Goal: Task Accomplishment & Management: Complete application form

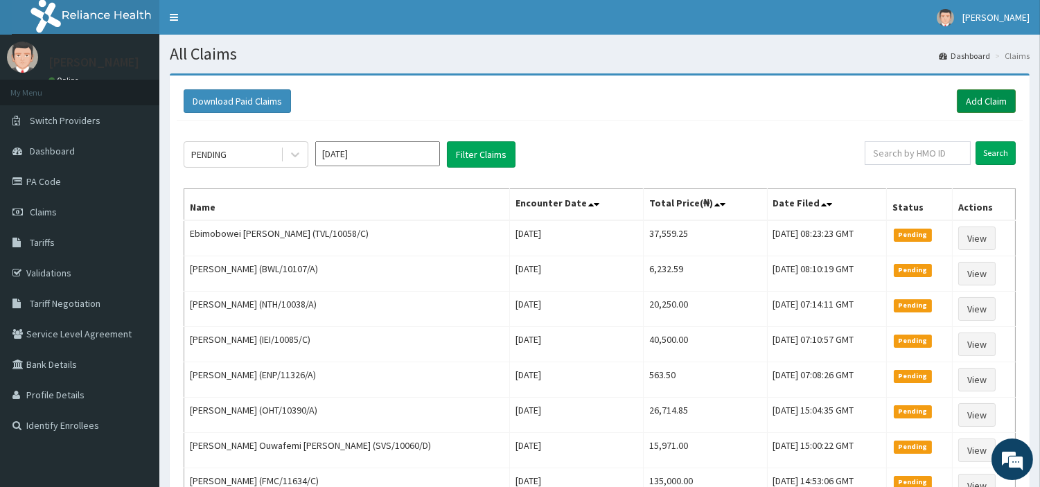
click at [973, 108] on link "Add Claim" at bounding box center [985, 101] width 59 height 24
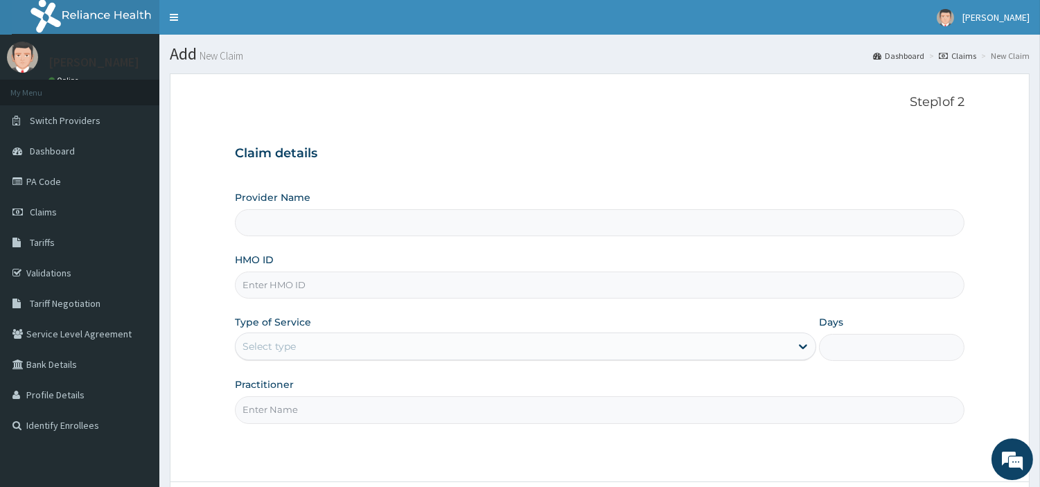
click at [378, 293] on input "HMO ID" at bounding box center [599, 284] width 729 height 27
type input "R-Jolad Hospital Nig. Ltd"
paste input "CYU/10177/B"
type input "CYU/10177/B"
click at [337, 344] on div "Select type" at bounding box center [512, 346] width 555 height 22
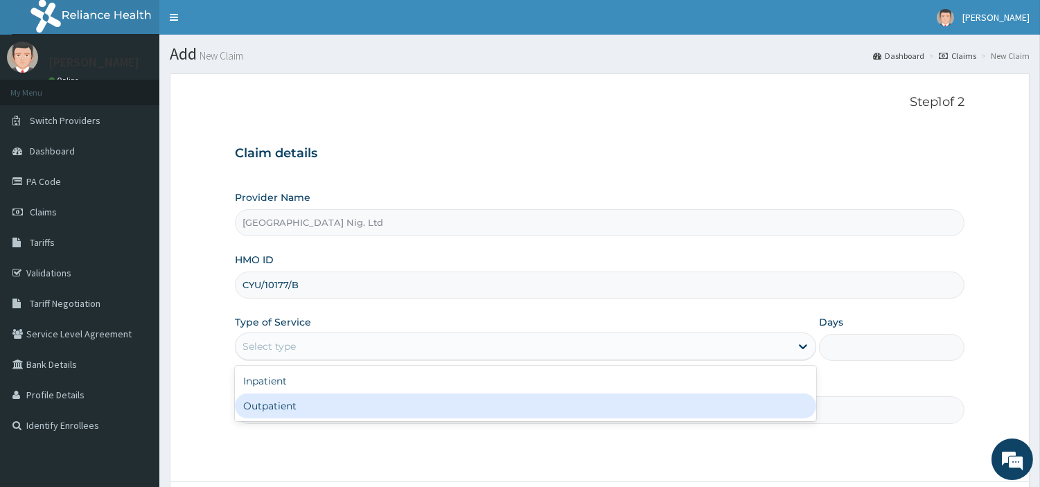
click at [335, 404] on div "Outpatient" at bounding box center [525, 405] width 581 height 25
type input "1"
click at [337, 404] on input "Practitioner" at bounding box center [599, 409] width 729 height 27
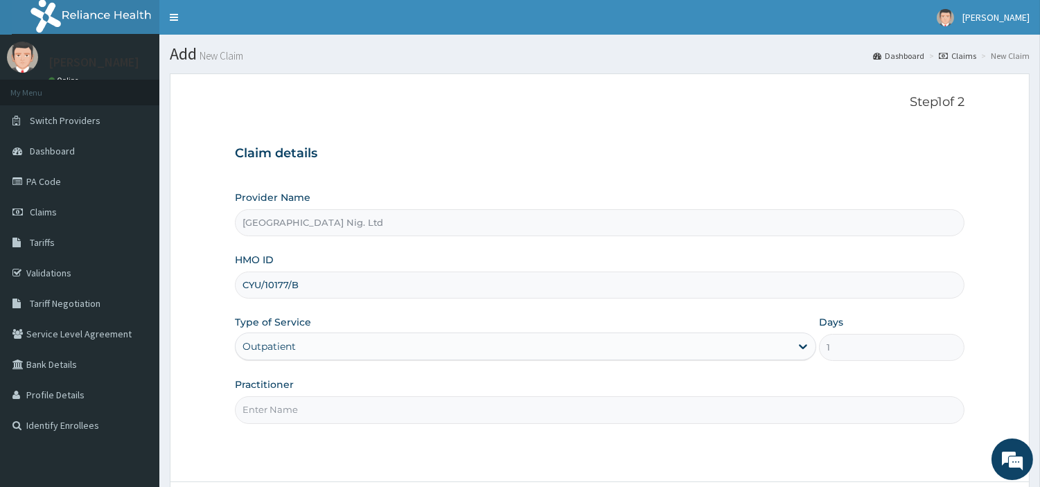
paste input "OLANUBI MARY"
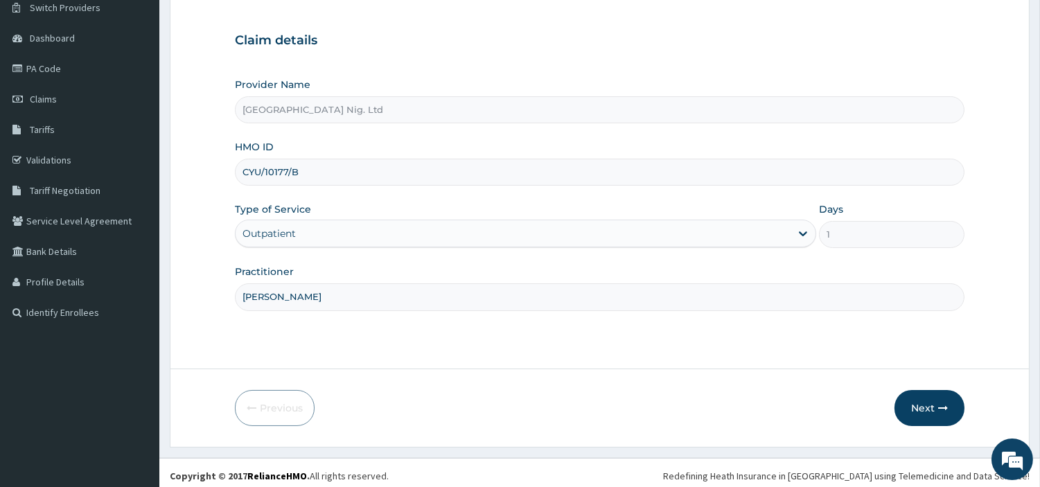
scroll to position [119, 0]
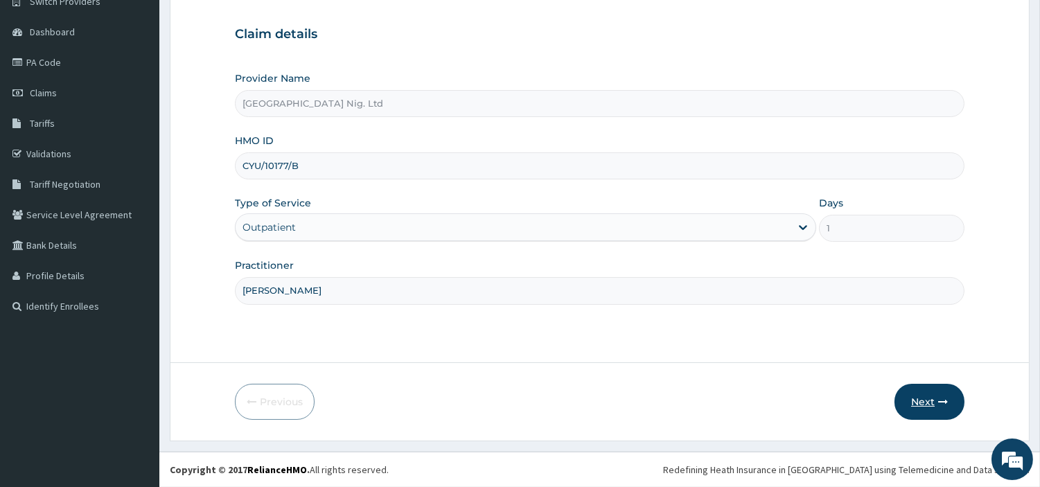
type input "OLANUBI MARY"
click at [928, 399] on button "Next" at bounding box center [929, 402] width 70 height 36
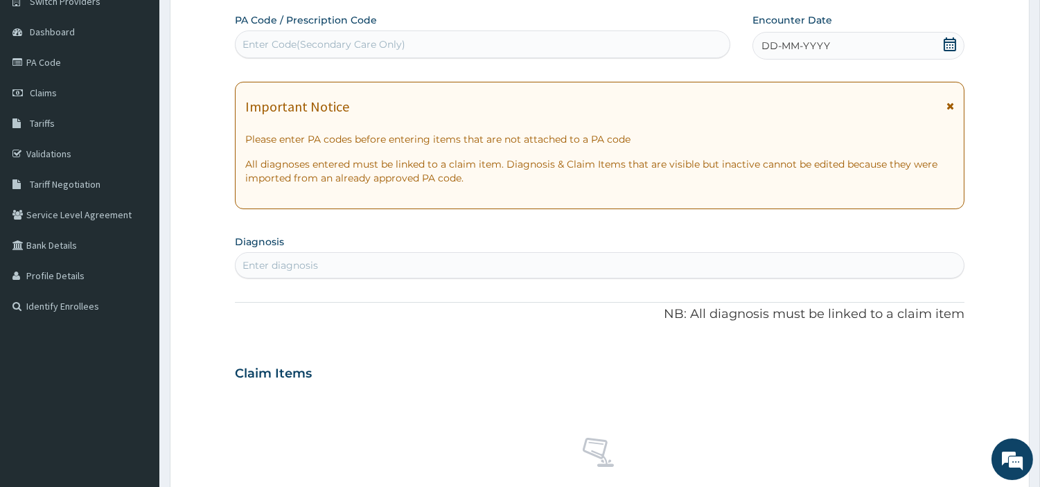
click at [530, 40] on div "Enter Code(Secondary Care Only)" at bounding box center [482, 44] width 494 height 22
paste input "PA/89DD35"
type input "PA/89DD35"
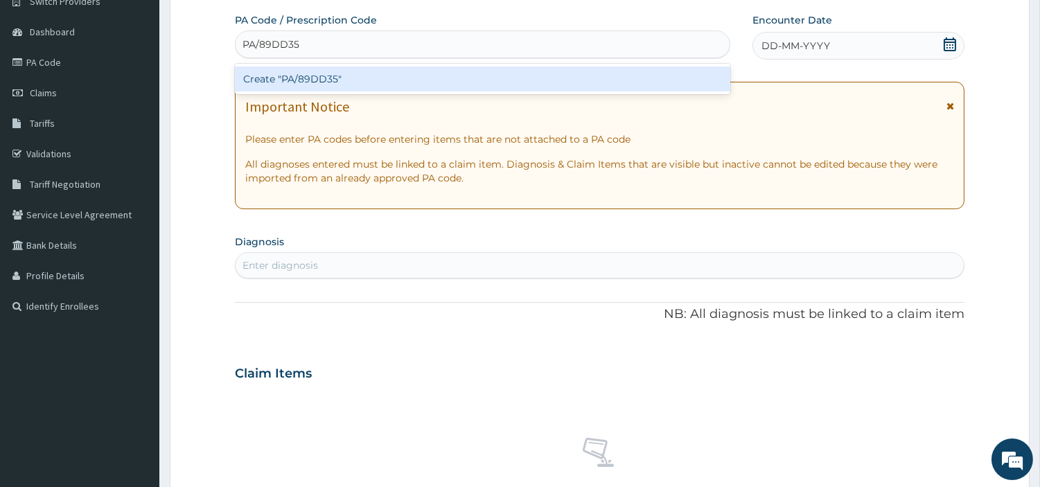
click at [584, 79] on div "Create "PA/89DD35"" at bounding box center [482, 78] width 495 height 25
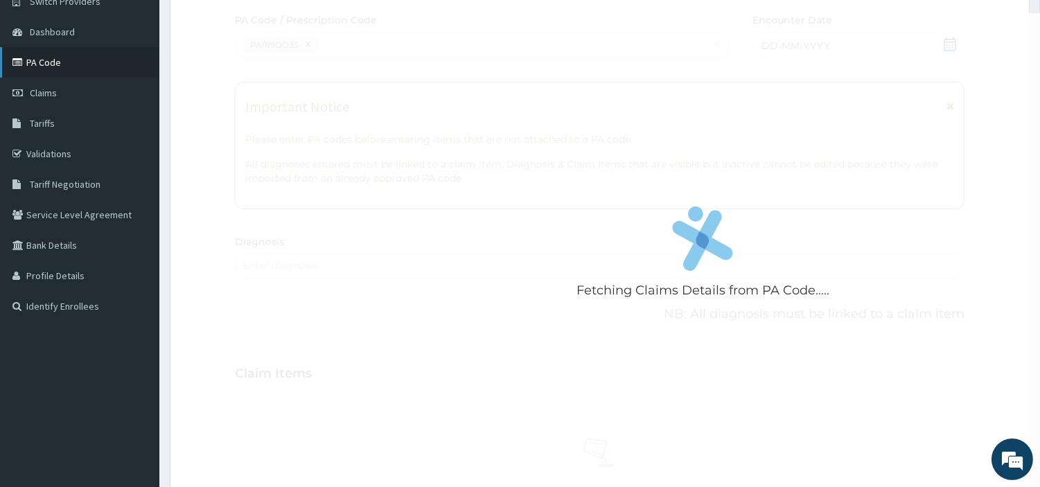
scroll to position [496, 0]
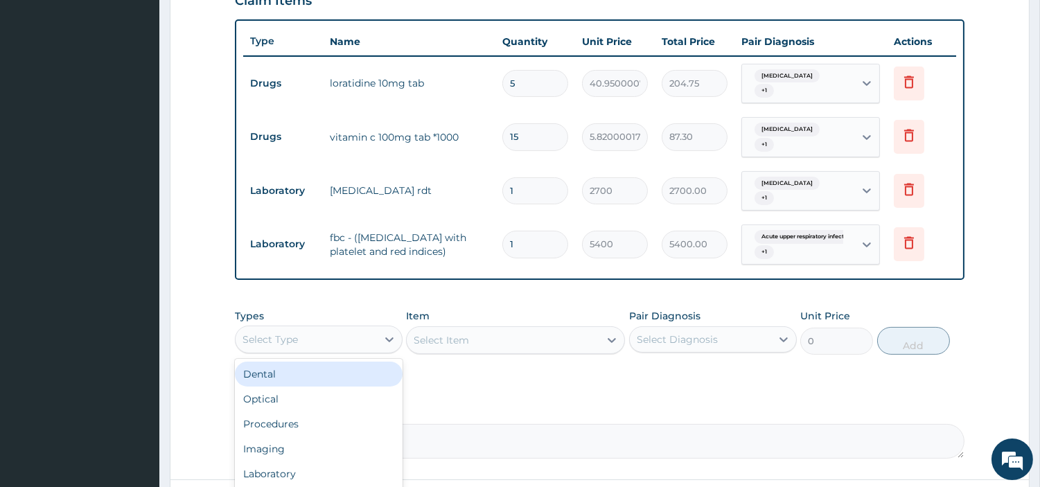
click at [296, 337] on div "Select Type" at bounding box center [269, 339] width 55 height 14
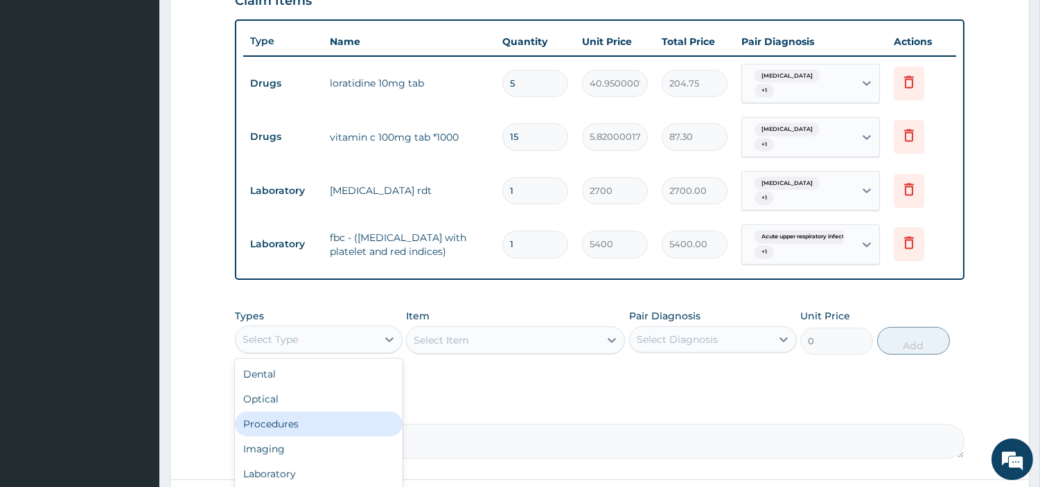
click at [294, 411] on div "Procedures" at bounding box center [319, 423] width 168 height 25
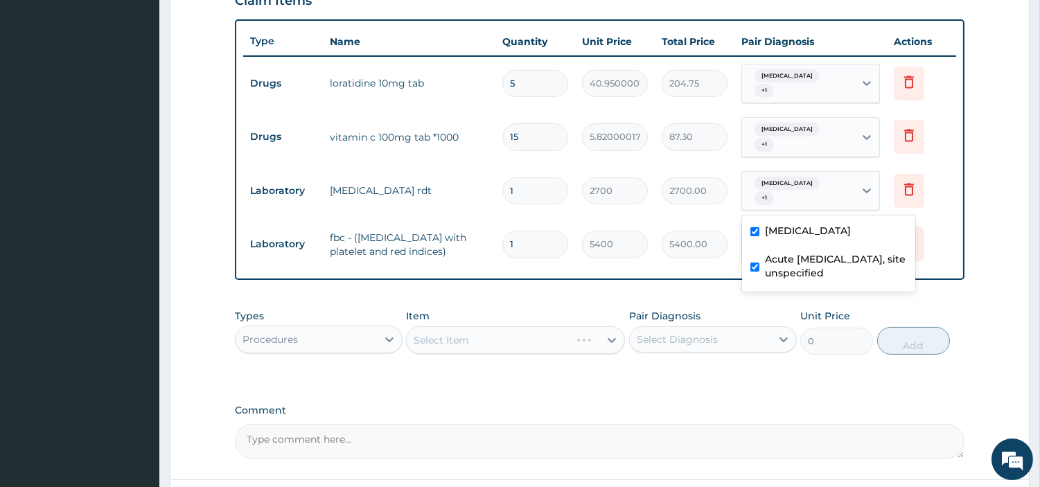
click at [813, 199] on div "Malaria, unspecified + 1" at bounding box center [796, 191] width 94 height 33
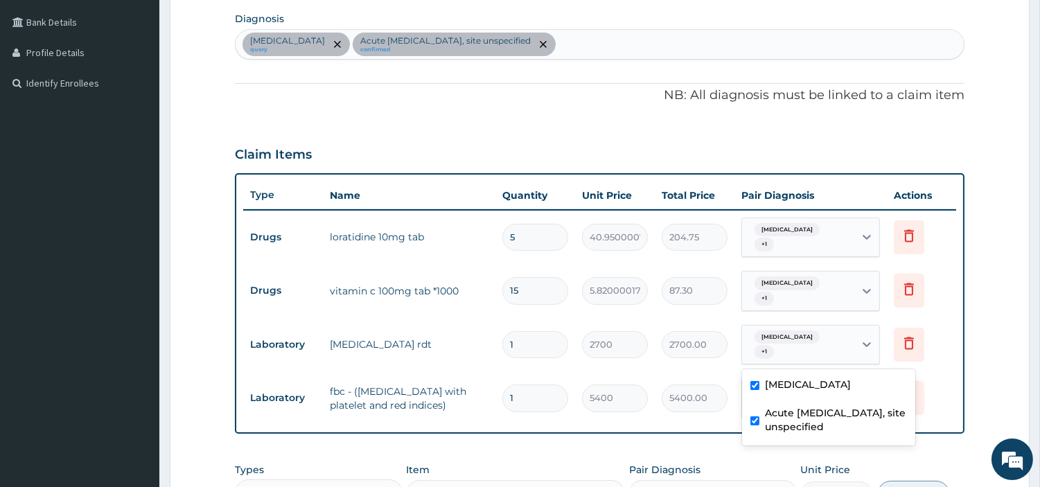
click at [649, 38] on div "Malaria, unspecified query Acute upper respiratory infection, site unspecified …" at bounding box center [599, 44] width 728 height 29
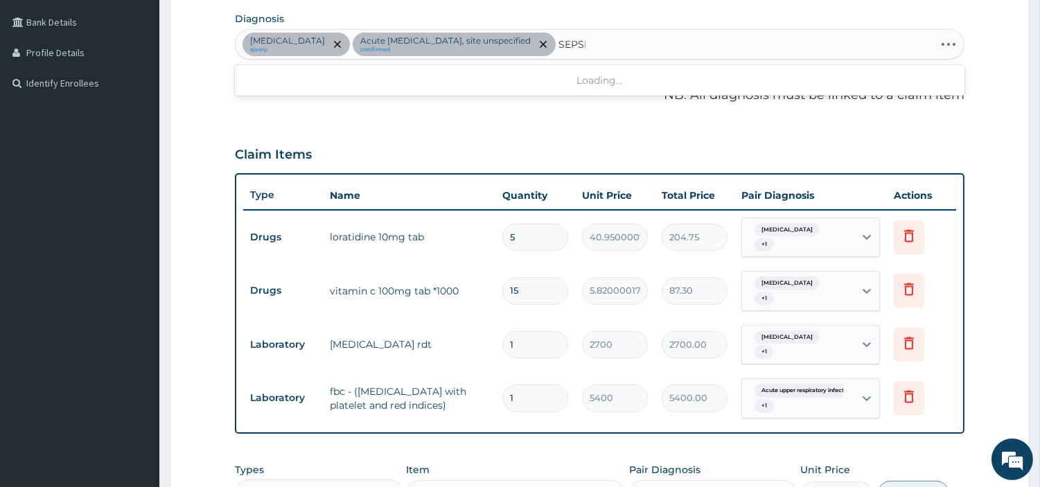
type input "SEPSIS"
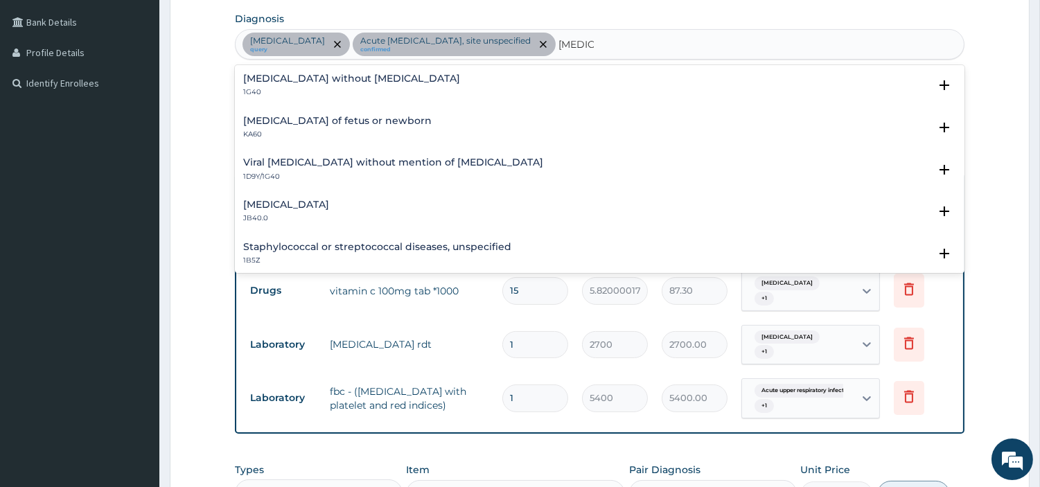
click at [315, 73] on h4 "Sepsis without septic shock" at bounding box center [351, 78] width 217 height 10
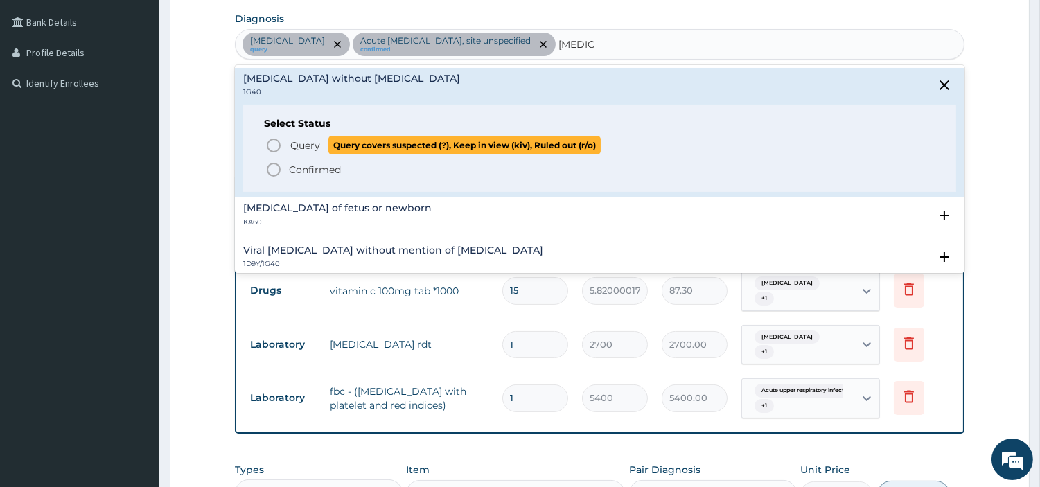
click at [298, 147] on span "Query" at bounding box center [305, 146] width 30 height 14
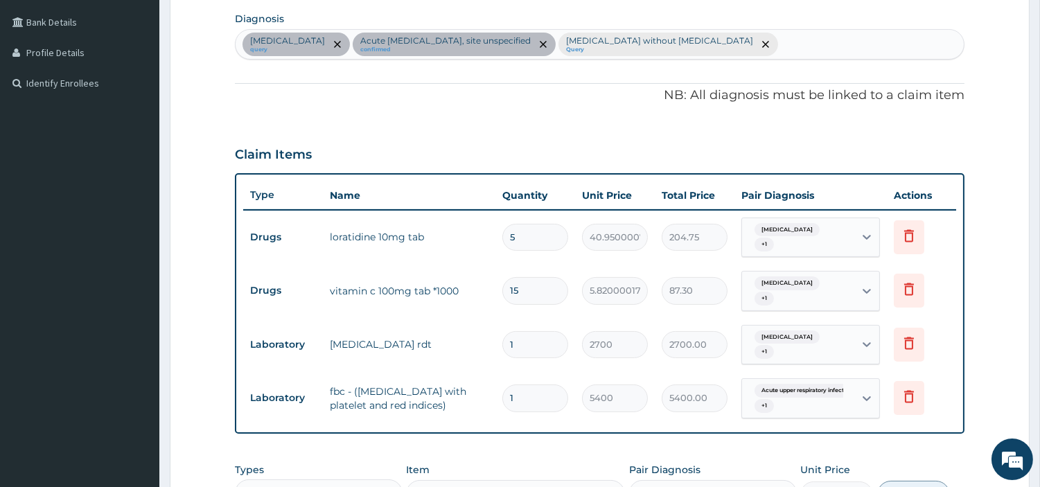
click at [848, 413] on div "Acute upper respiratory infect... + 1" at bounding box center [798, 398] width 112 height 39
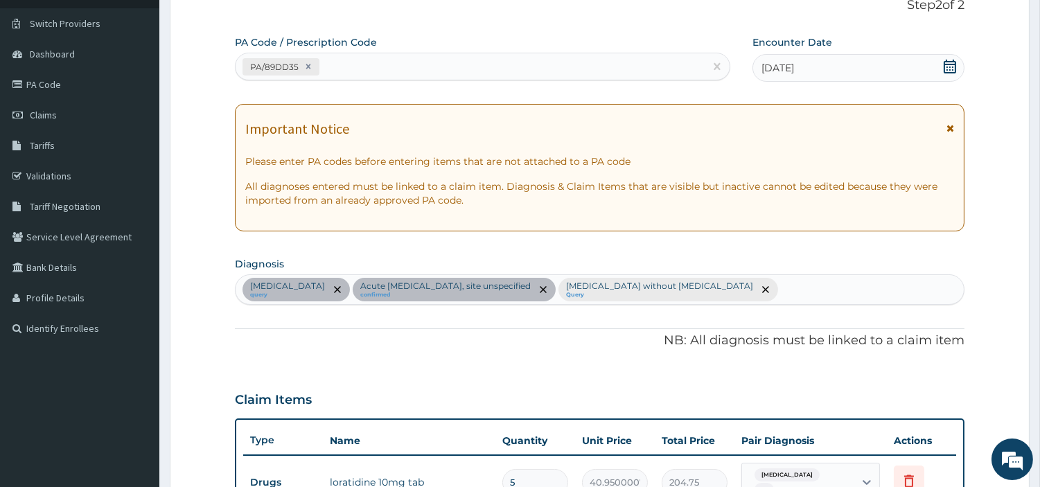
scroll to position [384, 0]
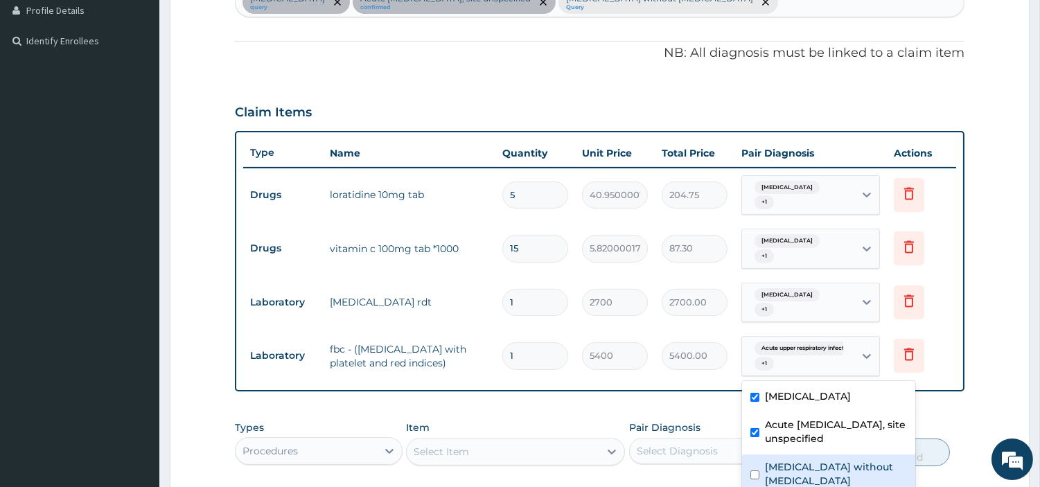
click at [857, 465] on label "Sepsis without septic shock" at bounding box center [836, 474] width 142 height 28
checkbox input "true"
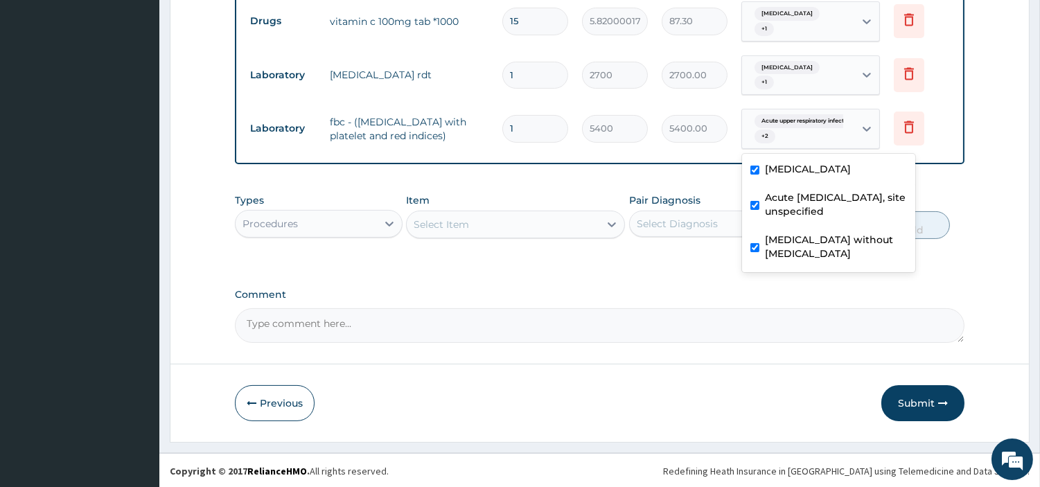
click at [513, 237] on div "Item Select Item" at bounding box center [515, 216] width 219 height 46
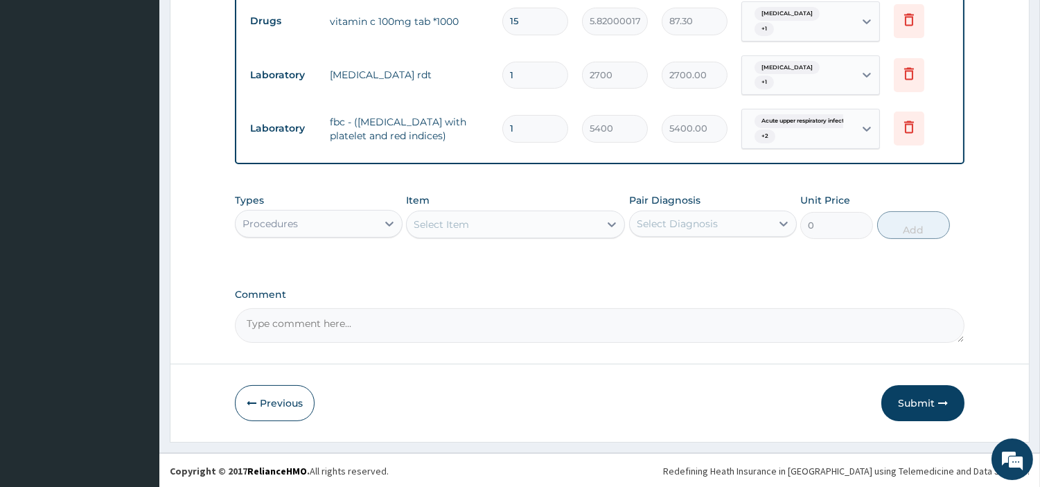
click at [514, 231] on div "Select Item" at bounding box center [503, 224] width 193 height 22
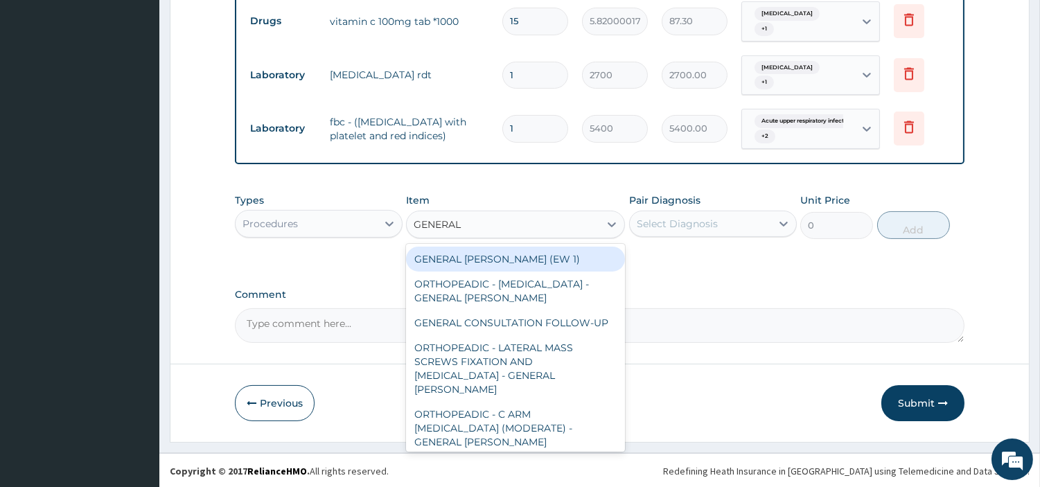
type input "GENERAL C"
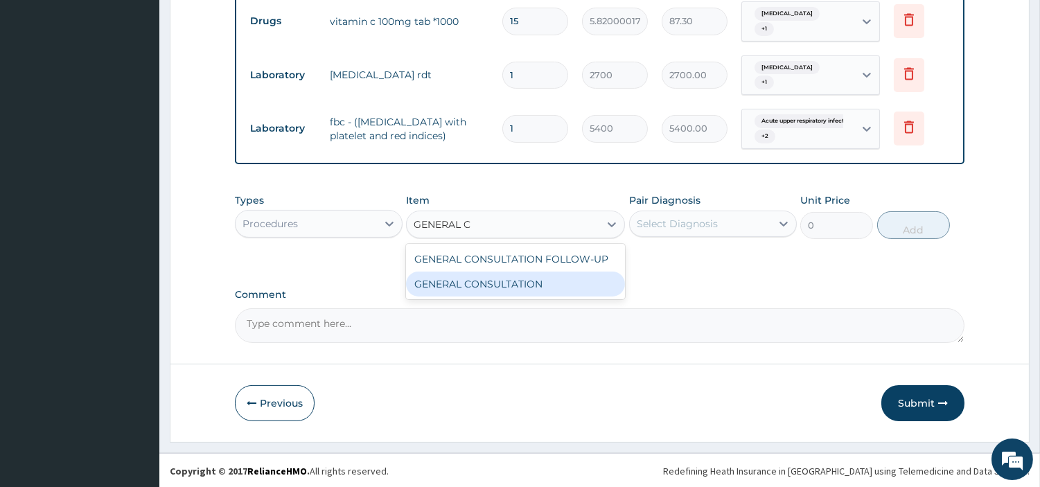
drag, startPoint x: 564, startPoint y: 279, endPoint x: 669, endPoint y: 254, distance: 107.5
click at [565, 279] on div "GENERAL CONSULTATION" at bounding box center [515, 283] width 219 height 25
type input "6750"
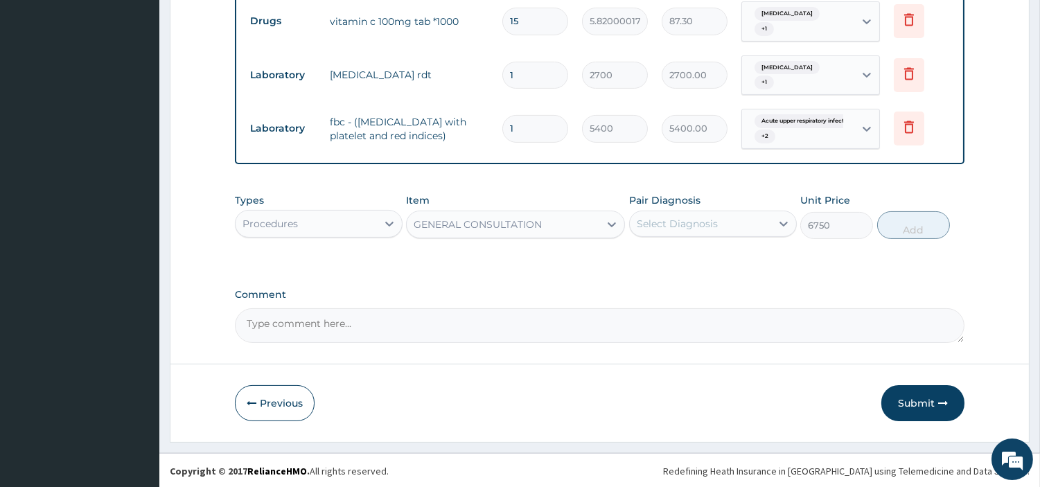
click at [691, 233] on div "Select Diagnosis" at bounding box center [713, 224] width 168 height 26
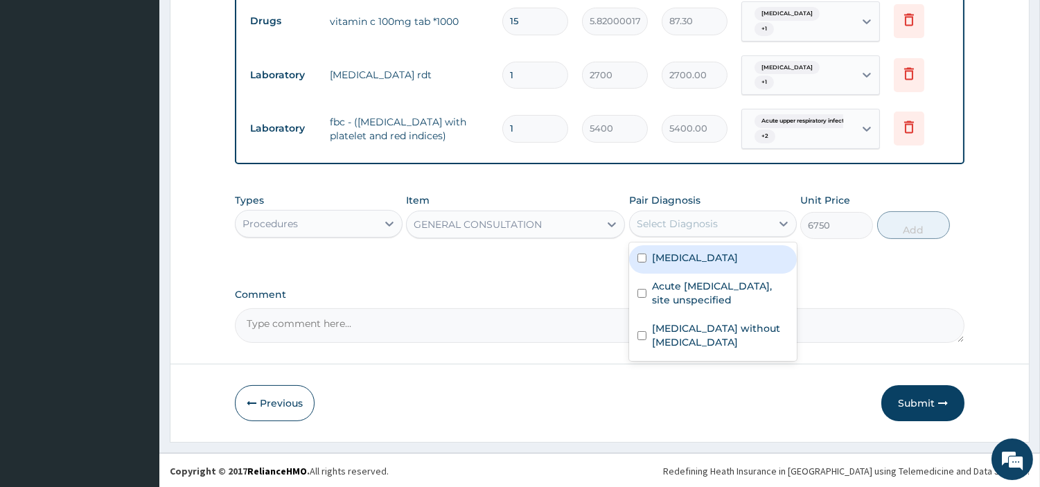
click at [691, 266] on div "Malaria, unspecified" at bounding box center [713, 259] width 168 height 28
checkbox input "true"
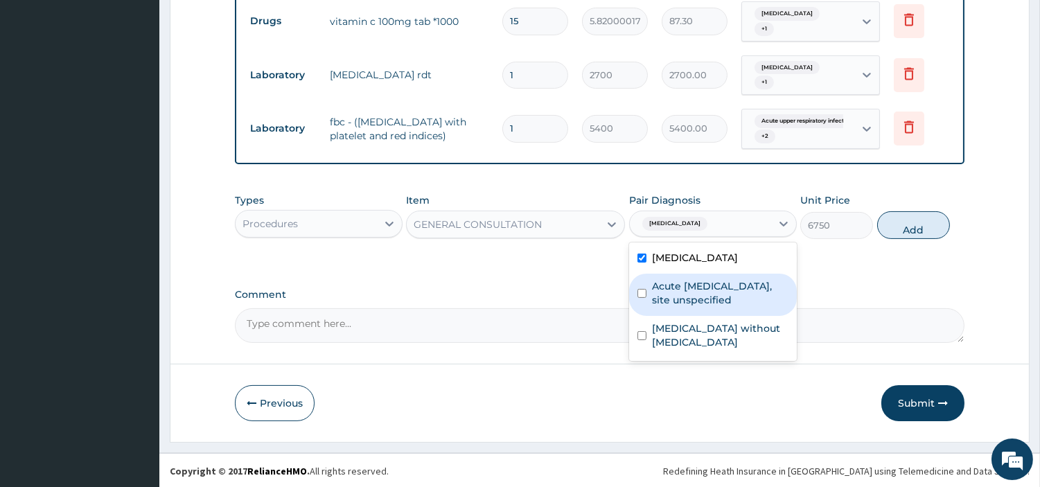
drag, startPoint x: 703, startPoint y: 289, endPoint x: 721, endPoint y: 319, distance: 34.8
click at [703, 292] on label "Acute upper respiratory infection, site unspecified" at bounding box center [720, 293] width 136 height 28
checkbox input "true"
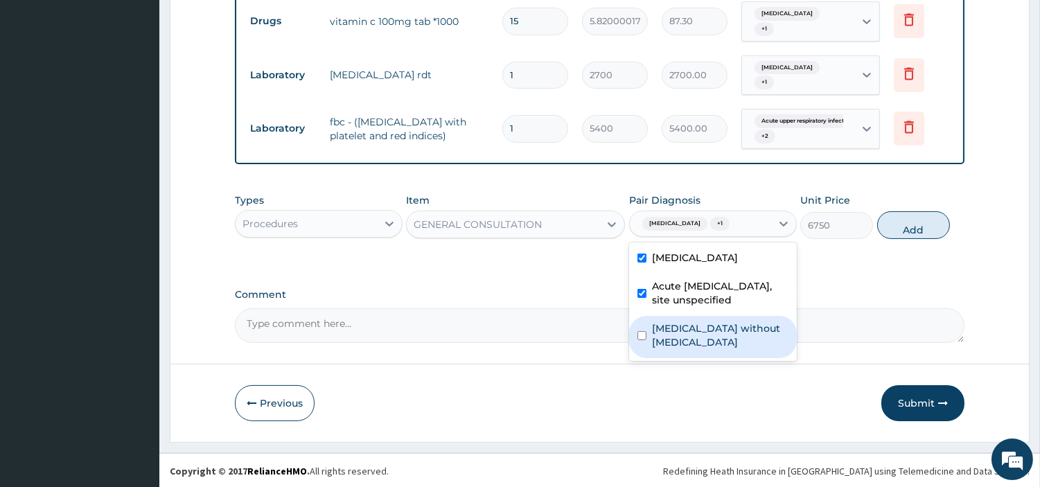
click at [724, 326] on label "Sepsis without septic shock" at bounding box center [720, 335] width 136 height 28
checkbox input "true"
click at [898, 220] on button "Add" at bounding box center [913, 225] width 73 height 28
type input "0"
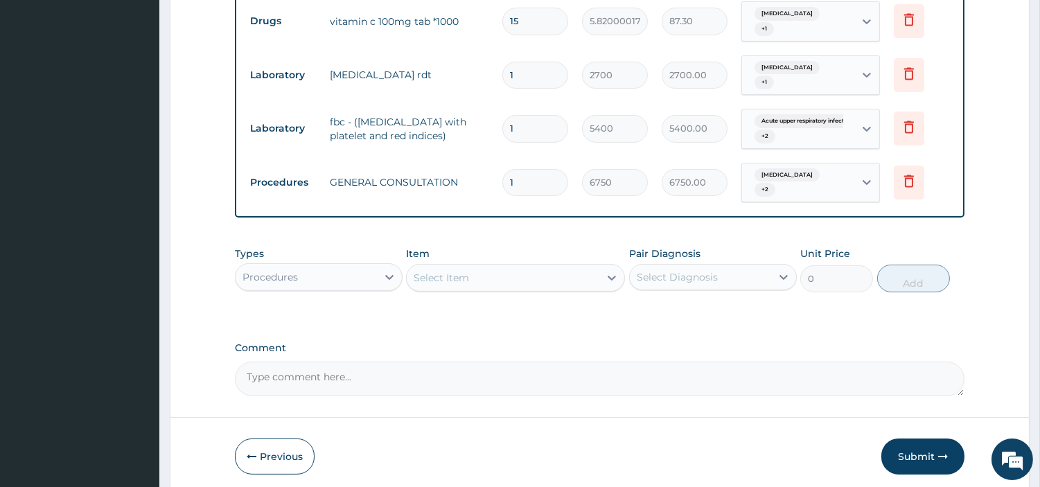
click at [366, 291] on div "Types Procedures" at bounding box center [319, 270] width 168 height 46
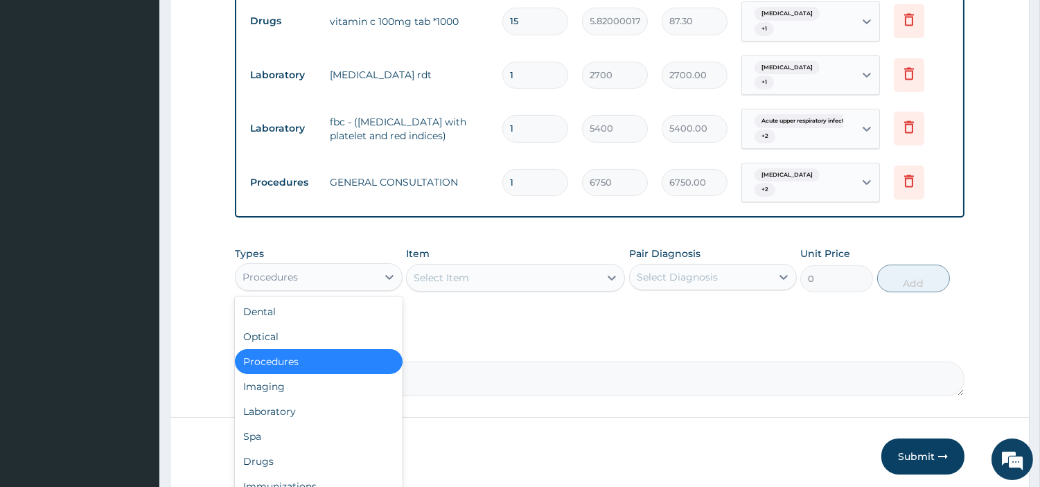
click at [367, 273] on div "Procedures" at bounding box center [305, 277] width 141 height 22
click at [345, 424] on div "Spa" at bounding box center [319, 436] width 168 height 25
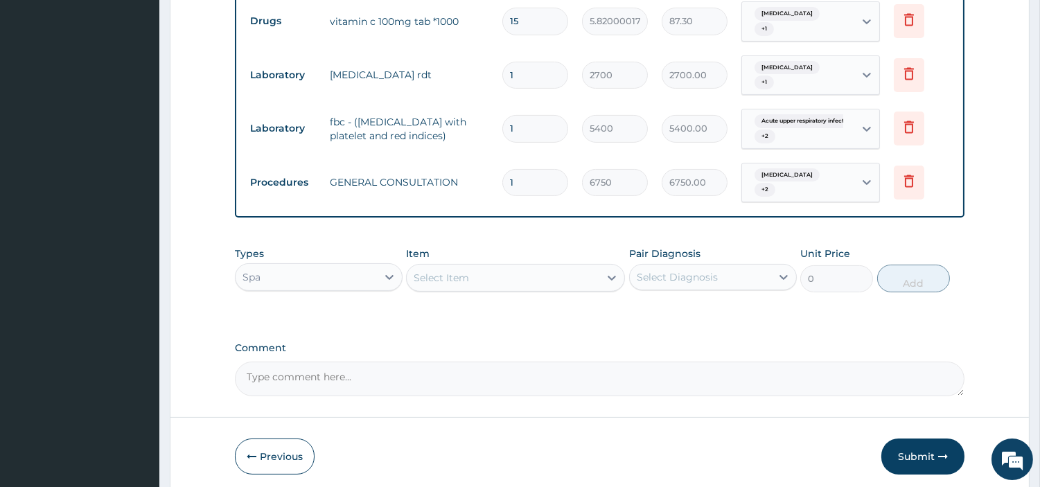
click at [341, 292] on div "Types Spa Item Select Item Pair Diagnosis Select Diagnosis Unit Price 0 Add" at bounding box center [599, 270] width 729 height 60
click at [341, 279] on div "Spa" at bounding box center [305, 277] width 141 height 22
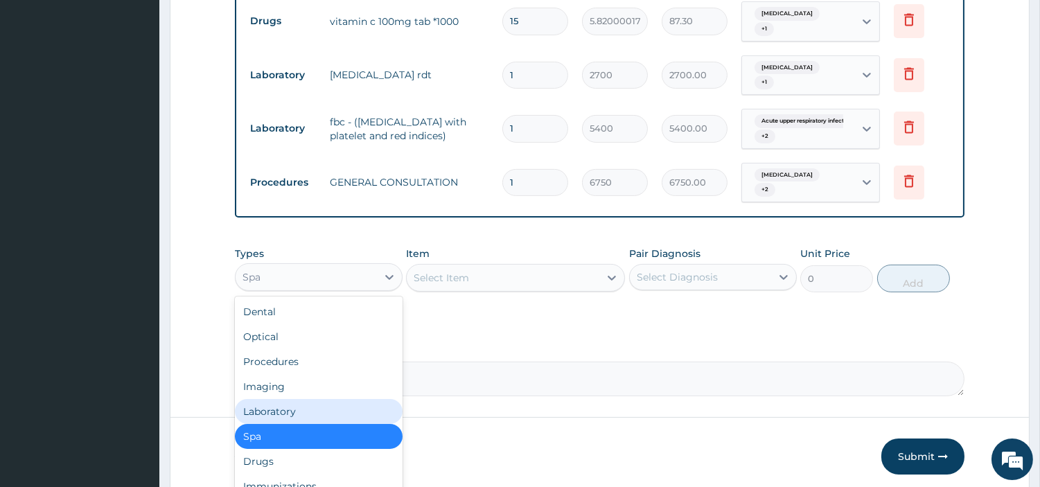
click at [323, 413] on div "Laboratory" at bounding box center [319, 411] width 168 height 25
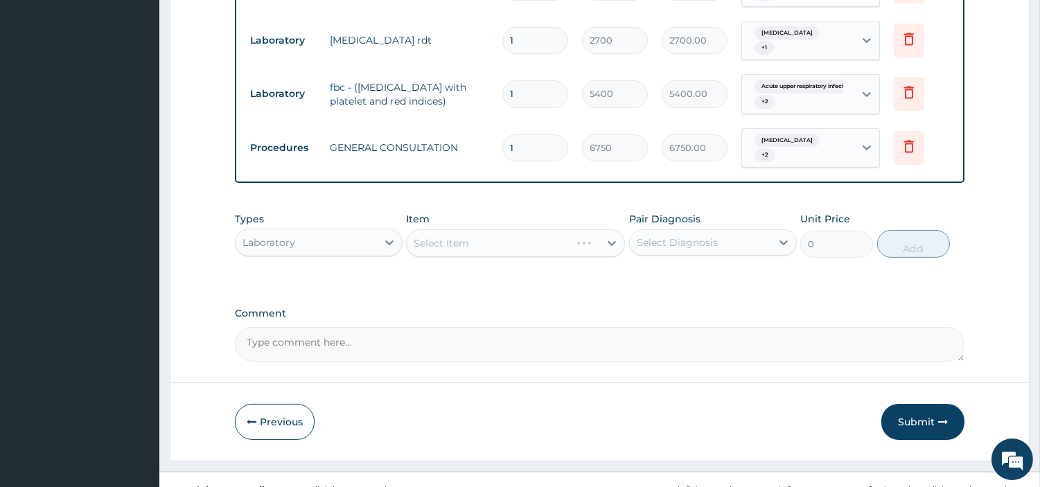
scroll to position [666, 0]
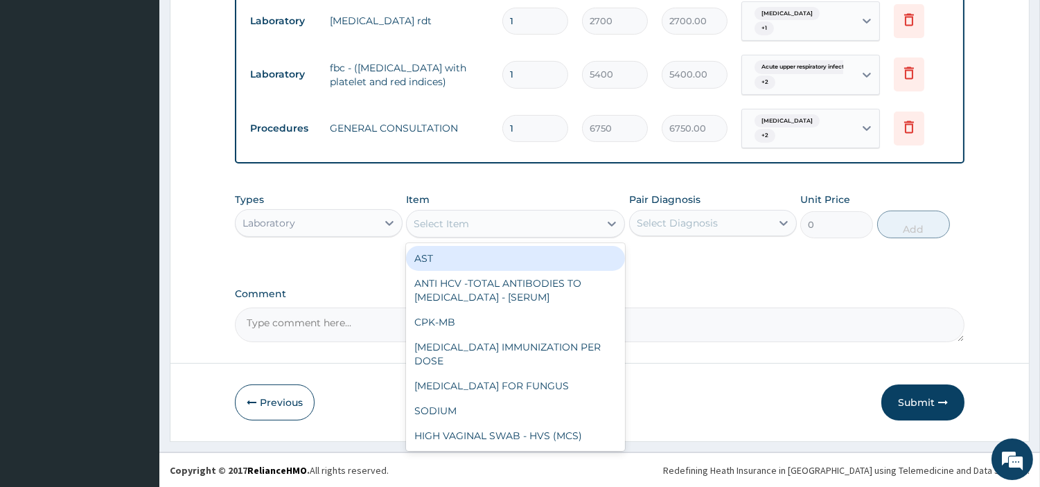
click at [544, 225] on div "Select Item" at bounding box center [503, 224] width 193 height 22
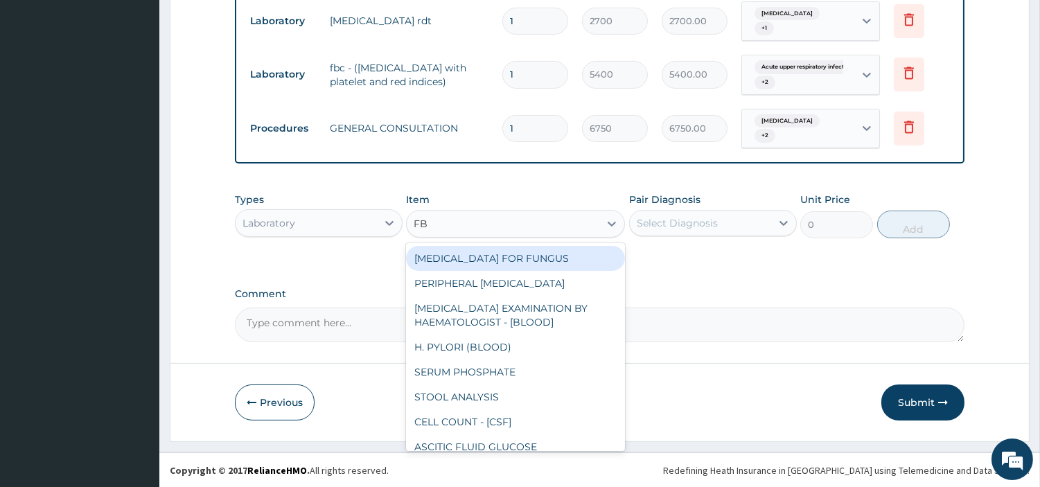
type input "FBC"
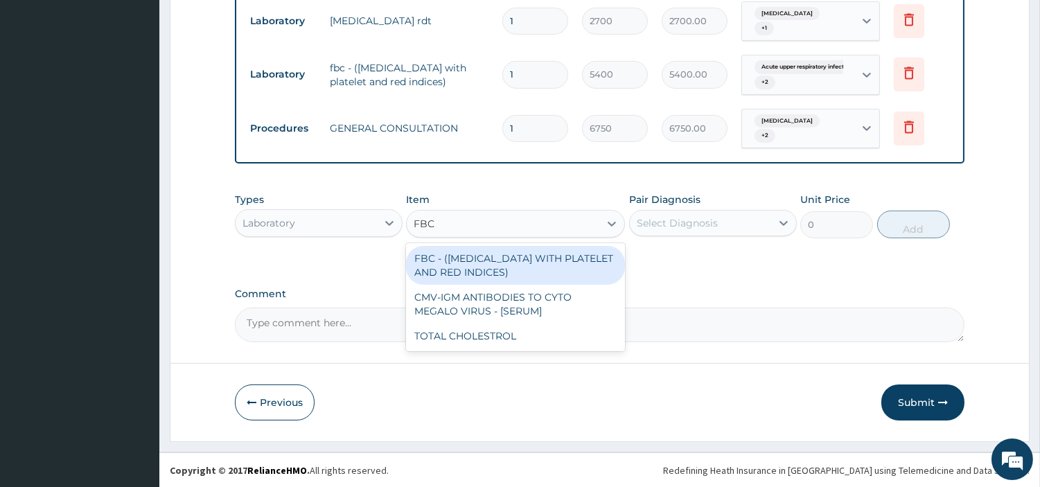
click at [562, 268] on div "FBC - (FULL BLOOD COUNT WITH PLATELET AND RED INDICES)" at bounding box center [515, 265] width 219 height 39
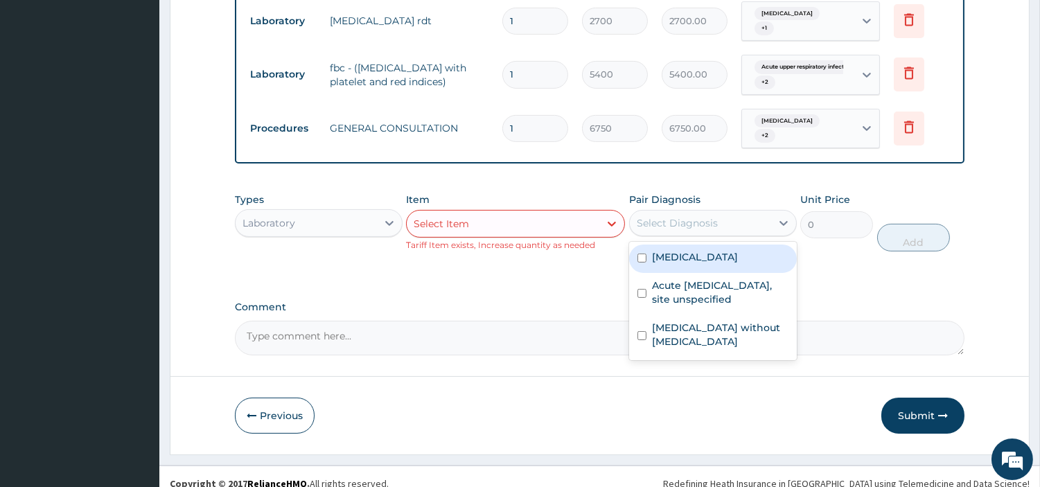
click at [723, 229] on div "Select Diagnosis" at bounding box center [700, 223] width 141 height 22
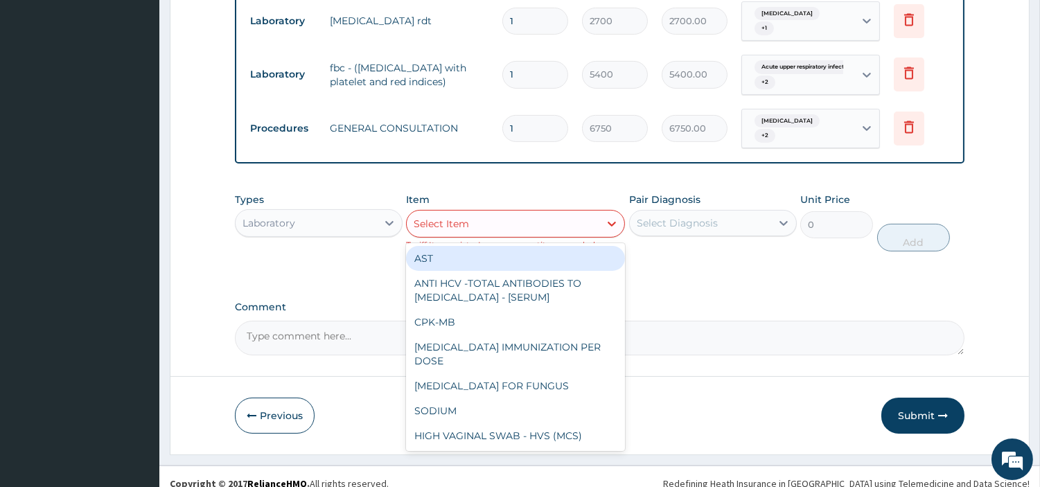
click at [531, 224] on div "Select Item" at bounding box center [503, 224] width 193 height 22
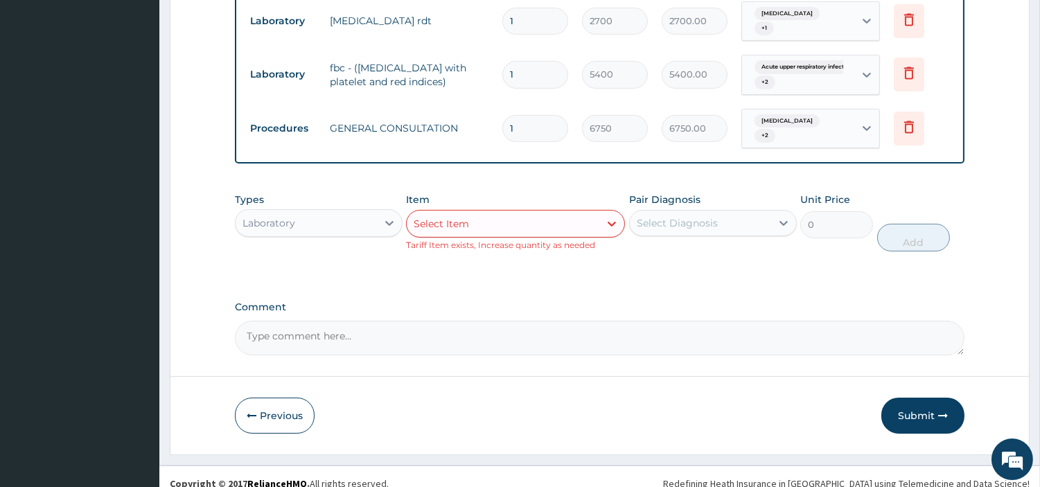
click at [341, 212] on div "Laboratory" at bounding box center [305, 223] width 141 height 22
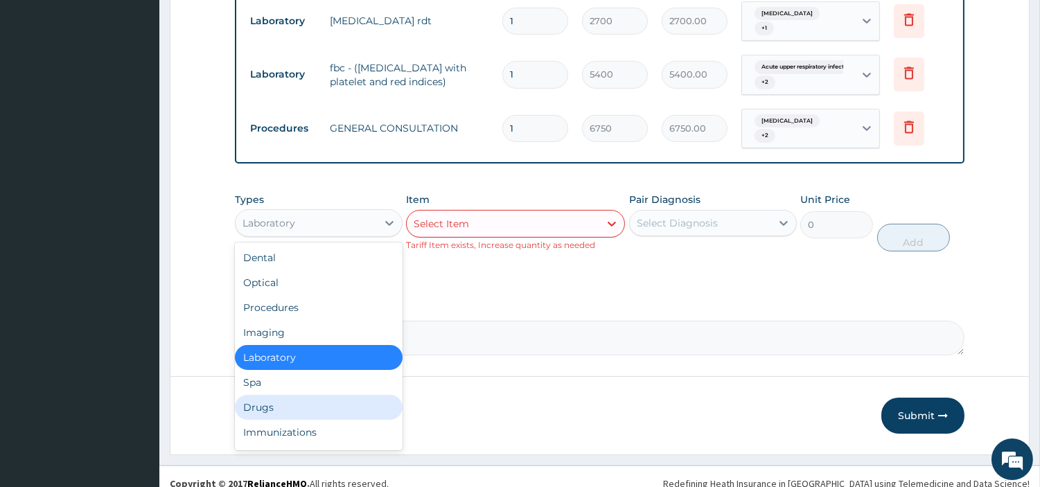
click at [299, 404] on div "Drugs" at bounding box center [319, 407] width 168 height 25
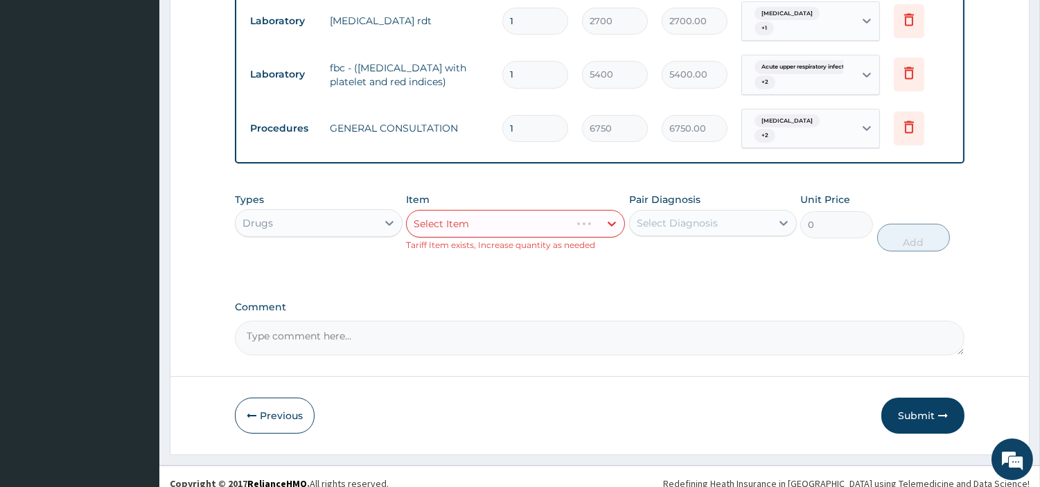
click at [575, 237] on div "Item Select Item Tariff Item exists, Increase quantity as needed" at bounding box center [515, 222] width 219 height 59
click at [569, 235] on div "Select Item" at bounding box center [515, 224] width 219 height 28
click at [578, 220] on div "Select Item" at bounding box center [515, 224] width 219 height 28
drag, startPoint x: 580, startPoint y: 217, endPoint x: 571, endPoint y: 217, distance: 9.0
click at [578, 217] on div "Select Item" at bounding box center [503, 224] width 193 height 22
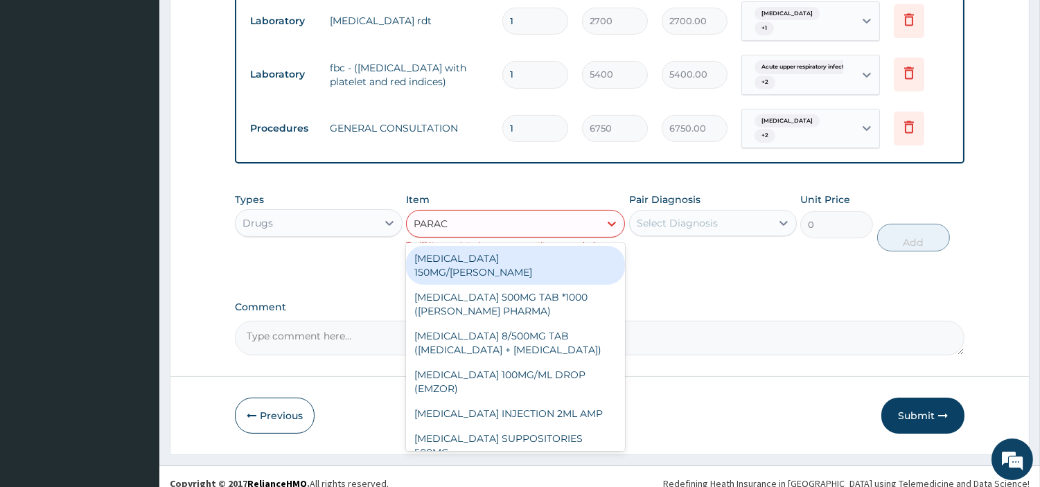
type input "PARACE"
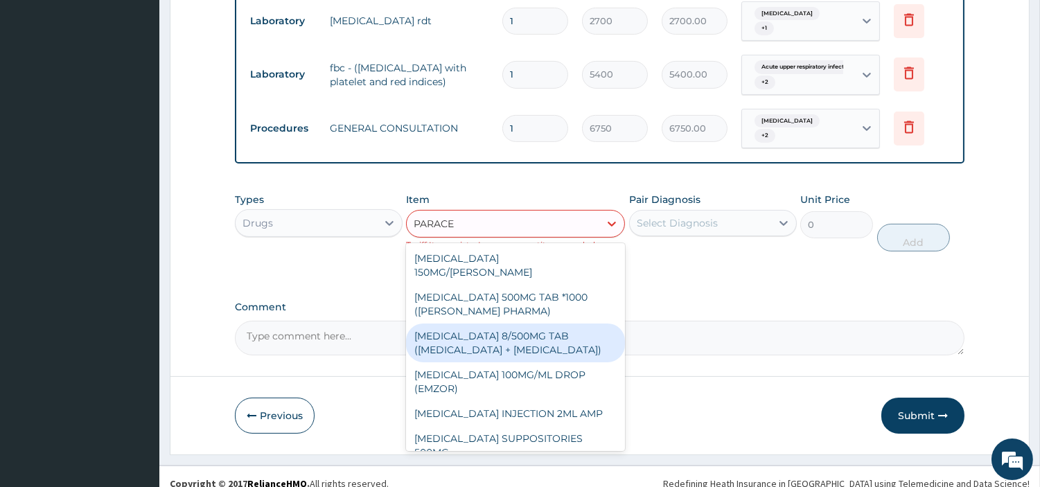
scroll to position [182, 0]
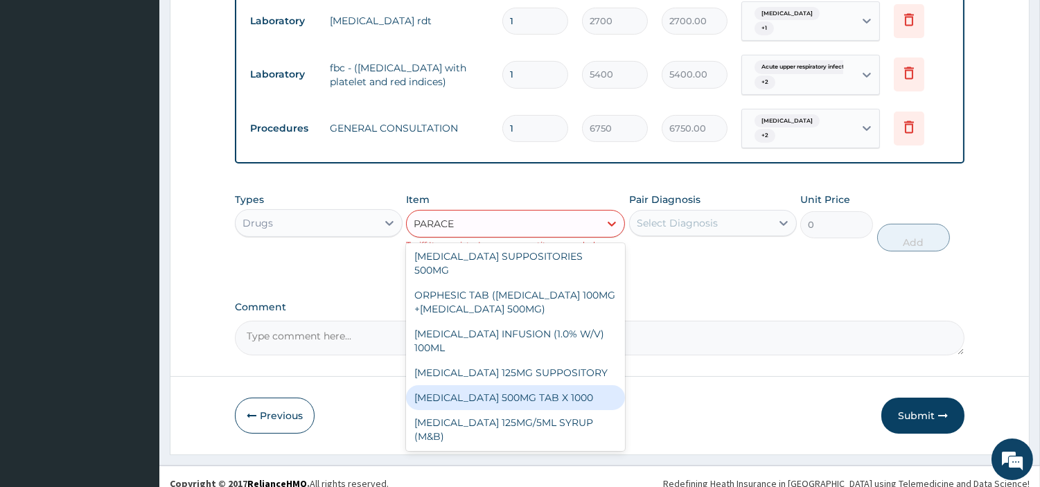
click at [540, 393] on div "PARACETAMOL 500MG TAB X 1000" at bounding box center [515, 397] width 219 height 25
type input "22.39999961853027"
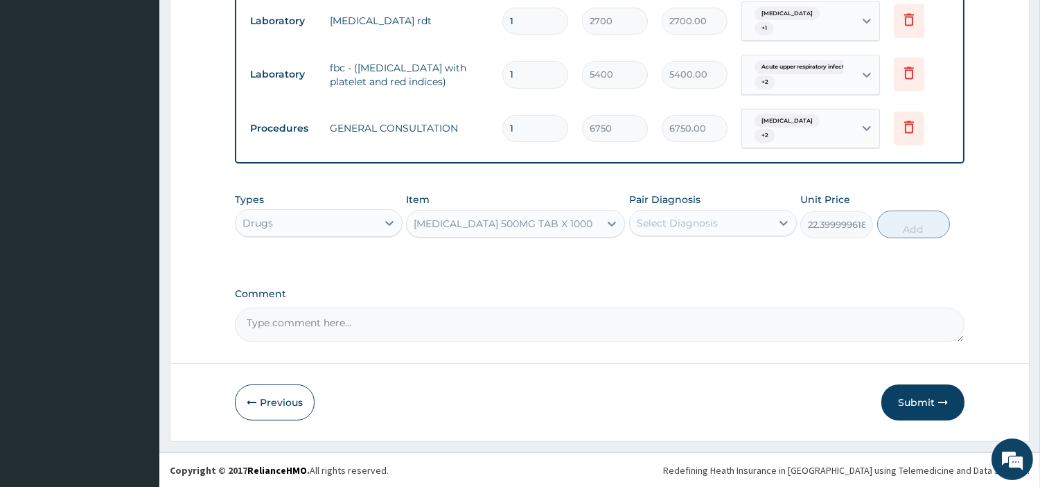
click at [726, 217] on div "Select Diagnosis" at bounding box center [700, 223] width 141 height 22
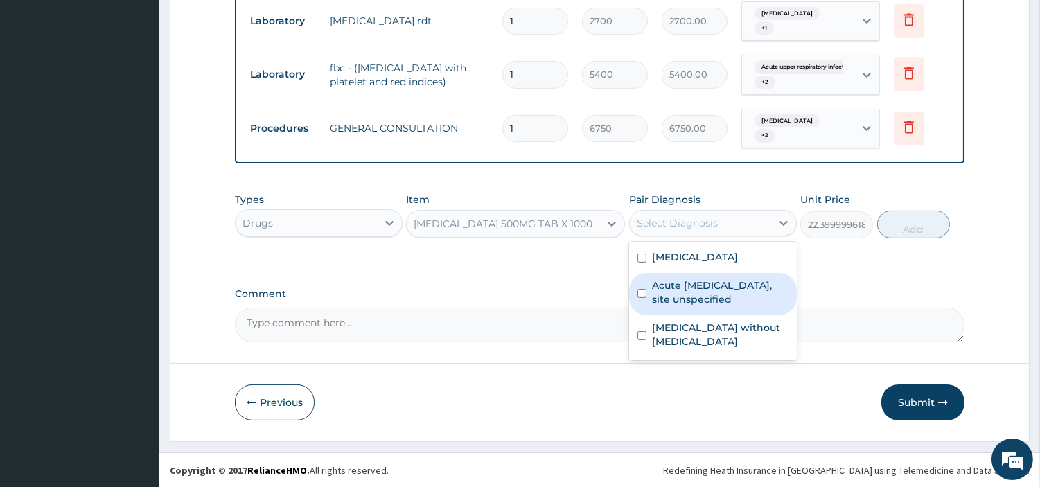
click at [713, 285] on label "Acute upper respiratory infection, site unspecified" at bounding box center [720, 292] width 136 height 28
checkbox input "true"
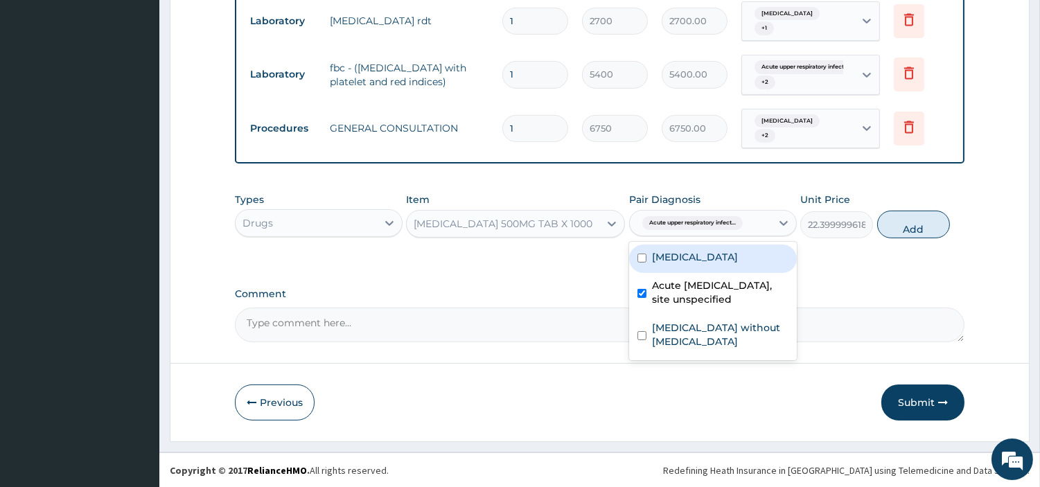
click at [710, 254] on label "Malaria, unspecified" at bounding box center [695, 257] width 86 height 14
checkbox input "true"
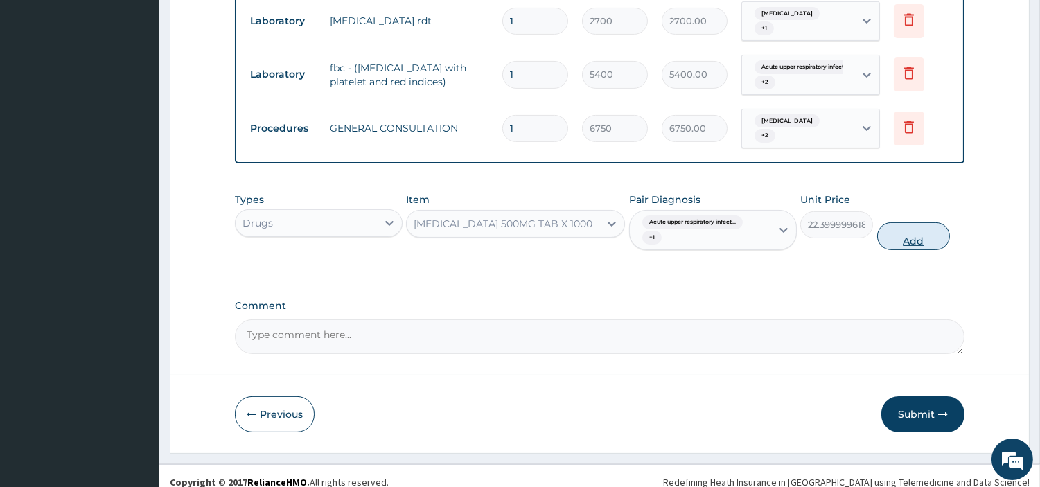
click at [934, 234] on button "Add" at bounding box center [913, 236] width 73 height 28
type input "0"
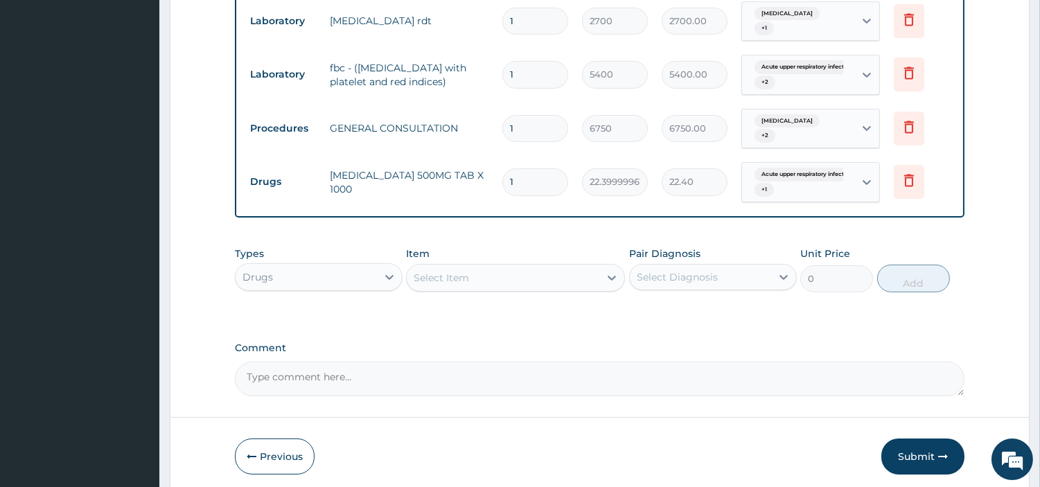
type input "18"
type input "403.20"
type input "18"
click at [908, 457] on button "Submit" at bounding box center [922, 456] width 83 height 36
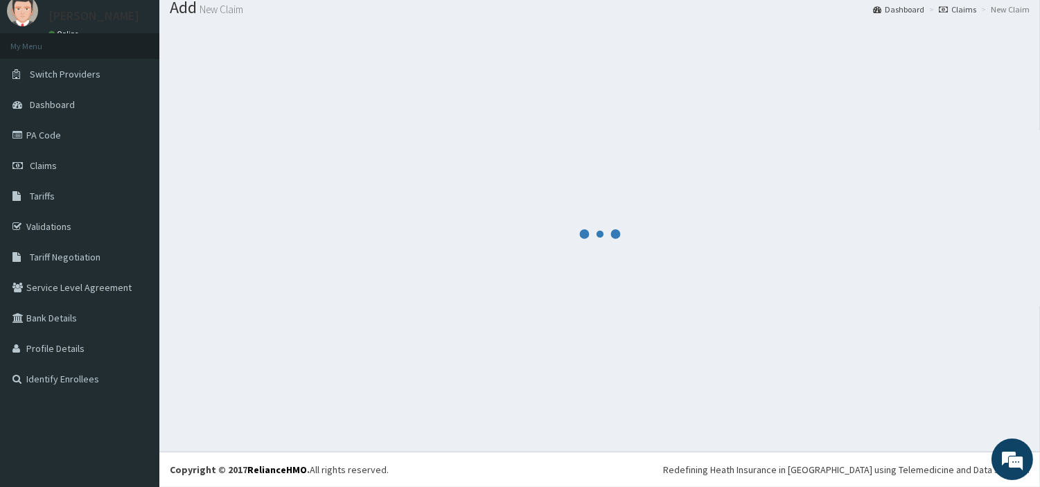
scroll to position [46, 0]
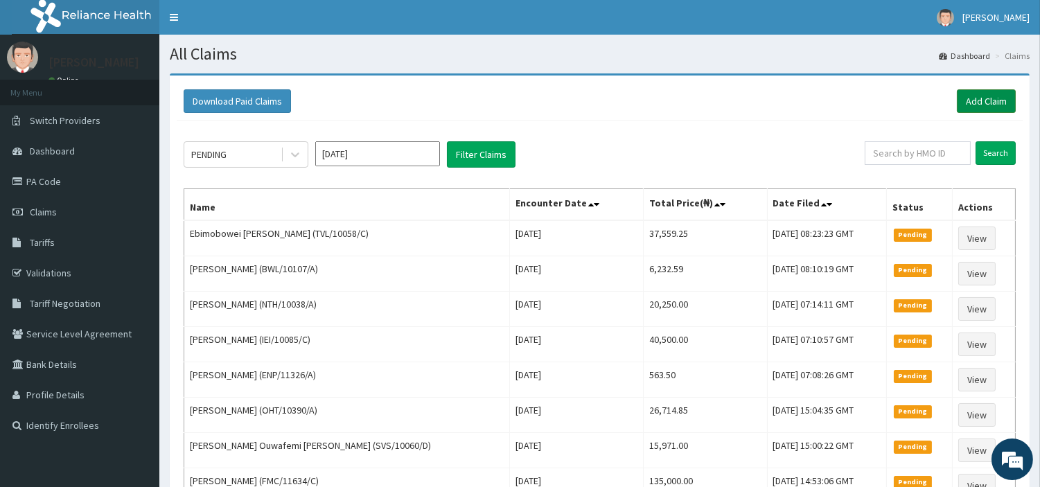
click at [975, 99] on link "Add Claim" at bounding box center [985, 101] width 59 height 24
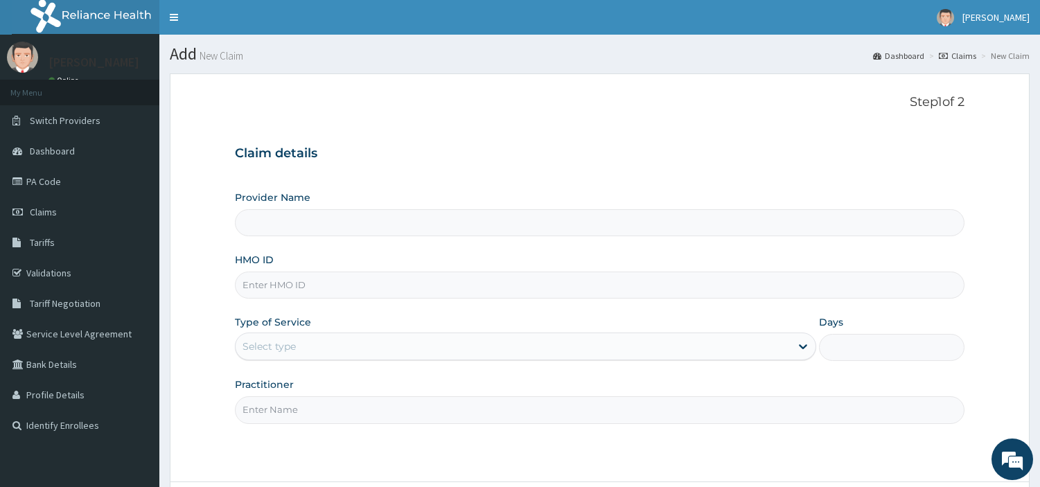
click at [286, 287] on input "HMO ID" at bounding box center [599, 284] width 729 height 27
type input "[GEOGRAPHIC_DATA] Nig. Ltd"
type input "PES/10012/B"
click at [342, 343] on div "Select type" at bounding box center [512, 346] width 555 height 22
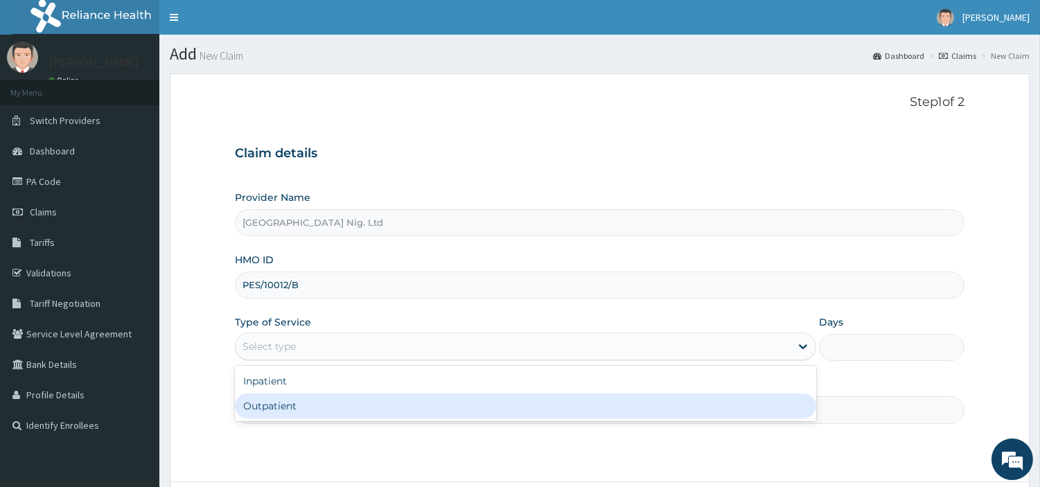
click at [319, 400] on div "Outpatient" at bounding box center [525, 405] width 581 height 25
type input "1"
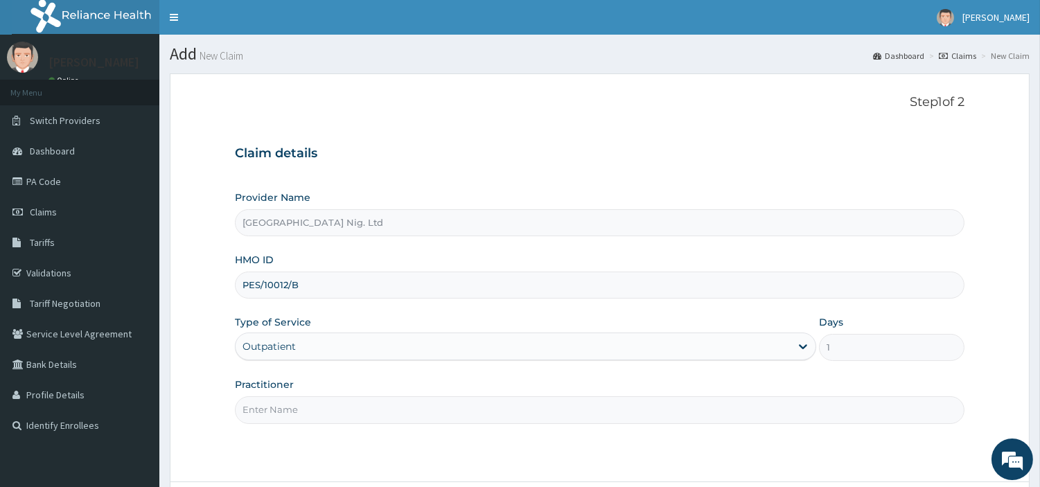
click at [319, 400] on input "Practitioner" at bounding box center [599, 409] width 729 height 27
paste input "[PERSON_NAME]"
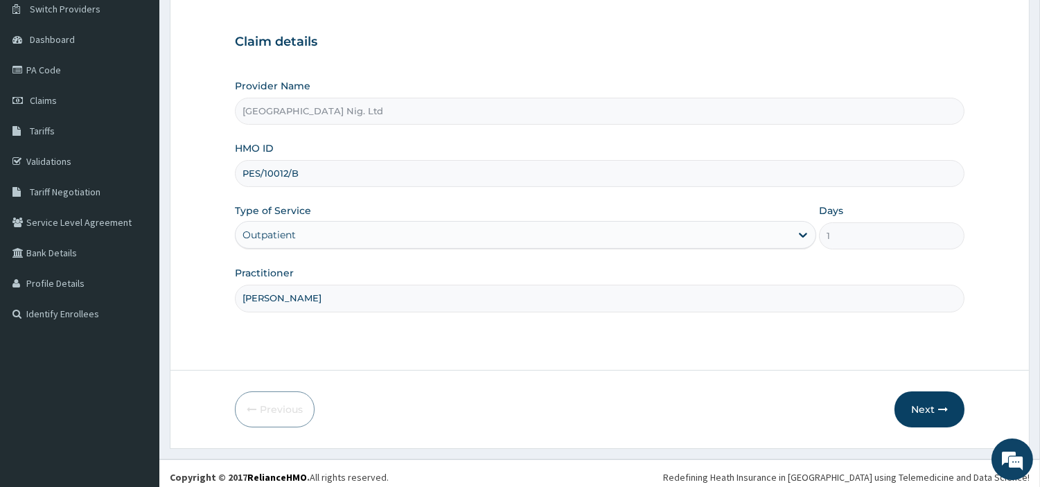
scroll to position [119, 0]
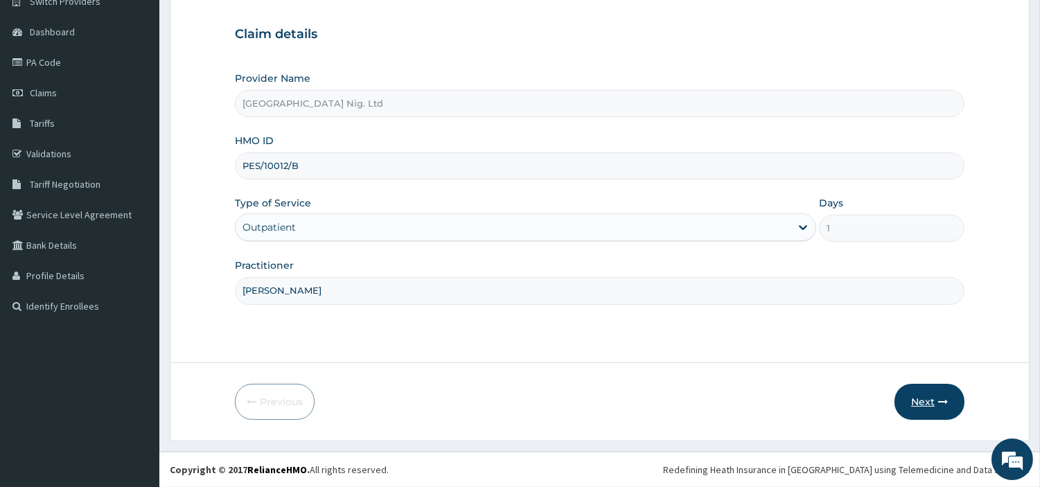
type input "[PERSON_NAME]"
click at [916, 404] on button "Next" at bounding box center [929, 402] width 70 height 36
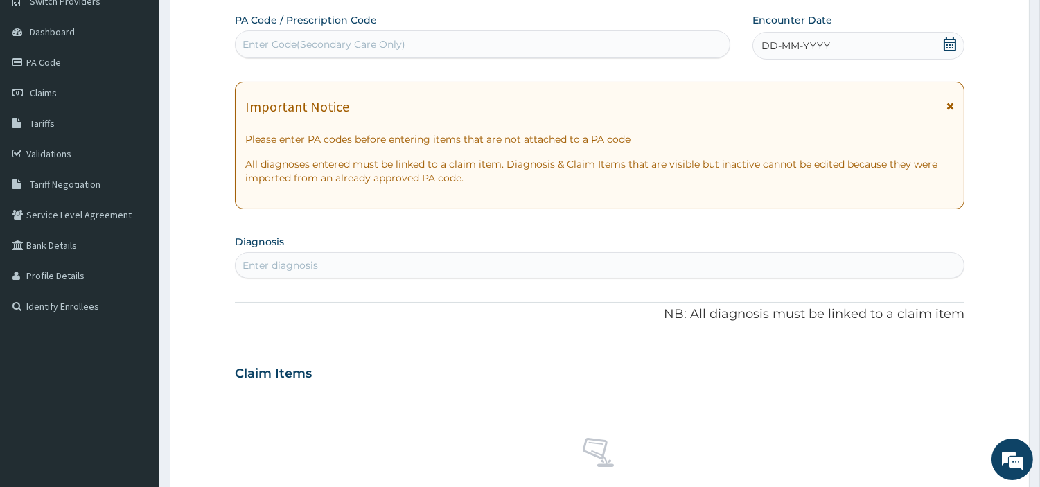
click at [430, 48] on div "Enter Code(Secondary Care Only)" at bounding box center [482, 44] width 494 height 22
paste input "PA/5D0206"
type input "PA/5D0206"
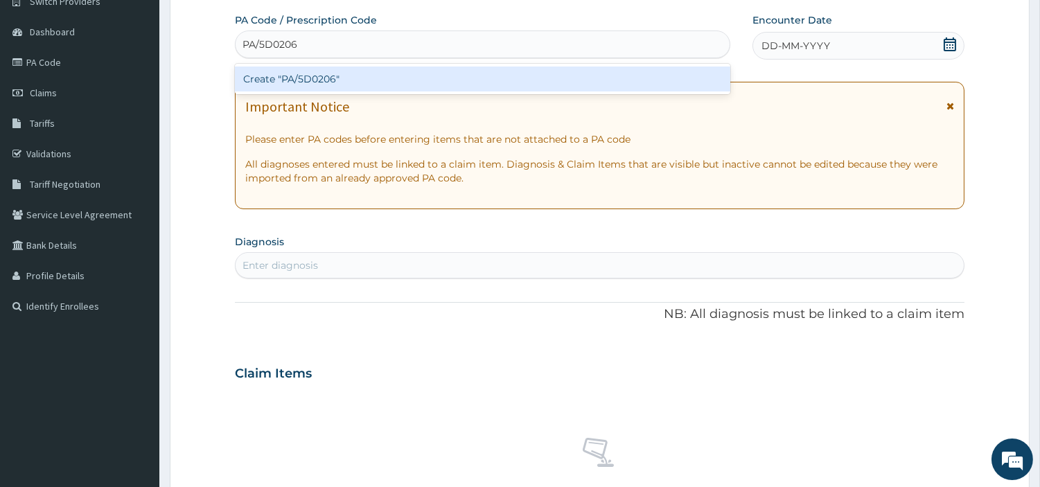
click at [577, 79] on div "Create "PA/5D0206"" at bounding box center [482, 78] width 495 height 25
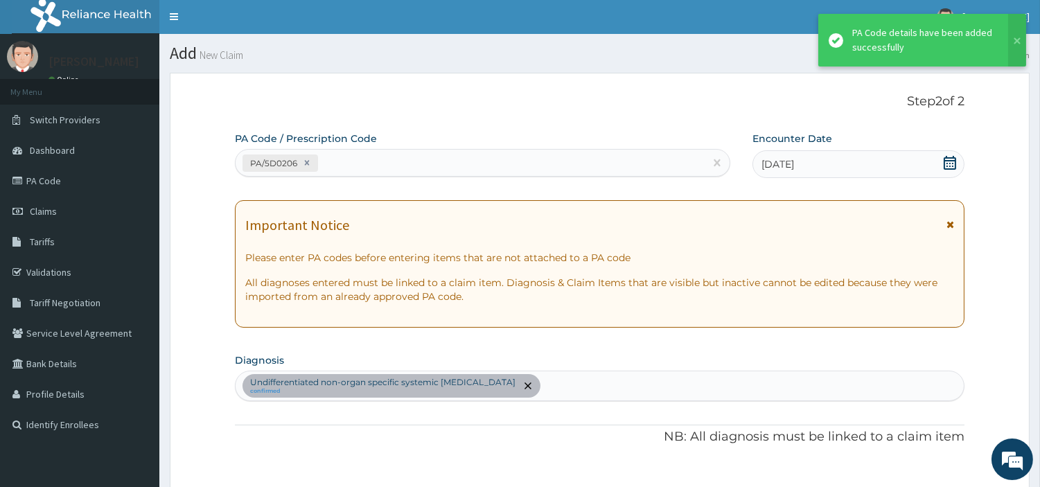
scroll to position [0, 0]
click at [341, 154] on div "PA/5D0206" at bounding box center [469, 163] width 469 height 23
paste input "PA/820709"
type input "PA/820709"
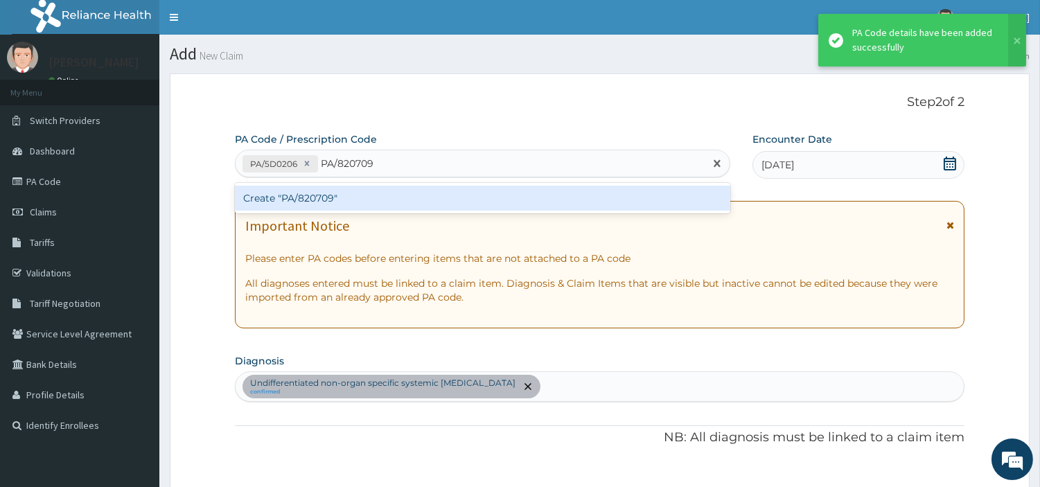
click at [289, 202] on div "Create "PA/820709"" at bounding box center [482, 198] width 495 height 25
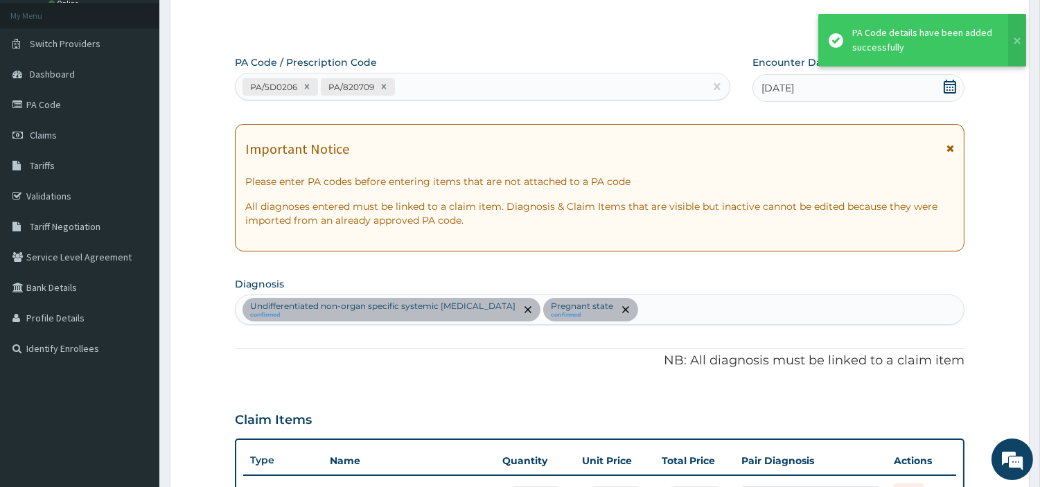
scroll to position [524, 0]
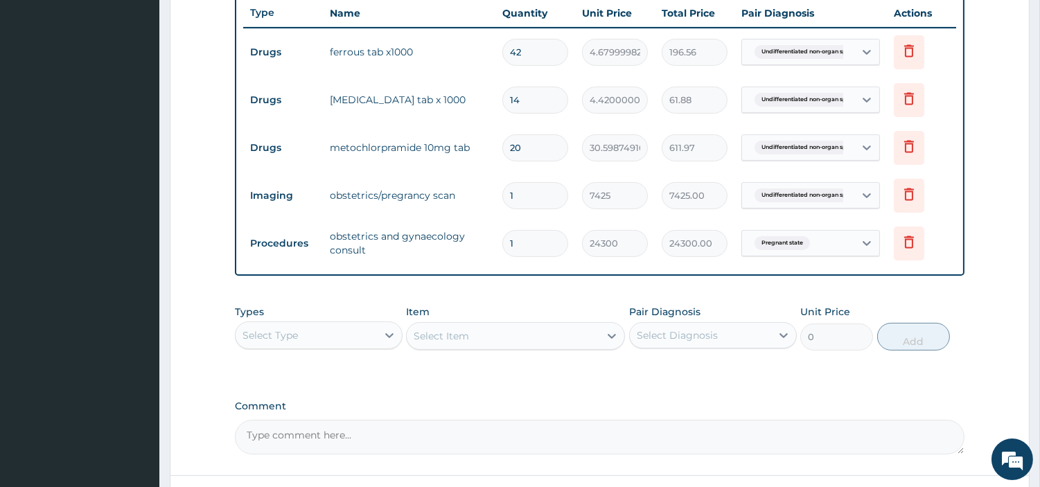
click at [323, 351] on div "Types Select Type Item Select Item Pair Diagnosis Select Diagnosis Unit Price 0…" at bounding box center [599, 328] width 729 height 60
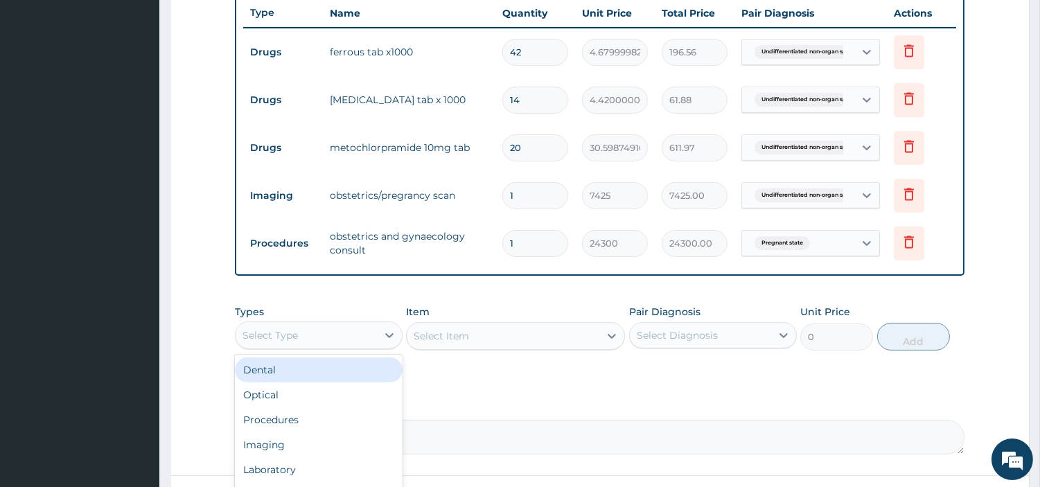
drag, startPoint x: 335, startPoint y: 330, endPoint x: 337, endPoint y: 362, distance: 31.3
click at [335, 330] on div "Select Type" at bounding box center [305, 335] width 141 height 22
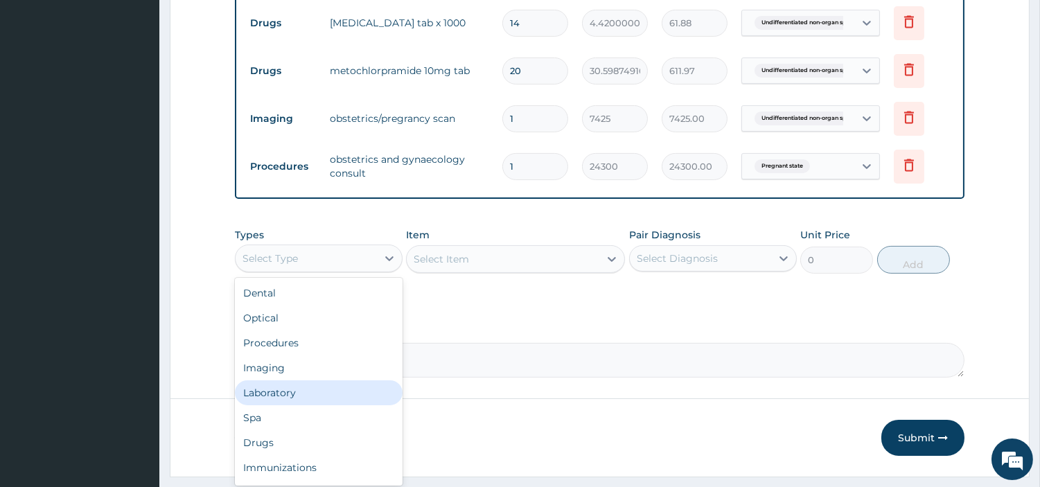
click at [343, 385] on div "Laboratory" at bounding box center [319, 392] width 168 height 25
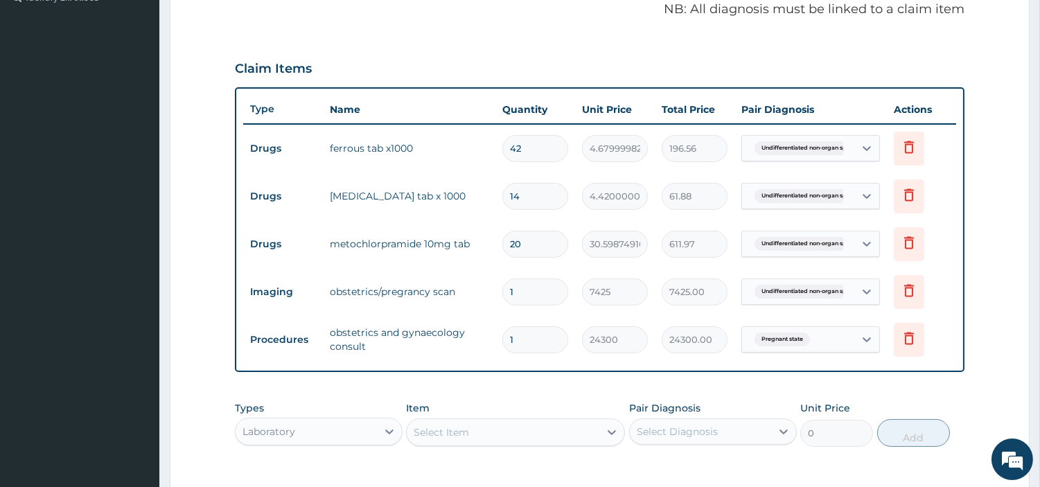
scroll to position [637, 0]
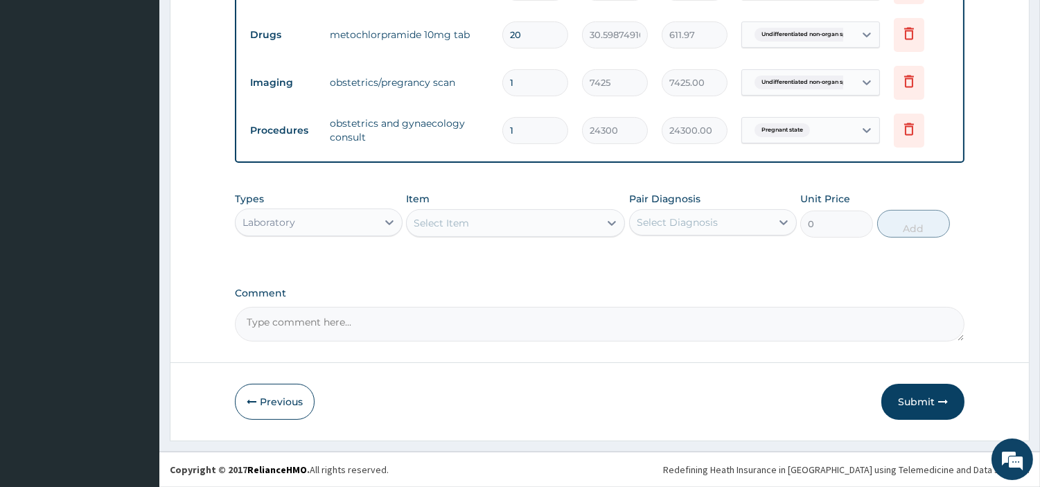
click at [549, 206] on div "Item Select Item" at bounding box center [515, 215] width 219 height 46
click at [550, 224] on div "Select Item" at bounding box center [503, 223] width 193 height 22
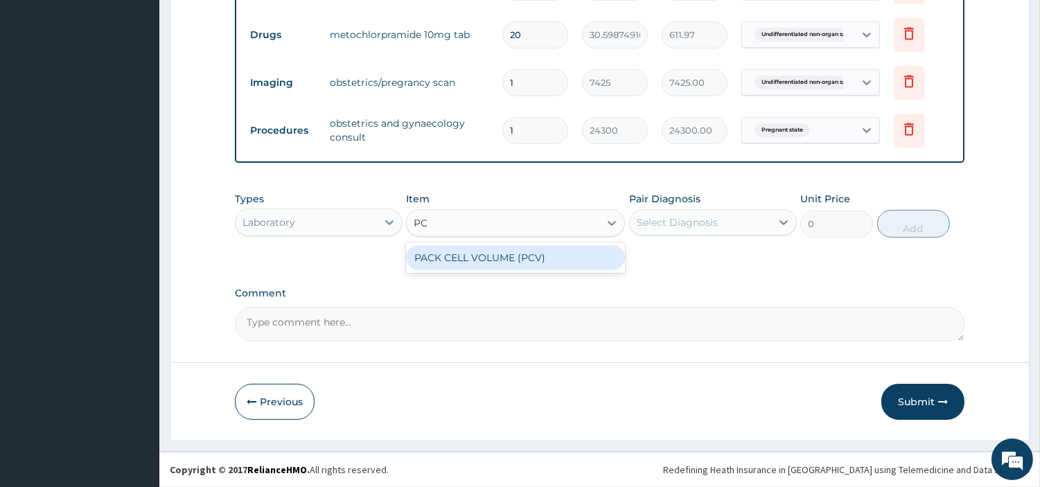
type input "PCV"
click at [538, 257] on div "PACK CELL VOLUME (PCV)" at bounding box center [515, 257] width 219 height 25
type input "2700"
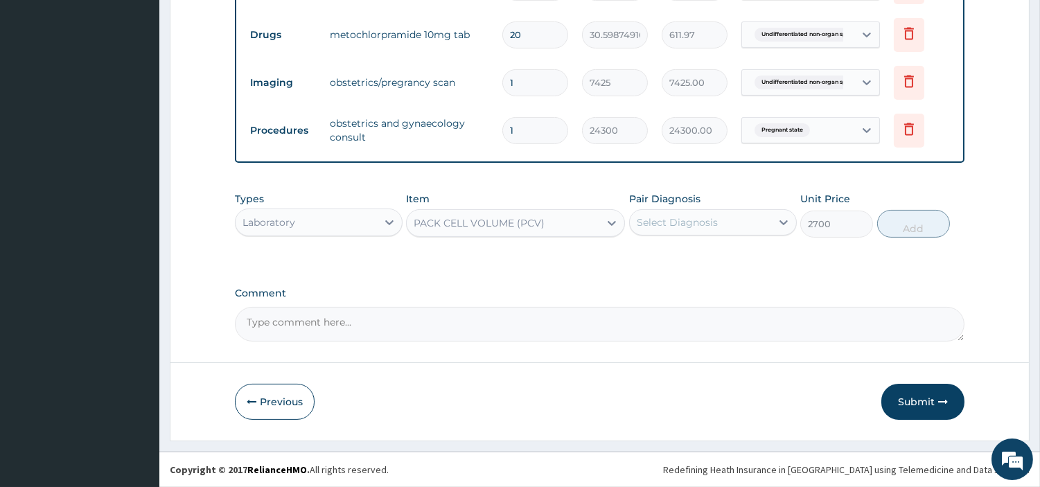
click at [727, 229] on div "Select Diagnosis" at bounding box center [700, 222] width 141 height 22
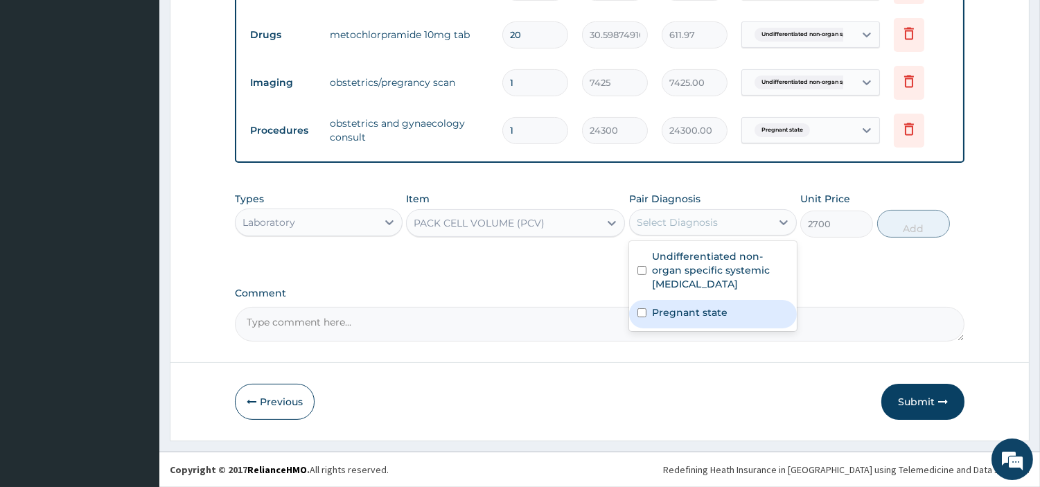
click at [729, 305] on div "Pregnant state" at bounding box center [713, 314] width 168 height 28
checkbox input "true"
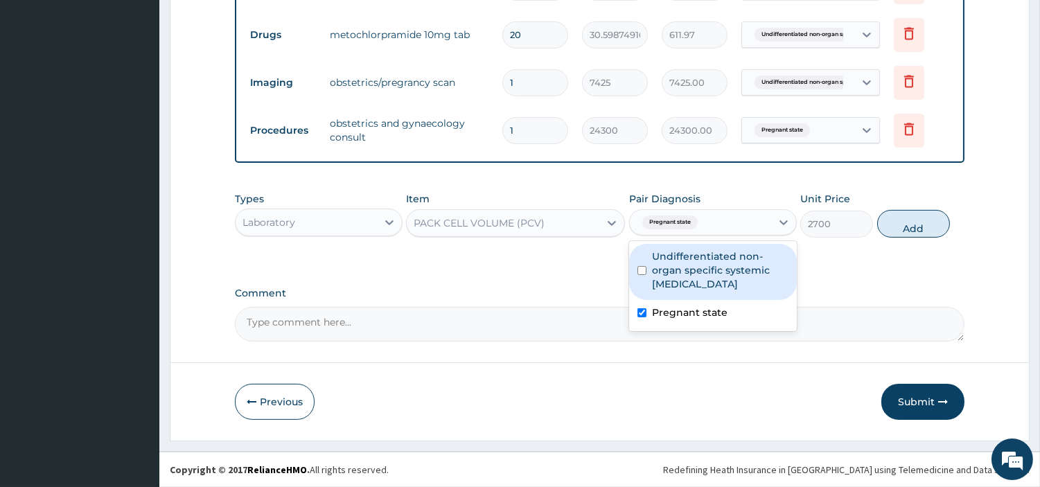
click at [896, 209] on div "Types Laboratory Item PACK CELL VOLUME (PCV) Pair Diagnosis option Pregnant sta…" at bounding box center [599, 215] width 729 height 60
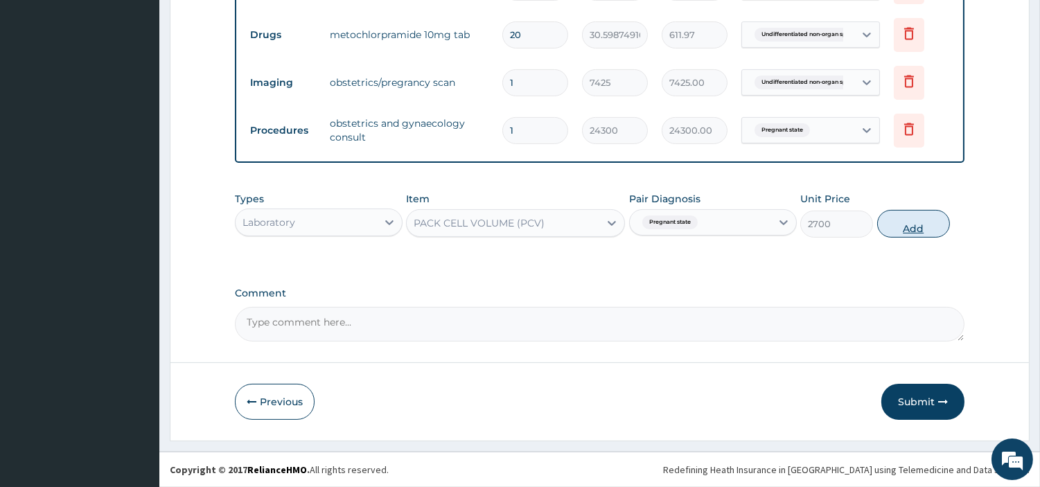
click at [886, 229] on button "Add" at bounding box center [913, 224] width 73 height 28
type input "0"
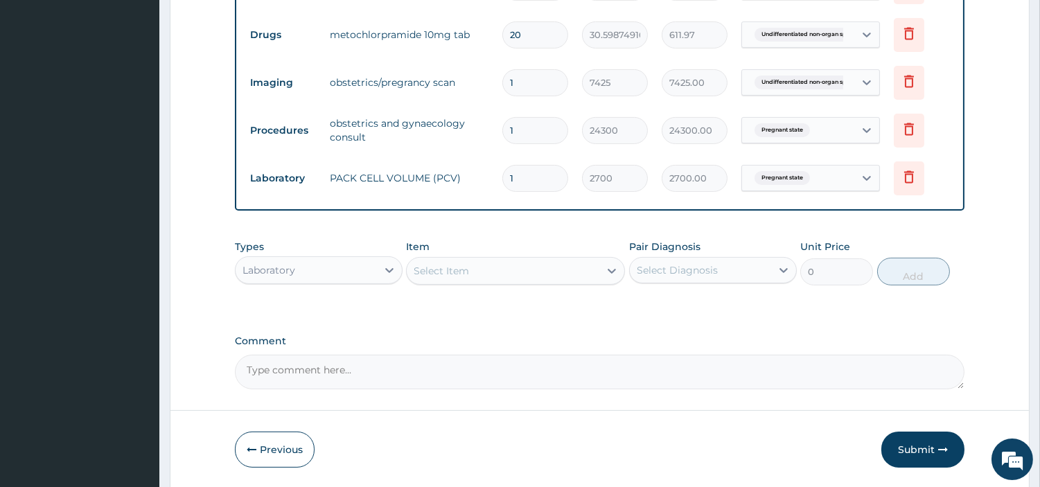
click at [557, 267] on div "Select Item" at bounding box center [503, 271] width 193 height 22
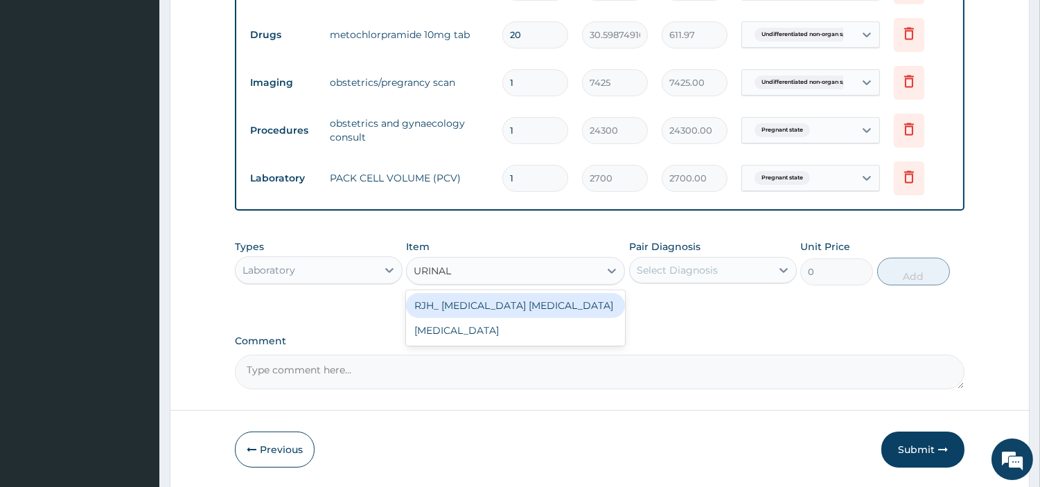
type input "URINALY"
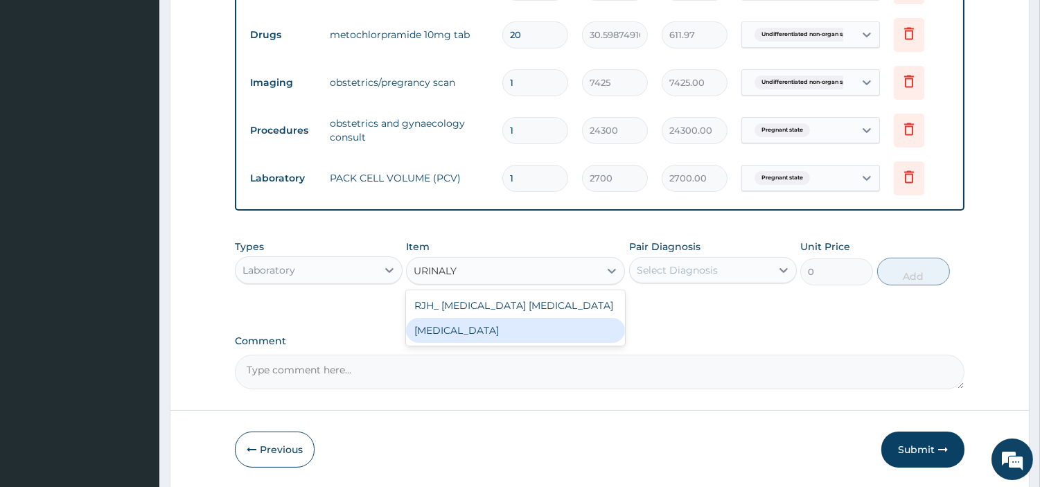
click at [544, 328] on div "URINALYSIS" at bounding box center [515, 330] width 219 height 25
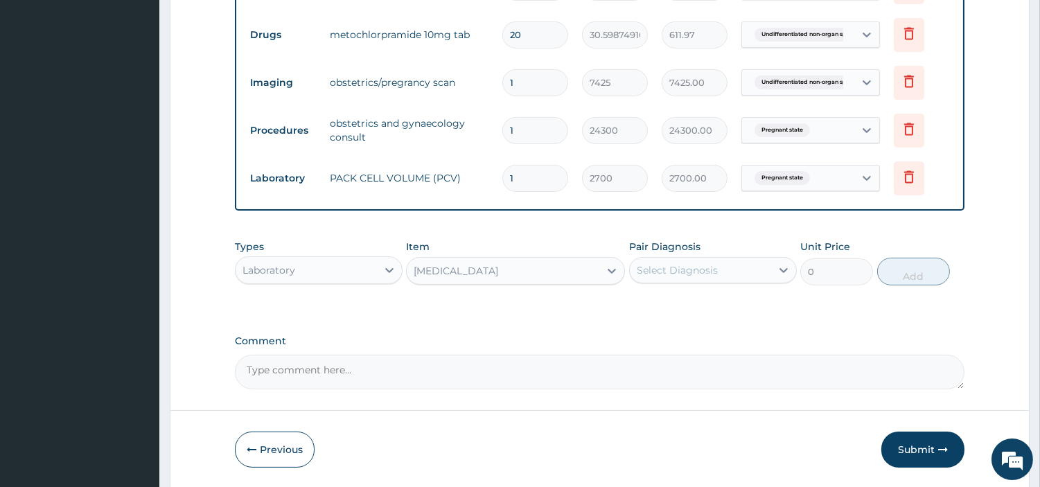
type input "2700"
click at [673, 292] on div "Types Laboratory Item option URINALYSIS, selected. Select is focused ,type to r…" at bounding box center [599, 263] width 729 height 60
click at [670, 278] on div "Select Diagnosis" at bounding box center [700, 270] width 141 height 22
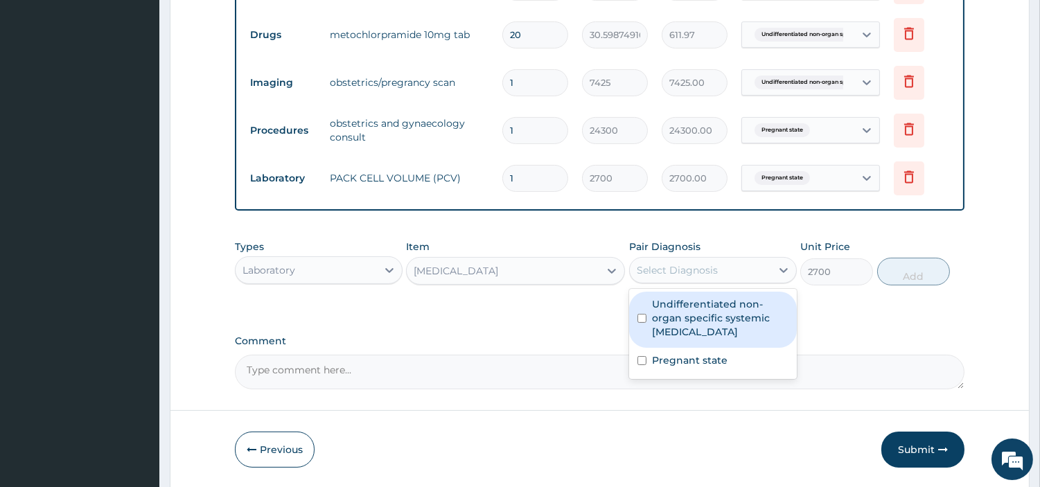
drag, startPoint x: 675, startPoint y: 315, endPoint x: 675, endPoint y: 322, distance: 7.0
click at [675, 316] on label "Undifferentiated non-organ specific systemic autoimmune disease" at bounding box center [720, 318] width 136 height 42
checkbox input "true"
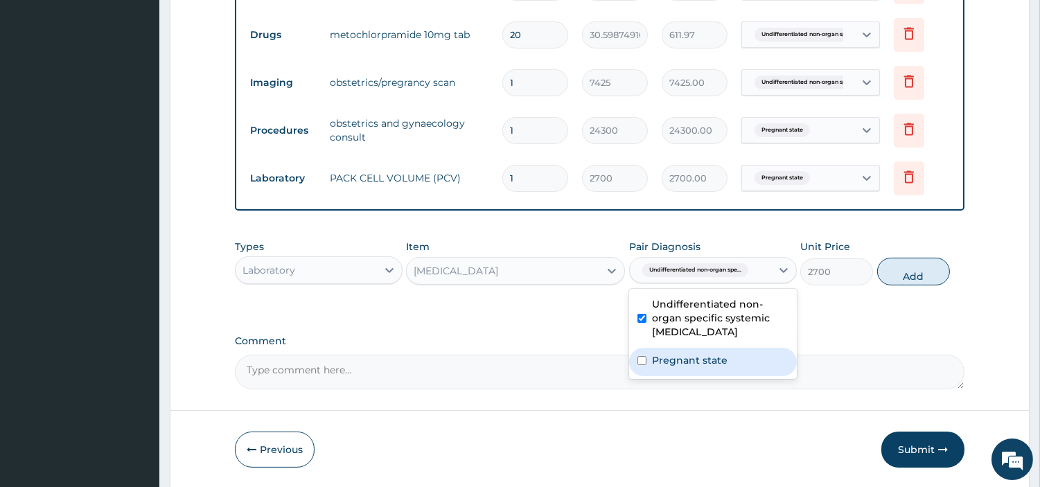
drag, startPoint x: 696, startPoint y: 363, endPoint x: 763, endPoint y: 331, distance: 74.4
click at [695, 364] on label "Pregnant state" at bounding box center [689, 360] width 75 height 14
checkbox input "true"
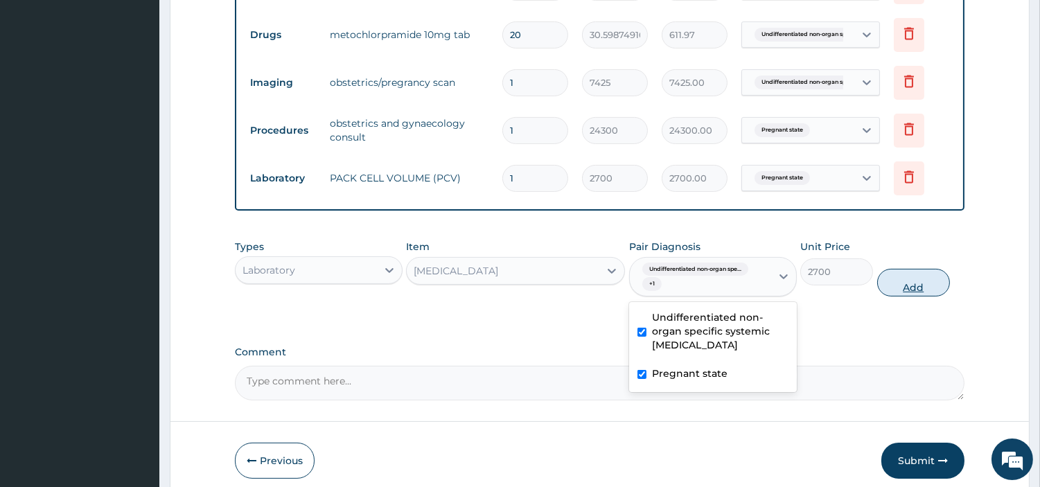
click at [894, 292] on button "Add" at bounding box center [913, 283] width 73 height 28
type input "0"
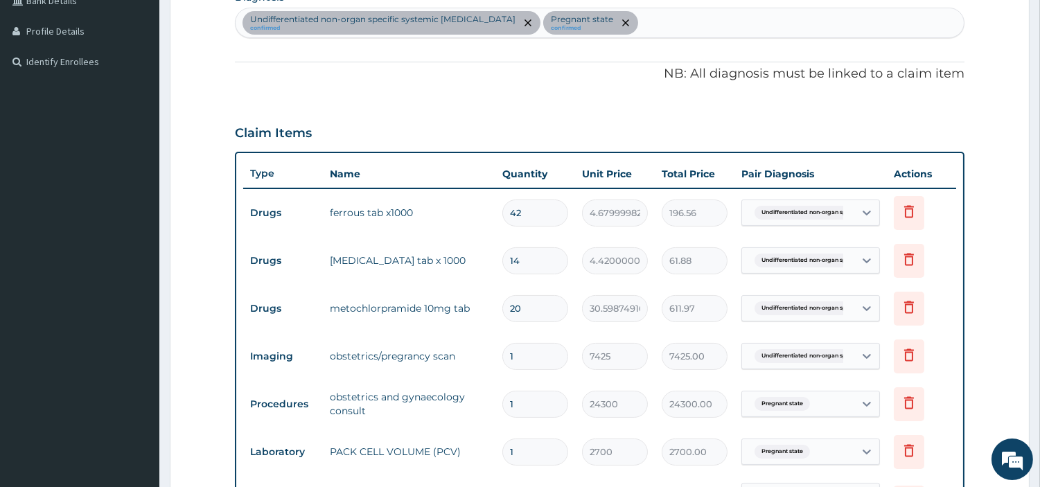
scroll to position [252, 0]
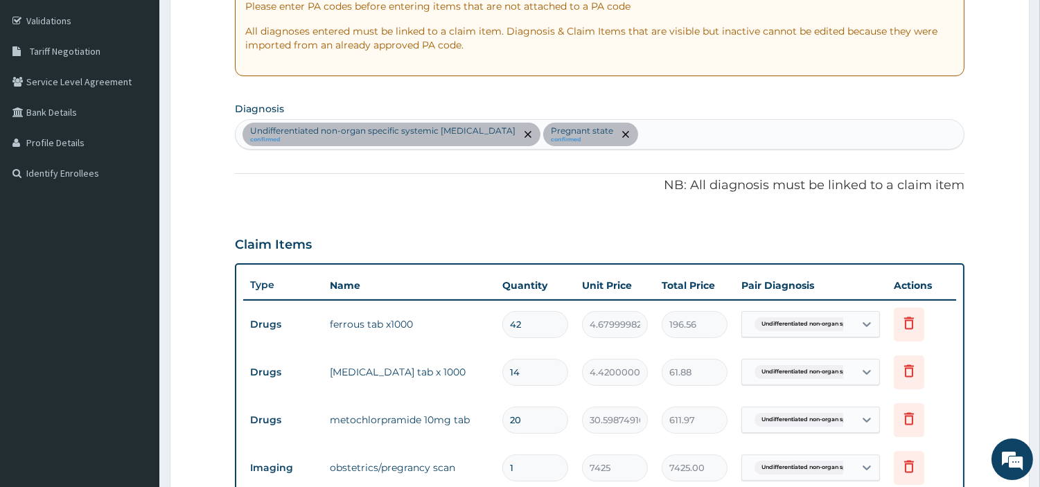
click at [690, 136] on div "Undifferentiated non-organ specific systemic autoimmune disease confirmed Pregn…" at bounding box center [599, 134] width 728 height 29
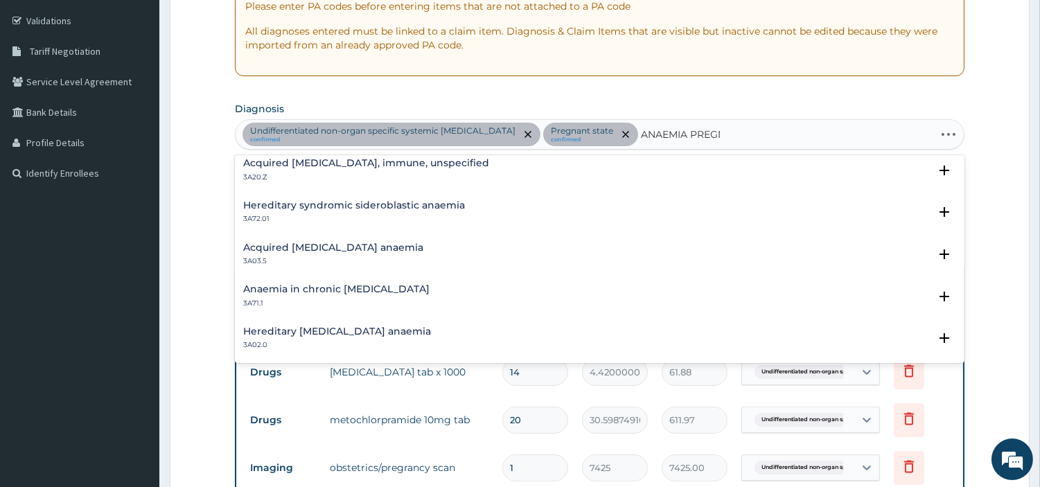
scroll to position [0, 0]
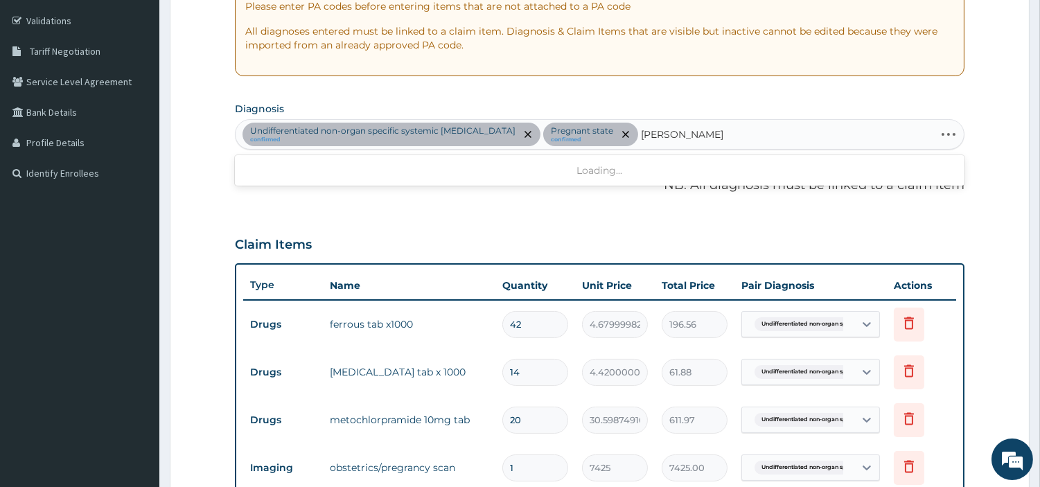
type input "ANAEMIA PREGNANCY"
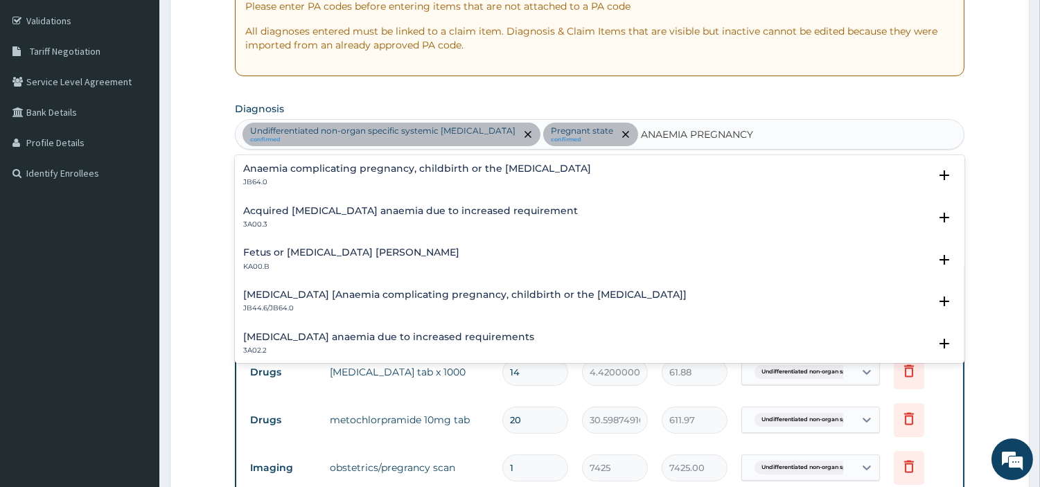
click at [366, 168] on h4 "Anaemia complicating pregnancy, childbirth or the puerperium" at bounding box center [417, 168] width 348 height 10
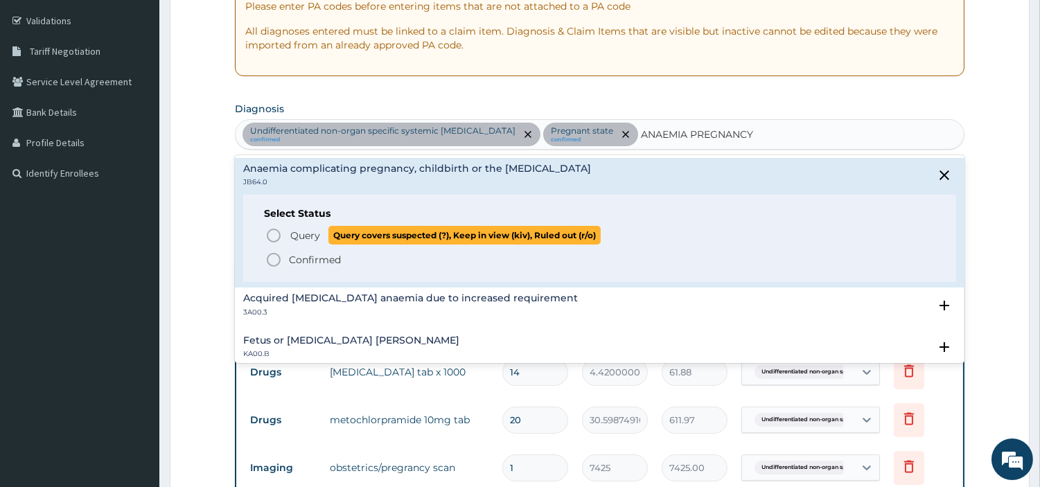
click at [319, 235] on span "Query" at bounding box center [305, 236] width 30 height 14
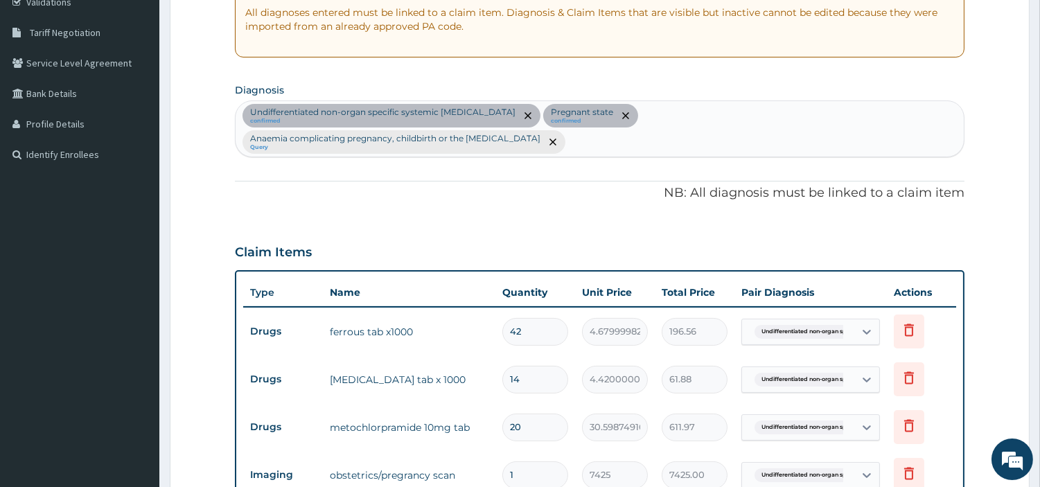
scroll to position [271, 0]
click at [802, 324] on span "Undifferentiated non-organ spe..." at bounding box center [807, 331] width 106 height 14
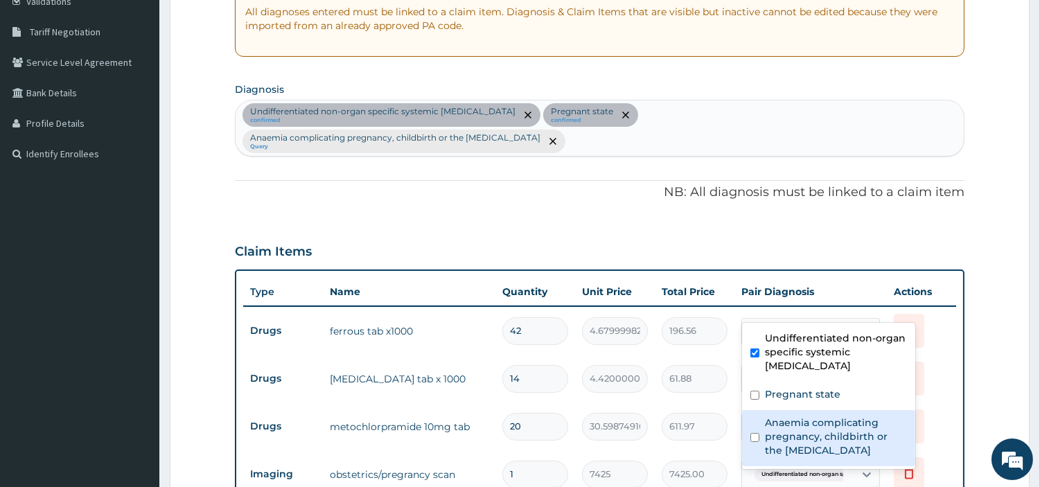
click at [781, 433] on label "Anaemia complicating pregnancy, childbirth or the puerperium" at bounding box center [836, 437] width 142 height 42
checkbox input "true"
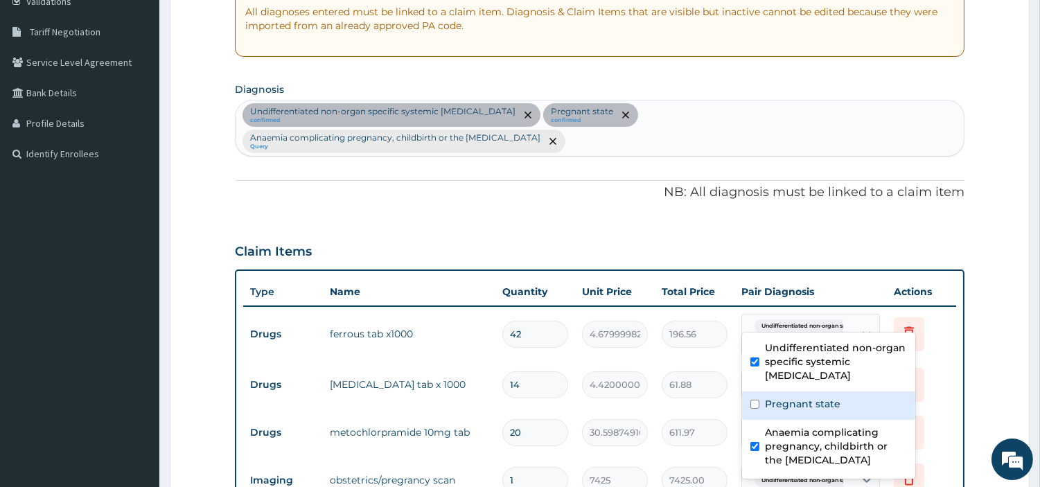
click at [778, 411] on div "Pregnant state" at bounding box center [828, 405] width 173 height 28
checkbox input "true"
click at [495, 364] on td "14" at bounding box center [535, 384] width 80 height 41
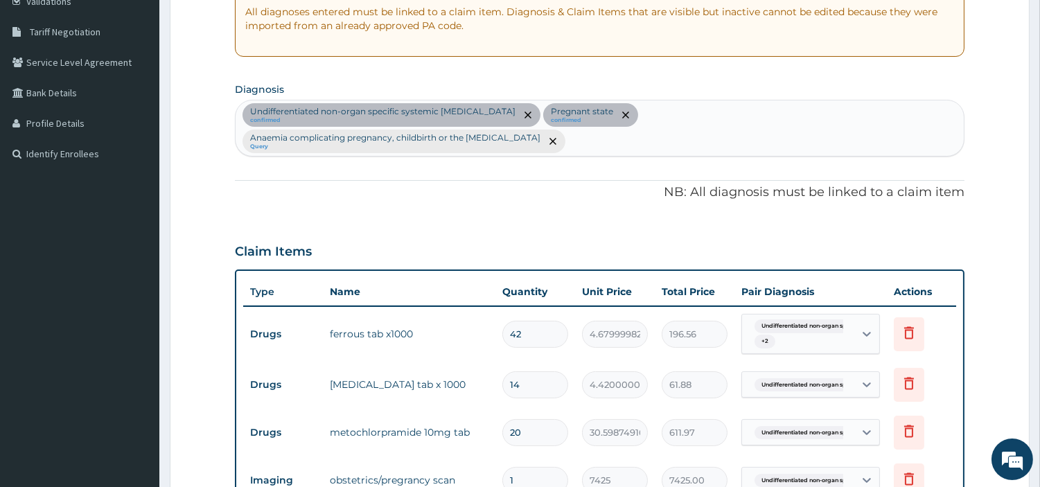
click at [776, 376] on div "Undifferentiated non-organ spe..." at bounding box center [796, 385] width 94 height 18
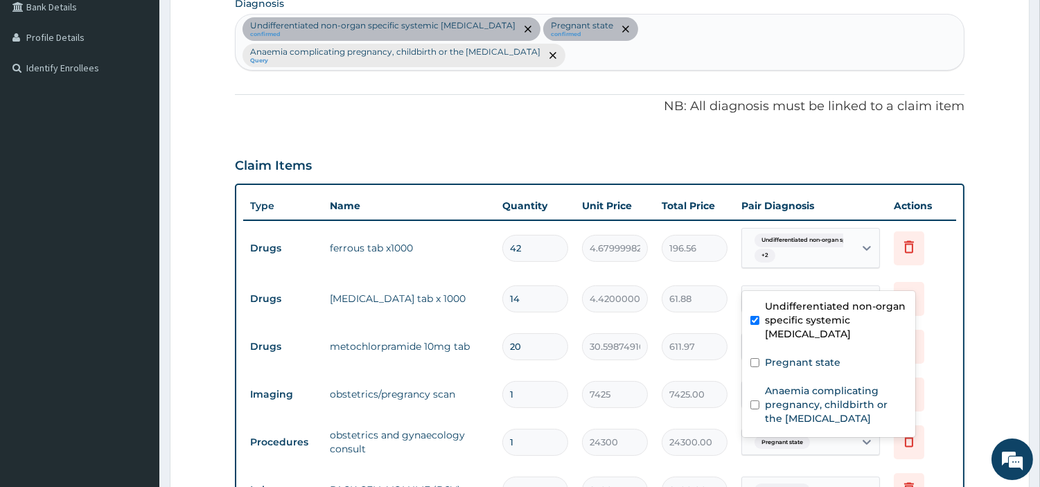
scroll to position [372, 0]
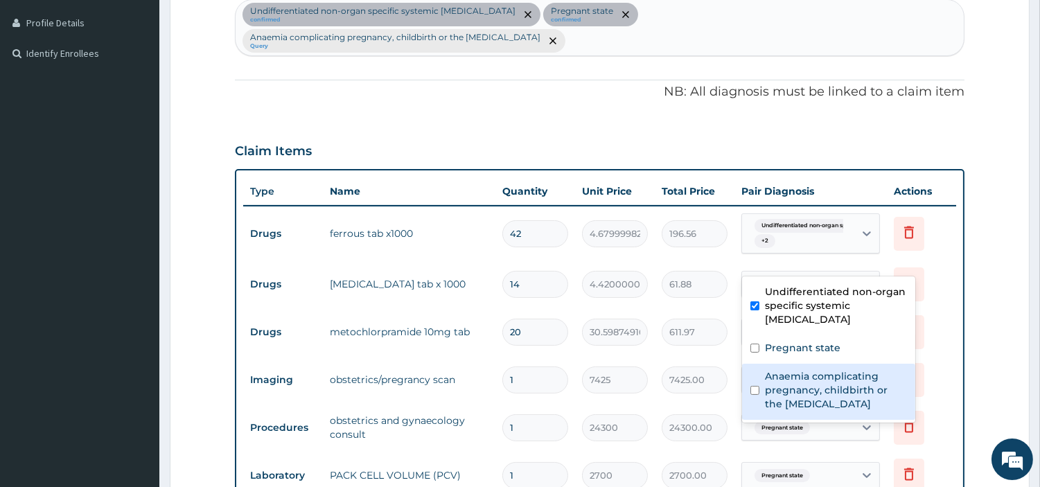
drag, startPoint x: 804, startPoint y: 384, endPoint x: 799, endPoint y: 377, distance: 8.5
click at [805, 384] on label "Anaemia complicating pregnancy, childbirth or the puerperium" at bounding box center [836, 390] width 142 height 42
checkbox input "true"
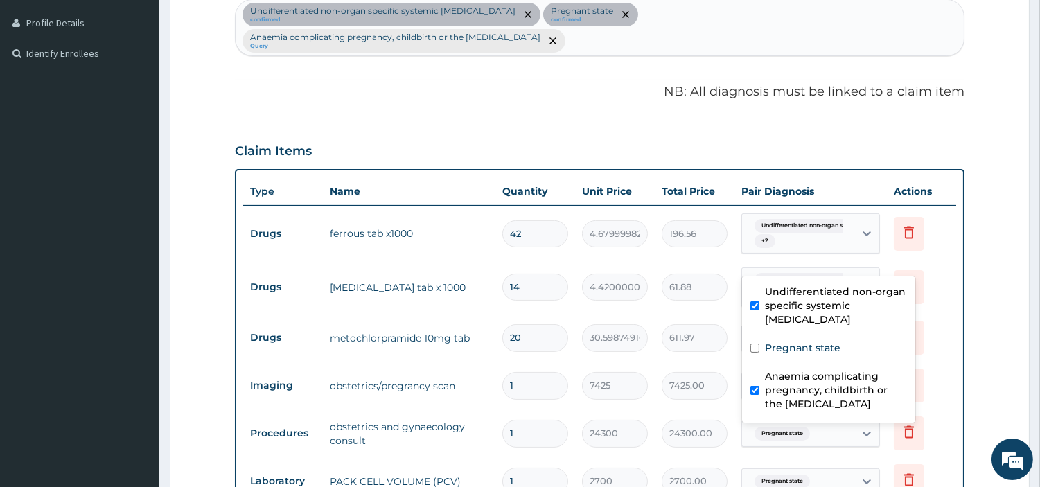
click at [420, 333] on tr "Drugs metochlorpramide 10mg tab 20 30.5987491607666 611.97 Undifferentiated non…" at bounding box center [599, 338] width 713 height 48
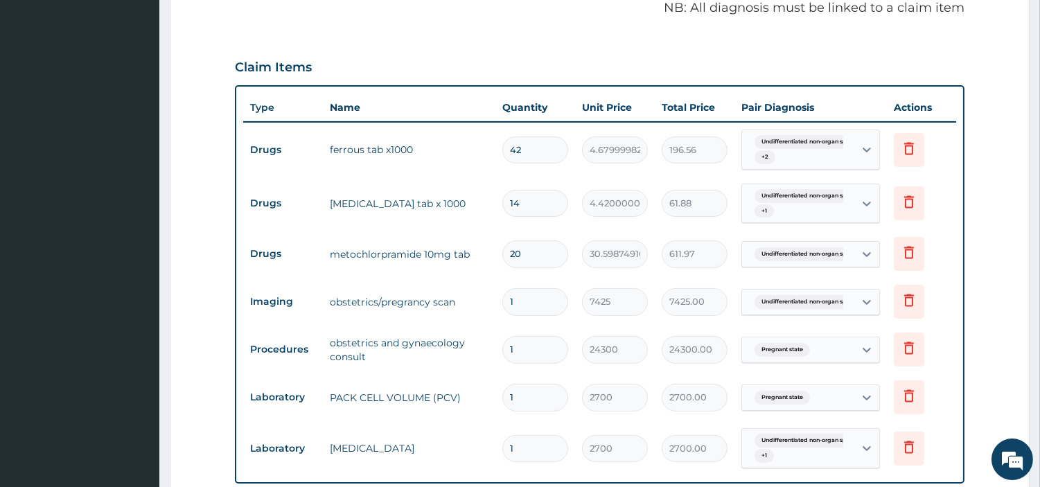
scroll to position [457, 0]
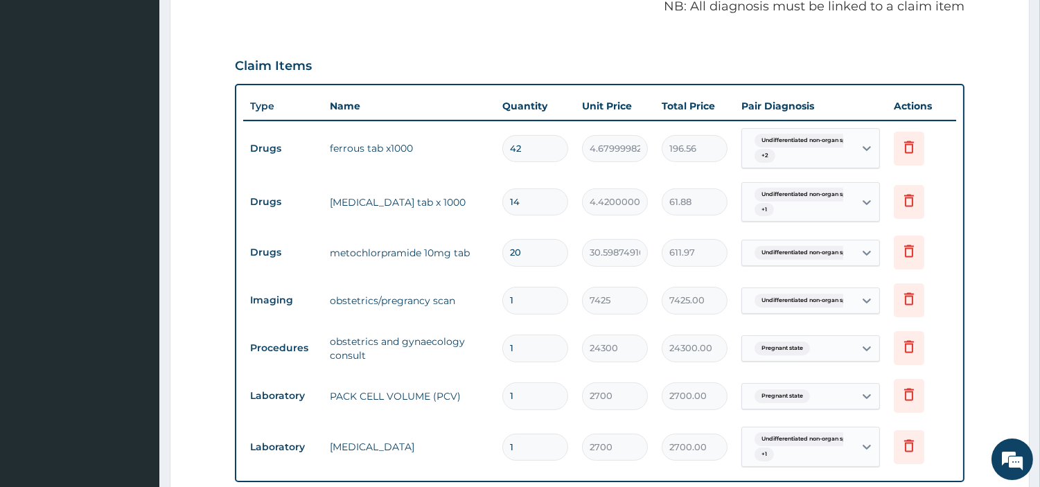
click at [818, 244] on div "Undifferentiated non-organ spe..." at bounding box center [796, 253] width 94 height 18
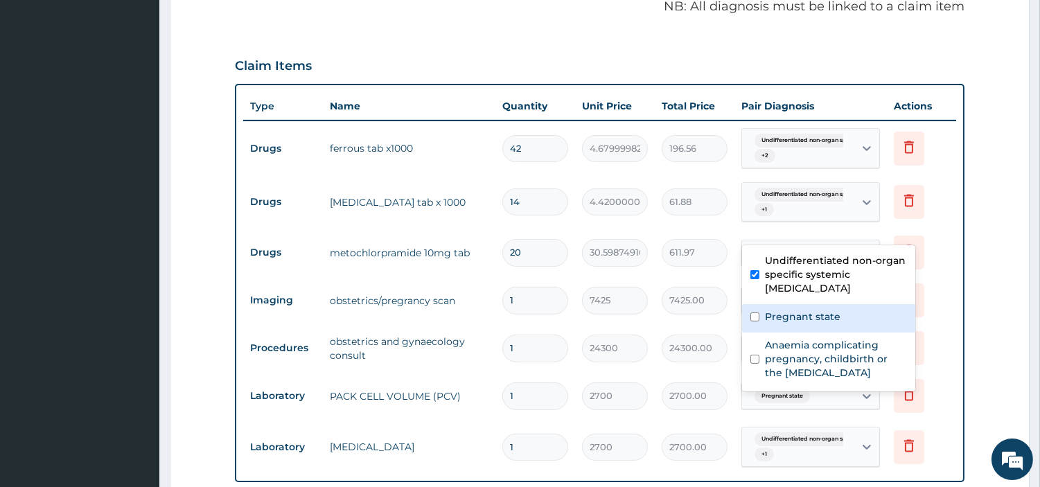
click at [818, 314] on label "Pregnant state" at bounding box center [802, 317] width 75 height 14
checkbox input "true"
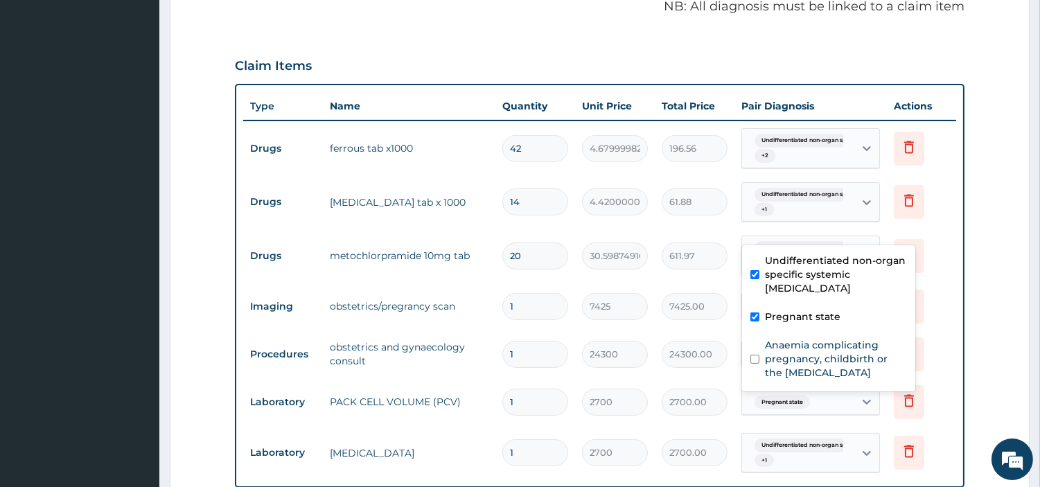
click at [411, 333] on td "obstetrics and gynaecology consult" at bounding box center [409, 354] width 172 height 42
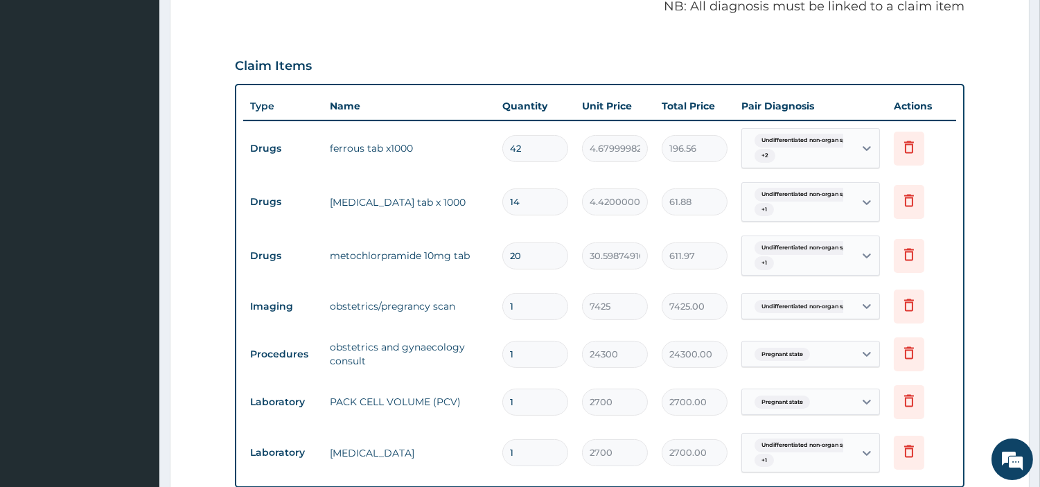
click at [781, 300] on span "Undifferentiated non-organ spe..." at bounding box center [807, 307] width 106 height 14
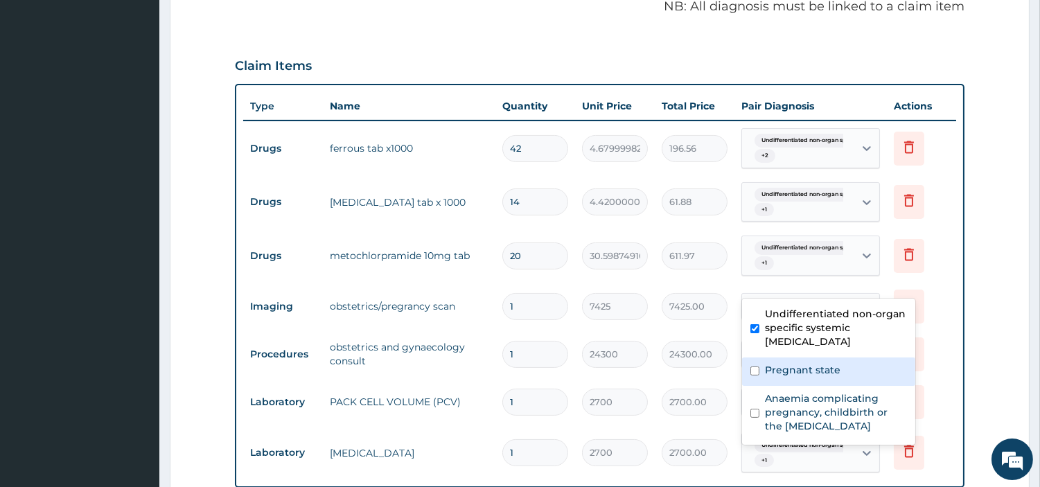
click at [787, 379] on div "Pregnant state" at bounding box center [828, 371] width 173 height 28
checkbox input "true"
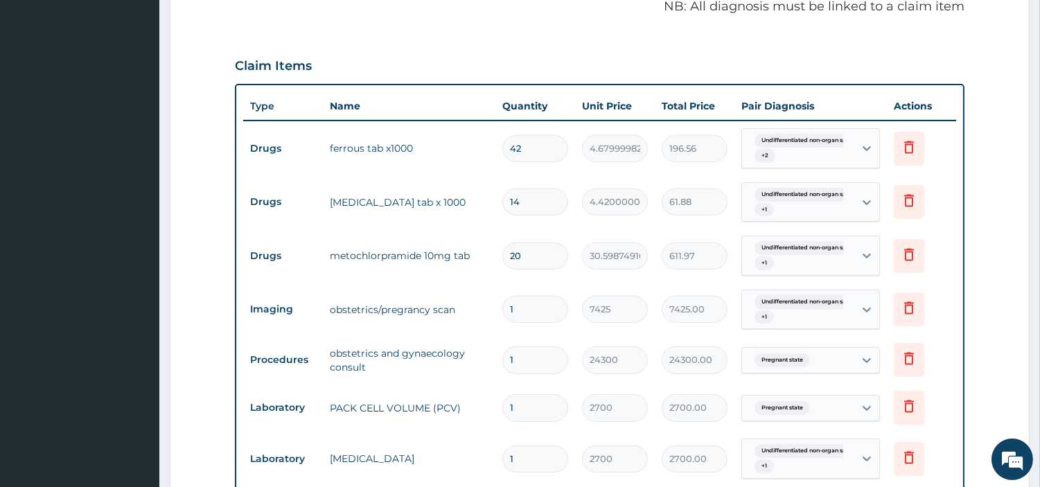
click at [393, 394] on td "PACK CELL VOLUME (PCV)" at bounding box center [409, 408] width 172 height 28
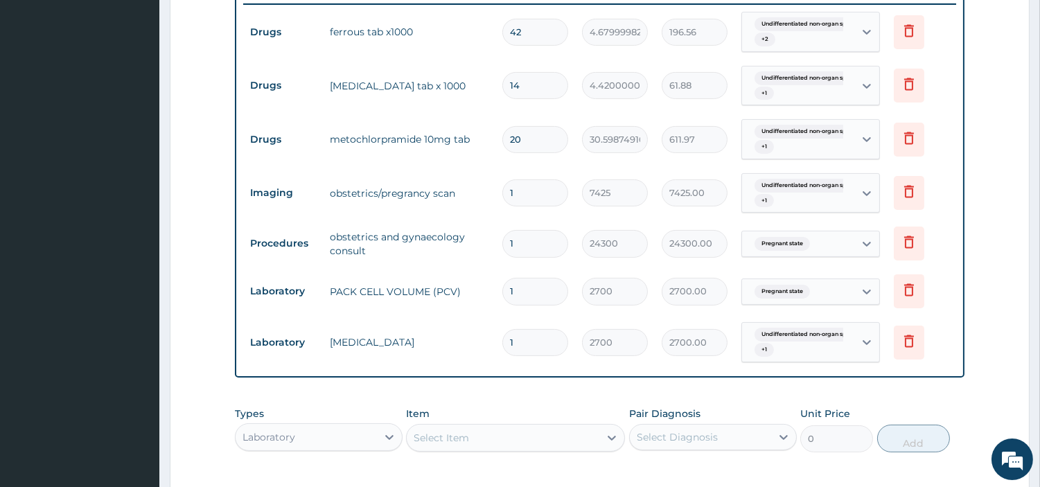
scroll to position [575, 0]
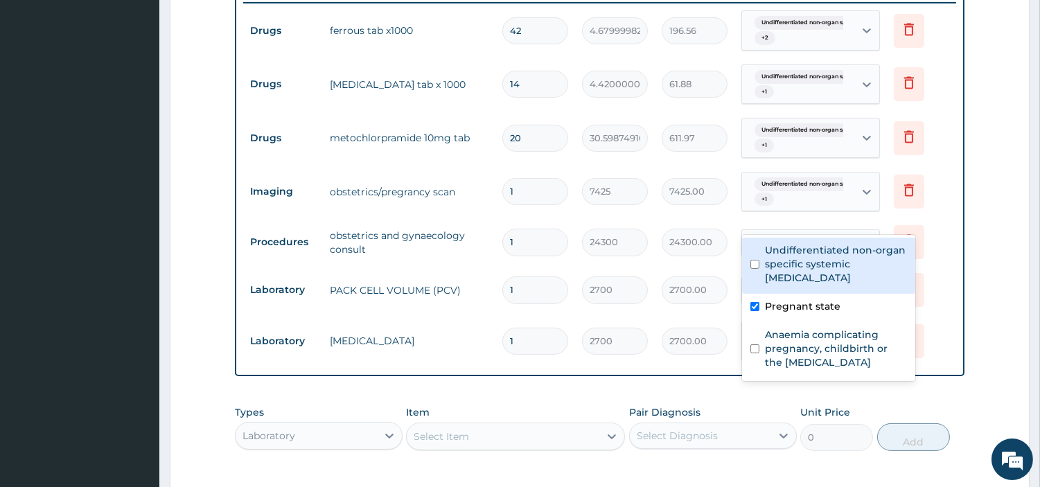
click at [799, 235] on span "Pregnant state" at bounding box center [781, 242] width 55 height 14
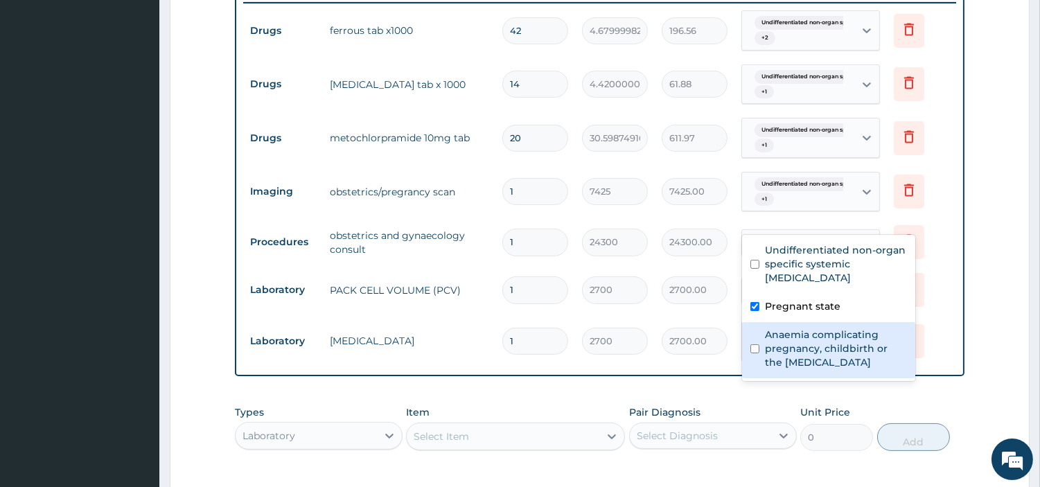
click at [792, 347] on label "Anaemia complicating pregnancy, childbirth or the puerperium" at bounding box center [836, 349] width 142 height 42
checkbox input "true"
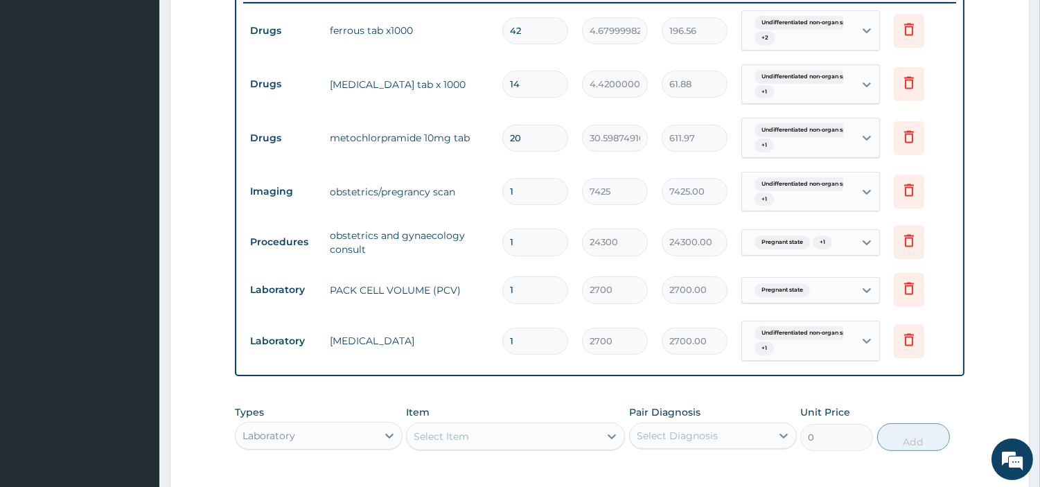
click at [553, 328] on input "1" at bounding box center [535, 341] width 66 height 27
click at [857, 230] on div at bounding box center [866, 242] width 25 height 25
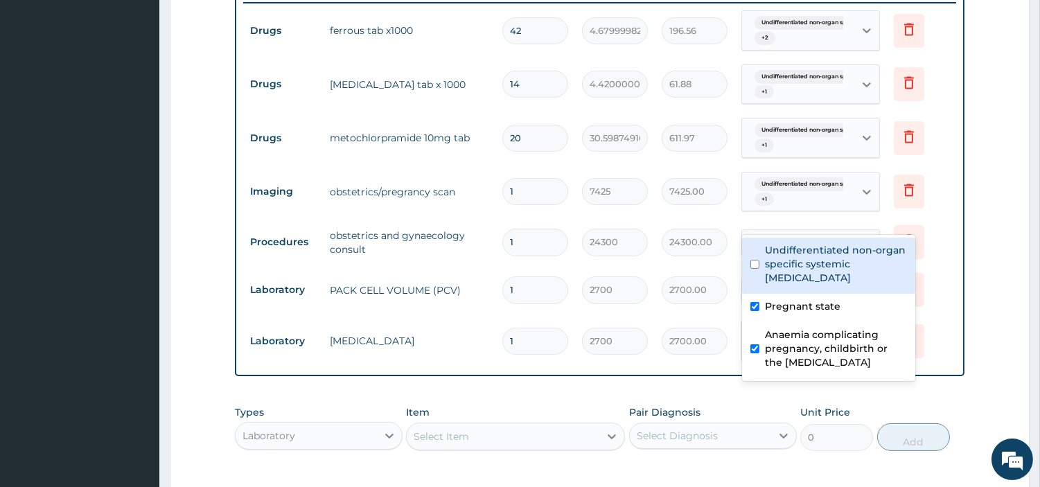
click at [753, 276] on div "Undifferentiated non-organ specific systemic autoimmune disease" at bounding box center [828, 266] width 173 height 56
checkbox input "true"
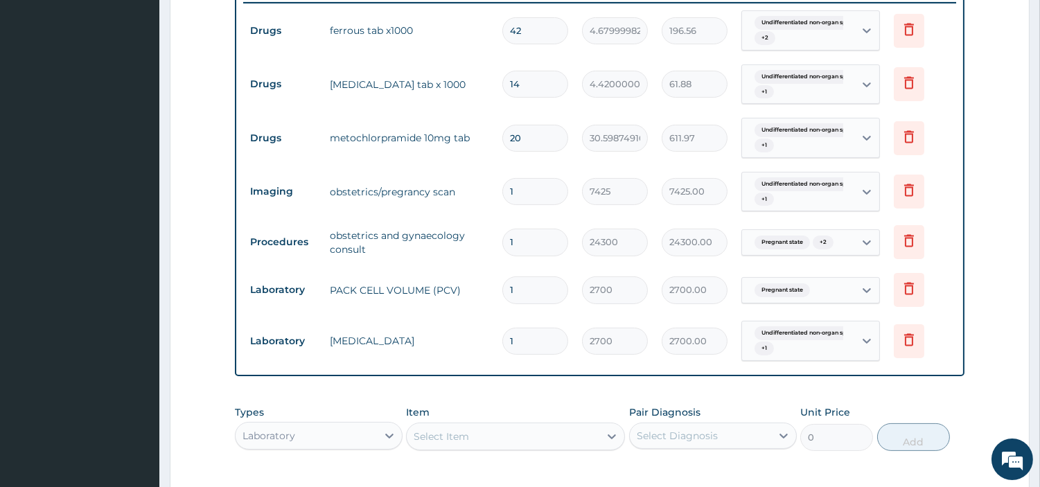
drag, startPoint x: 572, startPoint y: 277, endPoint x: 751, endPoint y: 277, distance: 179.4
click at [571, 277] on td "1" at bounding box center [535, 289] width 80 height 41
click at [835, 277] on div "Pregnant state" at bounding box center [810, 290] width 139 height 26
click at [703, 425] on div "Select Diagnosis" at bounding box center [700, 436] width 141 height 22
click at [600, 405] on div "Item Select Item" at bounding box center [515, 428] width 219 height 46
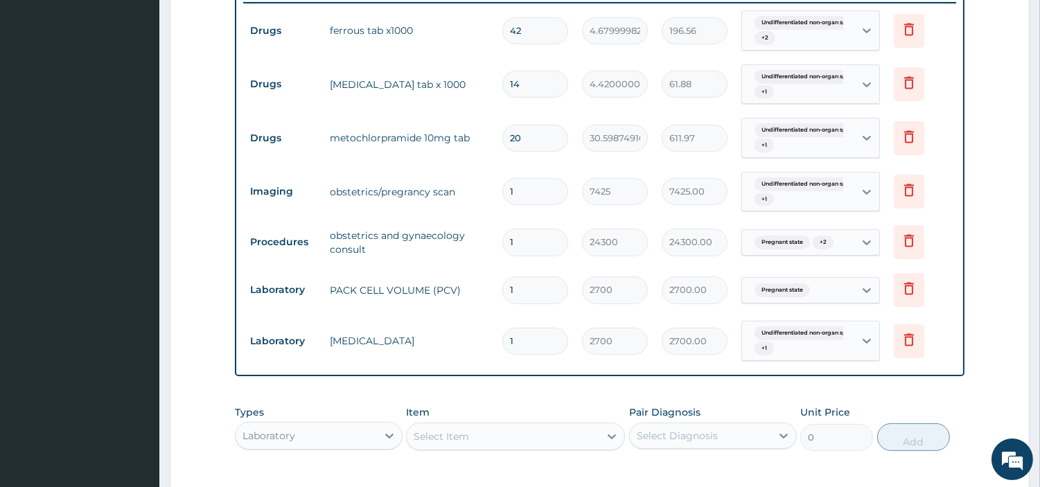
click at [889, 266] on td "Delete" at bounding box center [920, 290] width 69 height 48
click at [895, 273] on icon at bounding box center [908, 290] width 30 height 34
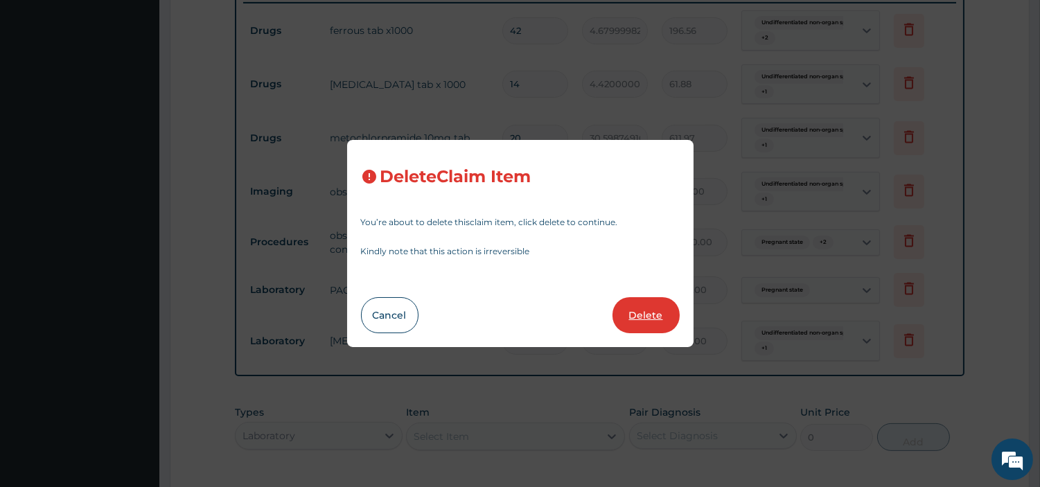
click at [632, 307] on button "Delete" at bounding box center [645, 315] width 67 height 36
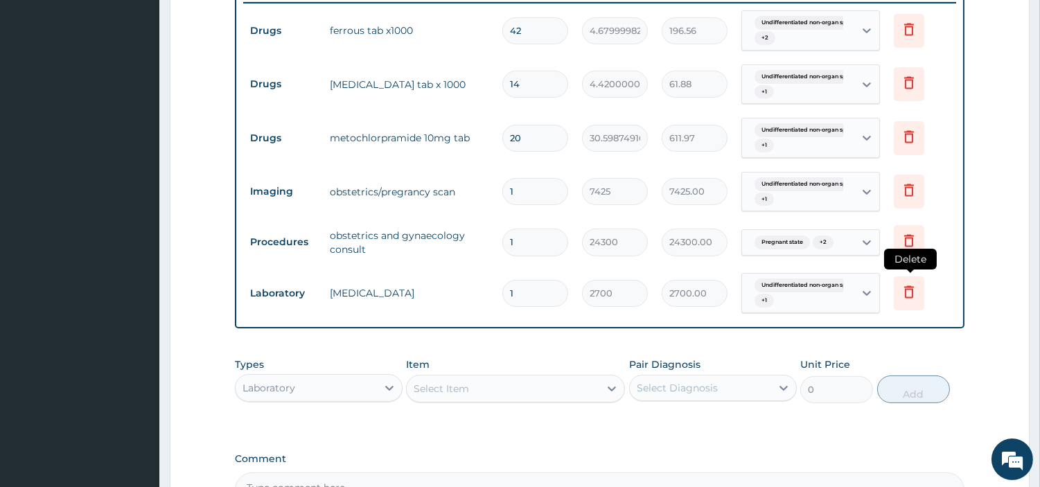
click at [911, 283] on icon at bounding box center [908, 291] width 17 height 17
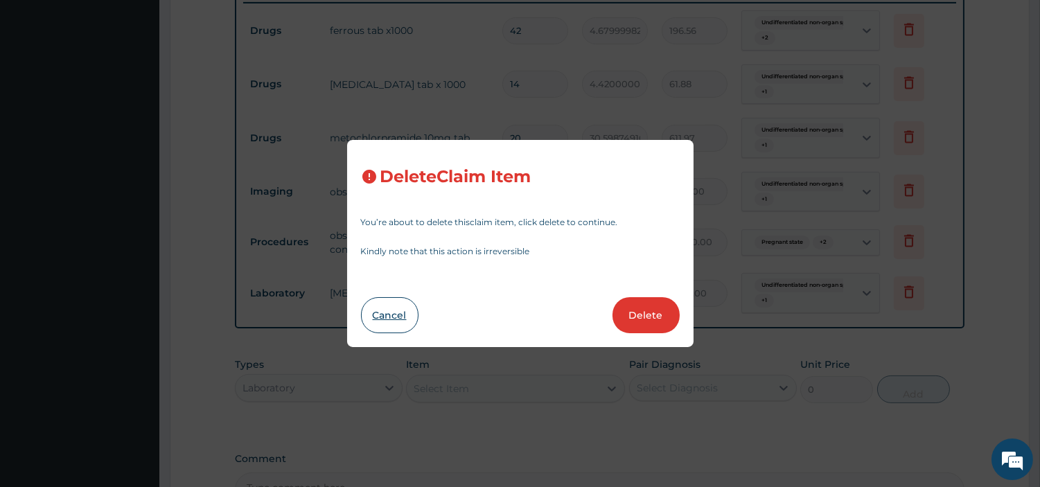
click at [393, 323] on button "Cancel" at bounding box center [389, 315] width 57 height 36
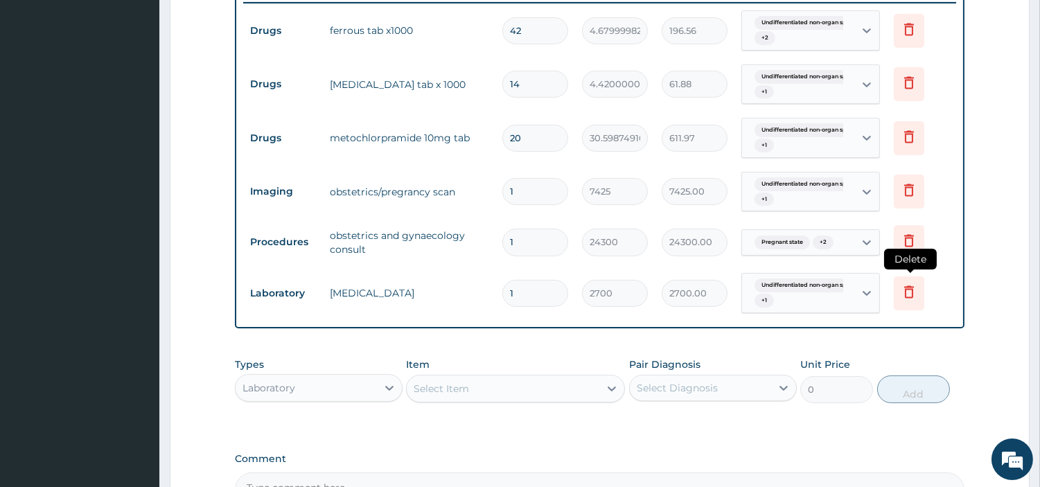
click at [912, 283] on icon at bounding box center [908, 291] width 17 height 17
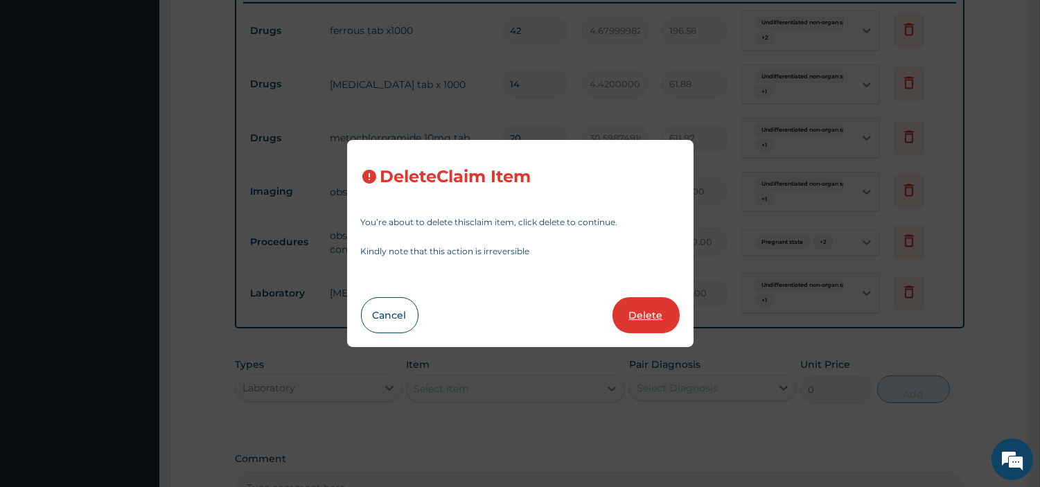
click at [639, 306] on button "Delete" at bounding box center [645, 315] width 67 height 36
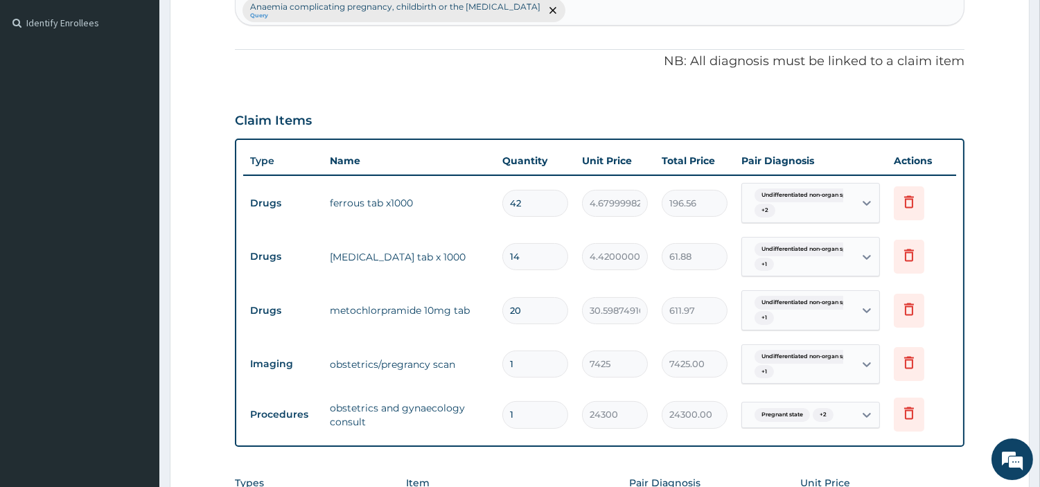
scroll to position [429, 0]
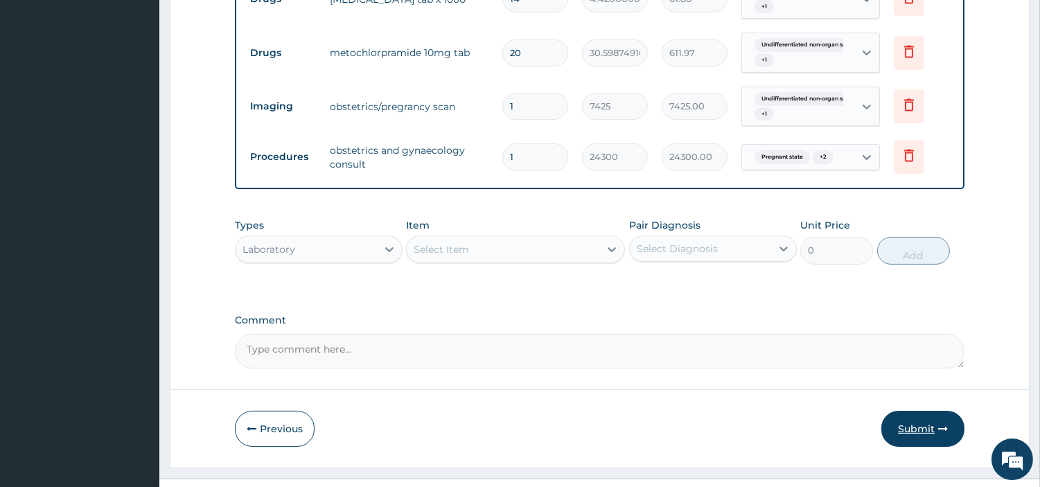
click at [922, 411] on button "Submit" at bounding box center [922, 429] width 83 height 36
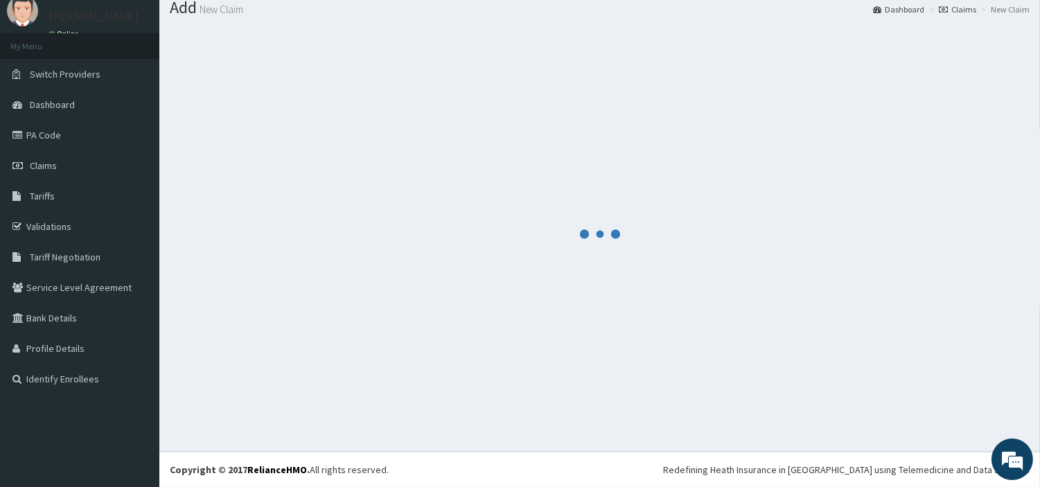
scroll to position [46, 0]
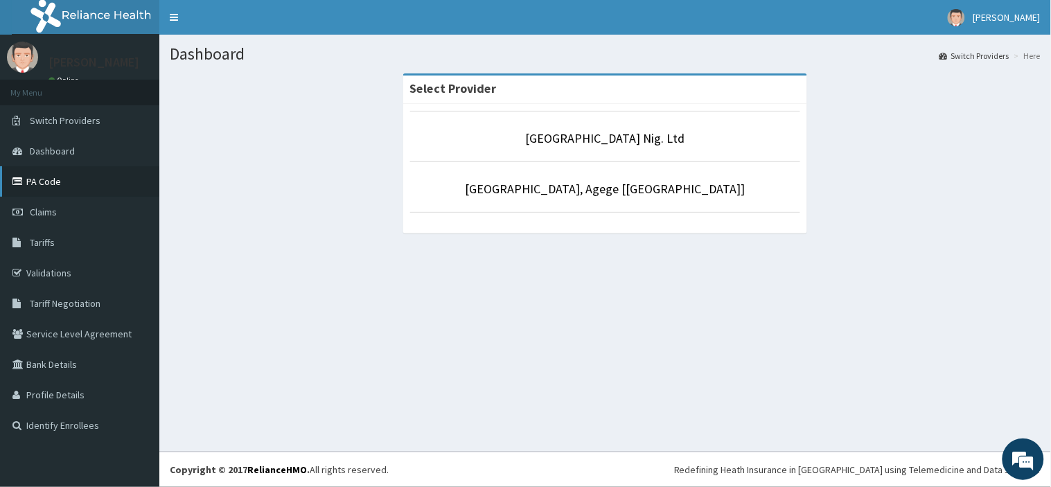
click at [45, 186] on link "PA Code" at bounding box center [79, 181] width 159 height 30
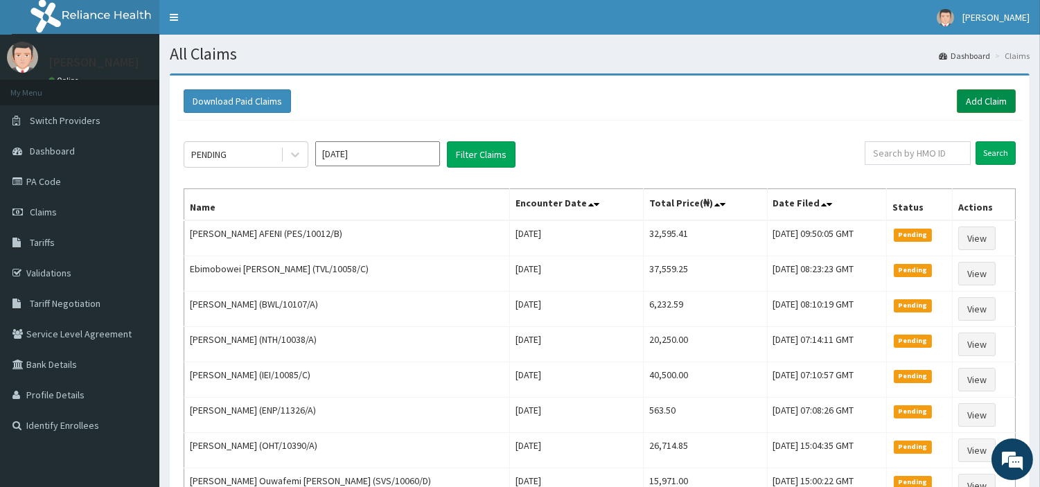
click at [979, 107] on link "Add Claim" at bounding box center [985, 101] width 59 height 24
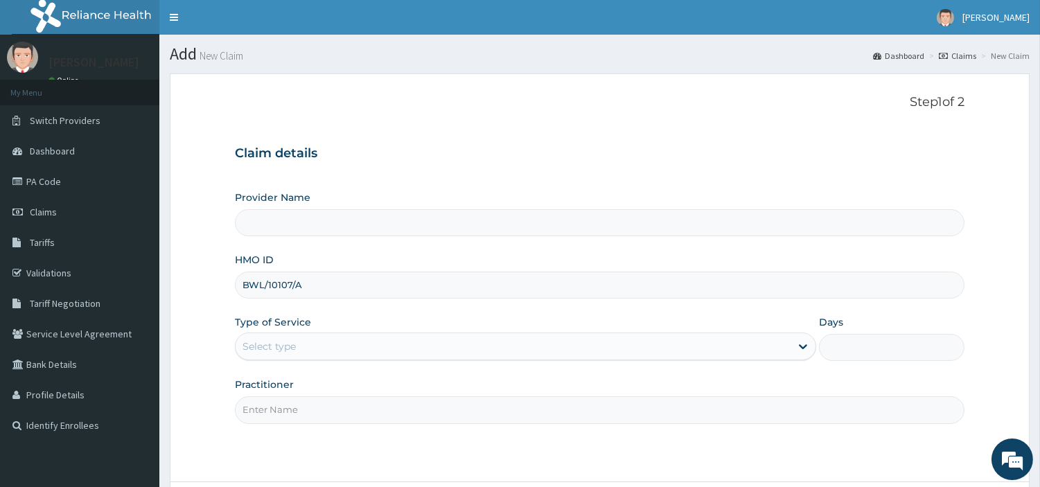
type input "BWL/10107/A"
type input "[GEOGRAPHIC_DATA] Nig. Ltd"
click at [316, 348] on div "Select type" at bounding box center [512, 346] width 555 height 22
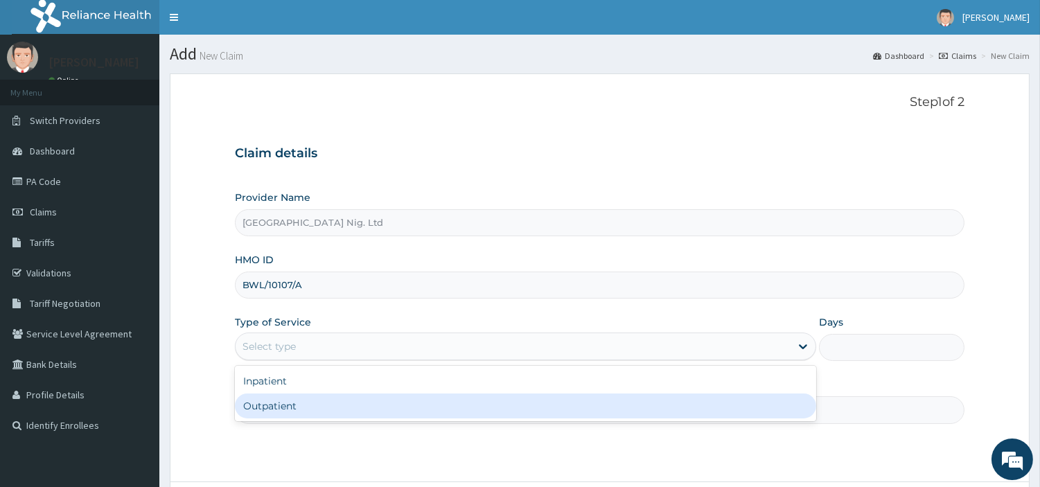
click at [301, 402] on div "Outpatient" at bounding box center [525, 405] width 581 height 25
type input "1"
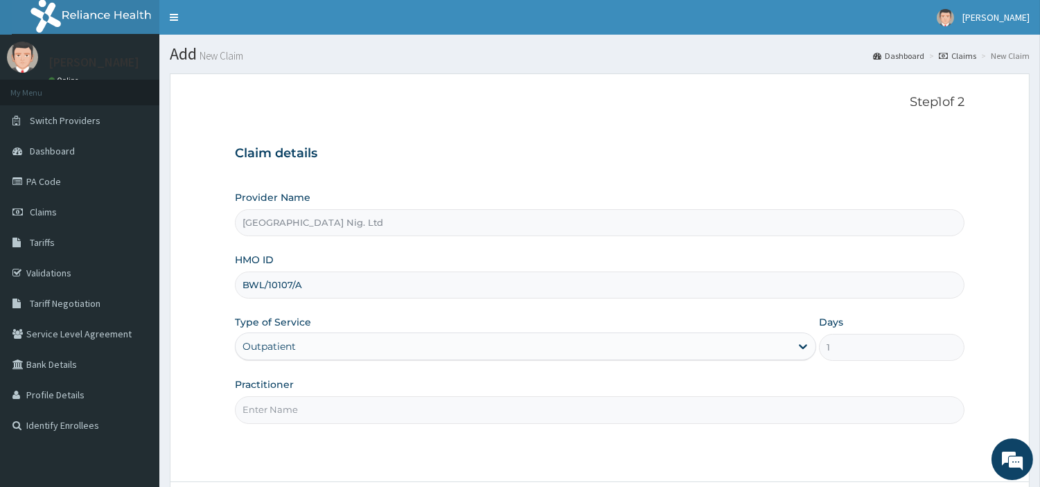
click at [301, 402] on input "Practitioner" at bounding box center [599, 409] width 729 height 27
paste input "[PERSON_NAME]"
type input "[PERSON_NAME]"
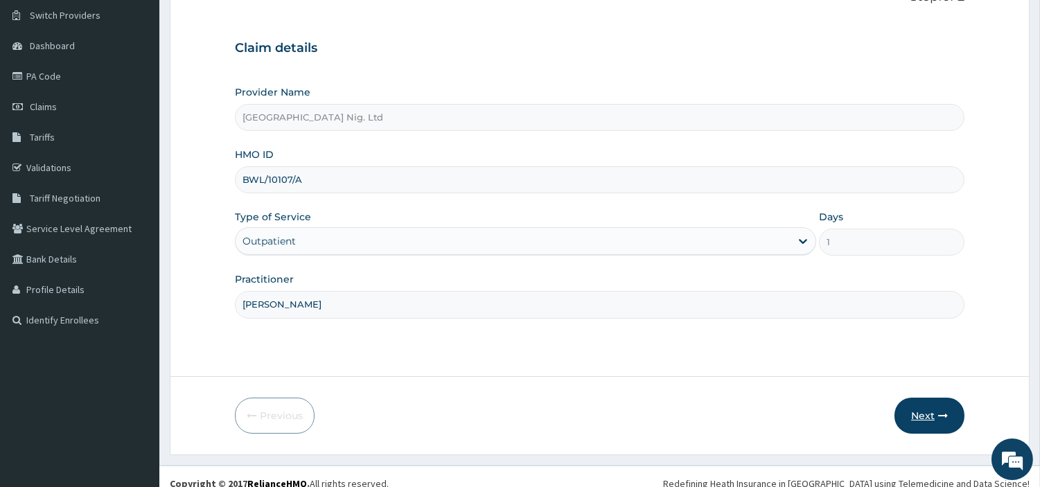
scroll to position [119, 0]
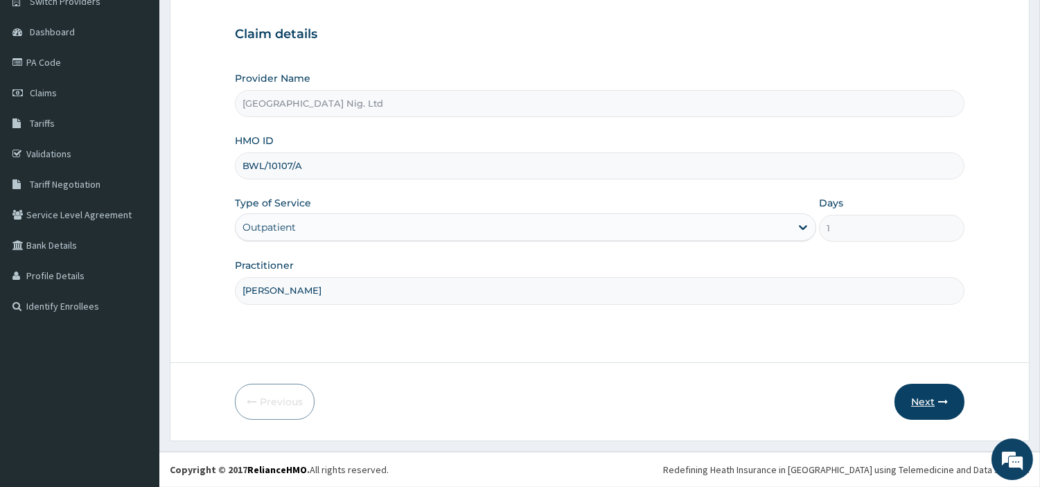
click at [922, 400] on button "Next" at bounding box center [929, 402] width 70 height 36
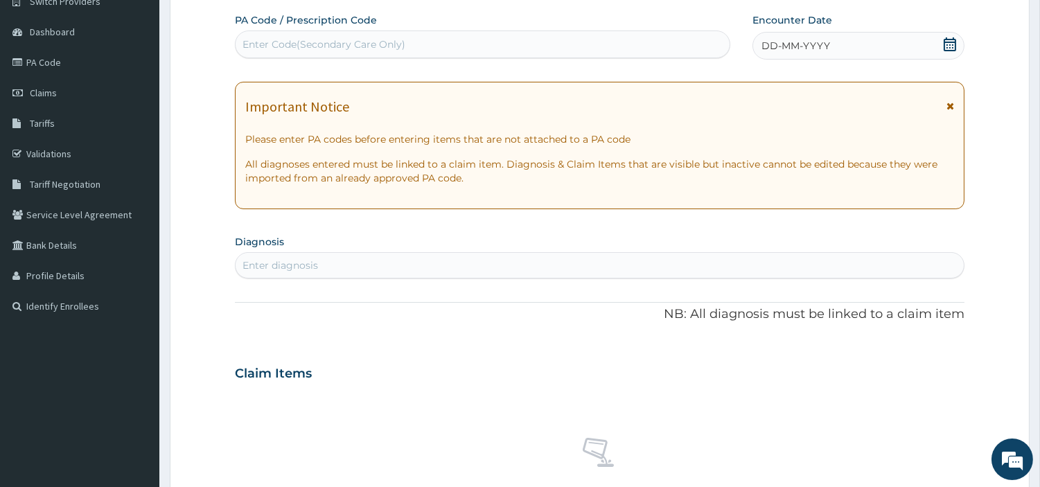
scroll to position [0, 0]
click at [376, 49] on div "Enter Code(Secondary Care Only)" at bounding box center [323, 44] width 163 height 14
paste input "PA/6C8146"
type input "PA/6C8146"
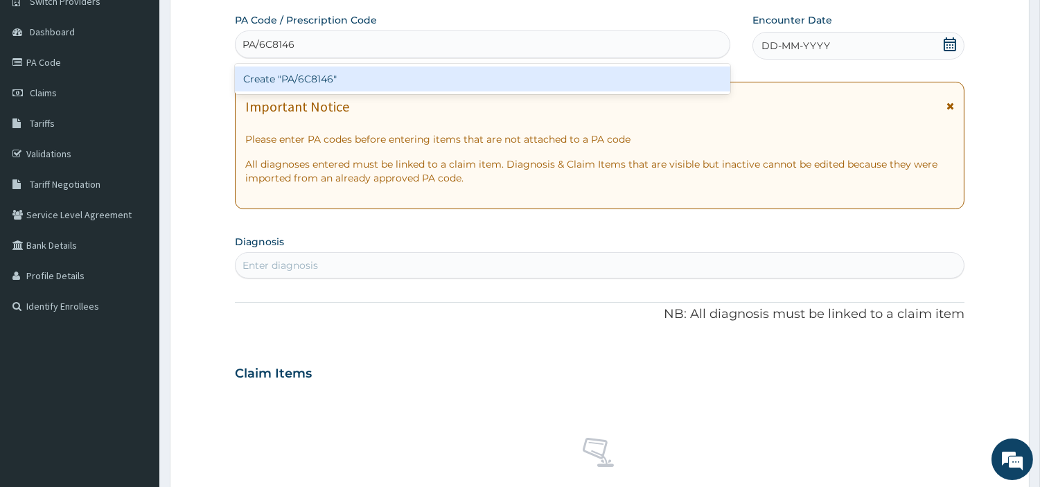
click at [600, 81] on div "Create "PA/6C8146"" at bounding box center [482, 78] width 495 height 25
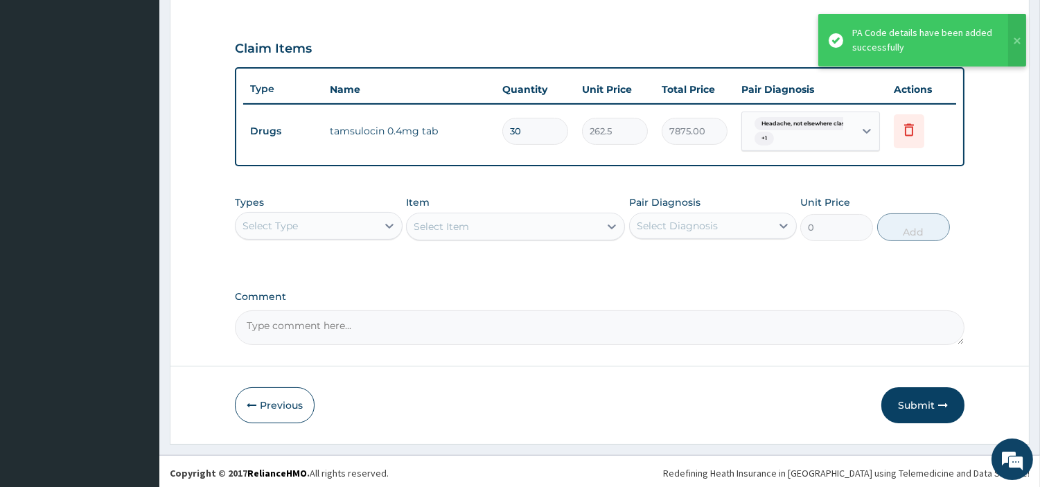
scroll to position [450, 0]
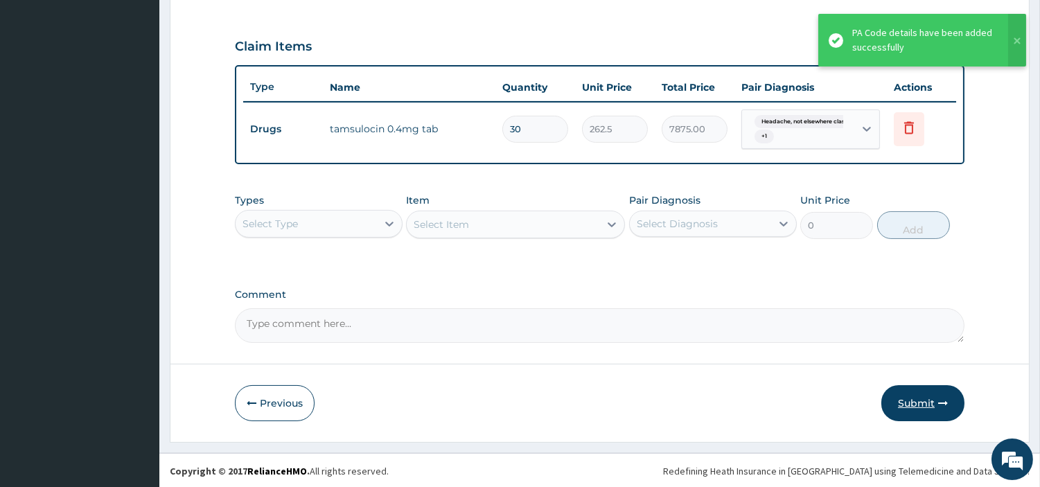
click at [925, 402] on button "Submit" at bounding box center [922, 403] width 83 height 36
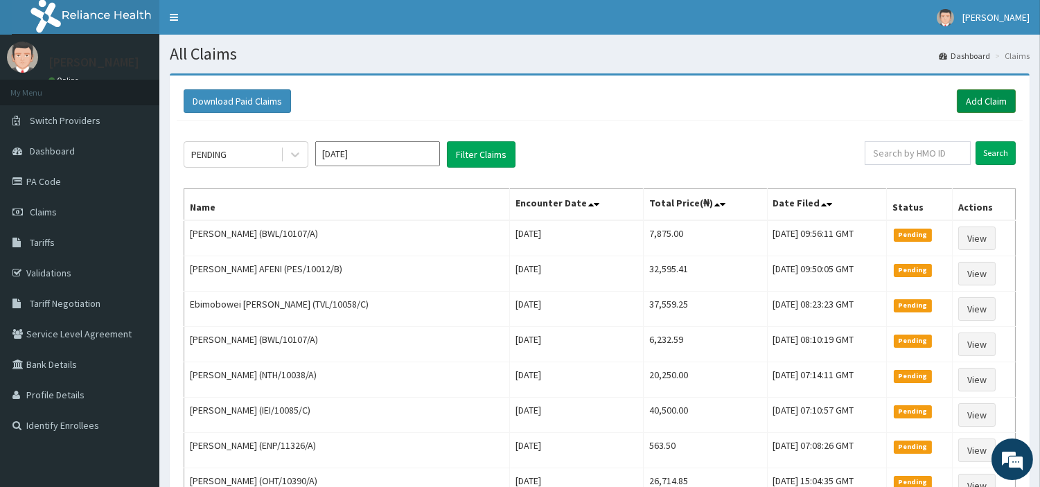
click at [971, 112] on link "Add Claim" at bounding box center [985, 101] width 59 height 24
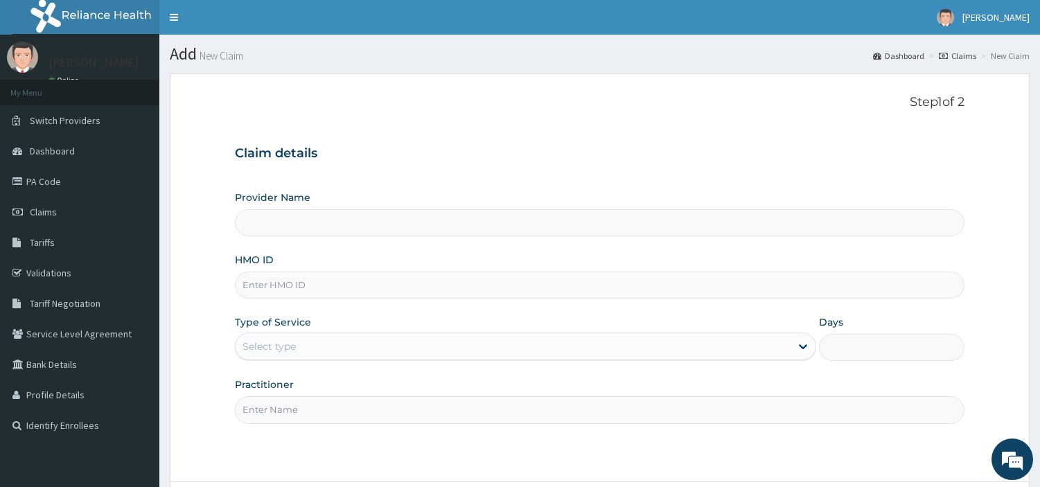
type input "[GEOGRAPHIC_DATA] Nig. Ltd"
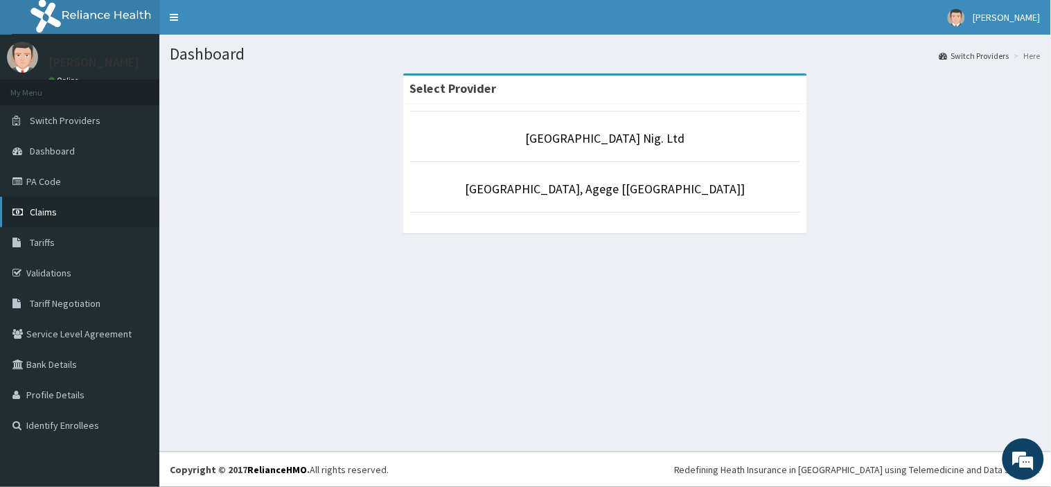
click at [69, 213] on link "Claims" at bounding box center [79, 212] width 159 height 30
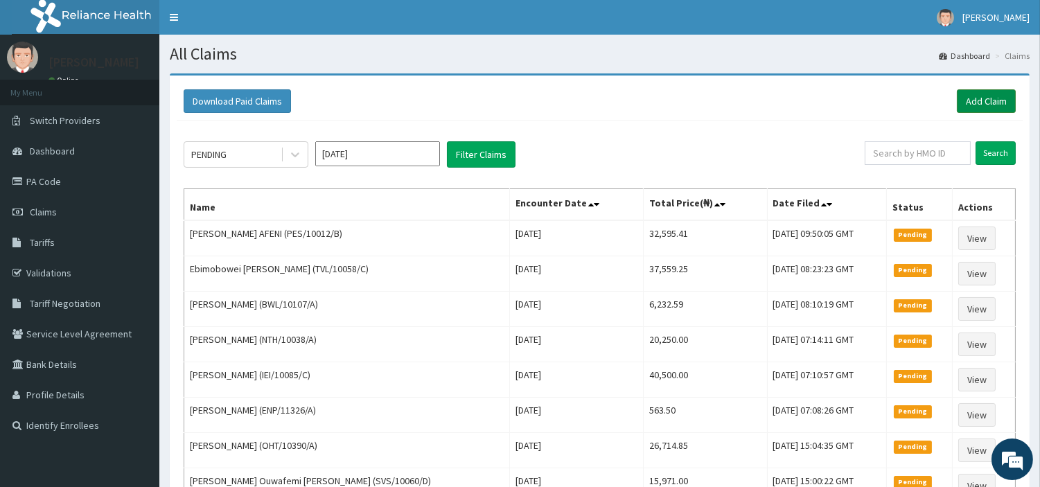
click at [978, 94] on link "Add Claim" at bounding box center [985, 101] width 59 height 24
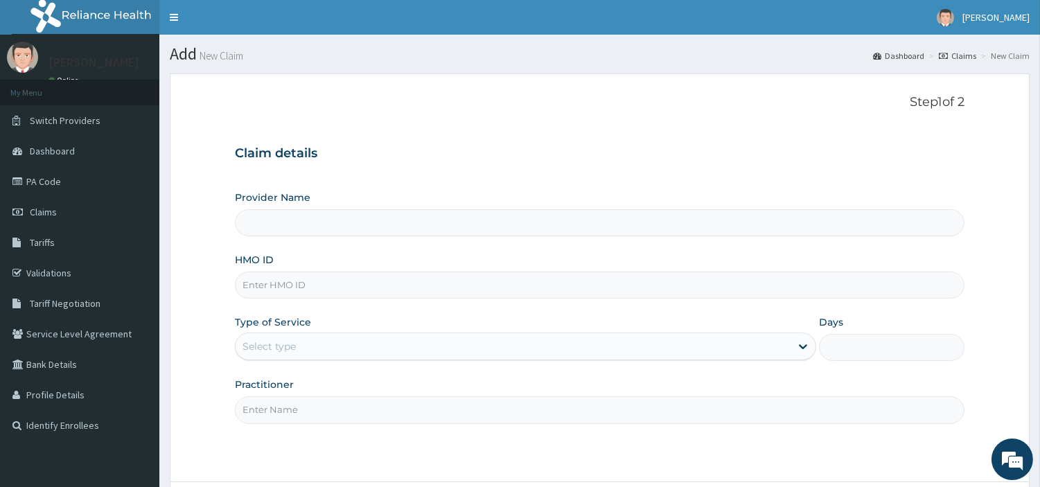
type input "R-Jolad Hospital Nig. Ltd"
click at [582, 280] on input "HMO ID" at bounding box center [599, 284] width 729 height 27
paste input "DER/10054/A"
type input "DER/10054/A"
click at [500, 338] on div "Select type" at bounding box center [512, 346] width 555 height 22
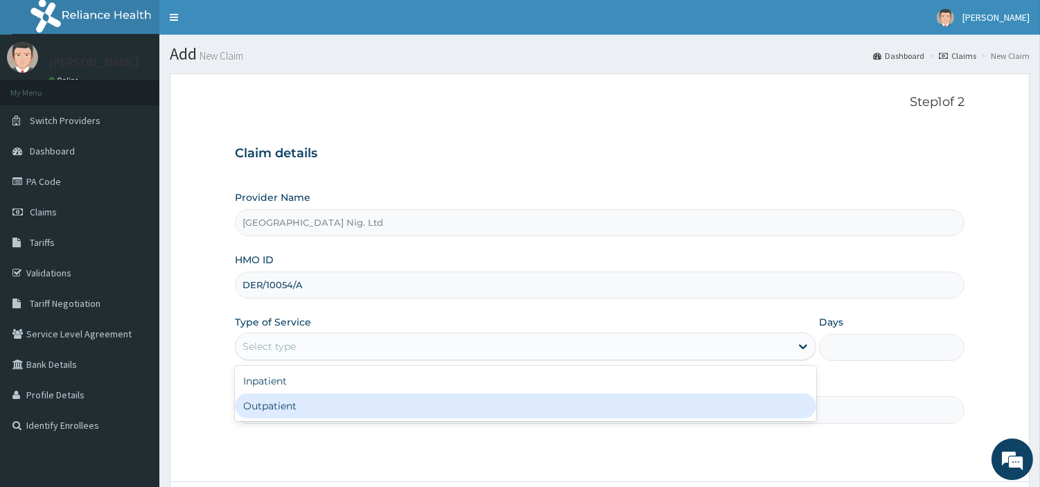
click at [488, 400] on div "Outpatient" at bounding box center [525, 405] width 581 height 25
type input "1"
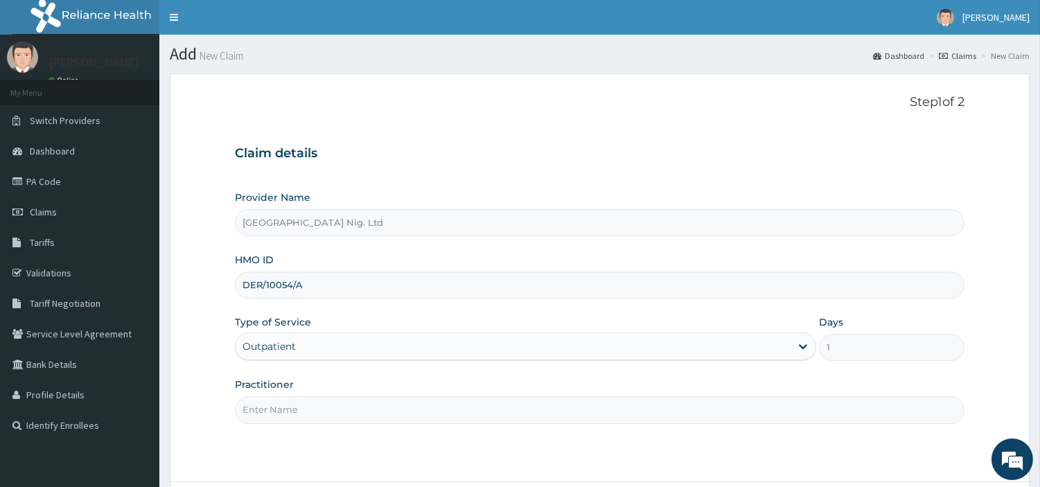
click at [488, 400] on input "Practitioner" at bounding box center [599, 409] width 729 height 27
paste input "Sylvanus Chibuike"
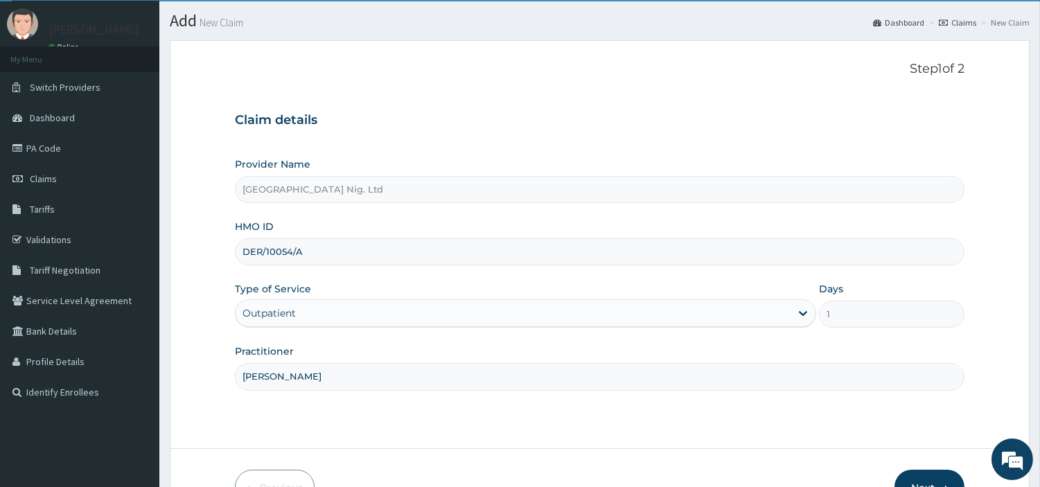
scroll to position [42, 0]
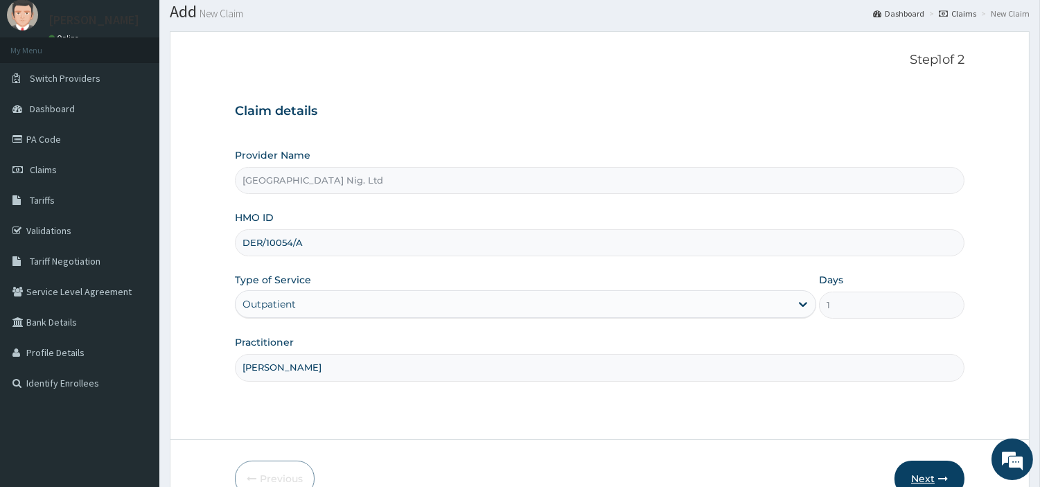
type input "Sylvanus Chibuike"
click at [913, 473] on button "Next" at bounding box center [929, 479] width 70 height 36
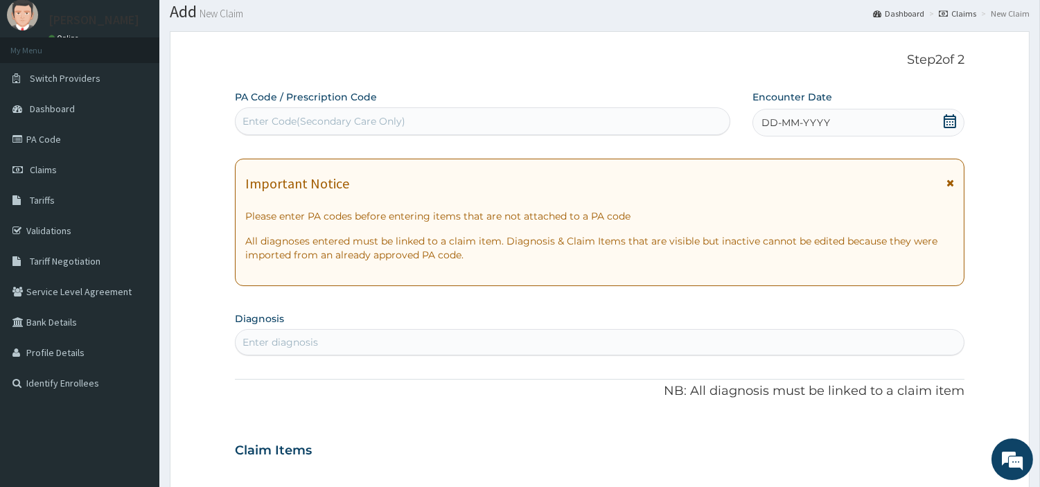
click at [438, 123] on div "Enter Code(Secondary Care Only)" at bounding box center [482, 121] width 494 height 22
paste input "PA/47C702"
type input "PA/47C702"
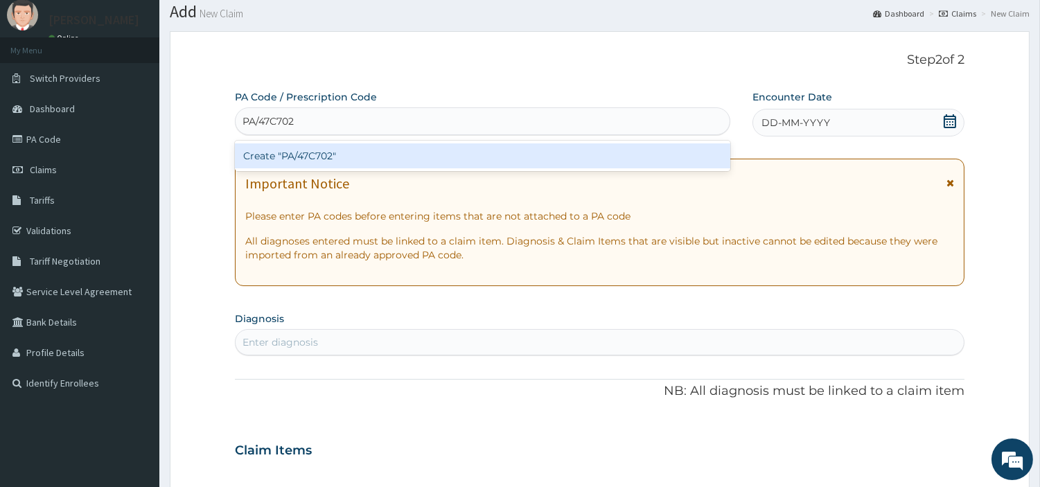
click at [555, 162] on div "Create "PA/47C702"" at bounding box center [482, 155] width 495 height 25
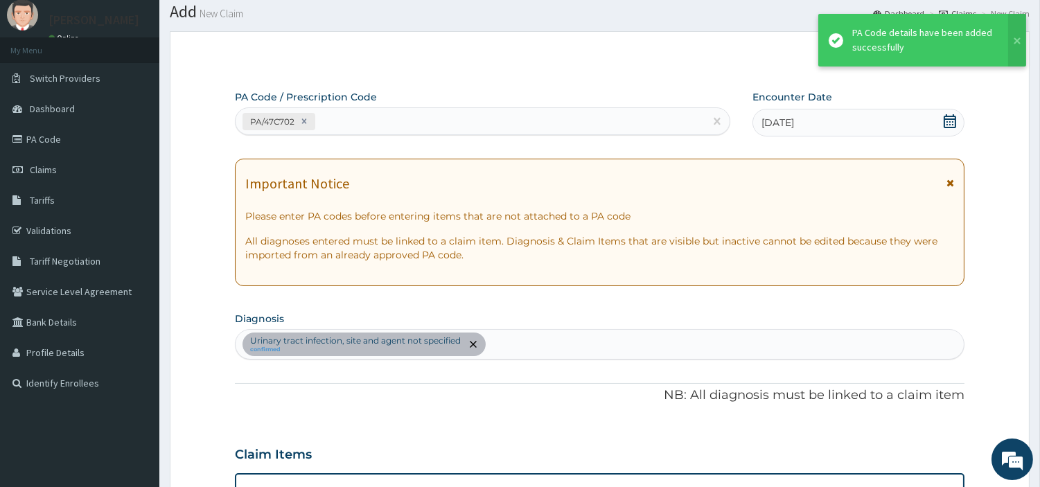
scroll to position [331, 0]
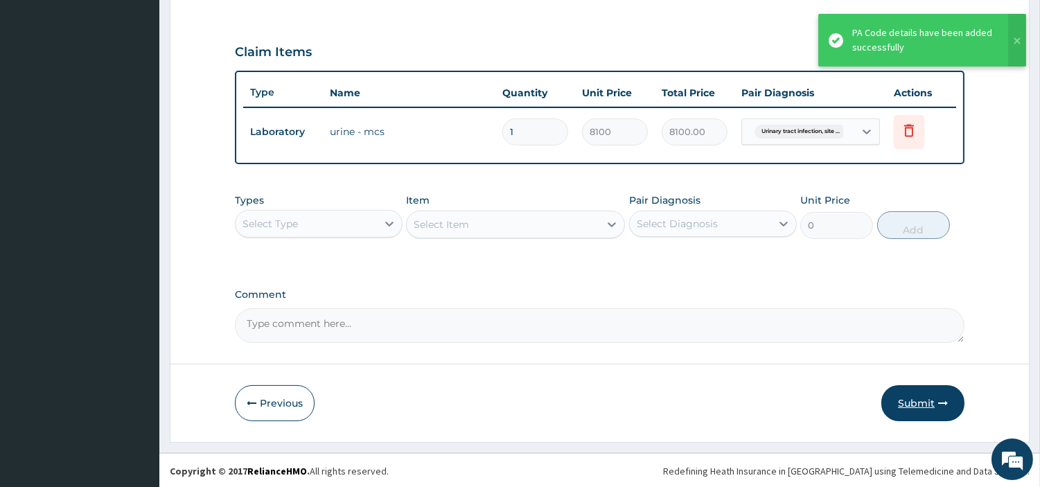
click at [921, 409] on button "Submit" at bounding box center [922, 403] width 83 height 36
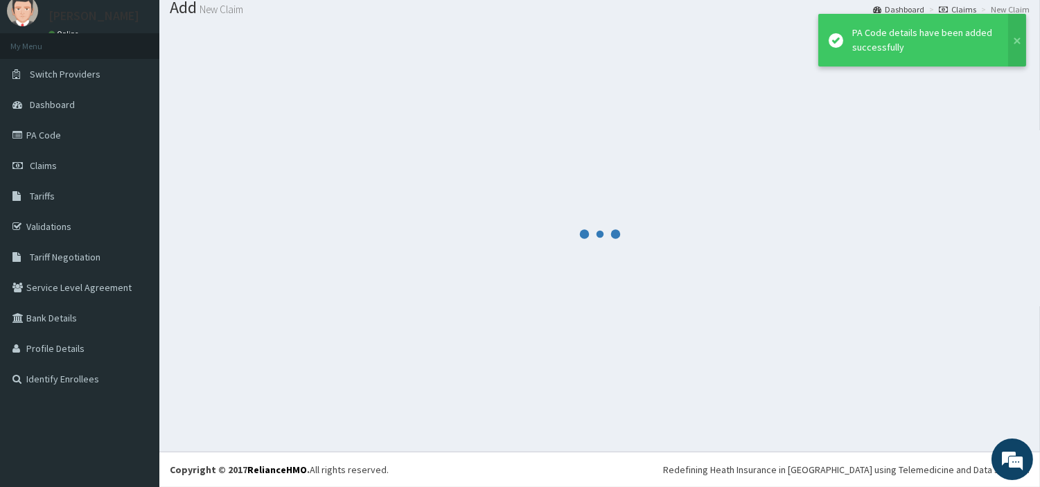
scroll to position [46, 0]
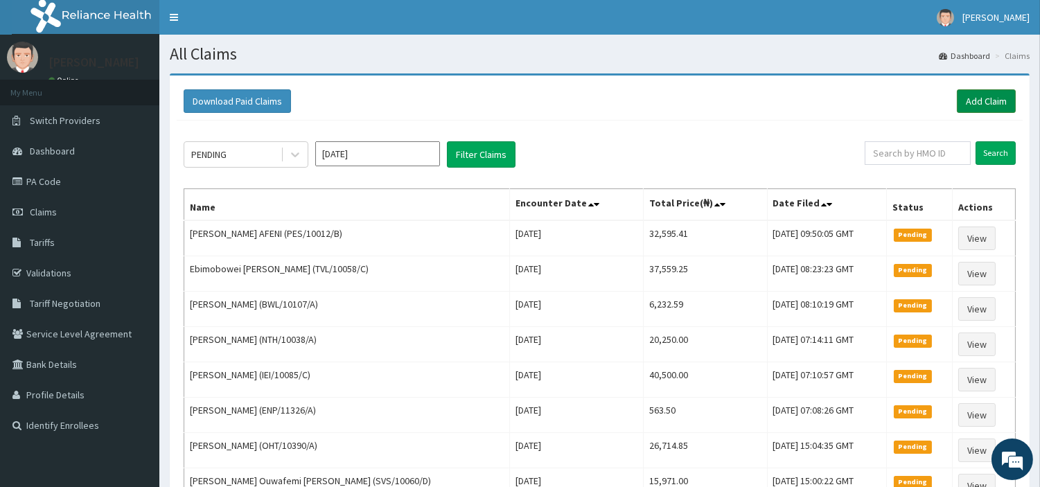
click at [981, 104] on link "Add Claim" at bounding box center [985, 101] width 59 height 24
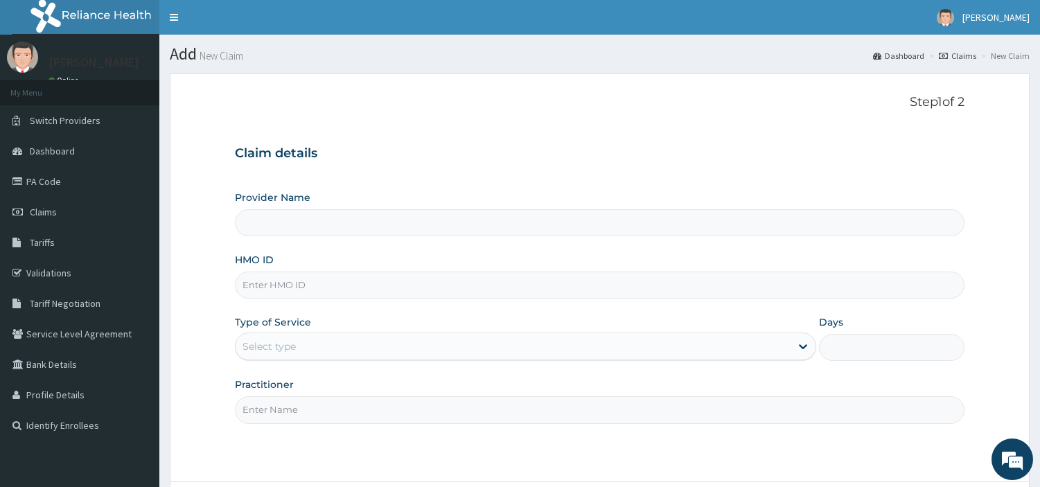
type input "[GEOGRAPHIC_DATA] Nig. Ltd"
click at [298, 275] on input "HMO ID" at bounding box center [599, 284] width 729 height 27
click at [296, 279] on input "HMO ID" at bounding box center [599, 284] width 729 height 27
paste input "PNP/10018/A"
type input "PNP/10018/A"
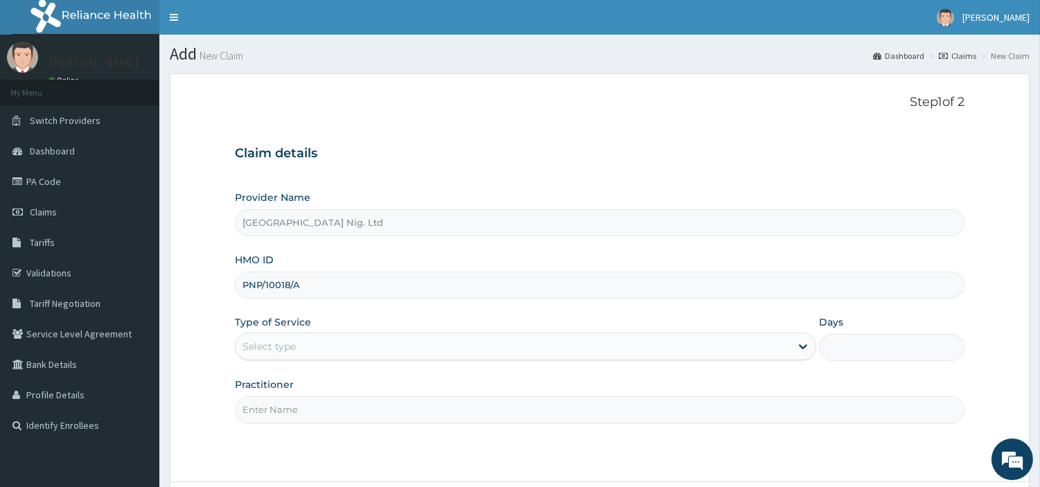
click at [391, 331] on div "Type of Service Select type" at bounding box center [525, 338] width 581 height 46
click at [379, 348] on div "Select type" at bounding box center [512, 346] width 555 height 22
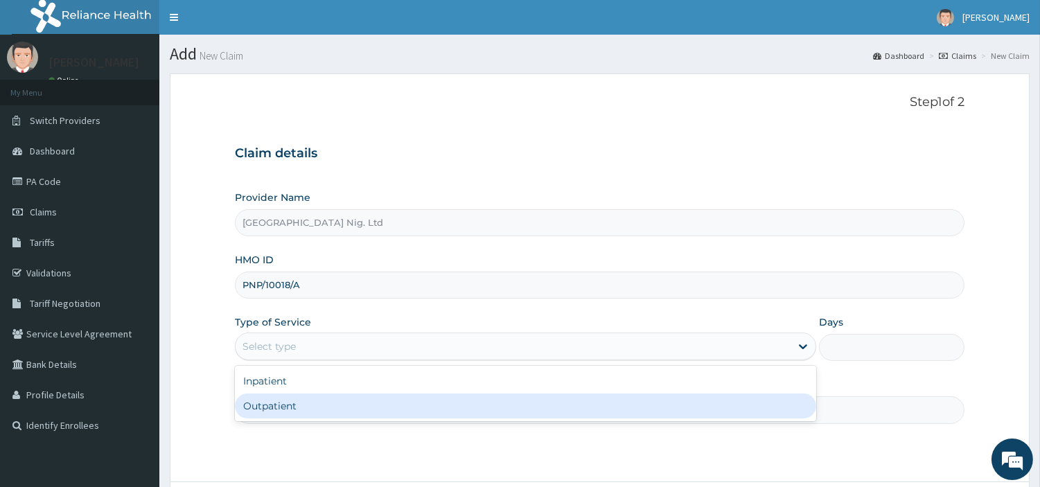
click at [360, 402] on div "Outpatient" at bounding box center [525, 405] width 581 height 25
type input "1"
click at [360, 402] on input "Practitioner" at bounding box center [599, 409] width 729 height 27
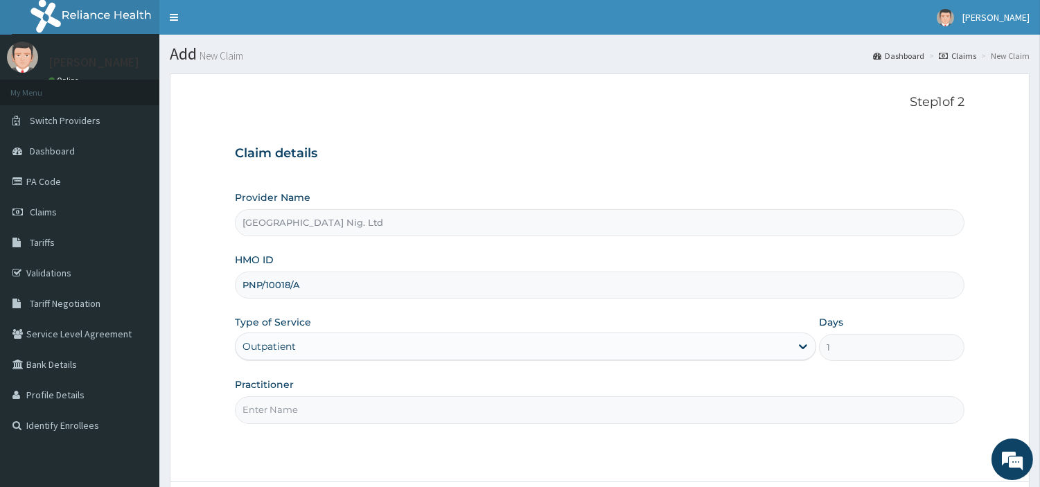
paste input "[PERSON_NAME]"
type input "[PERSON_NAME]"
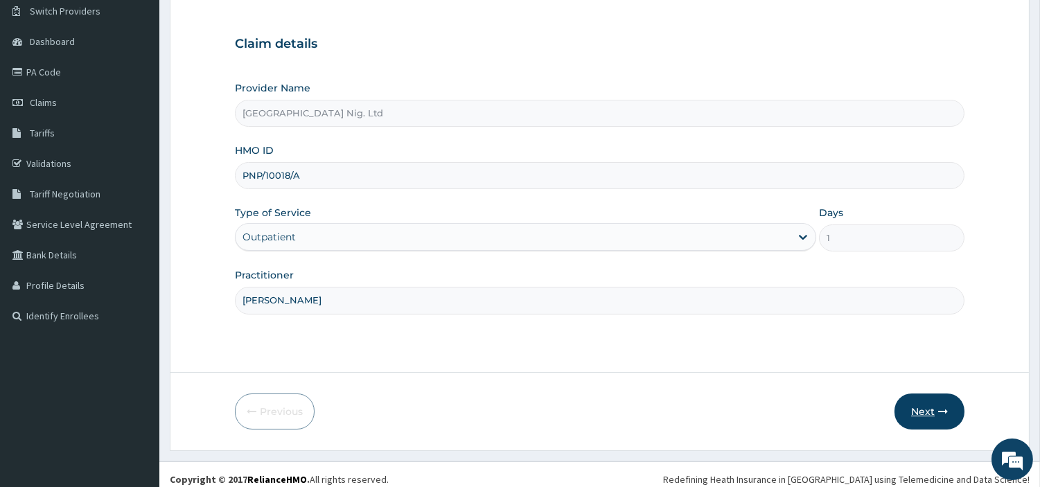
scroll to position [119, 0]
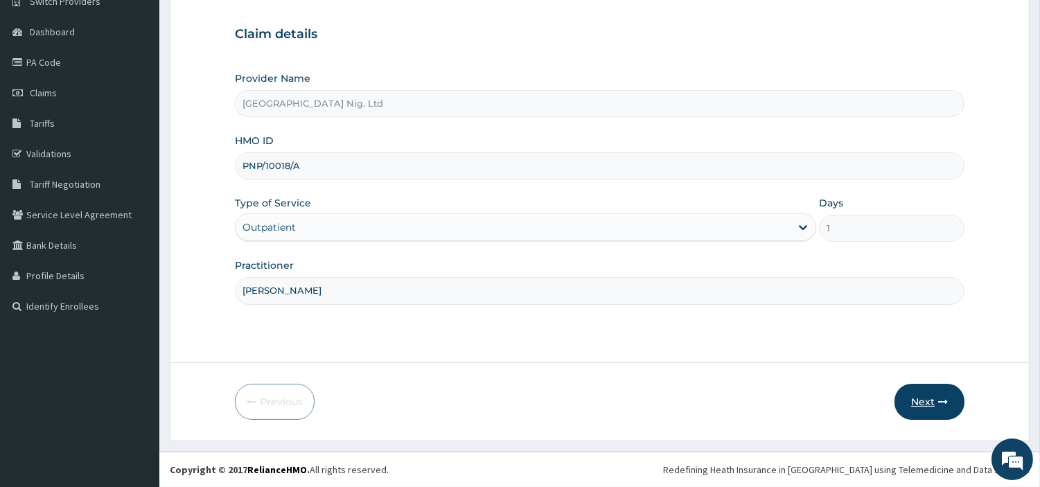
click at [920, 392] on button "Next" at bounding box center [929, 402] width 70 height 36
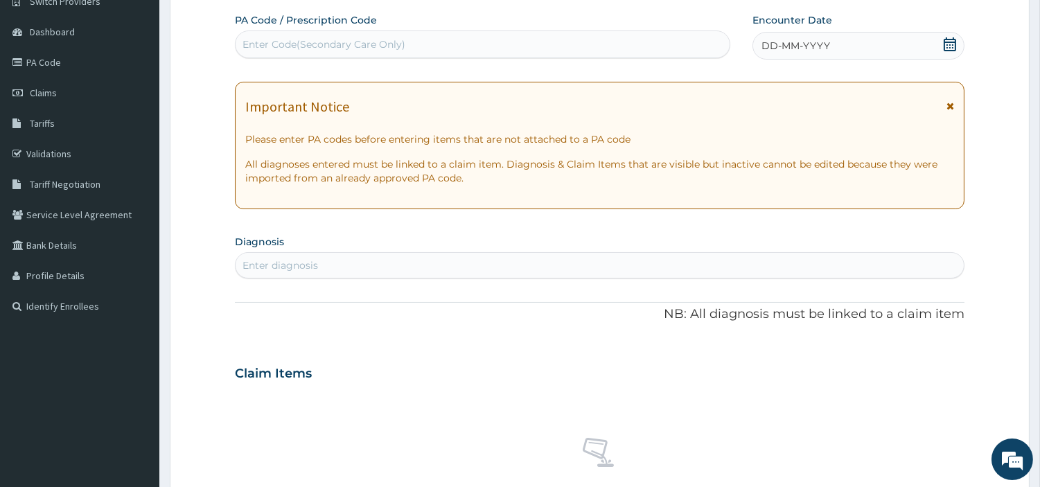
click at [416, 46] on div "Enter Code(Secondary Care Only)" at bounding box center [482, 44] width 494 height 22
paste input "PA/04066B"
type input "PA/04066B"
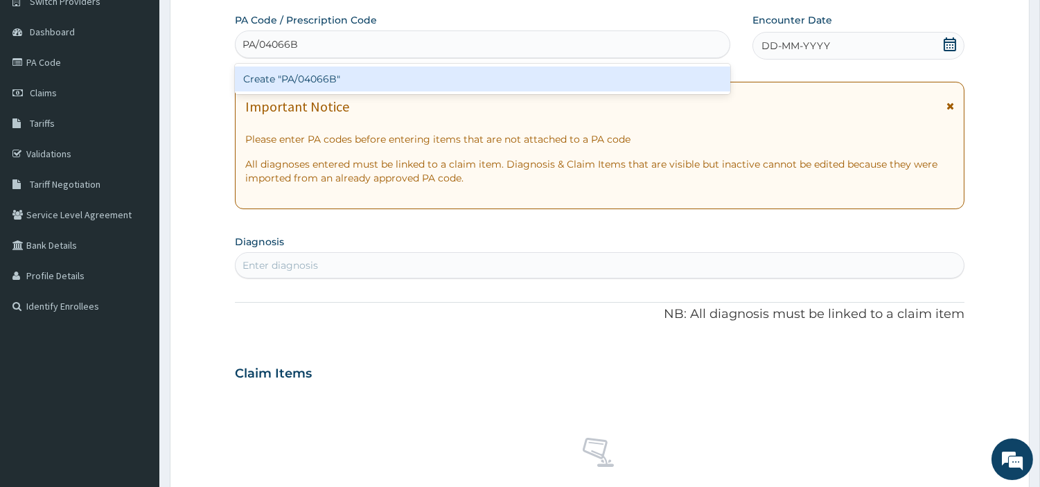
click at [519, 85] on div "Create "PA/04066B"" at bounding box center [482, 78] width 495 height 25
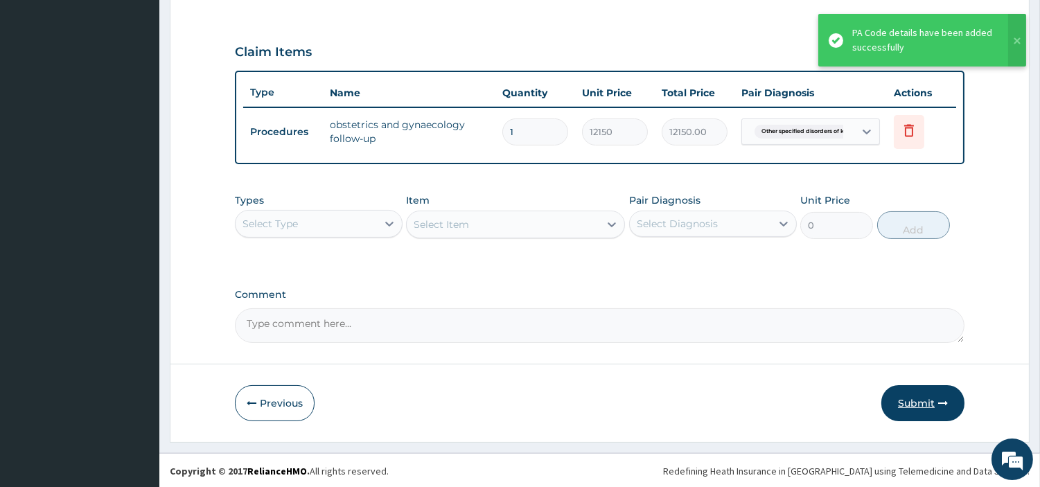
click at [906, 393] on button "Submit" at bounding box center [922, 403] width 83 height 36
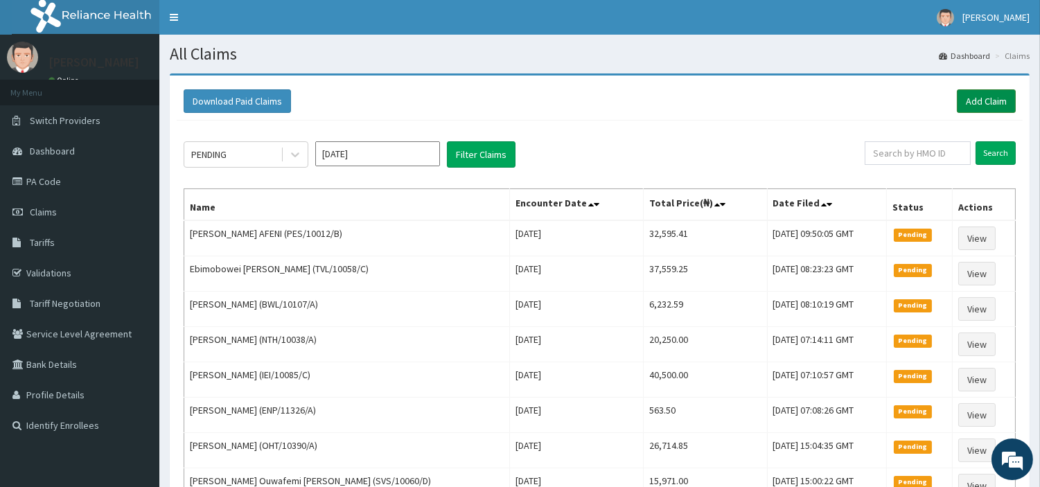
click at [972, 103] on link "Add Claim" at bounding box center [985, 101] width 59 height 24
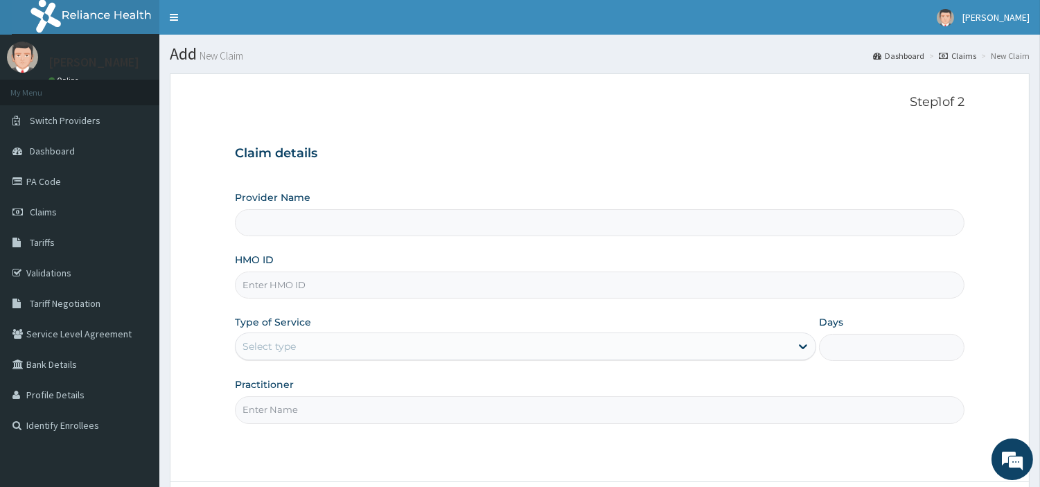
click at [308, 281] on input "HMO ID" at bounding box center [599, 284] width 729 height 27
type input "R-Jolad Hospital Nig. Ltd"
paste input "PED/10036/A"
type input "PED/10036/A"
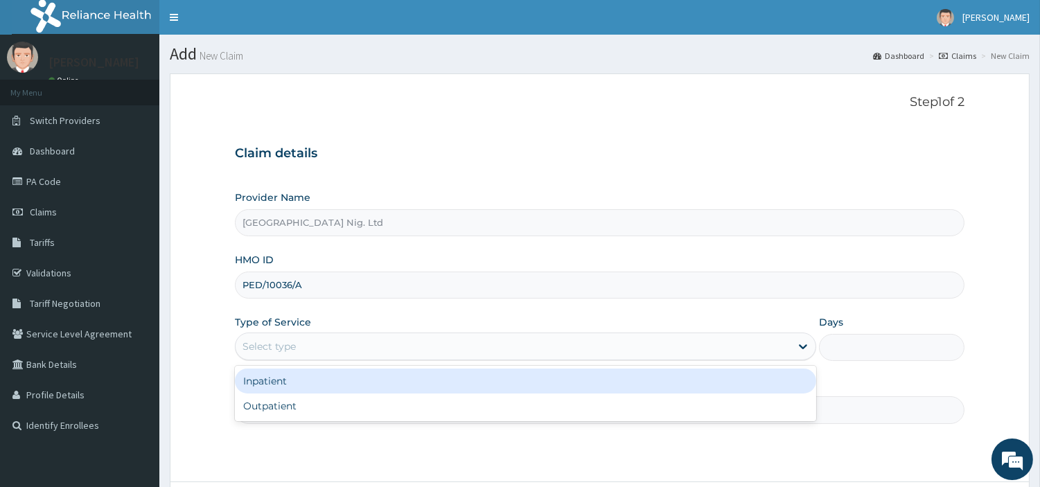
click at [357, 348] on div "Select type" at bounding box center [512, 346] width 555 height 22
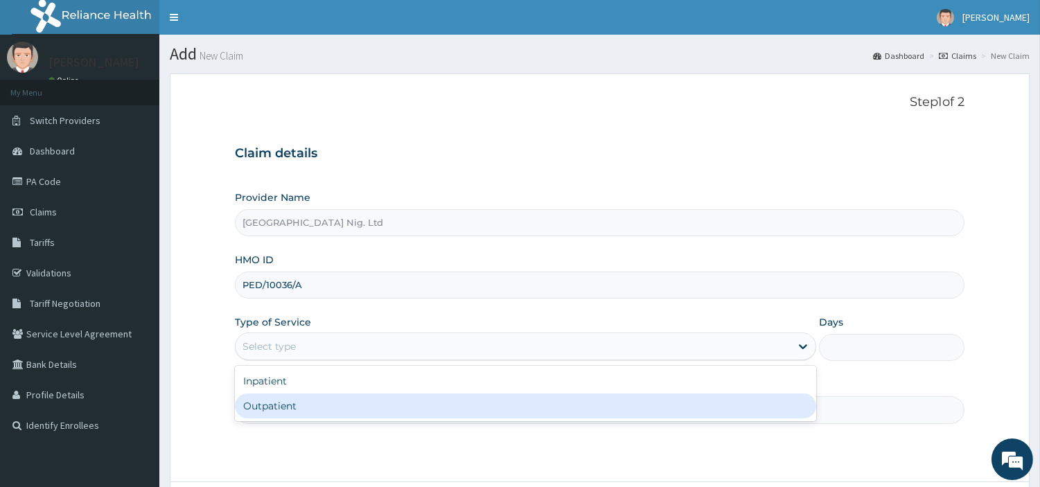
click at [344, 403] on div "Outpatient" at bounding box center [525, 405] width 581 height 25
type input "1"
click at [344, 403] on input "Practitioner" at bounding box center [599, 409] width 729 height 27
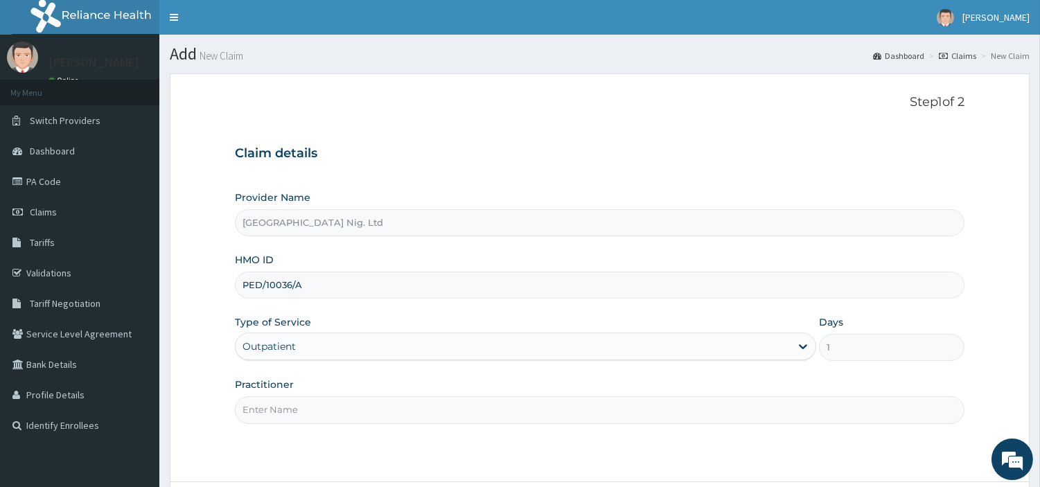
paste input "PED/10036/A"
click at [287, 409] on input "PED/10036/A" at bounding box center [599, 409] width 729 height 27
paste input "Ilechukwu Peace"
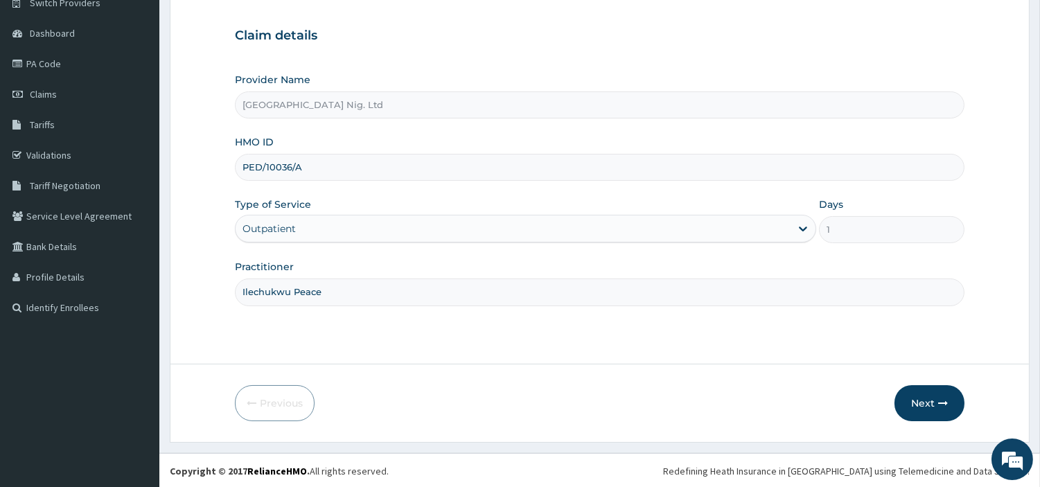
scroll to position [119, 0]
type input "Ilechukwu Peace"
click at [918, 389] on button "Next" at bounding box center [929, 402] width 70 height 36
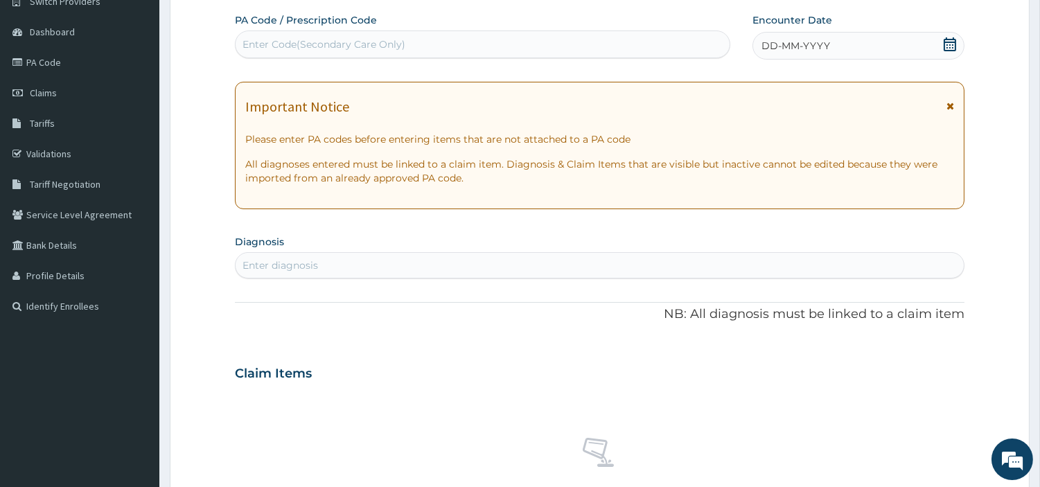
click at [455, 43] on div "Enter Code(Secondary Care Only)" at bounding box center [482, 44] width 494 height 22
paste input "PA/6B5BE9"
type input "PA/6B5BE9"
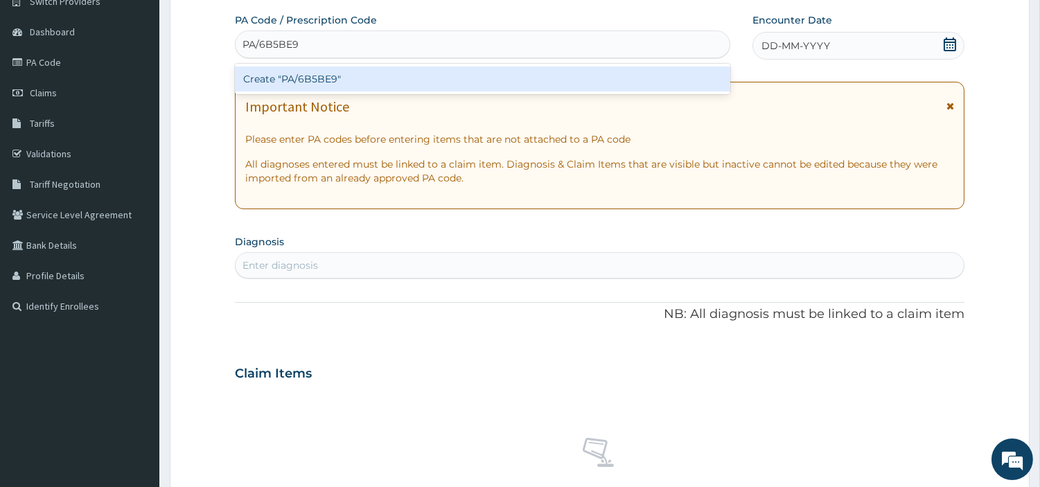
click at [553, 83] on div "Create "PA/6B5BE9"" at bounding box center [482, 78] width 495 height 25
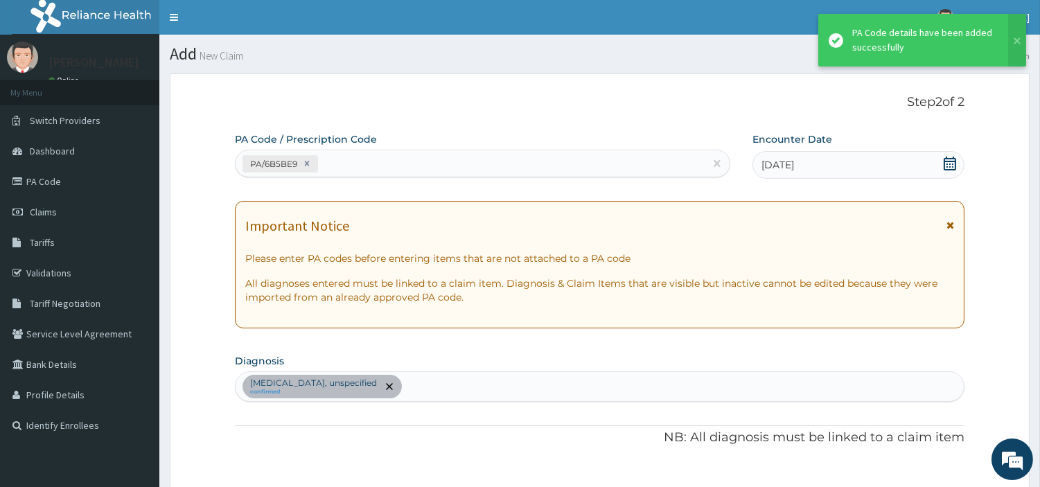
click at [355, 161] on div "PA/6B5BE9" at bounding box center [469, 163] width 469 height 23
paste input "PA/A5BBD0"
type input "PA/A5BBD0"
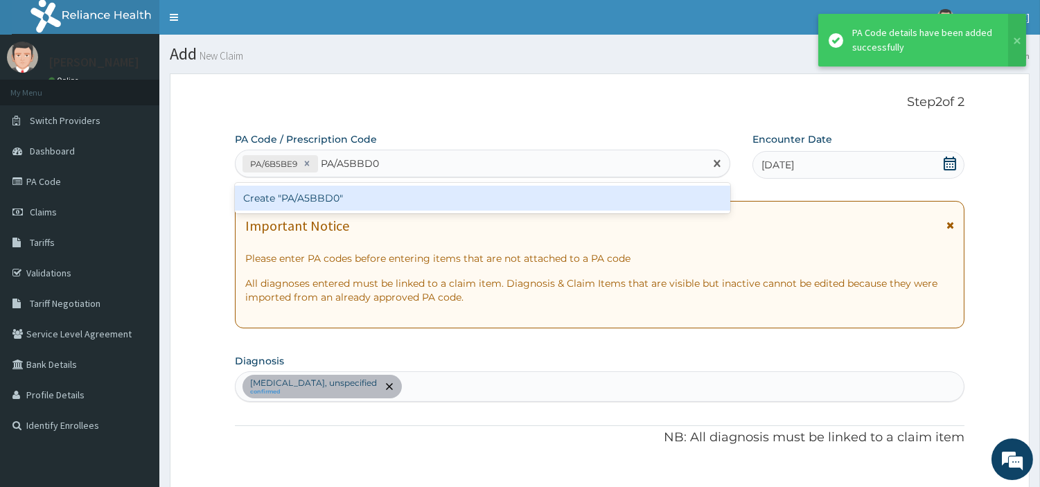
click at [292, 203] on div "Create "PA/A5BBD0"" at bounding box center [482, 198] width 495 height 25
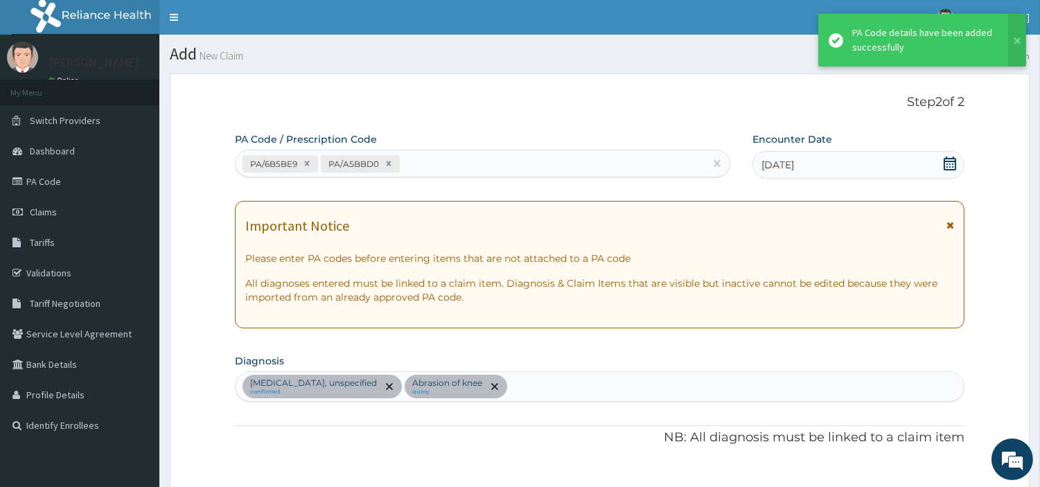
click at [433, 175] on div "PA/6B5BE9 PA/A5BBD0" at bounding box center [469, 163] width 469 height 23
click at [433, 163] on div "PA/6B5BE9 PA/A5BBD0" at bounding box center [469, 163] width 469 height 23
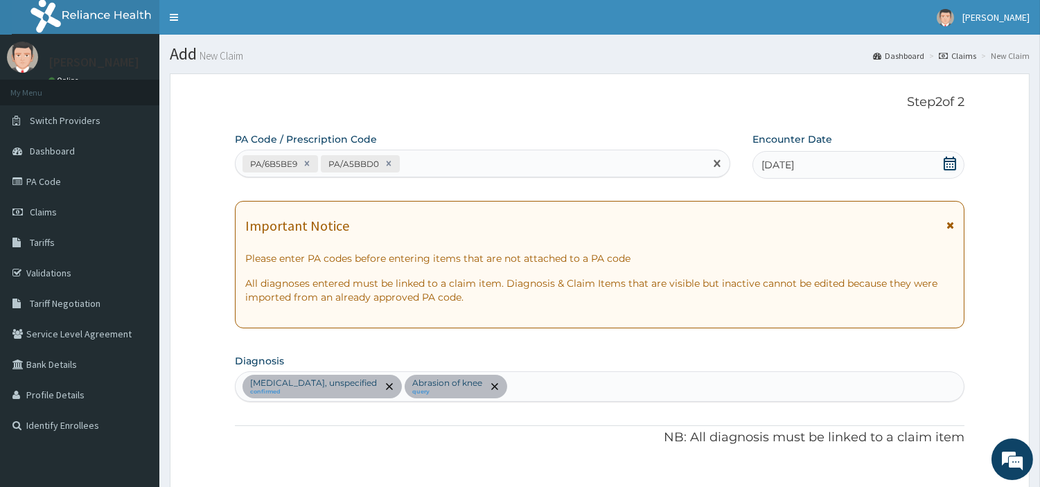
paste input "PA/E64FEF"
type input "PA/E64FEF"
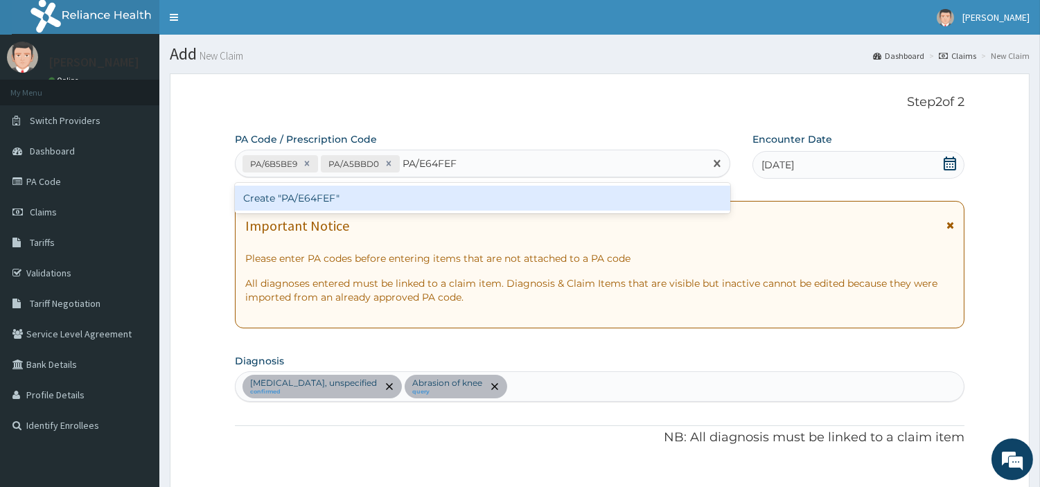
click at [427, 203] on div "Create "PA/E64FEF"" at bounding box center [482, 198] width 495 height 25
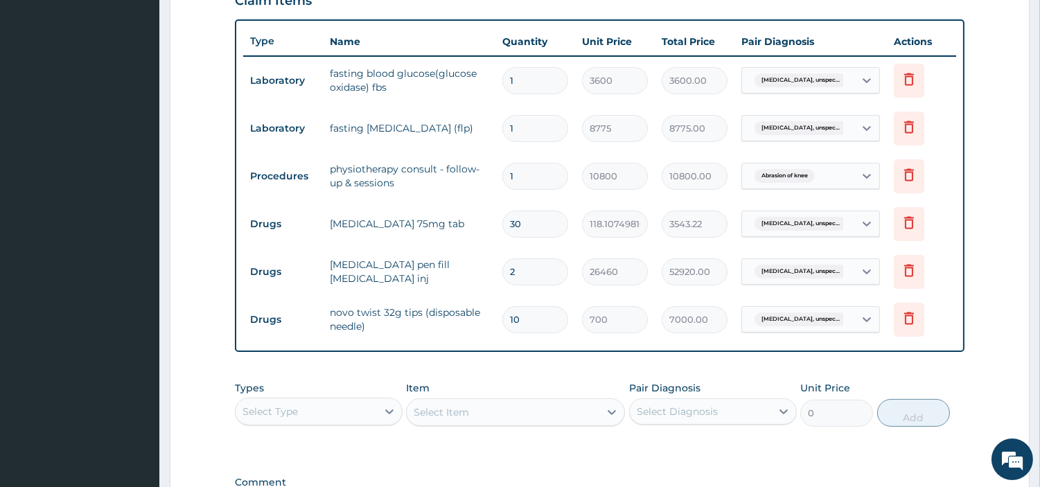
scroll to position [495, 0]
click at [364, 411] on div "Select Type" at bounding box center [305, 412] width 141 height 22
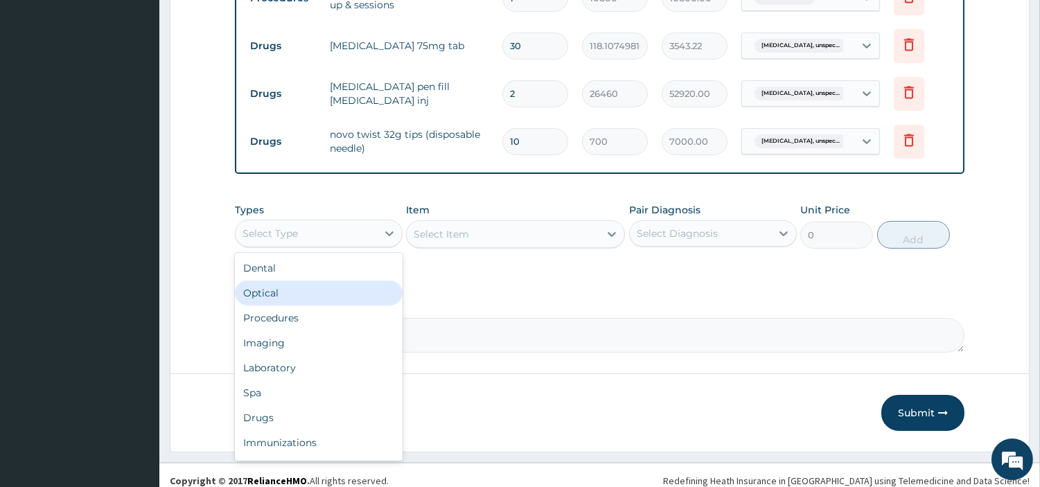
scroll to position [686, 0]
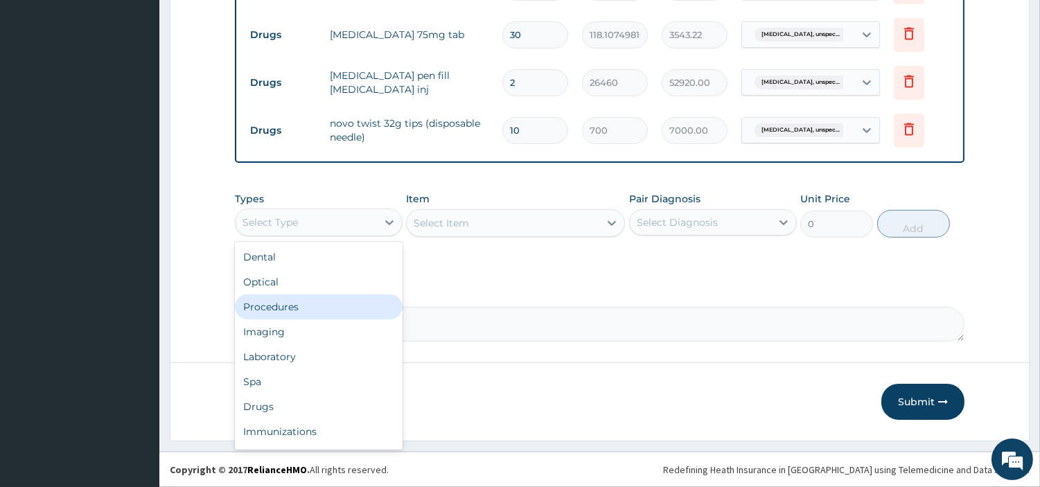
click at [307, 314] on div "Procedures" at bounding box center [319, 306] width 168 height 25
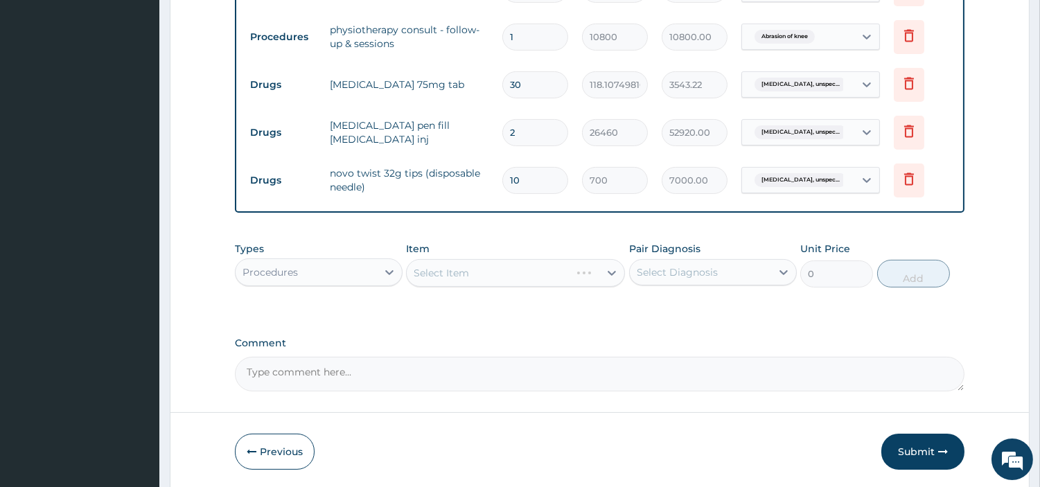
scroll to position [608, 0]
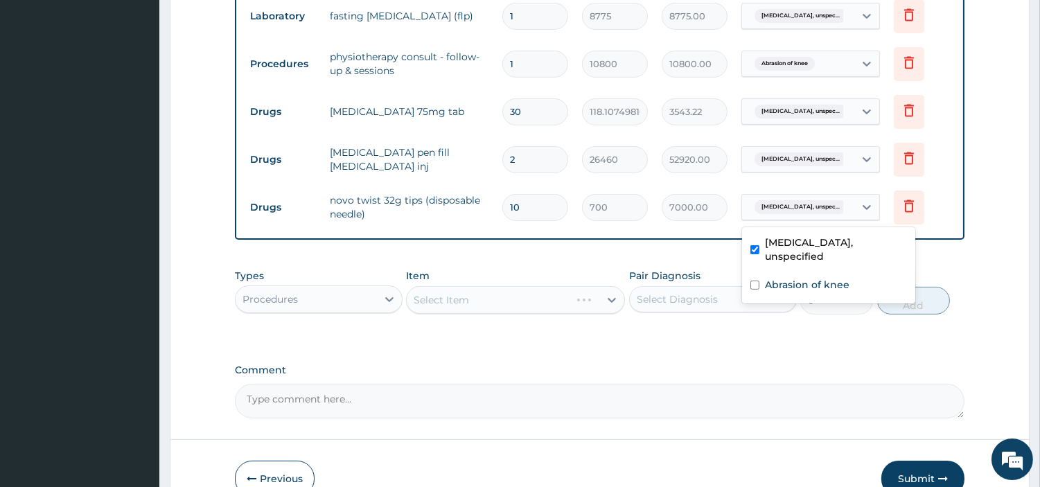
click at [826, 208] on span "Essential hypertension, unspec..." at bounding box center [800, 207] width 92 height 14
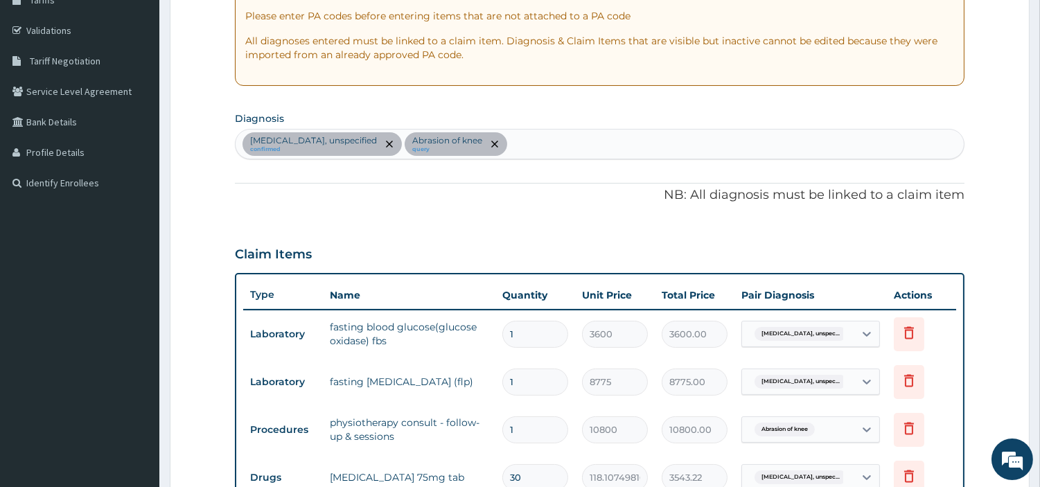
scroll to position [224, 0]
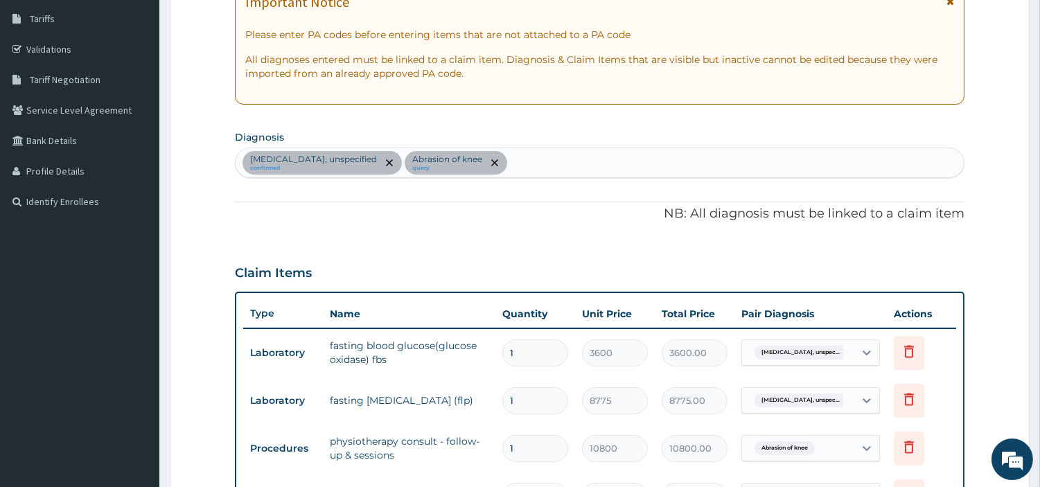
click at [570, 168] on div "Essential hypertension, unspecified confirmed Abrasion of knee query" at bounding box center [599, 162] width 728 height 29
type input "DIABETI"
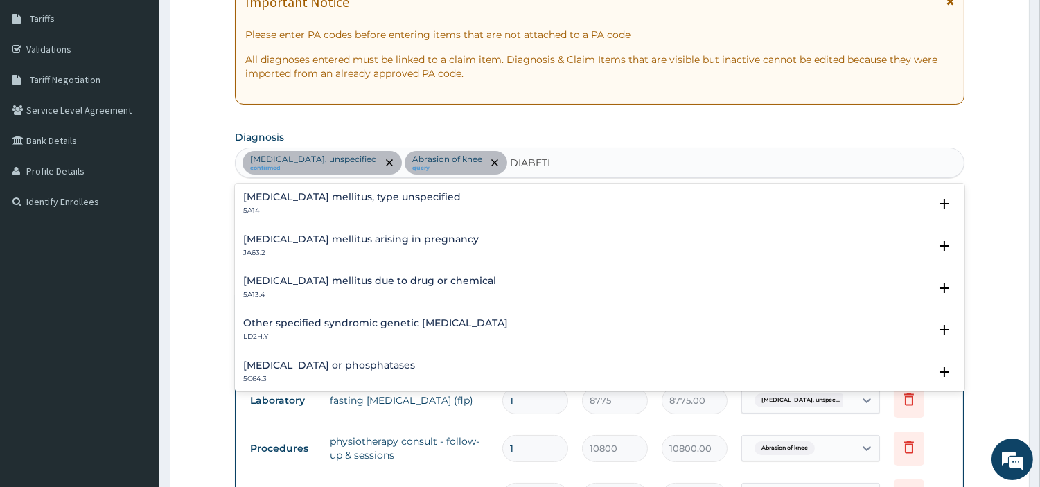
click at [352, 197] on h4 "Diabetes mellitus, type unspecified" at bounding box center [351, 197] width 217 height 10
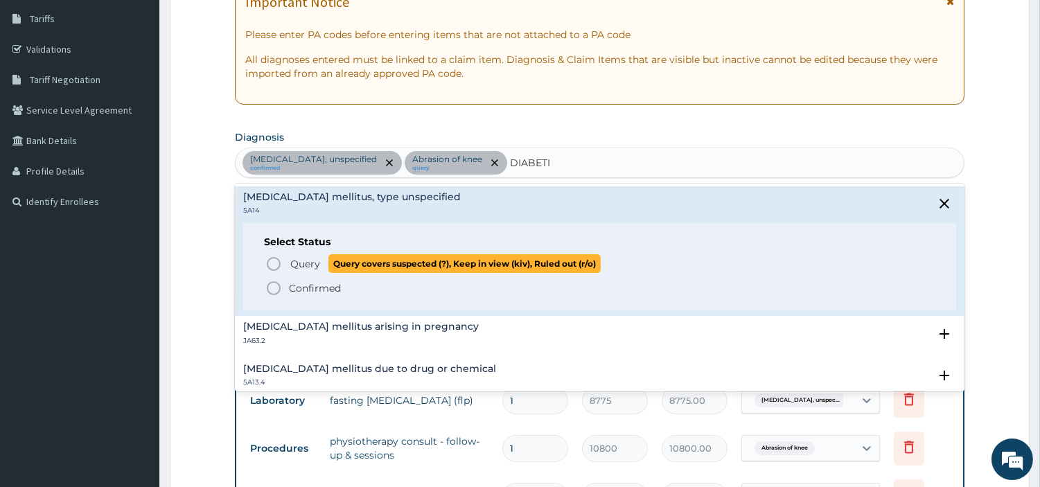
click at [314, 260] on span "Query" at bounding box center [305, 264] width 30 height 14
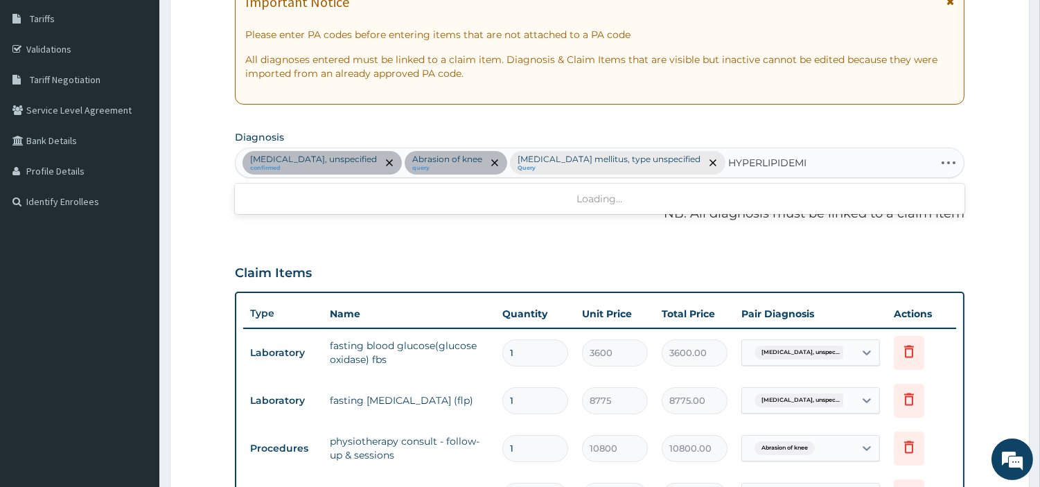
type input "HYPERLIPIDEMIA"
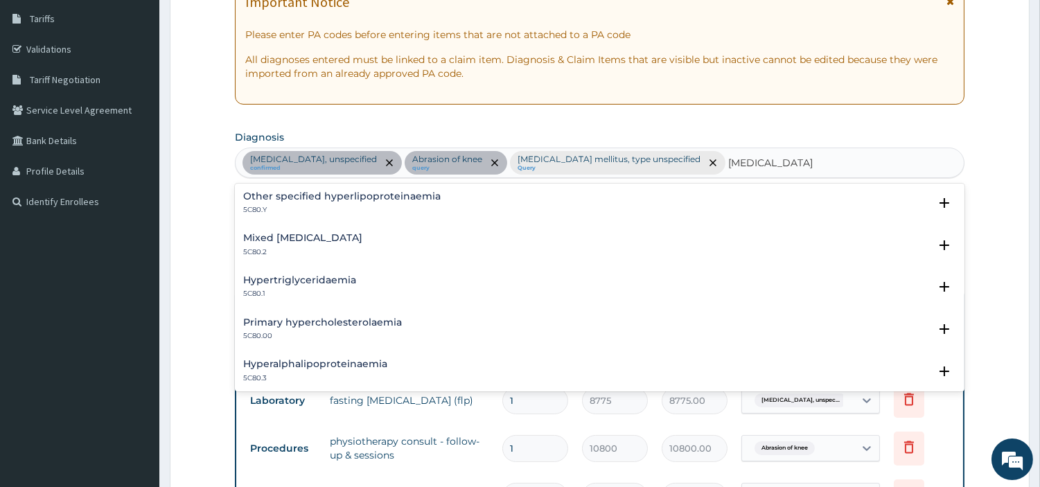
scroll to position [77, 0]
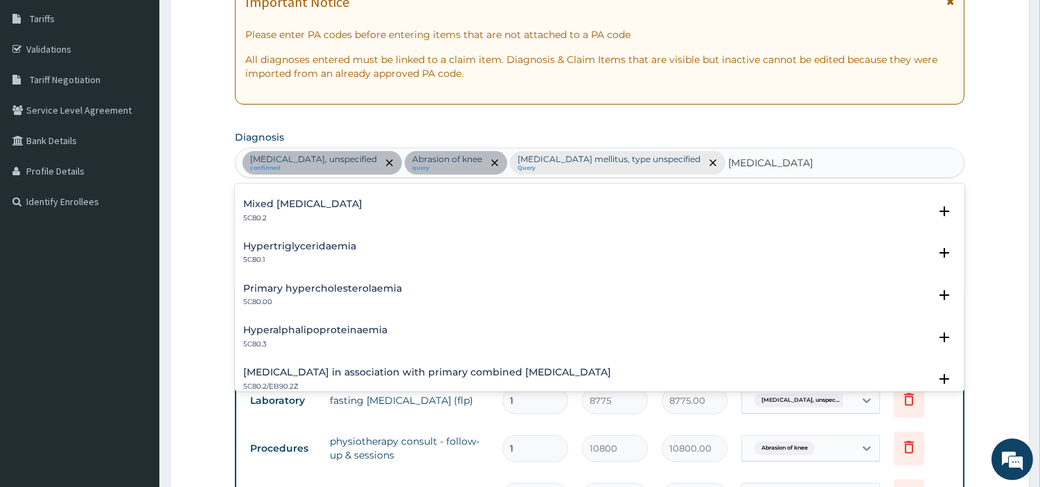
click at [335, 293] on h4 "Primary hypercholesterolaemia" at bounding box center [322, 288] width 159 height 10
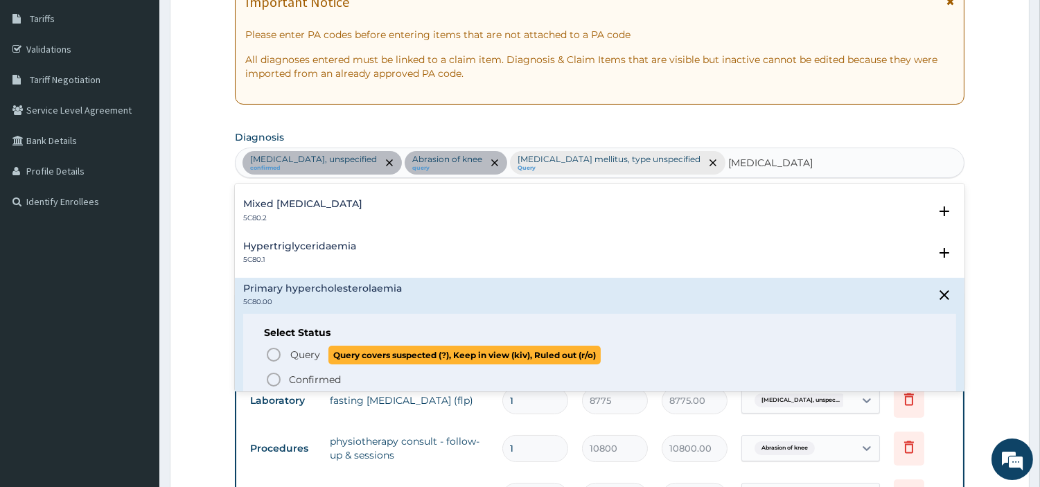
click at [284, 355] on span "Query Query covers suspected (?), Keep in view (kiv), Ruled out (r/o)" at bounding box center [600, 355] width 670 height 19
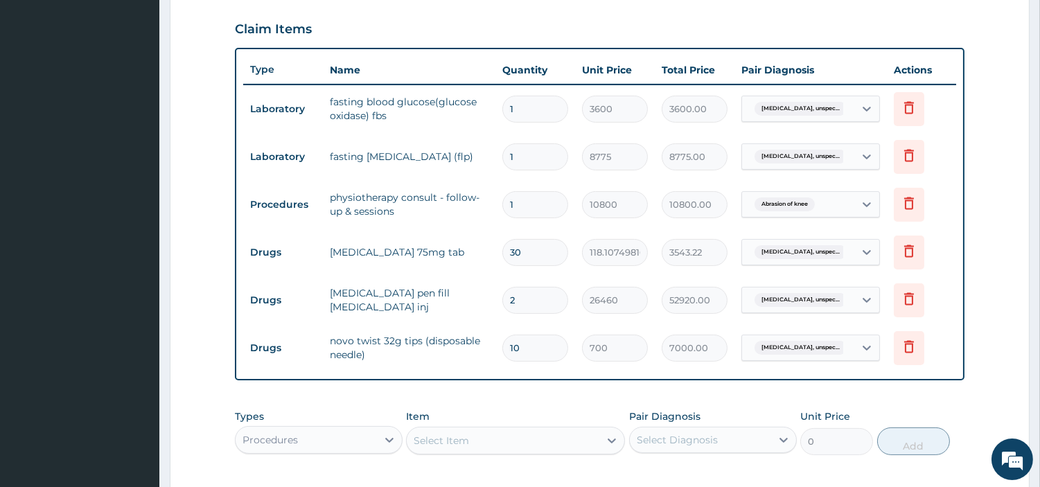
scroll to position [531, 0]
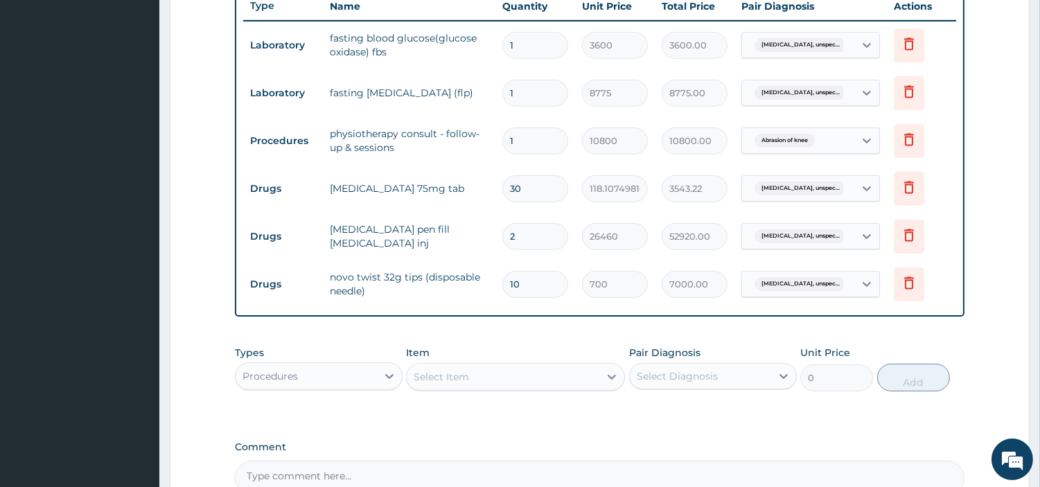
click at [788, 51] on div "Essential hypertension, unspec..." at bounding box center [796, 45] width 94 height 18
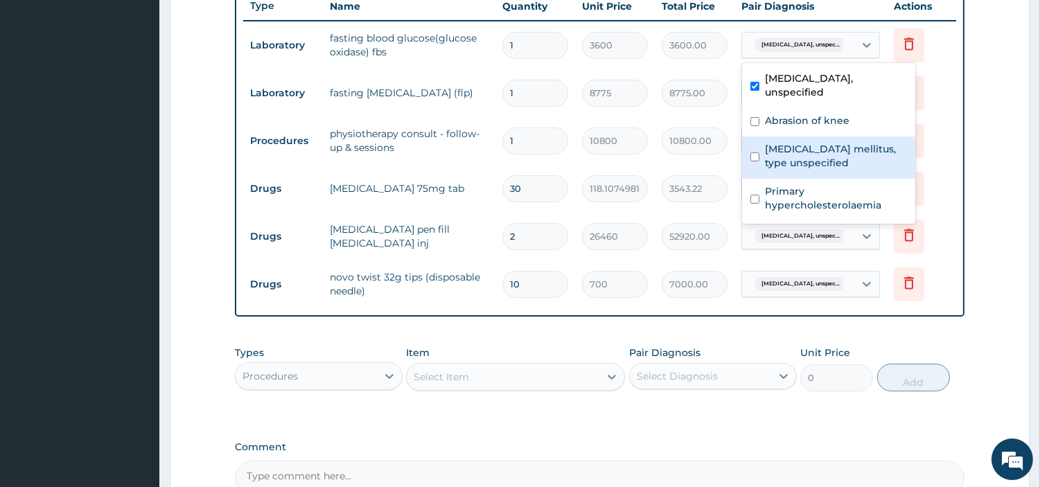
click at [793, 139] on div "Diabetes mellitus, type unspecified" at bounding box center [828, 157] width 173 height 42
checkbox input "true"
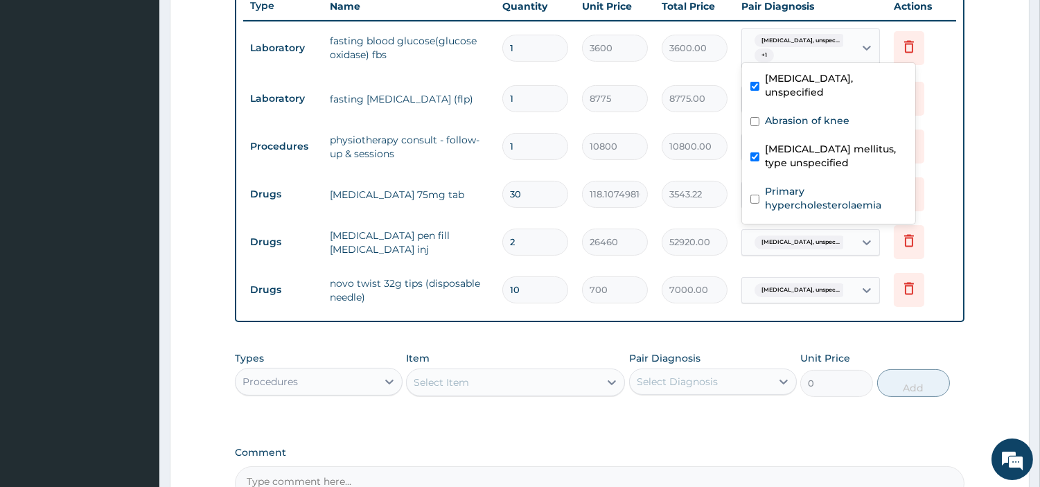
drag, startPoint x: 501, startPoint y: 156, endPoint x: 511, endPoint y: 154, distance: 9.9
click at [501, 157] on td "1" at bounding box center [535, 146] width 80 height 41
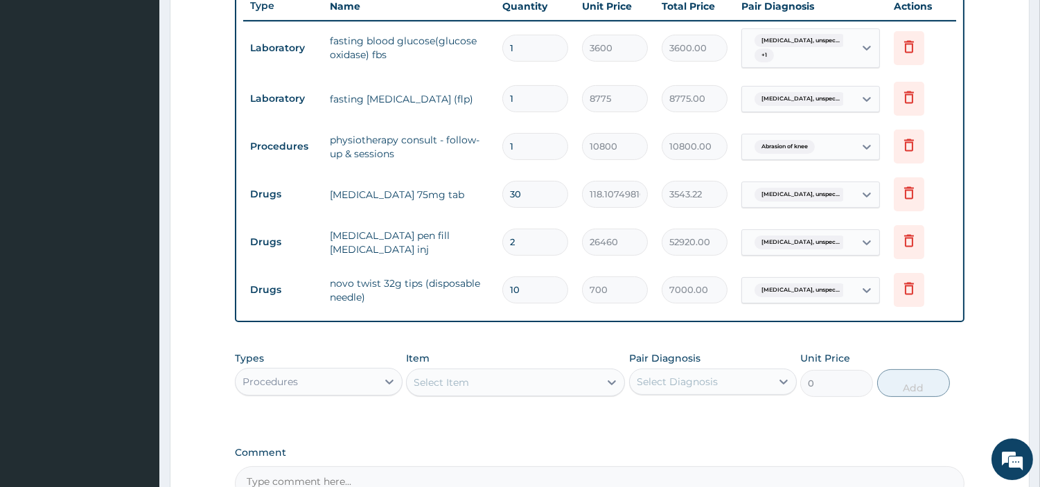
click at [756, 118] on tr "Laboratory fasting lipid profile (flp) 1 8775 8775.00 Essential hypertension, u…" at bounding box center [599, 99] width 713 height 48
click at [767, 100] on span "Essential hypertension, unspec..." at bounding box center [800, 99] width 92 height 14
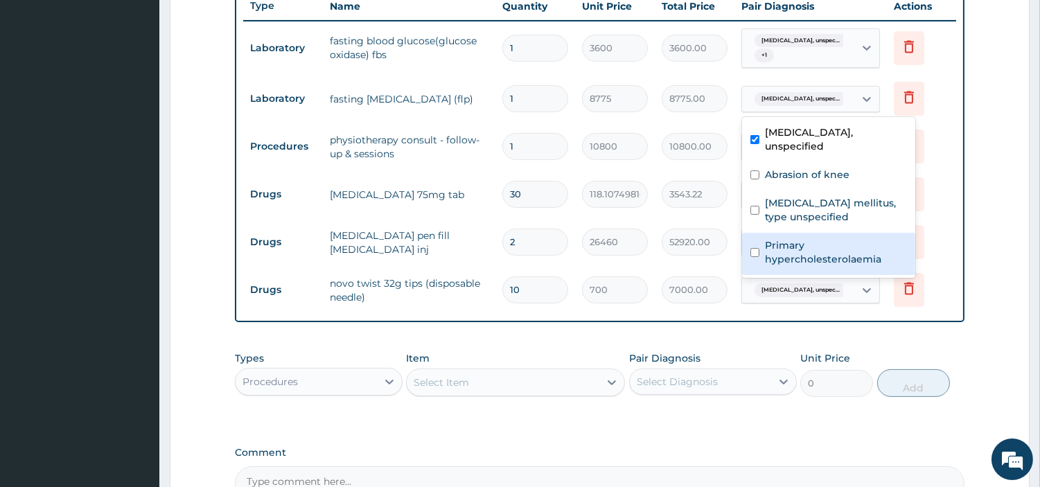
click at [812, 256] on label "Primary hypercholesterolaemia" at bounding box center [836, 252] width 142 height 28
checkbox input "true"
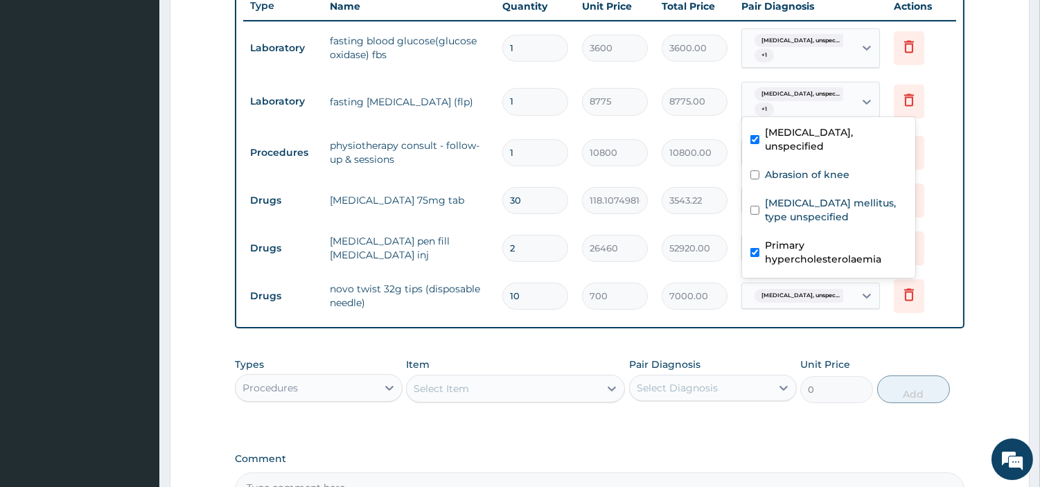
click at [371, 175] on tr "Procedures physiotherapy consult - follow-up & sessions 1 10800 10800.00 Abrasi…" at bounding box center [599, 153] width 713 height 48
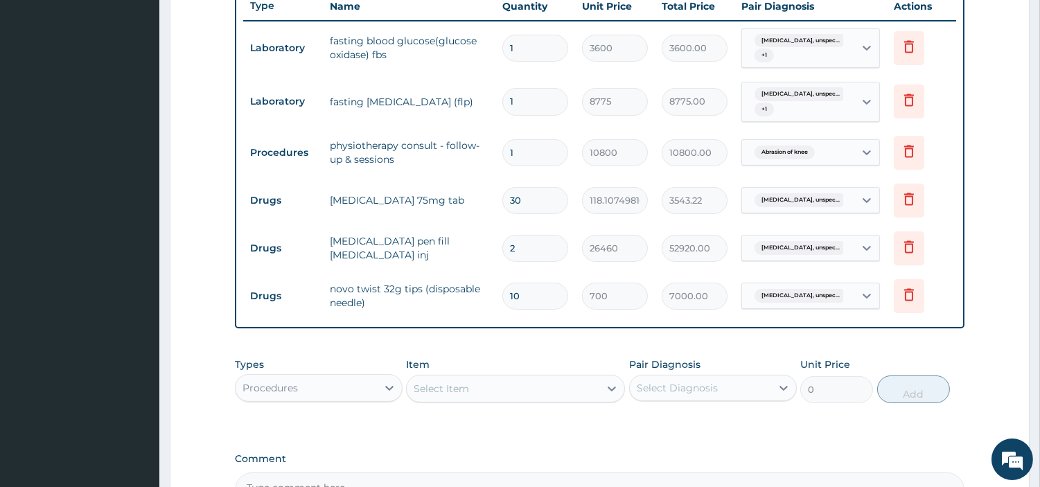
click at [809, 202] on span "Essential hypertension, unspec..." at bounding box center [800, 200] width 92 height 14
click at [847, 247] on input "text" at bounding box center [846, 248] width 1 height 14
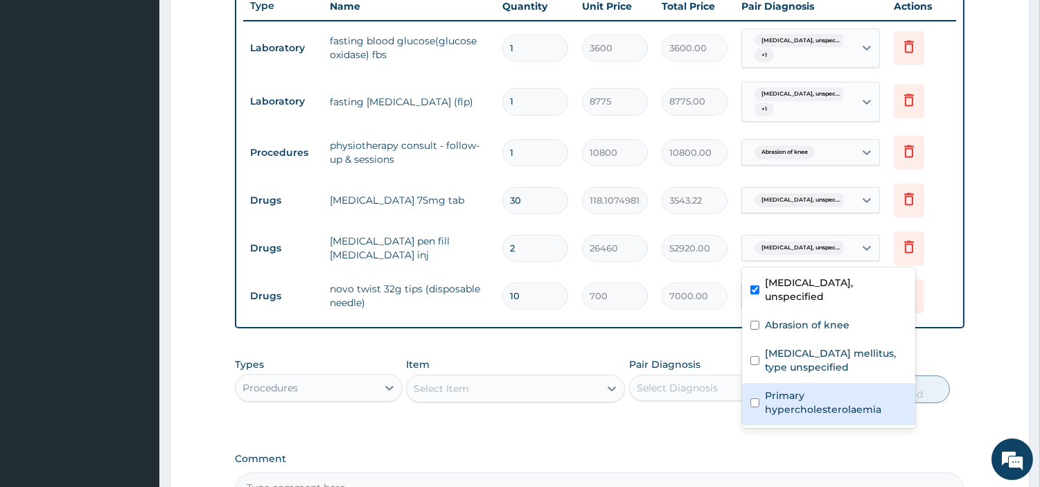
click at [813, 402] on label "Primary hypercholesterolaemia" at bounding box center [836, 403] width 142 height 28
checkbox input "true"
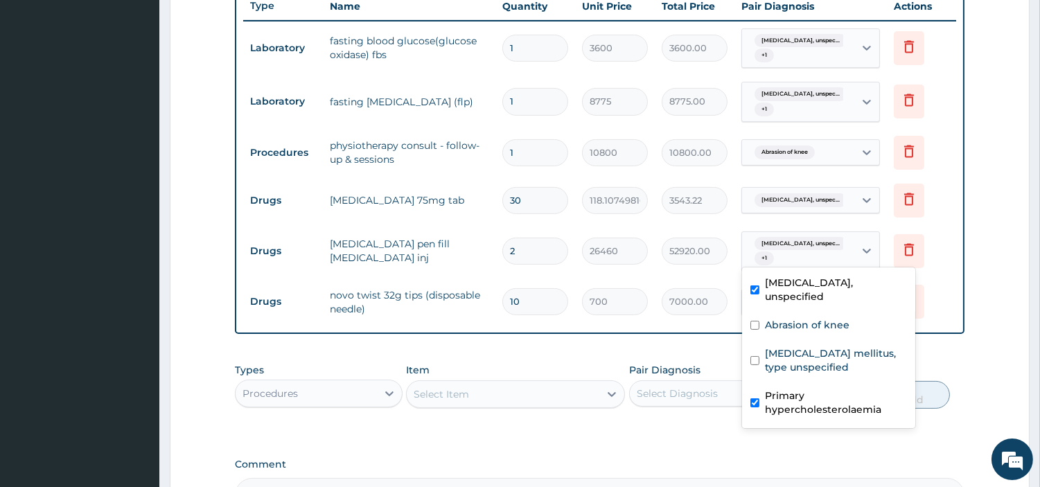
click at [844, 374] on label "Diabetes mellitus, type unspecified" at bounding box center [836, 360] width 142 height 28
checkbox input "true"
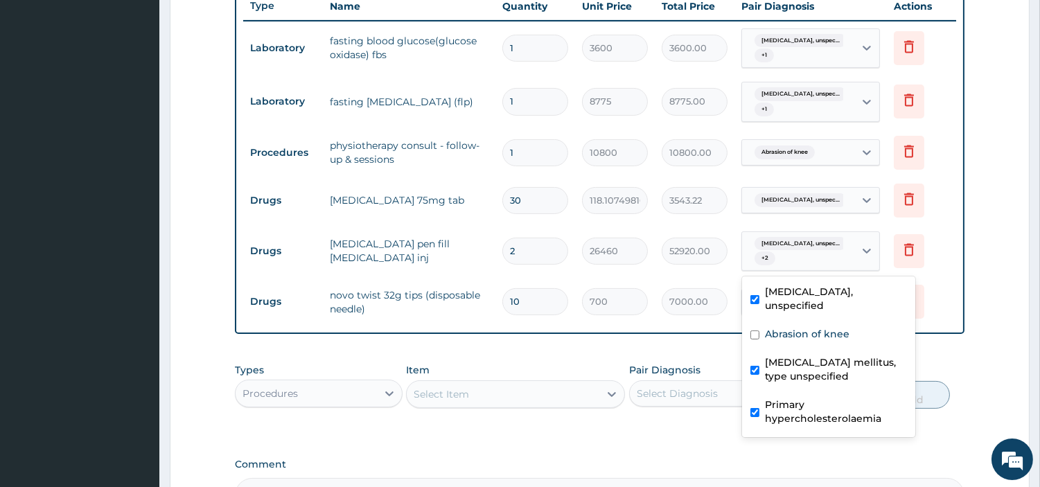
click at [841, 421] on label "Primary hypercholesterolaemia" at bounding box center [836, 412] width 142 height 28
checkbox input "false"
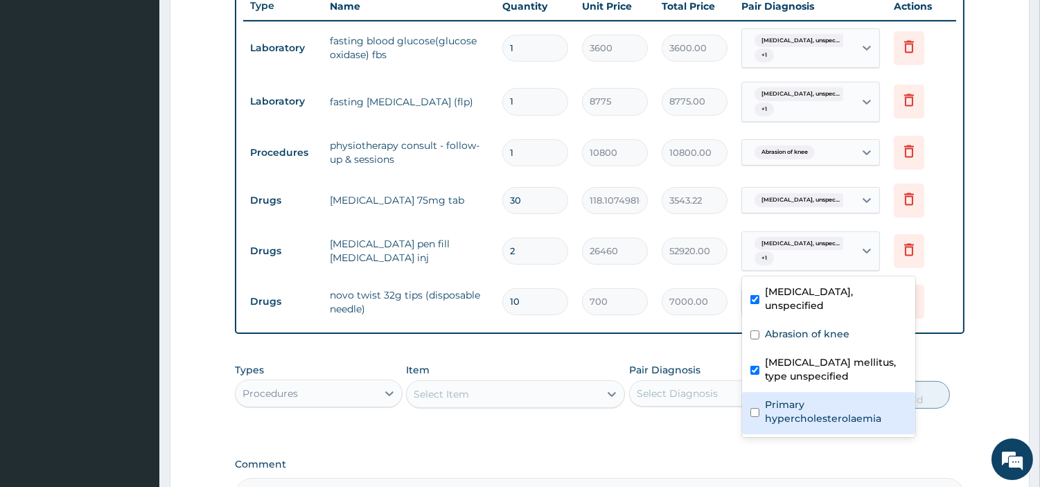
click at [681, 395] on div "Select Diagnosis" at bounding box center [676, 393] width 81 height 14
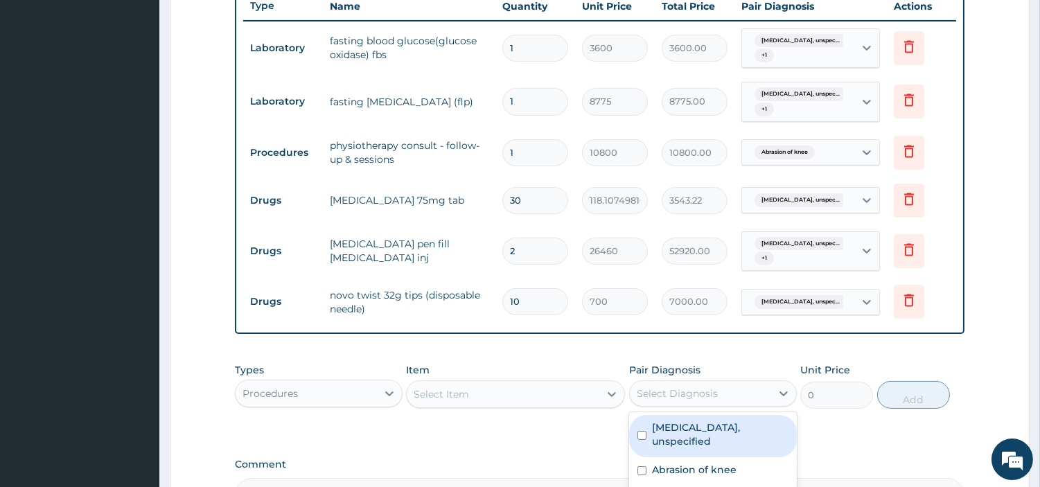
click at [806, 295] on span "Essential hypertension, unspec..." at bounding box center [800, 302] width 92 height 14
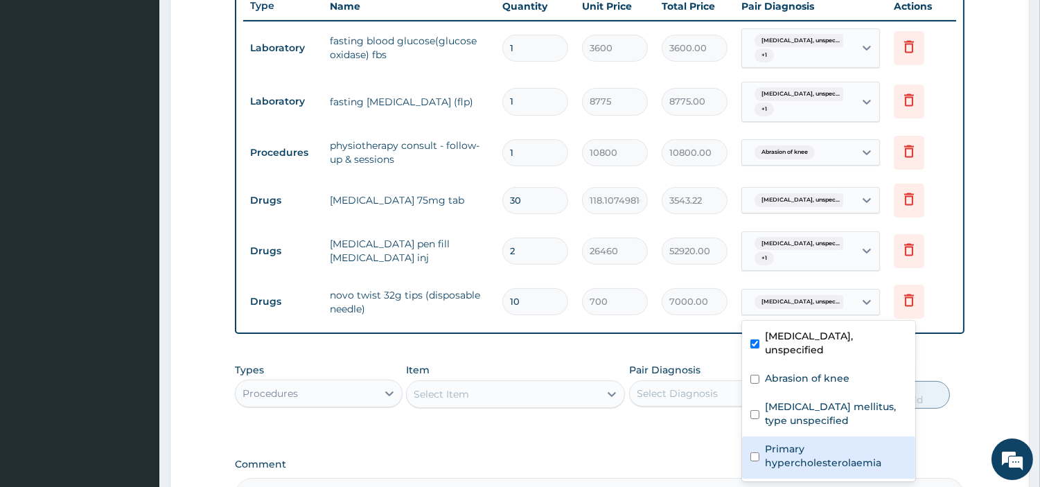
click at [834, 464] on label "Primary hypercholesterolaemia" at bounding box center [836, 456] width 142 height 28
checkbox input "true"
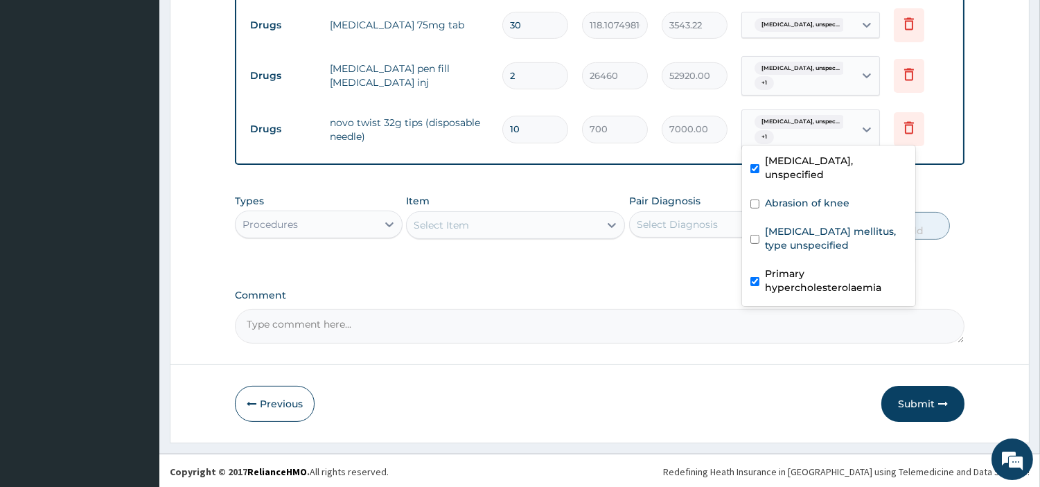
scroll to position [708, 0]
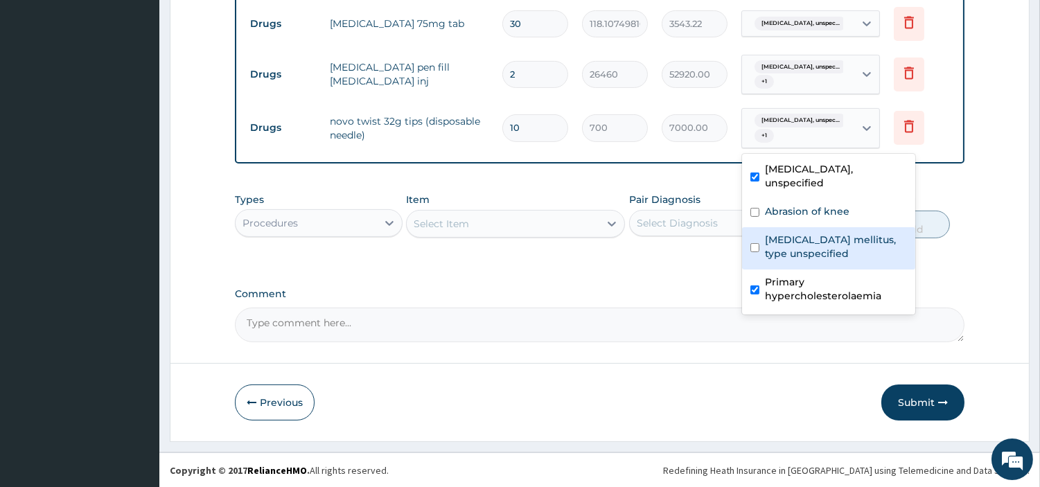
click at [774, 242] on label "Diabetes mellitus, type unspecified" at bounding box center [836, 247] width 142 height 28
checkbox input "true"
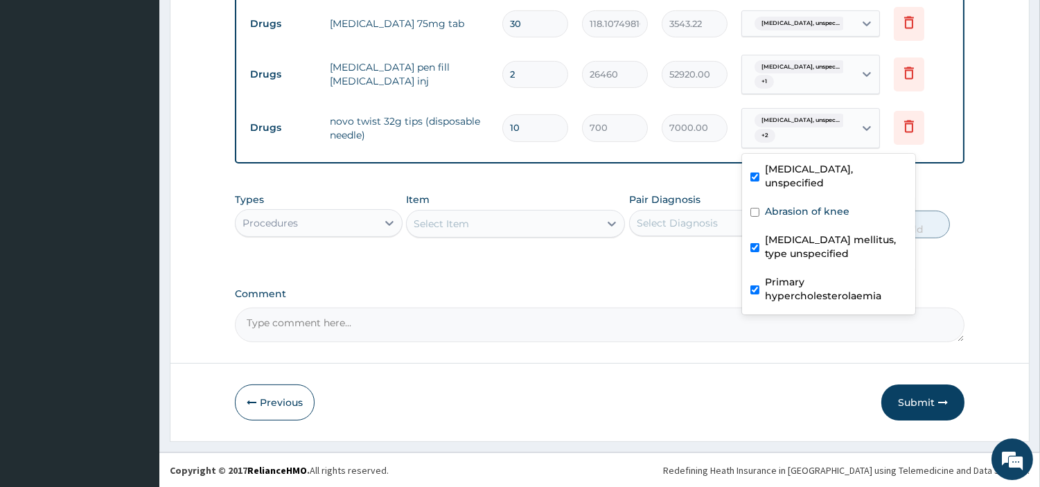
click at [781, 296] on label "Primary hypercholesterolaemia" at bounding box center [836, 289] width 142 height 28
checkbox input "false"
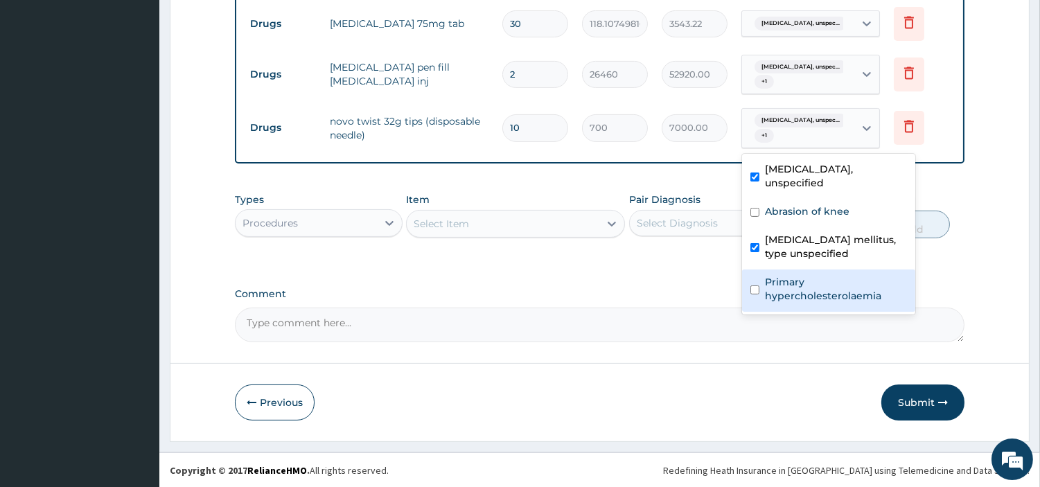
click at [772, 75] on div "Essential hypertension, unspec... + 1" at bounding box center [796, 74] width 94 height 33
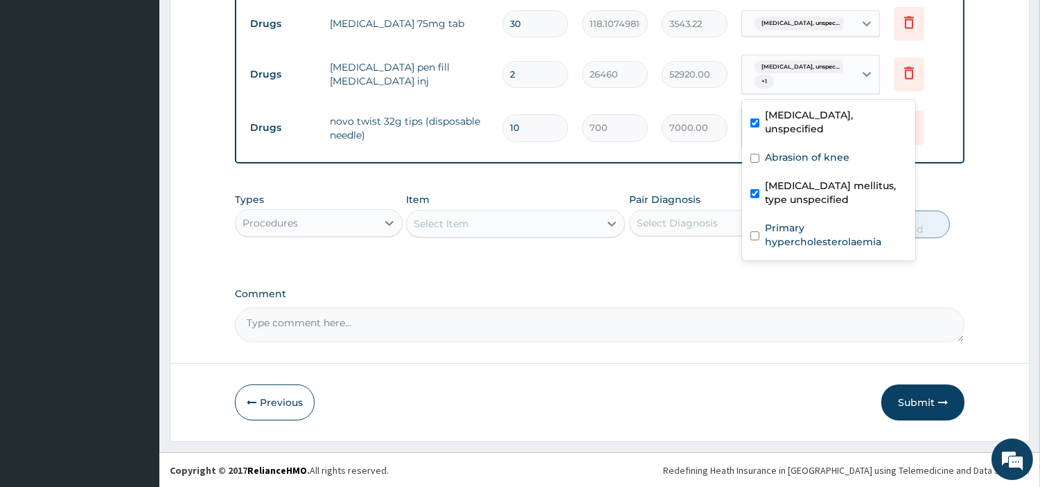
click at [656, 199] on label "Pair Diagnosis" at bounding box center [664, 200] width 71 height 14
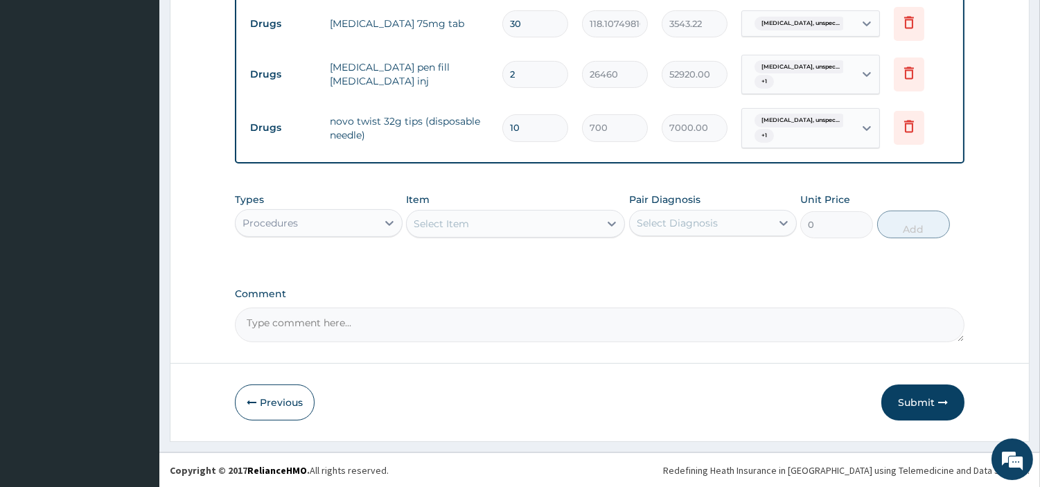
click at [814, 105] on td "Essential hypertension, unspec... + 1" at bounding box center [810, 128] width 152 height 54
click at [811, 125] on span "Essential hypertension, unspec..." at bounding box center [800, 121] width 92 height 14
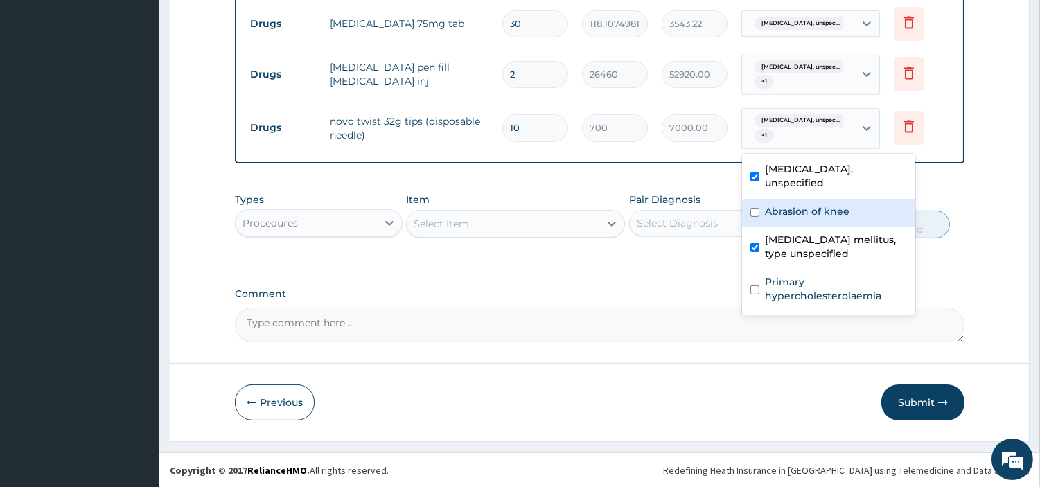
click at [571, 213] on div "Select Item" at bounding box center [503, 224] width 193 height 22
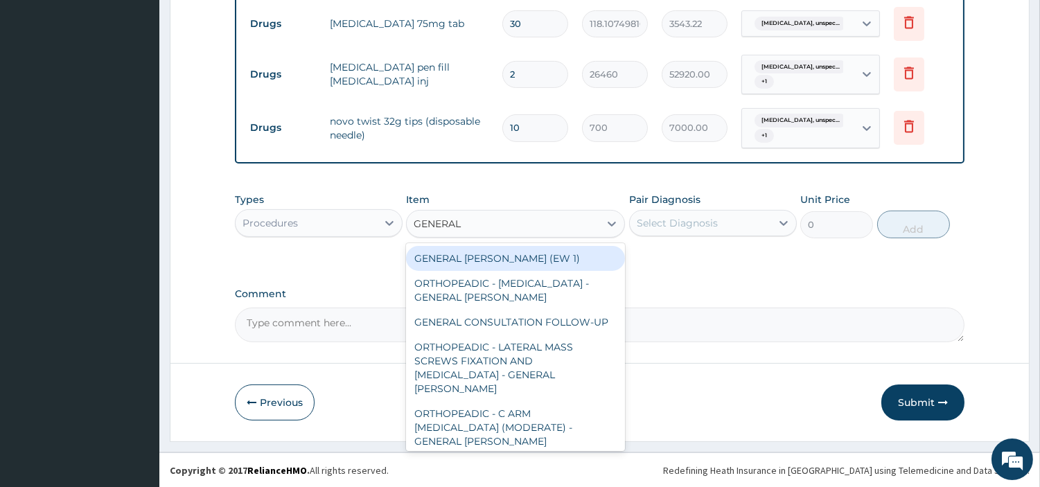
type input "GENERAL C"
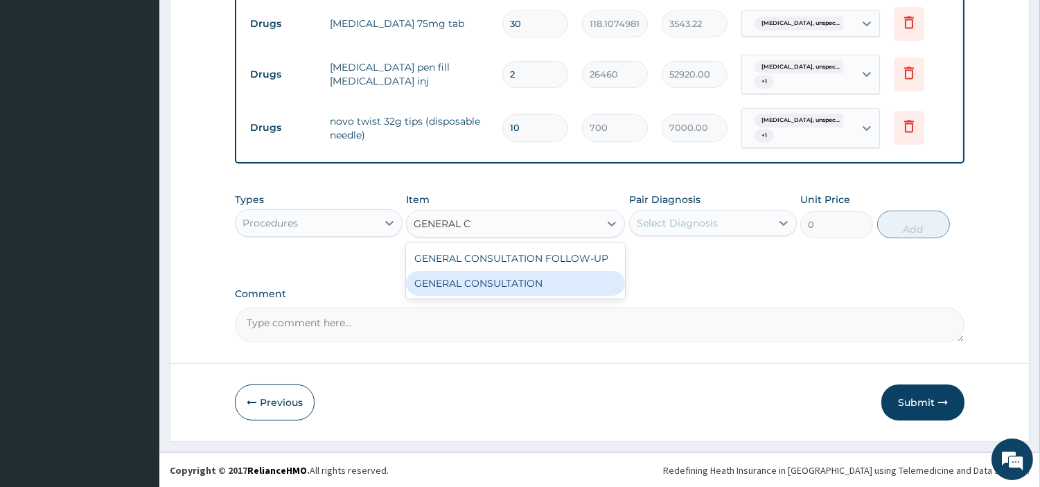
click at [543, 276] on div "GENERAL CONSULTATION" at bounding box center [515, 283] width 219 height 25
type input "6750"
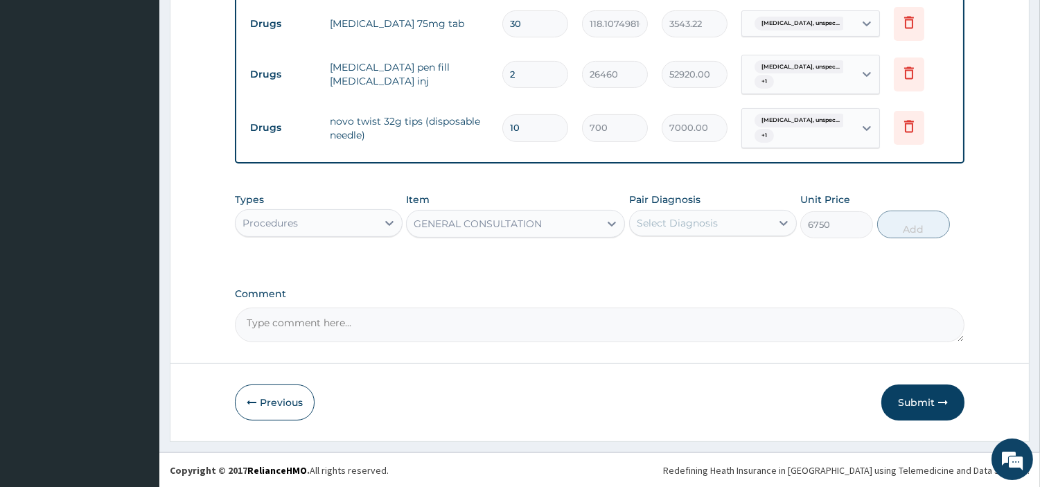
click at [747, 220] on div "Select Diagnosis" at bounding box center [700, 223] width 141 height 22
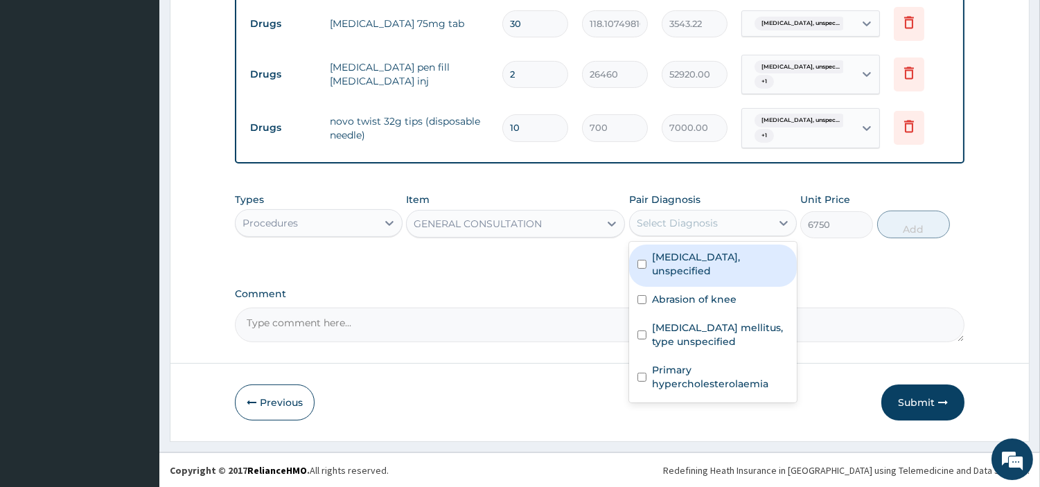
click at [742, 277] on label "[MEDICAL_DATA], unspecified" at bounding box center [720, 264] width 136 height 28
checkbox input "true"
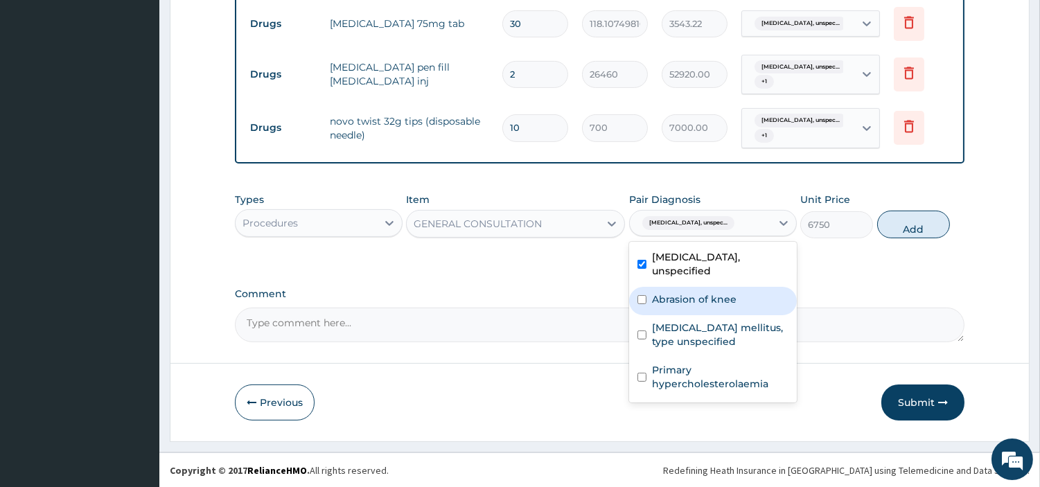
click at [731, 305] on div "Abrasion of knee" at bounding box center [713, 301] width 168 height 28
checkbox input "true"
click at [734, 341] on label "Diabetes mellitus, type unspecified" at bounding box center [720, 335] width 136 height 28
checkbox input "true"
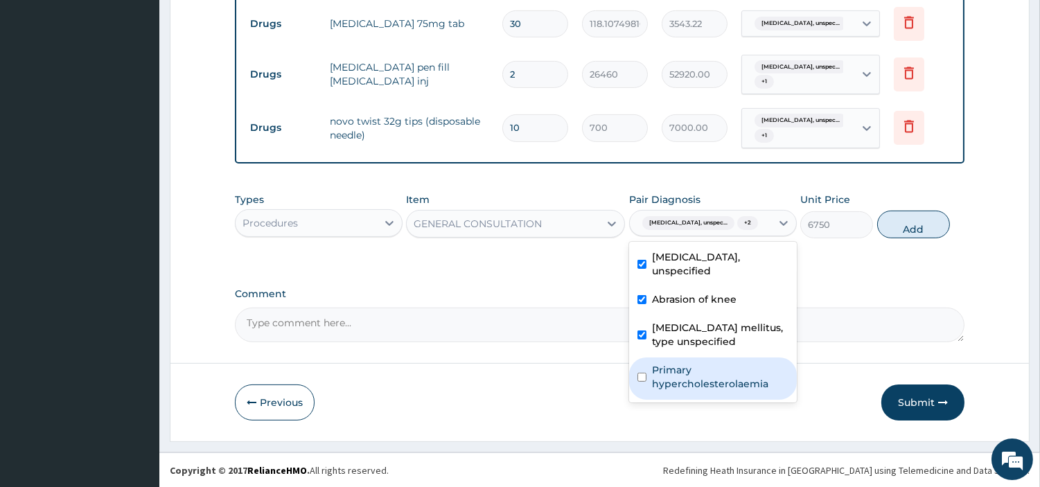
click at [730, 386] on label "Primary hypercholesterolaemia" at bounding box center [720, 377] width 136 height 28
checkbox input "true"
click at [906, 236] on button "Add" at bounding box center [913, 225] width 73 height 28
type input "0"
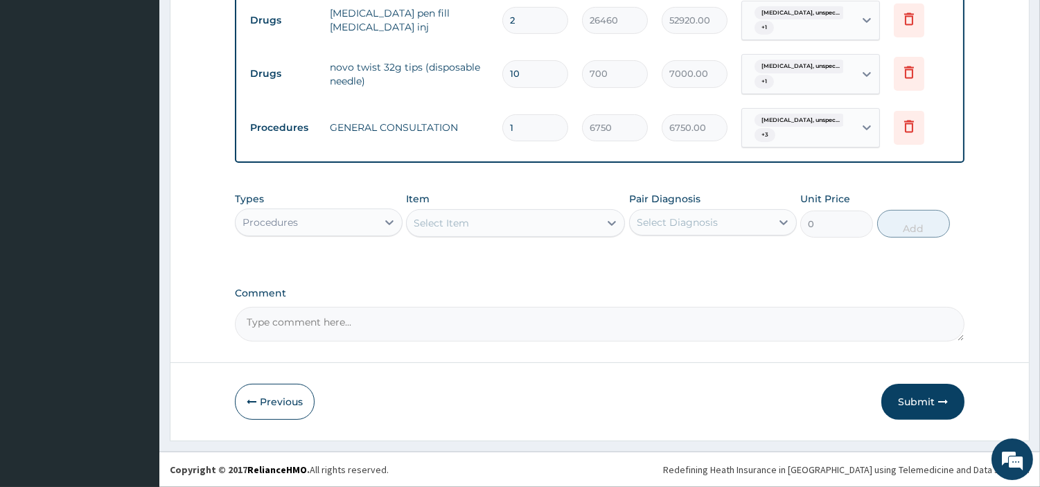
drag, startPoint x: 900, startPoint y: 400, endPoint x: 888, endPoint y: 398, distance: 12.6
click at [898, 400] on button "Submit" at bounding box center [922, 402] width 83 height 36
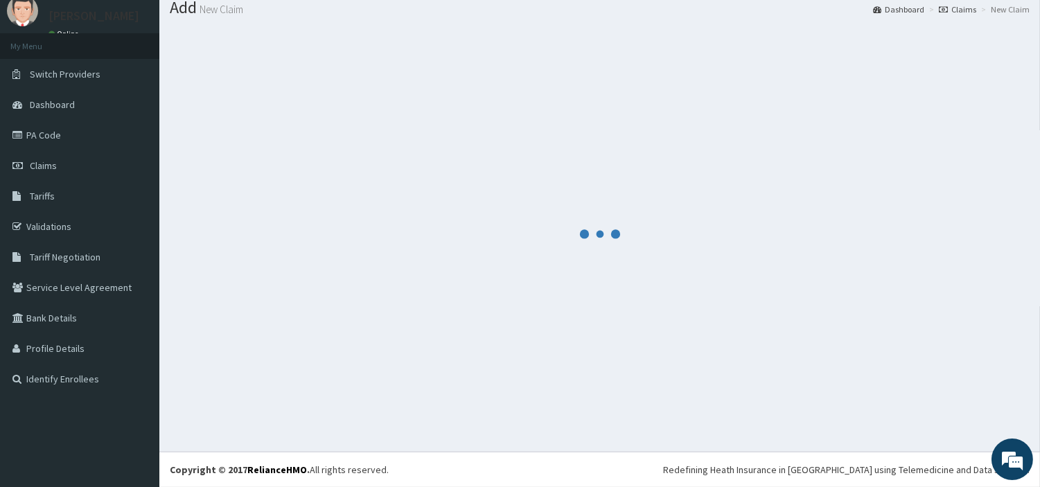
scroll to position [46, 0]
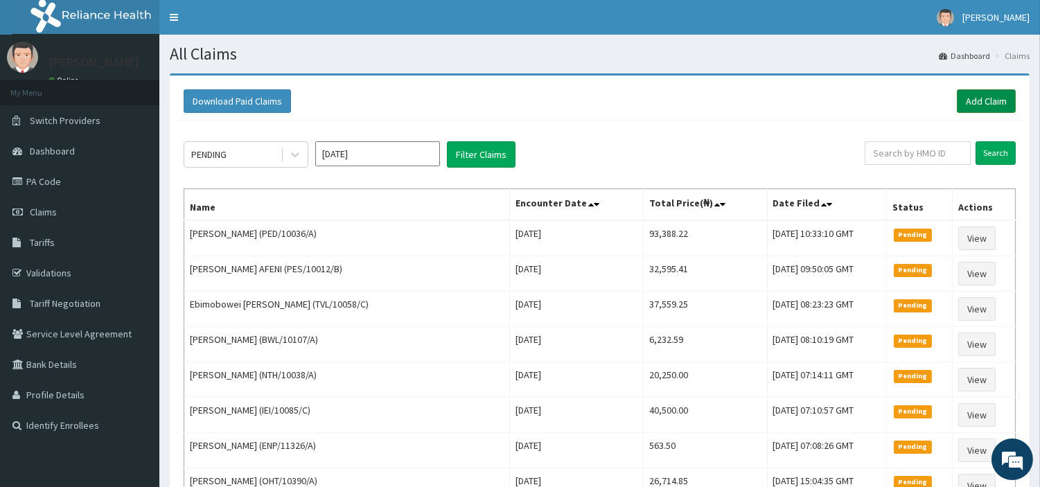
click at [981, 96] on link "Add Claim" at bounding box center [985, 101] width 59 height 24
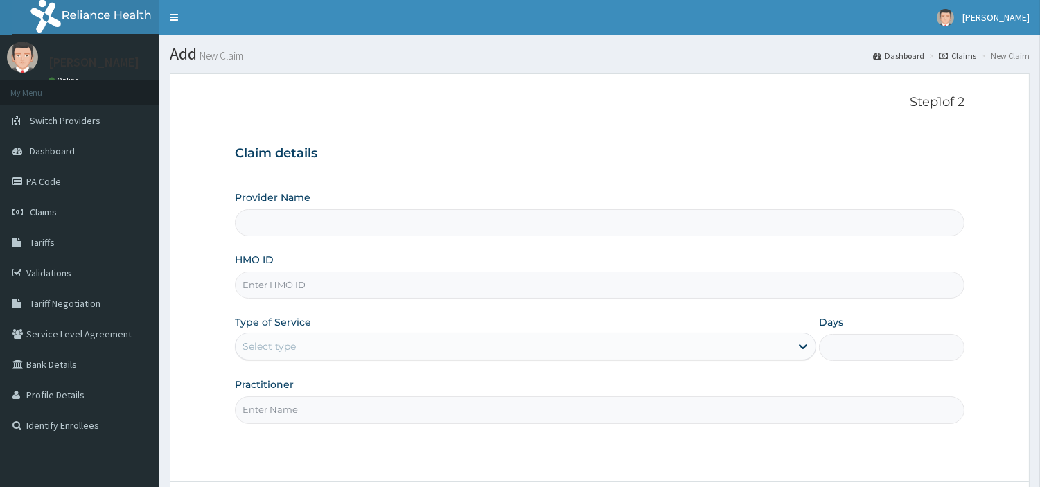
click at [279, 292] on input "HMO ID" at bounding box center [599, 284] width 729 height 27
paste input "PES/10012/B"
type input "PES/10012/B"
type input "[GEOGRAPHIC_DATA] Nig. Ltd"
type input "PES/10012/B"
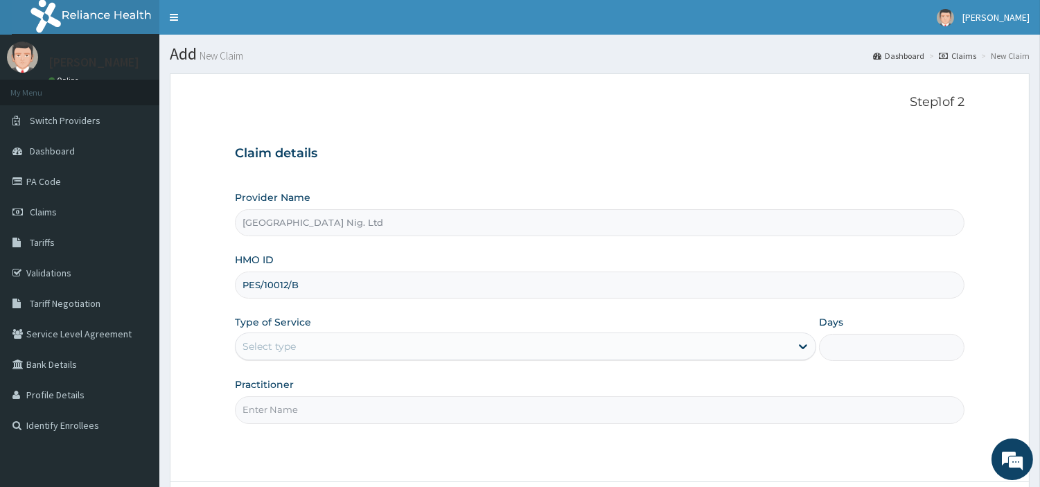
click at [305, 350] on div "Select type" at bounding box center [512, 346] width 555 height 22
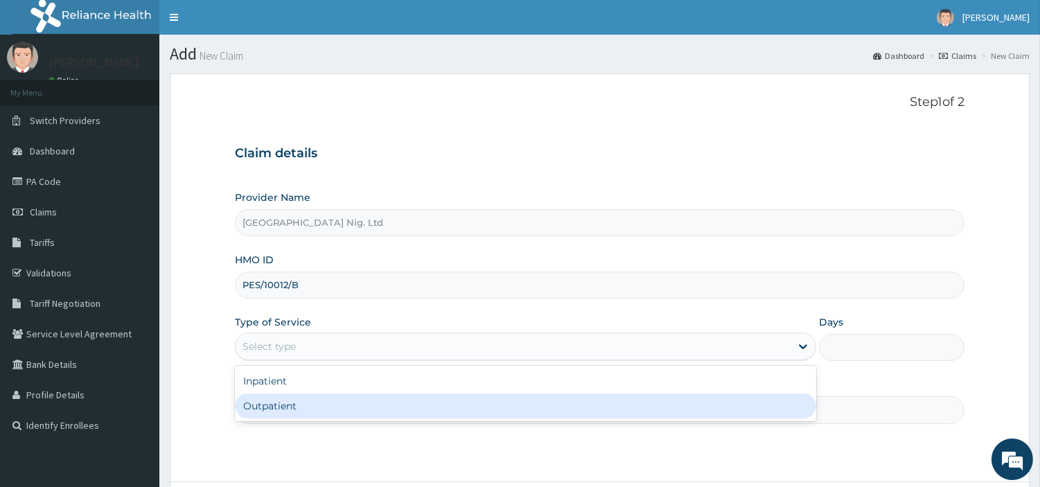
click at [299, 402] on div "Outpatient" at bounding box center [525, 405] width 581 height 25
type input "1"
click at [299, 402] on input "Practitioner" at bounding box center [599, 409] width 729 height 27
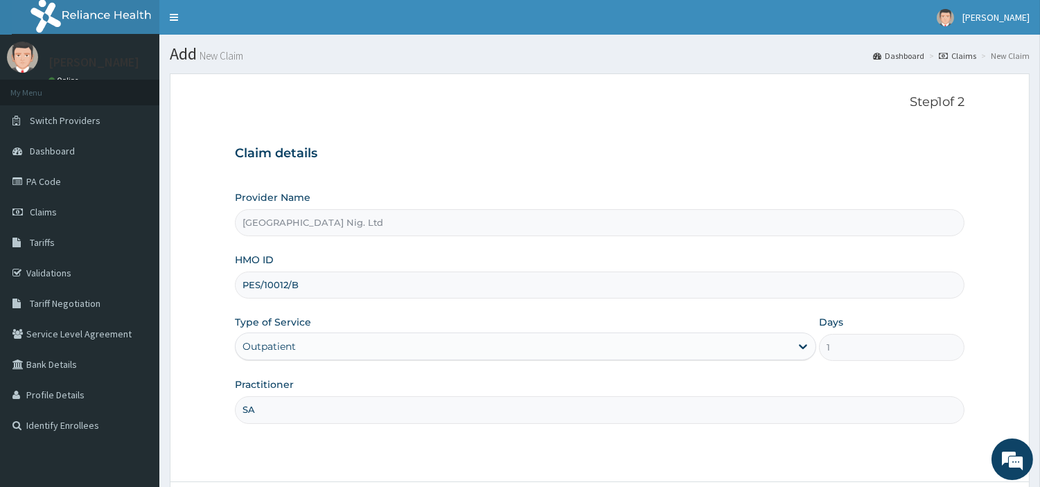
type input "S"
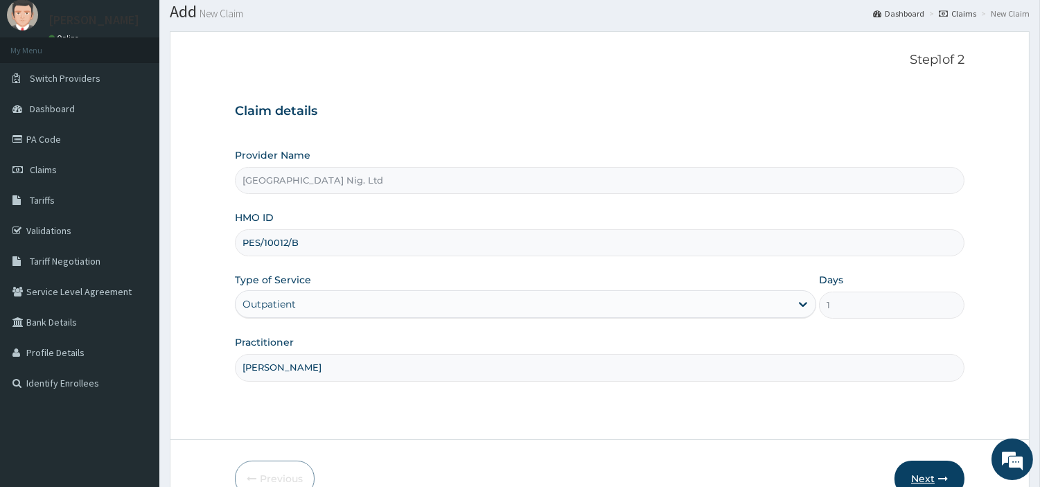
type input "RUTH UMOH"
click at [943, 472] on button "Next" at bounding box center [929, 479] width 70 height 36
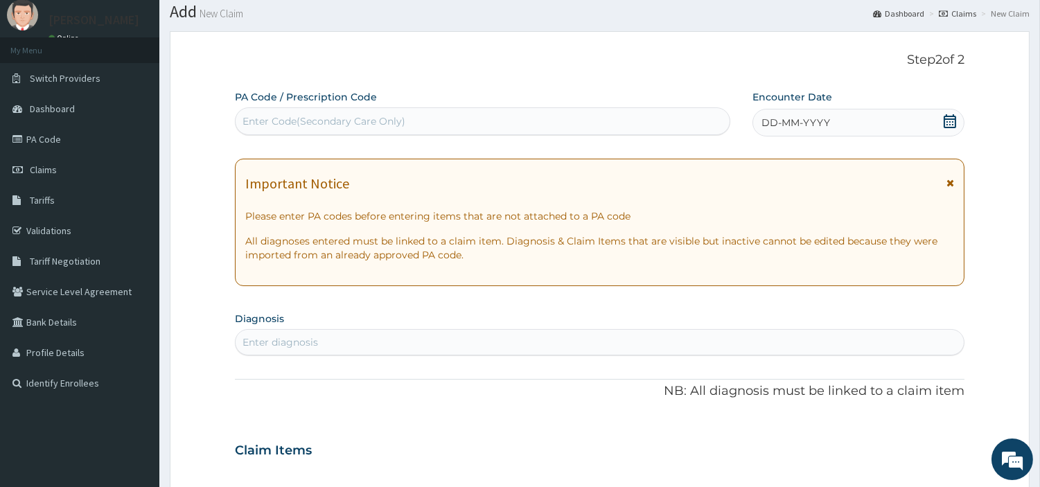
click at [414, 123] on div "Enter Code(Secondary Care Only)" at bounding box center [482, 121] width 494 height 22
paste input "PA/400CFF"
type input "PA/400CFF"
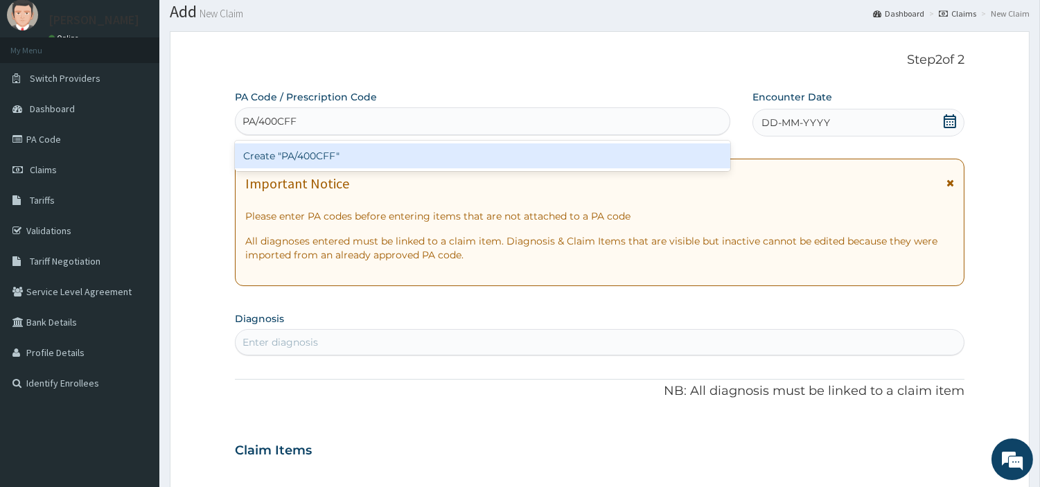
click at [522, 158] on div "Create "PA/400CFF"" at bounding box center [482, 155] width 495 height 25
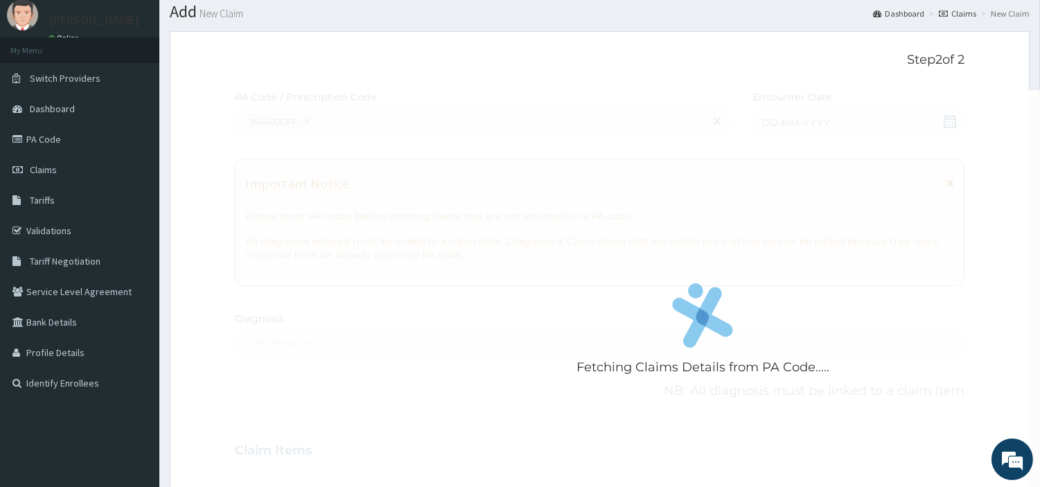
scroll to position [380, 0]
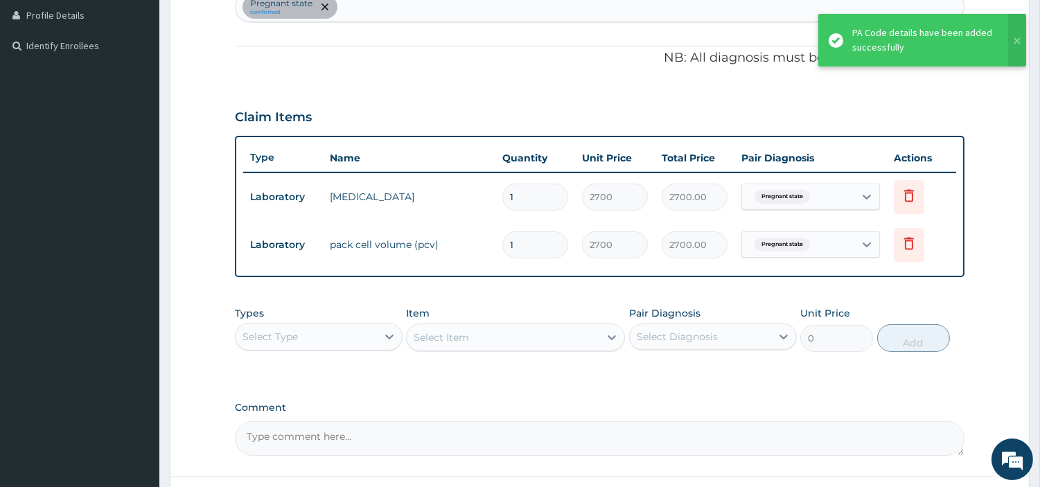
click at [382, 17] on div "Pregnant state confirmed" at bounding box center [599, 6] width 728 height 29
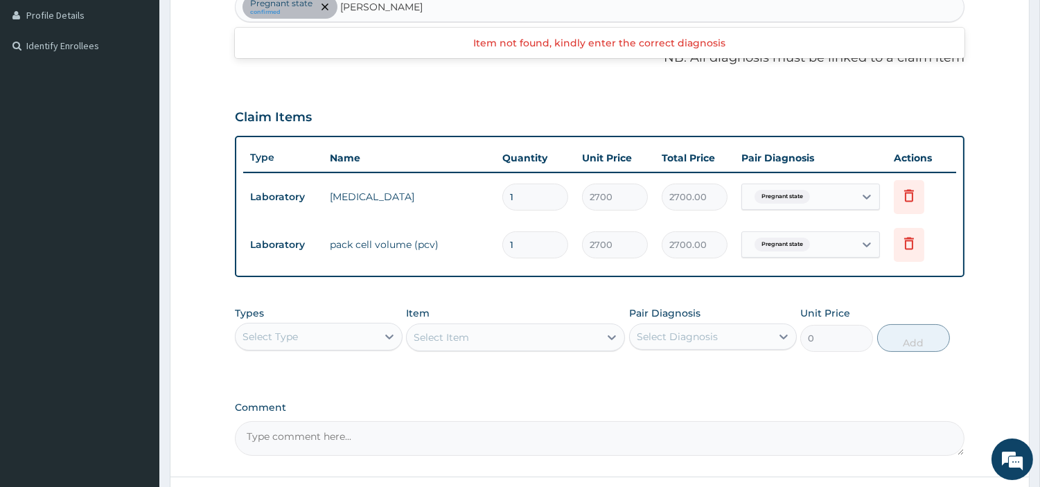
click at [442, 8] on input "ANAEMIA PREGNANACY" at bounding box center [401, 7] width 122 height 14
type input "ANAEMIA PREGNACY"
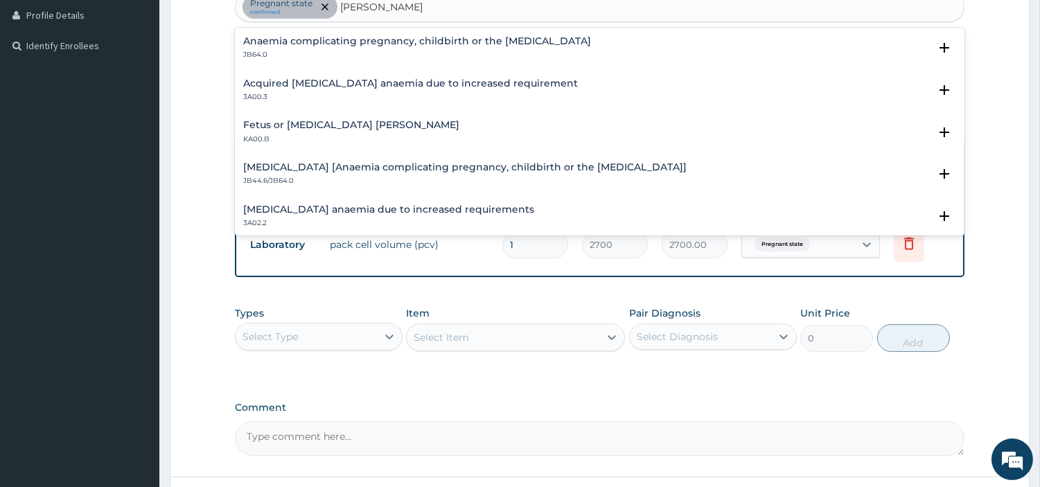
click at [348, 38] on h4 "Anaemia complicating pregnancy, childbirth or the puerperium" at bounding box center [417, 41] width 348 height 10
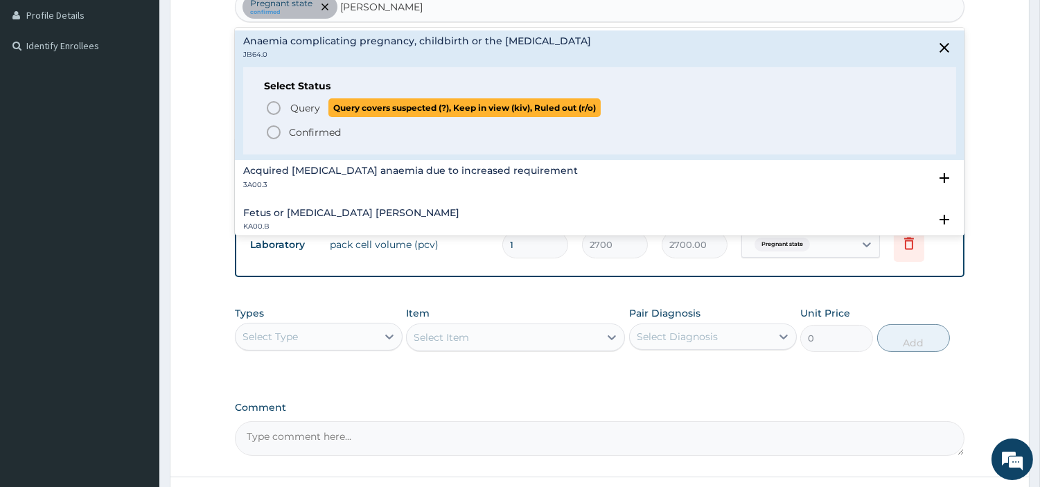
click at [313, 107] on span "Query" at bounding box center [305, 108] width 30 height 14
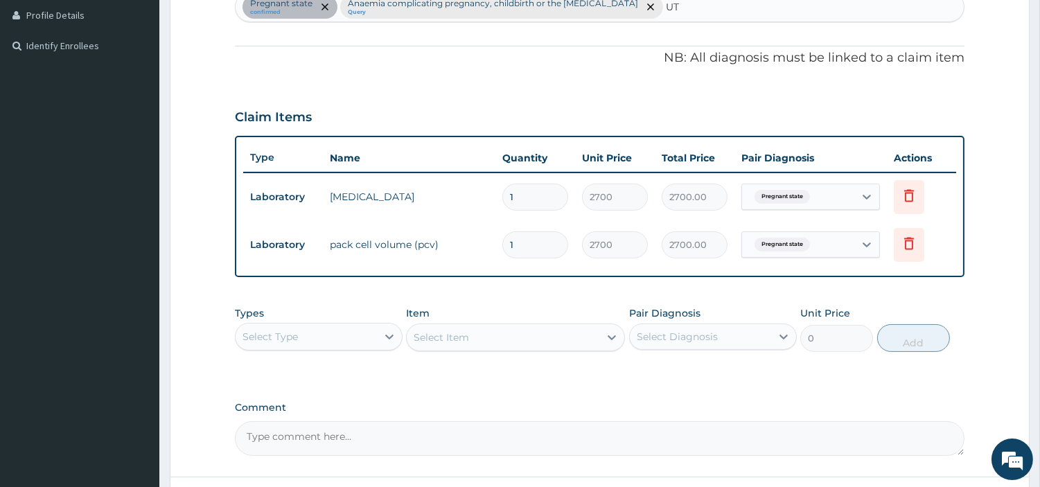
type input "UTI"
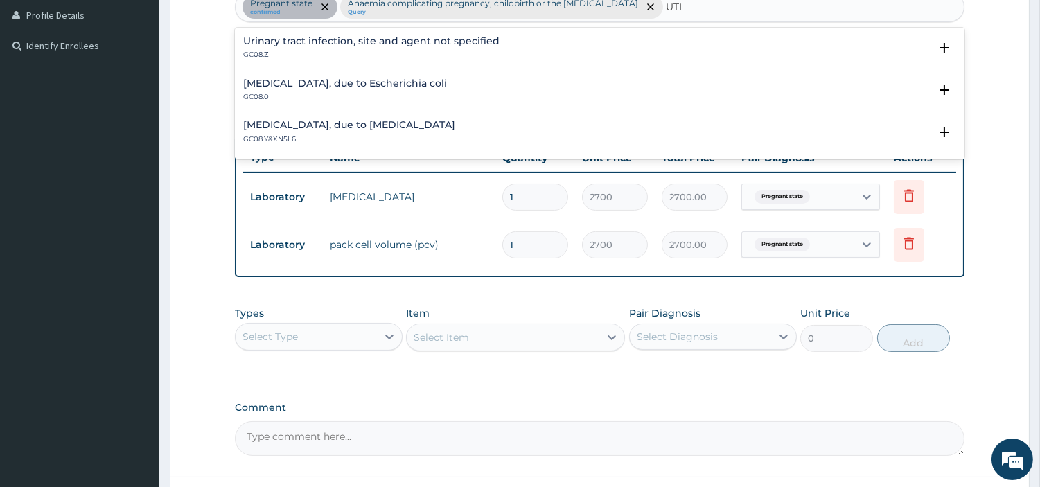
click at [306, 44] on h4 "Urinary tract infection, site and agent not specified" at bounding box center [371, 41] width 256 height 10
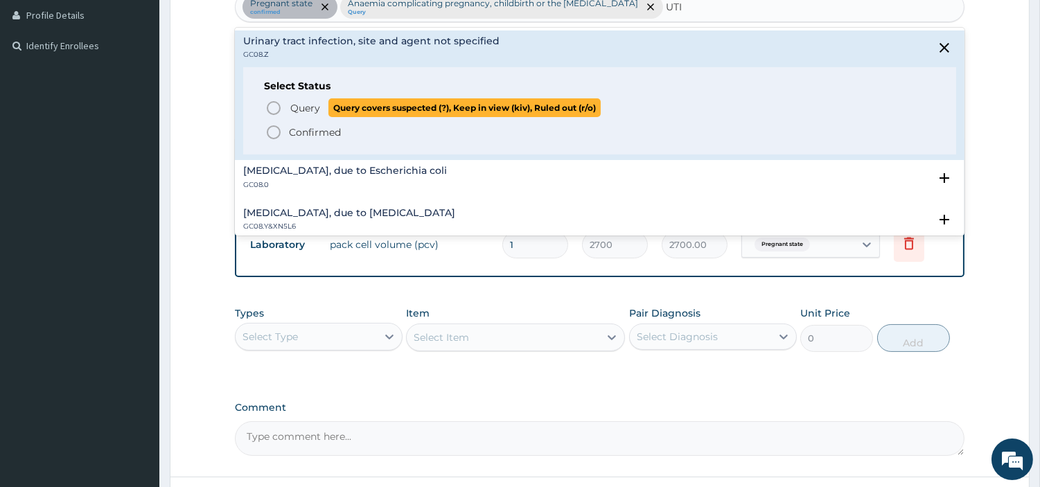
click at [279, 103] on icon "status option query" at bounding box center [273, 108] width 17 height 17
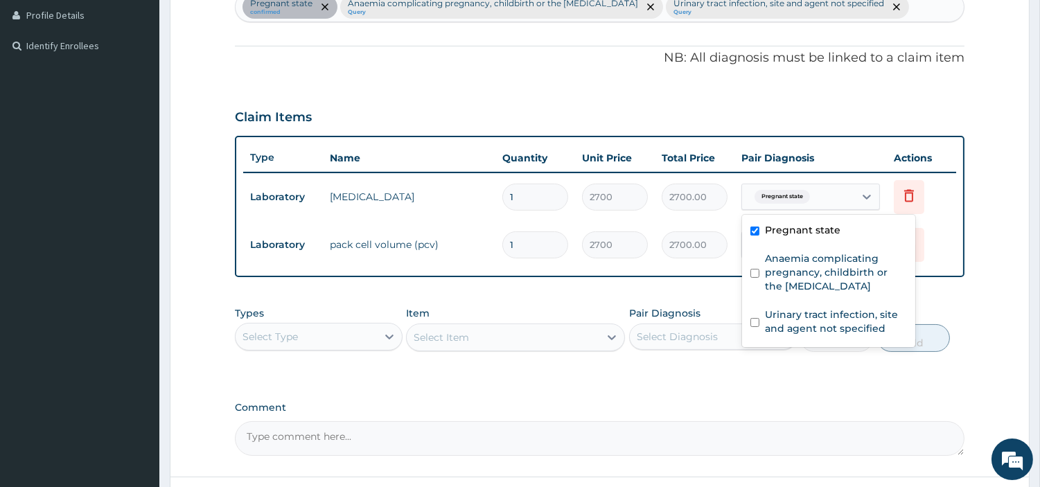
click at [853, 195] on div "Pregnant state" at bounding box center [798, 197] width 112 height 24
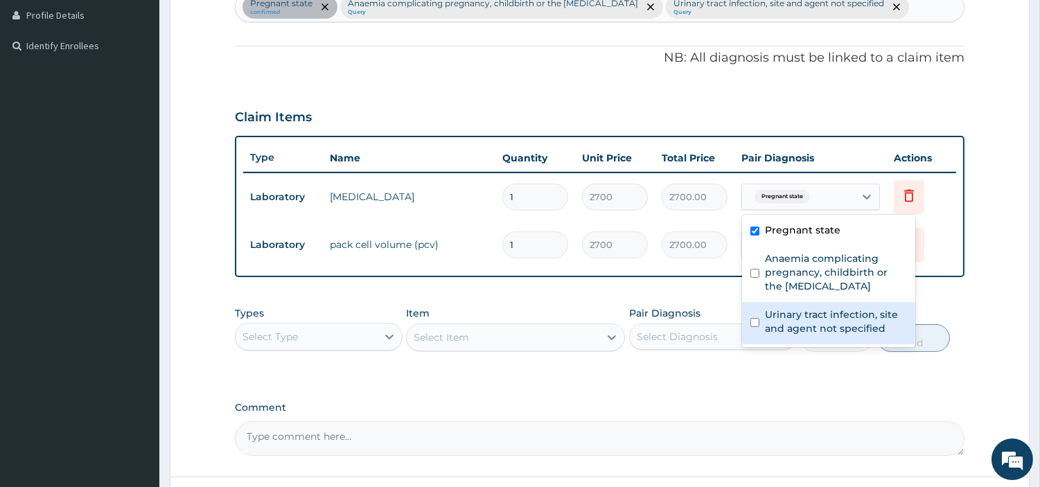
click at [821, 330] on label "Urinary tract infection, site and agent not specified" at bounding box center [836, 322] width 142 height 28
checkbox input "true"
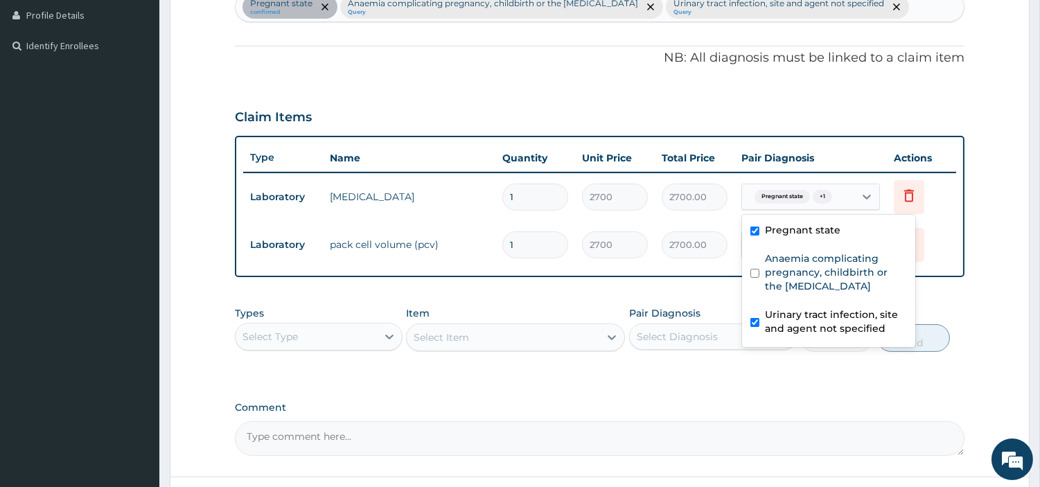
click at [696, 306] on label "Pair Diagnosis" at bounding box center [664, 313] width 71 height 14
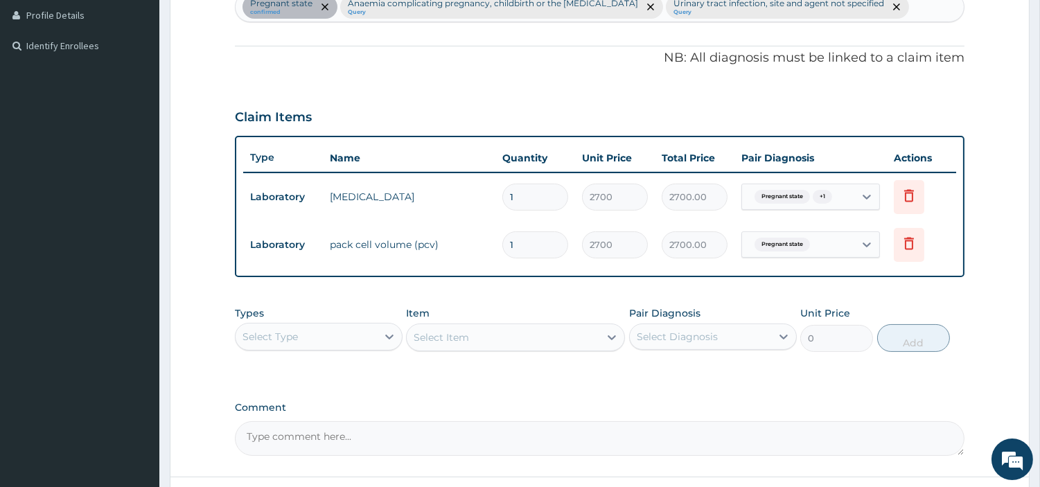
click at [795, 245] on span "Pregnant state" at bounding box center [781, 245] width 55 height 14
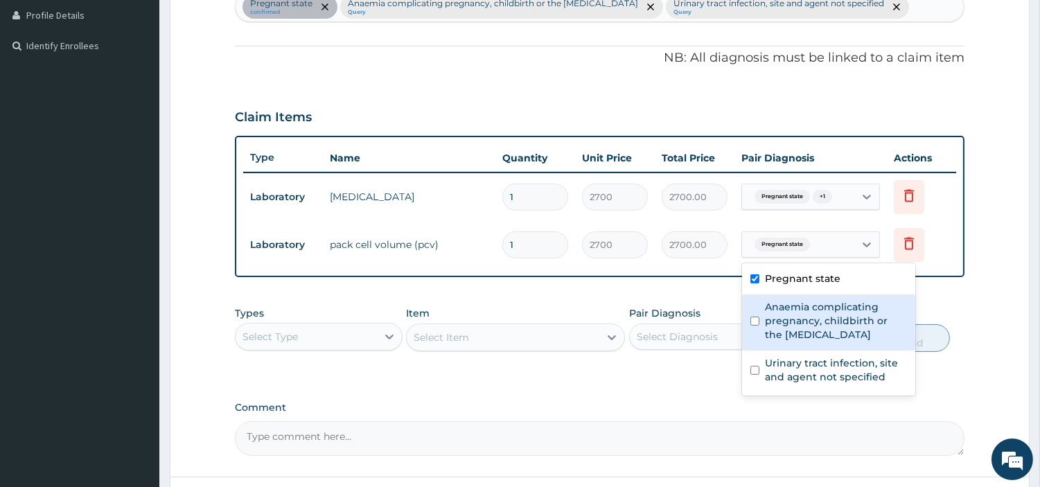
click at [809, 329] on label "Anaemia complicating pregnancy, childbirth or the puerperium" at bounding box center [836, 321] width 142 height 42
checkbox input "true"
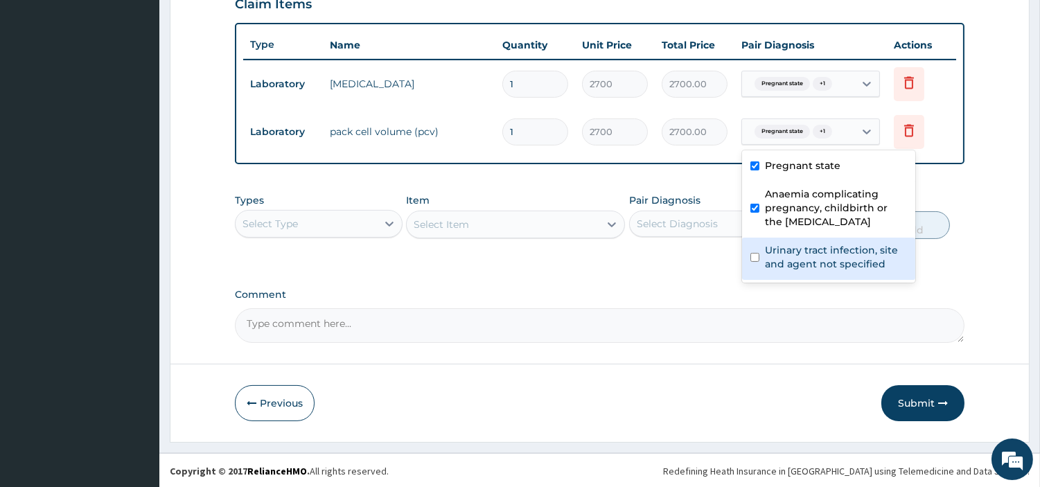
click at [926, 405] on button "Submit" at bounding box center [922, 403] width 83 height 36
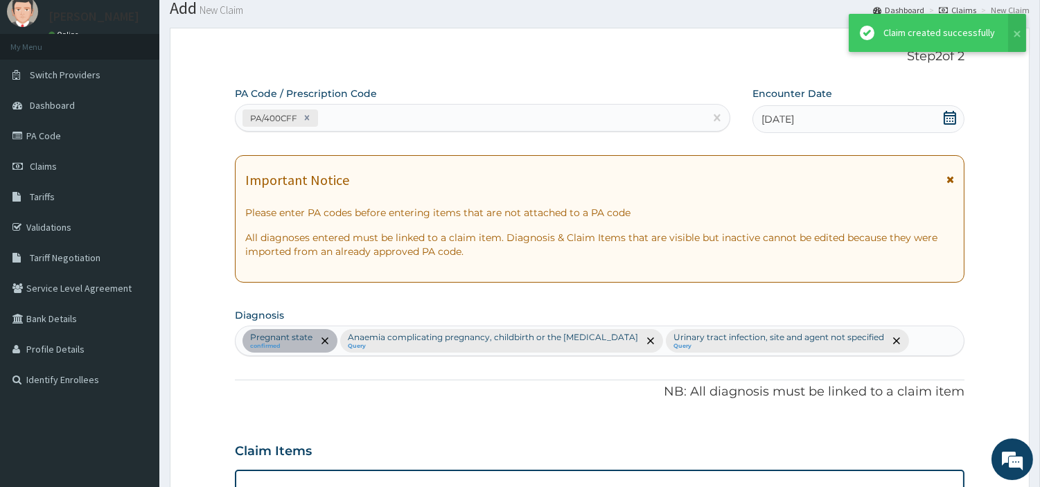
scroll to position [492, 0]
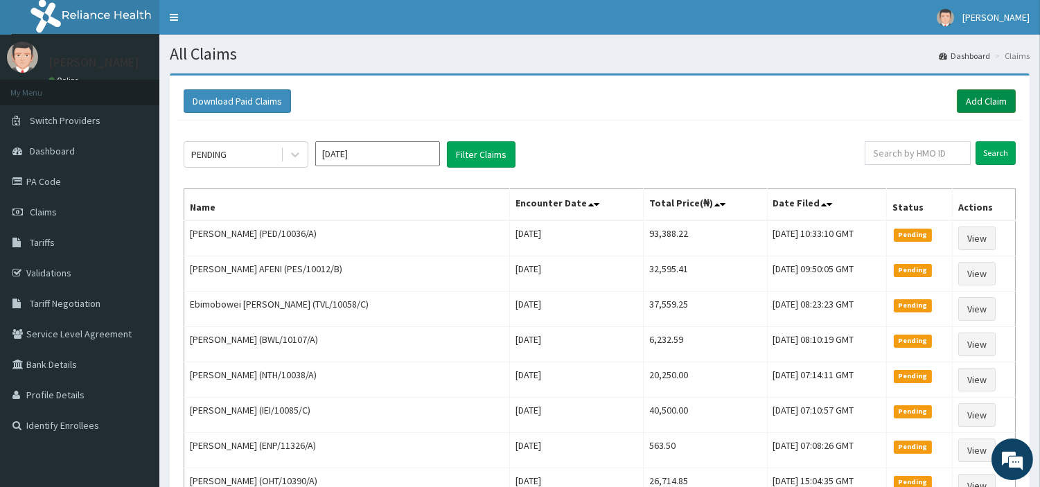
click at [973, 105] on link "Add Claim" at bounding box center [985, 101] width 59 height 24
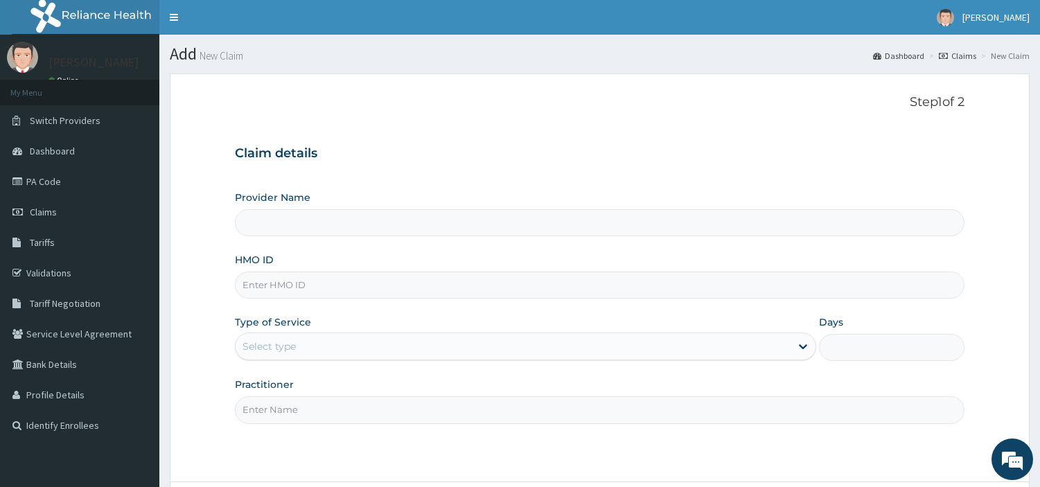
type input "[GEOGRAPHIC_DATA] Nig. Ltd"
click at [330, 279] on input "HMO ID" at bounding box center [599, 284] width 729 height 27
paste input "FMC/11534/A"
type input "FMC/11534/A"
click at [334, 350] on div "Select type" at bounding box center [512, 346] width 555 height 22
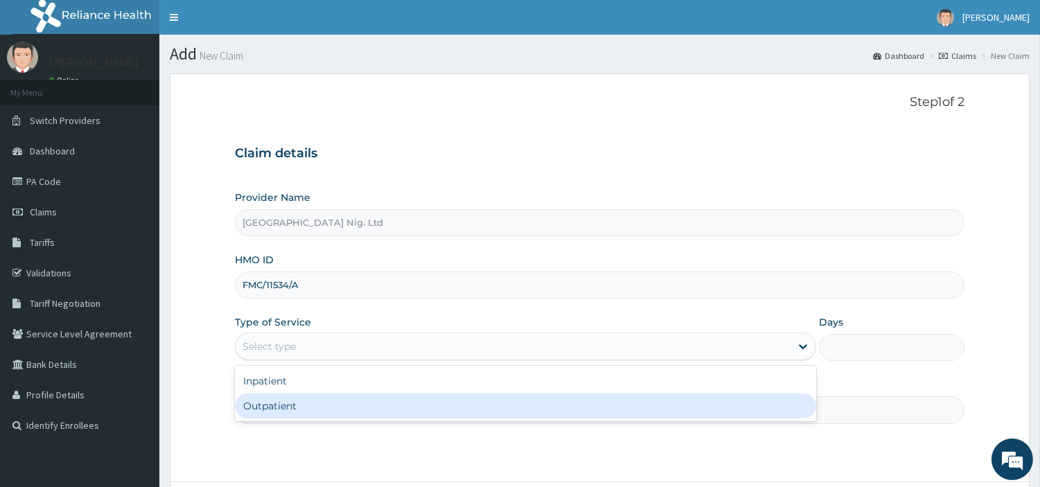
click at [312, 404] on div "Outpatient" at bounding box center [525, 405] width 581 height 25
type input "1"
click at [312, 405] on input "Practitioner" at bounding box center [599, 409] width 729 height 27
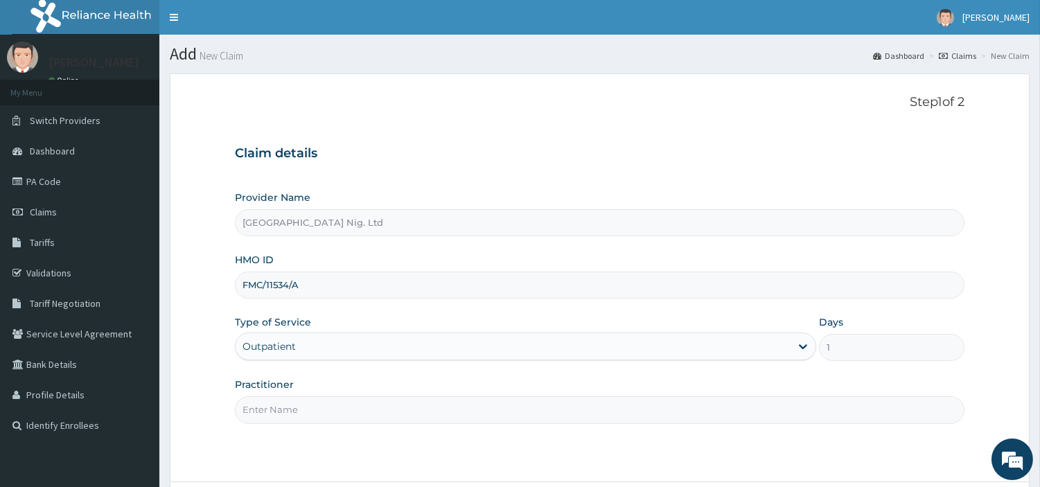
paste input "Ihejirika Florence"
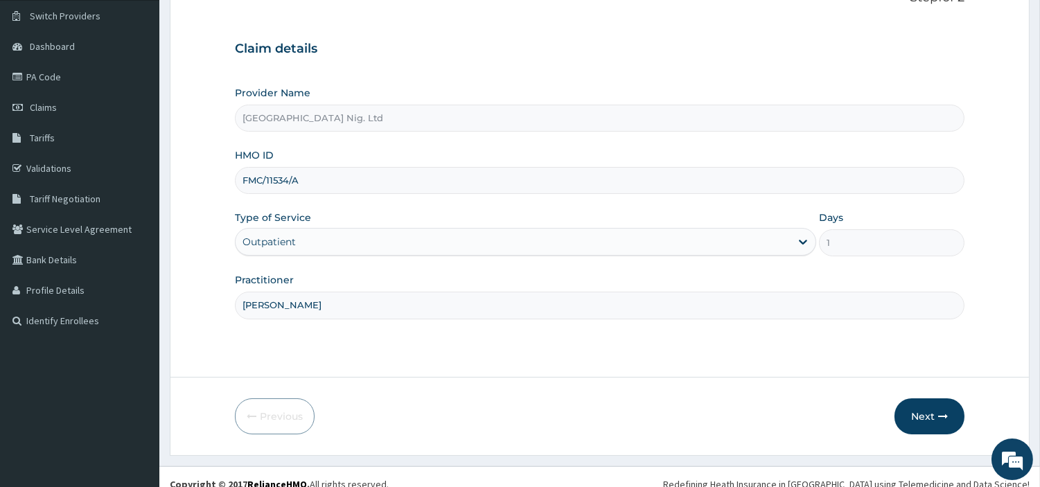
scroll to position [119, 0]
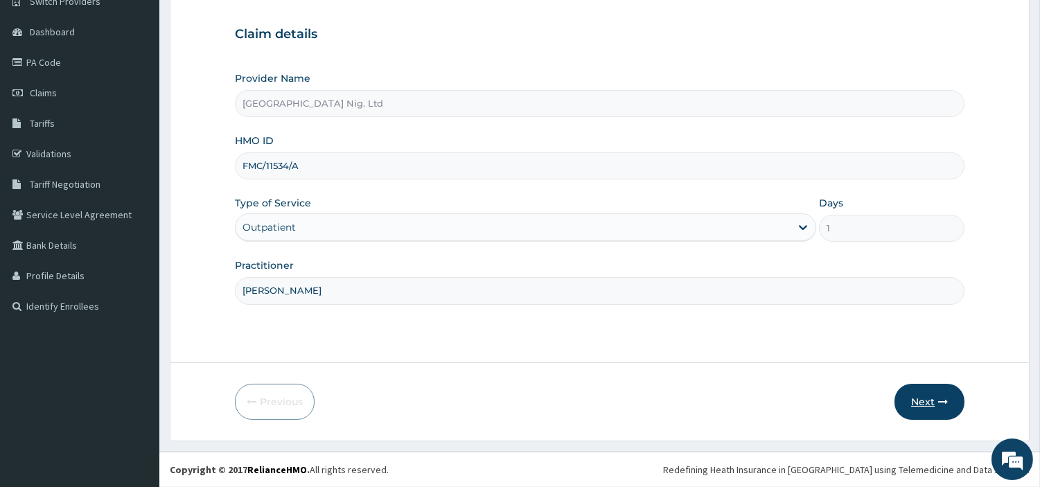
type input "Ihejirika Florence"
click at [915, 405] on button "Next" at bounding box center [929, 402] width 70 height 36
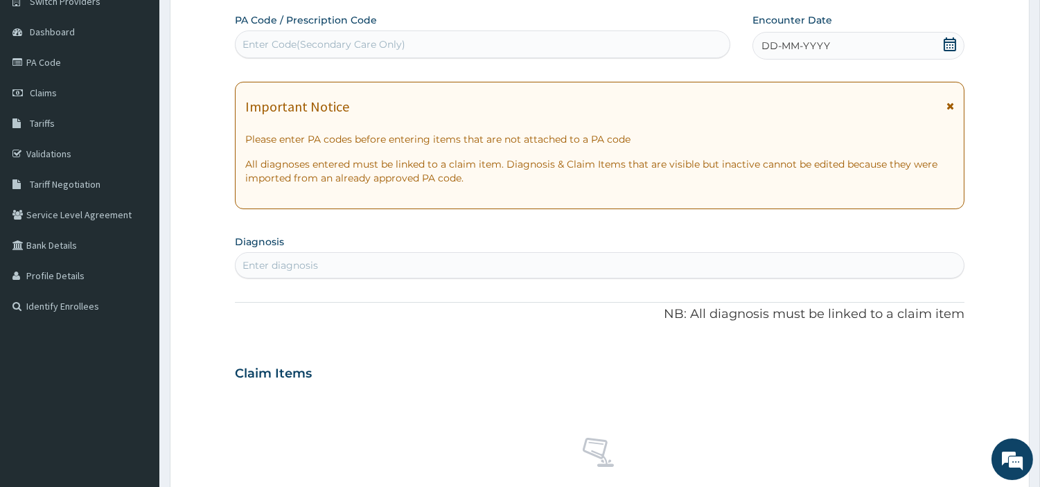
click at [422, 53] on div "Enter Code(Secondary Care Only)" at bounding box center [482, 44] width 494 height 22
paste input "PA/F995F0"
type input "PA/F995F0"
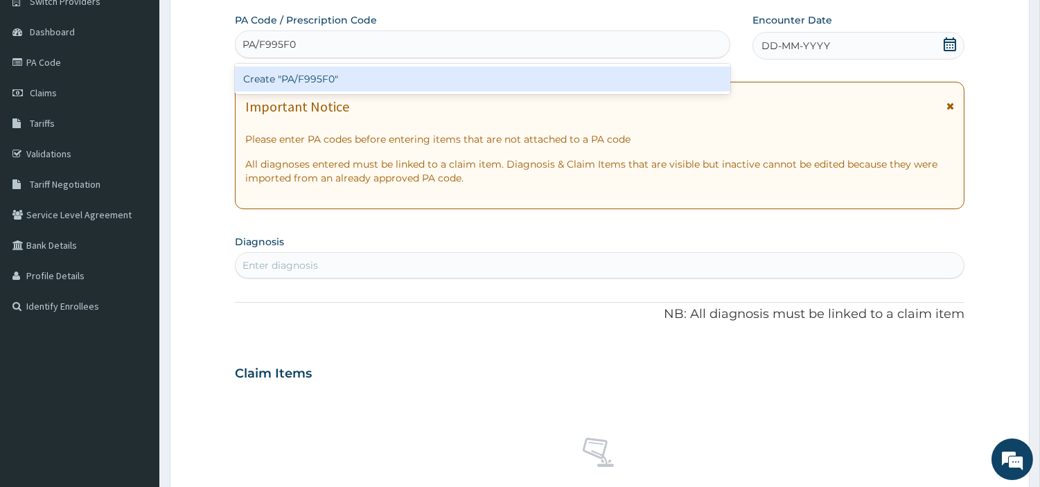
click at [514, 74] on div "Create "PA/F995F0"" at bounding box center [482, 78] width 495 height 25
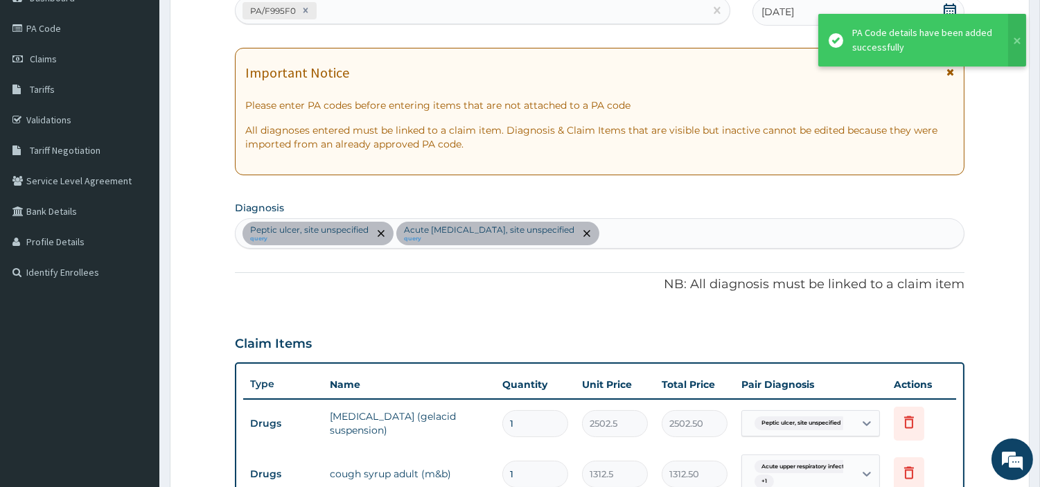
scroll to position [0, 0]
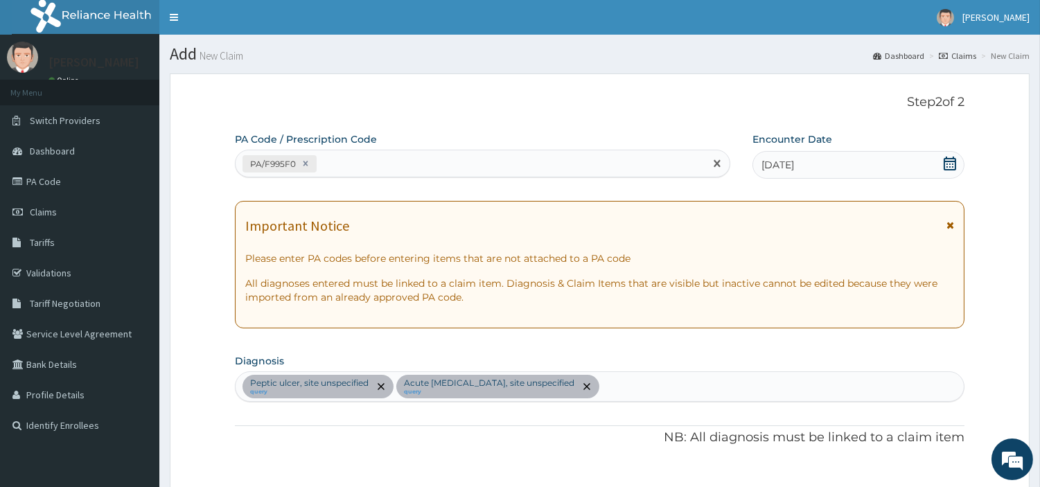
click at [380, 160] on div "PA/F995F0" at bounding box center [469, 163] width 469 height 23
paste input "PA/AB0348"
type input "PA/AB0348"
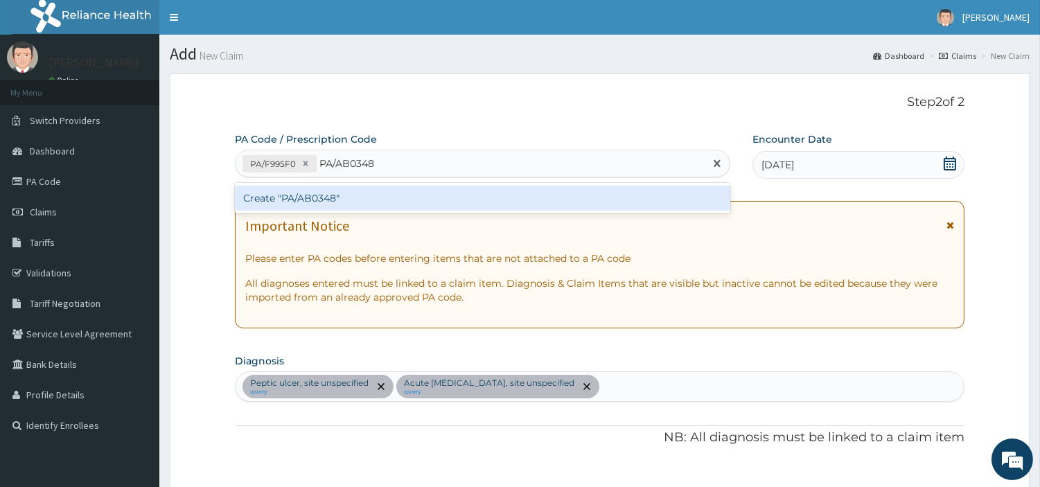
click at [303, 203] on div "Create "PA/AB0348"" at bounding box center [482, 198] width 495 height 25
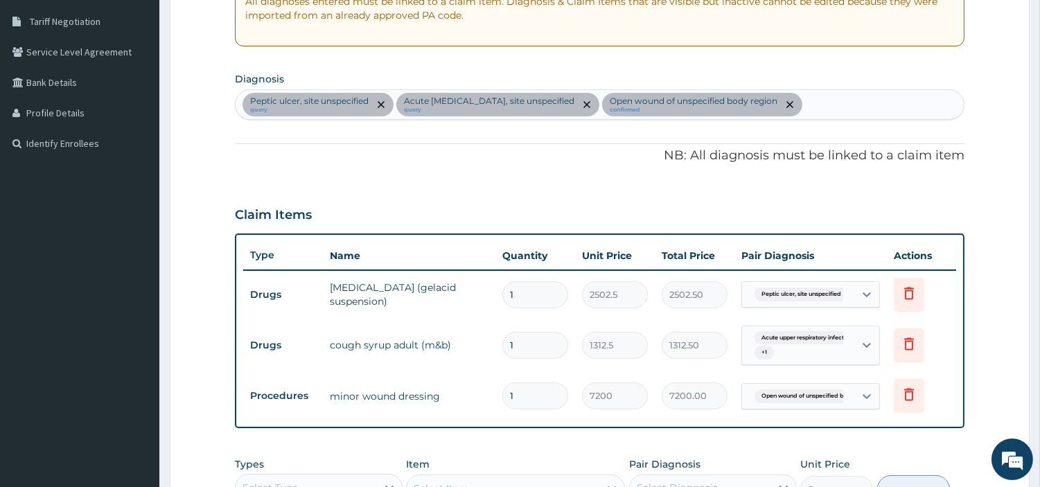
scroll to position [280, 0]
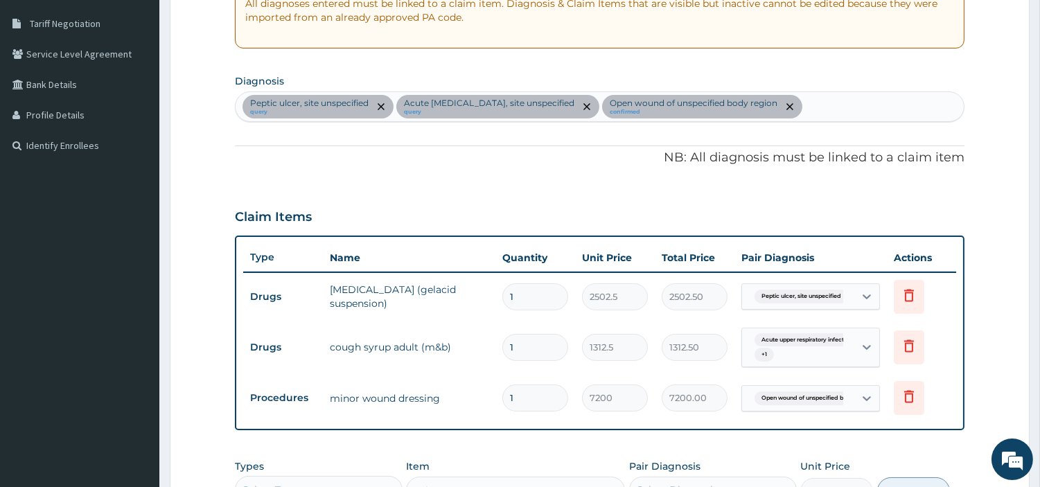
click at [848, 114] on div "Peptic ulcer, site unspecified query Acute upper respiratory infection, site un…" at bounding box center [599, 106] width 728 height 29
type input "malaria"
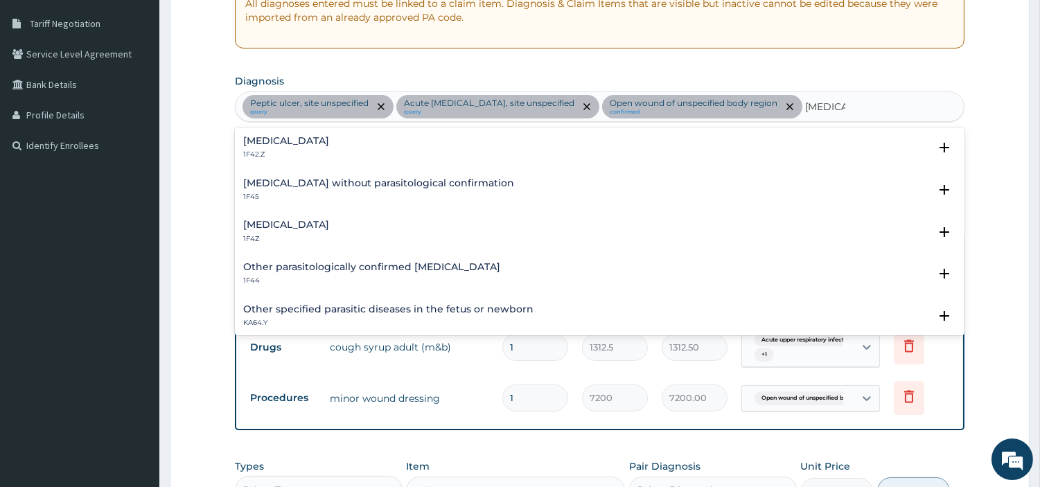
click at [329, 229] on h4 "Malaria, unspecified" at bounding box center [286, 225] width 86 height 10
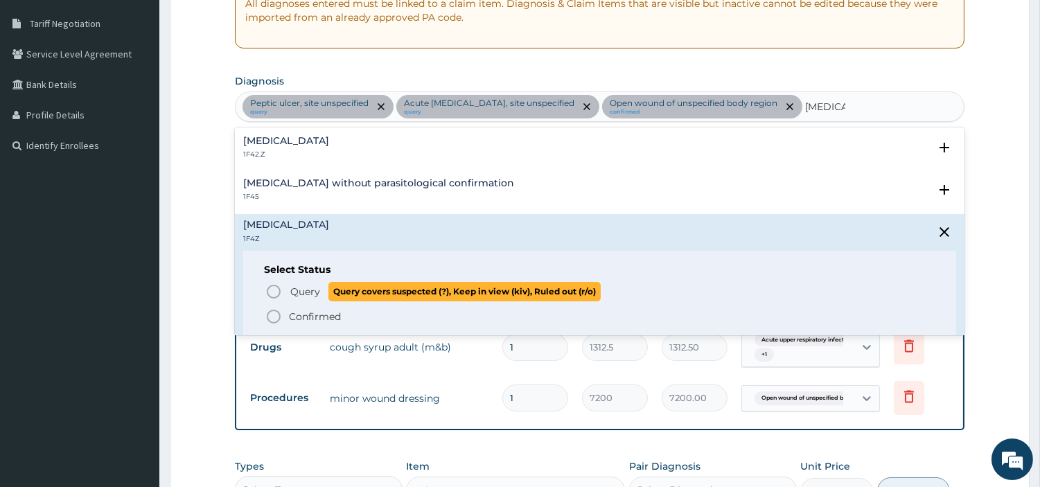
click at [306, 293] on span "Query" at bounding box center [305, 292] width 30 height 14
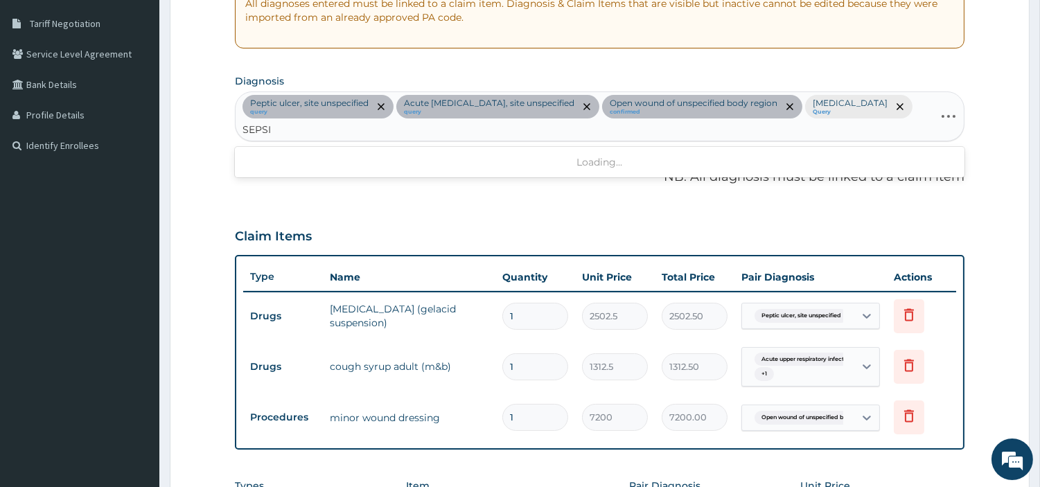
type input "SEPSIS"
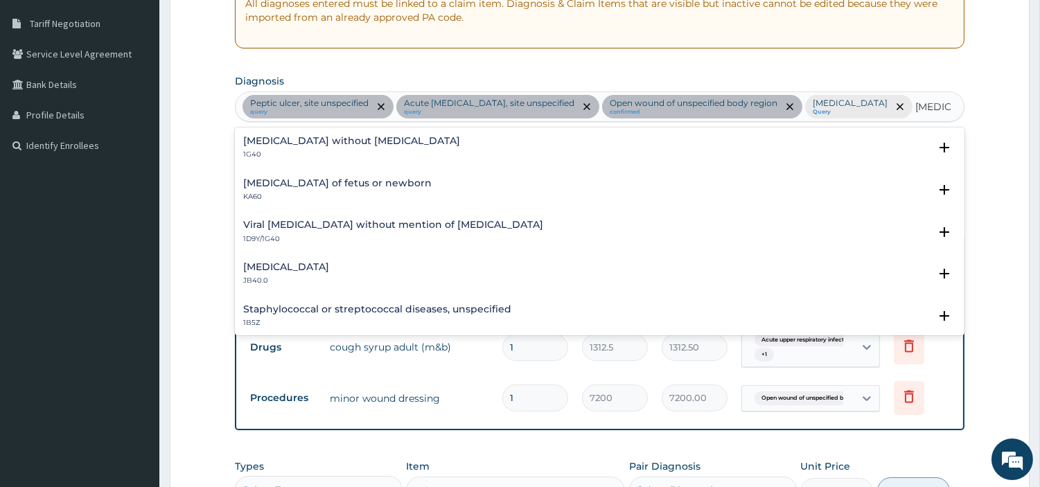
click at [287, 159] on p "1G40" at bounding box center [351, 155] width 217 height 10
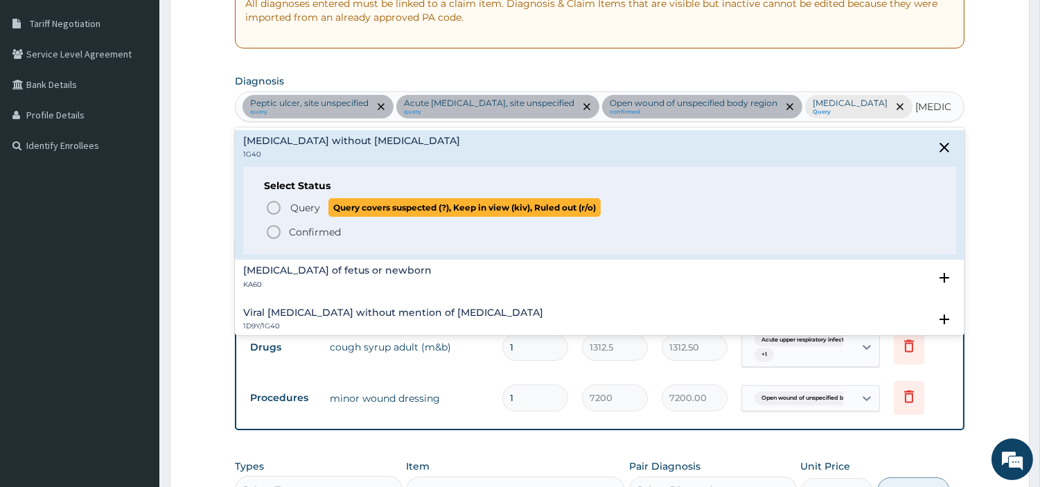
click at [274, 216] on icon "status option query" at bounding box center [273, 207] width 17 height 17
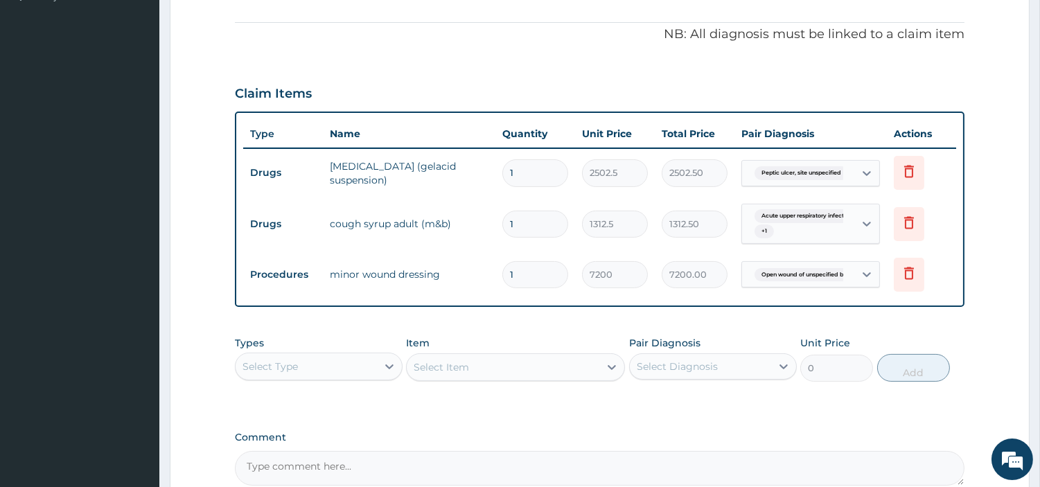
scroll to position [434, 0]
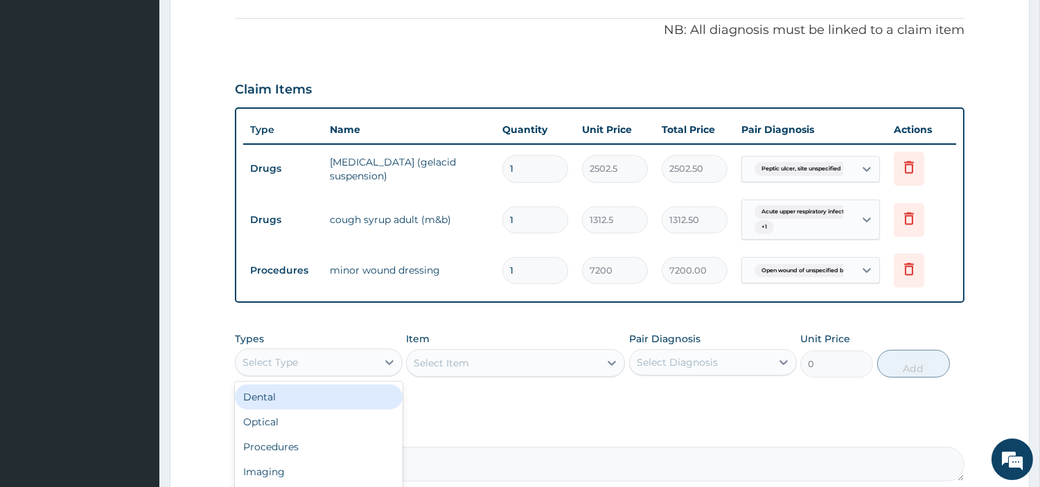
click at [375, 364] on div "Select Type" at bounding box center [305, 362] width 141 height 22
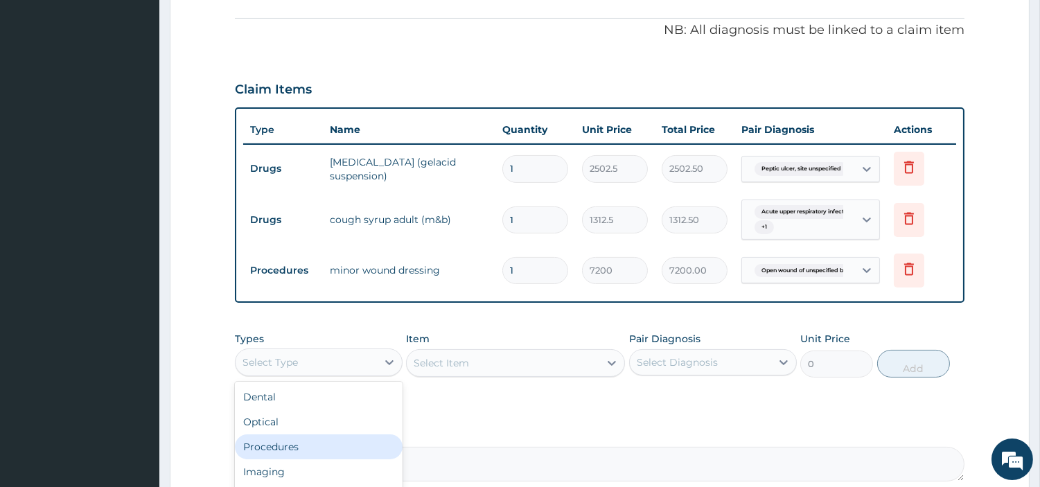
click at [335, 439] on div "Procedures" at bounding box center [319, 446] width 168 height 25
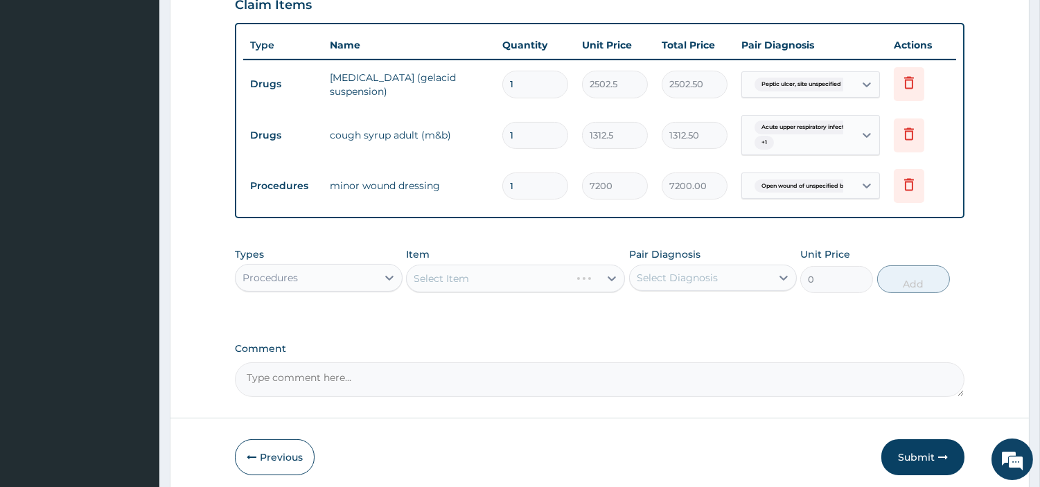
scroll to position [572, 0]
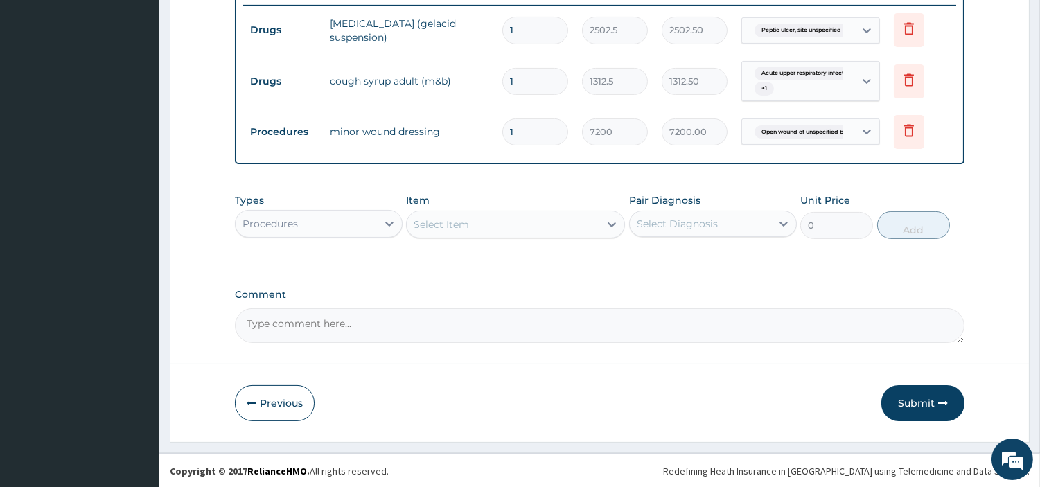
click at [537, 230] on div "Select Item" at bounding box center [503, 224] width 193 height 22
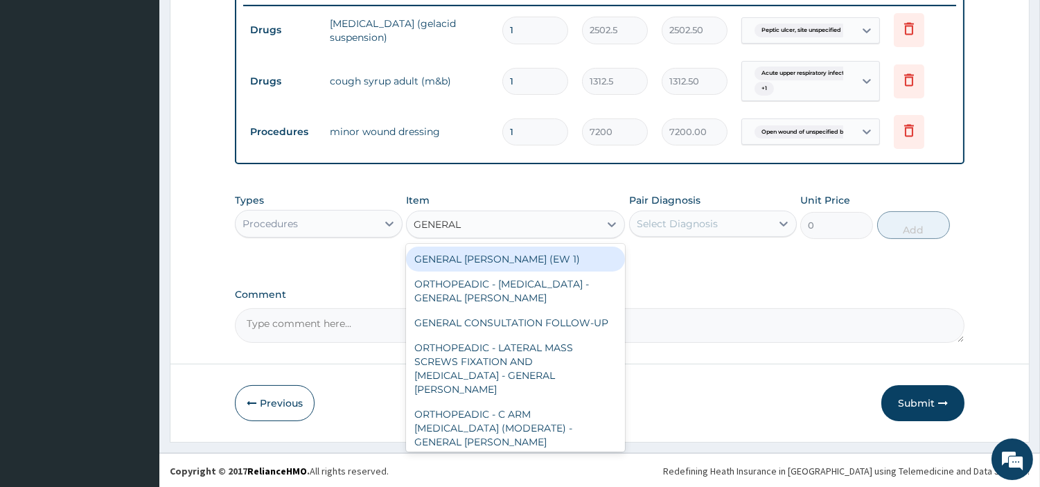
type input "GENERAL C"
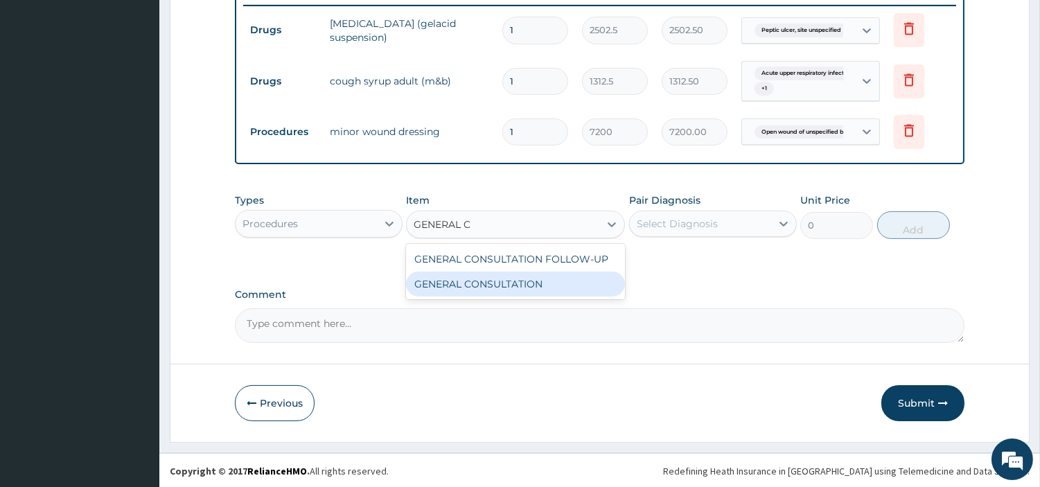
click at [563, 280] on div "GENERAL CONSULTATION" at bounding box center [515, 283] width 219 height 25
type input "6750"
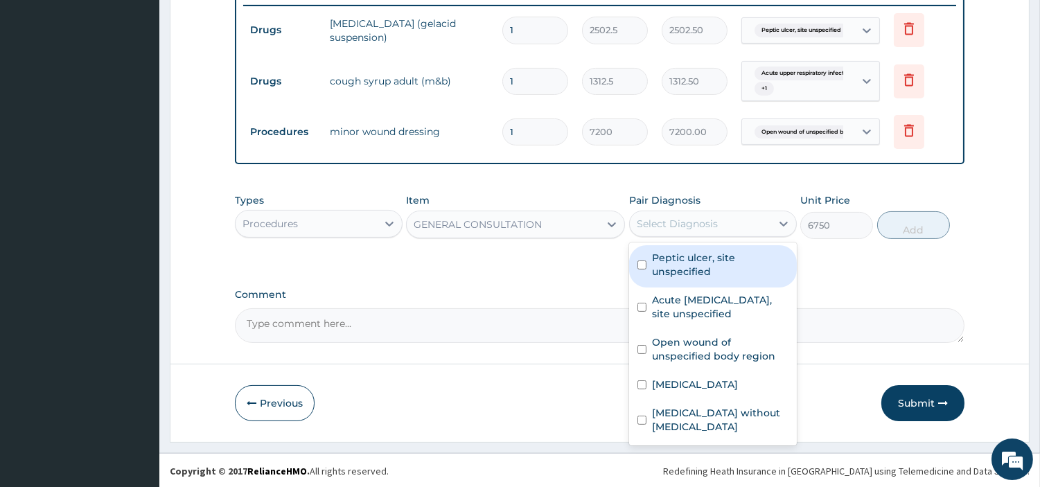
click at [700, 217] on div "Select Diagnosis" at bounding box center [676, 224] width 81 height 14
click at [701, 255] on label "Peptic ulcer, site unspecified" at bounding box center [720, 265] width 136 height 28
checkbox input "true"
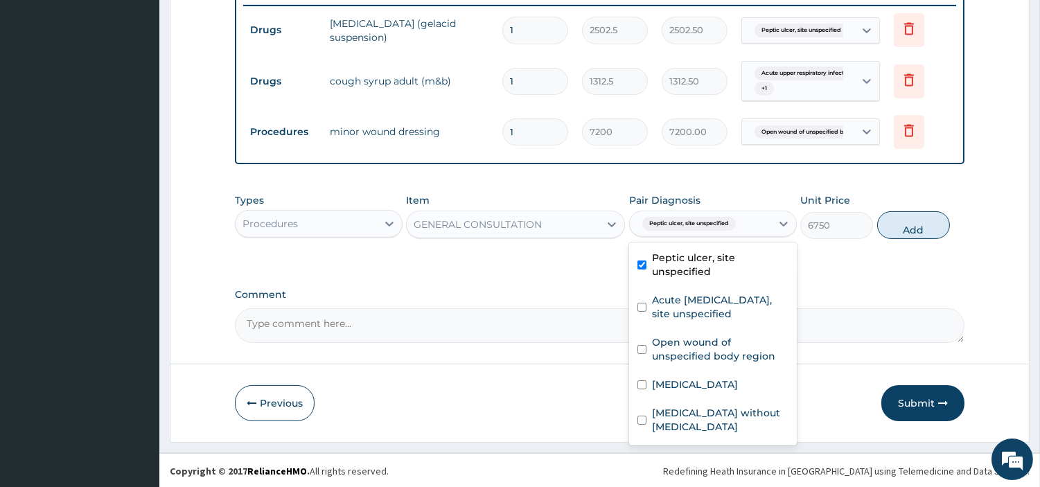
click at [698, 300] on label "Acute upper respiratory infection, site unspecified" at bounding box center [720, 307] width 136 height 28
checkbox input "true"
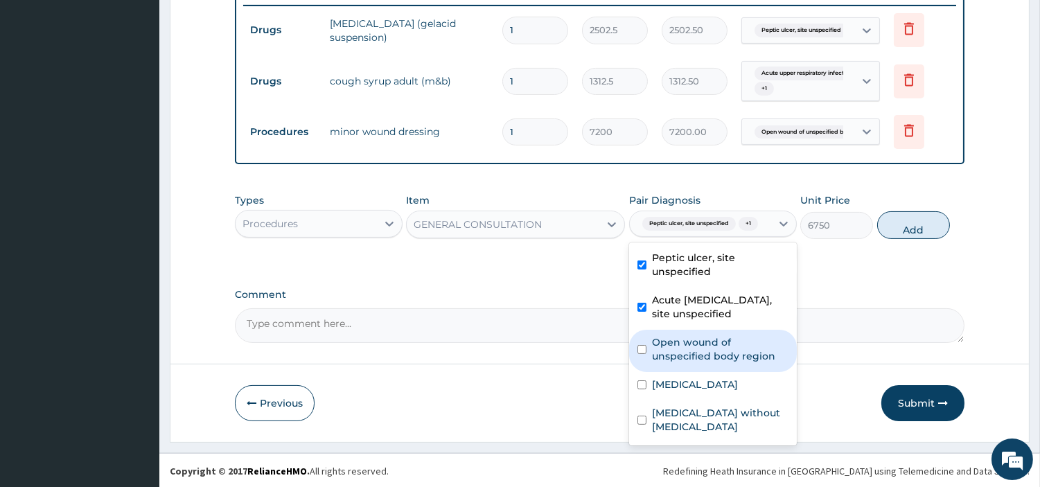
click at [695, 357] on label "Open wound of unspecified body region" at bounding box center [720, 349] width 136 height 28
checkbox input "true"
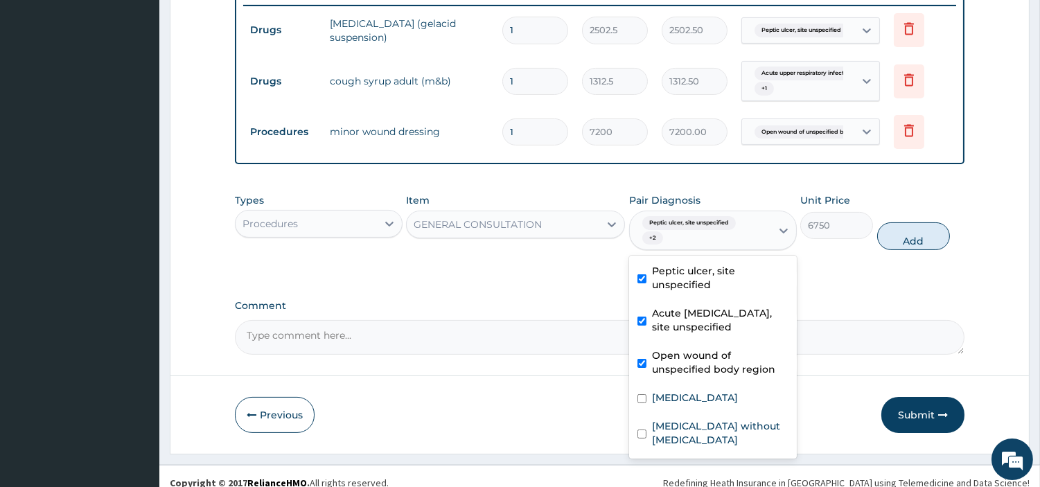
click at [699, 409] on div "Malaria, unspecified" at bounding box center [713, 399] width 168 height 28
checkbox input "true"
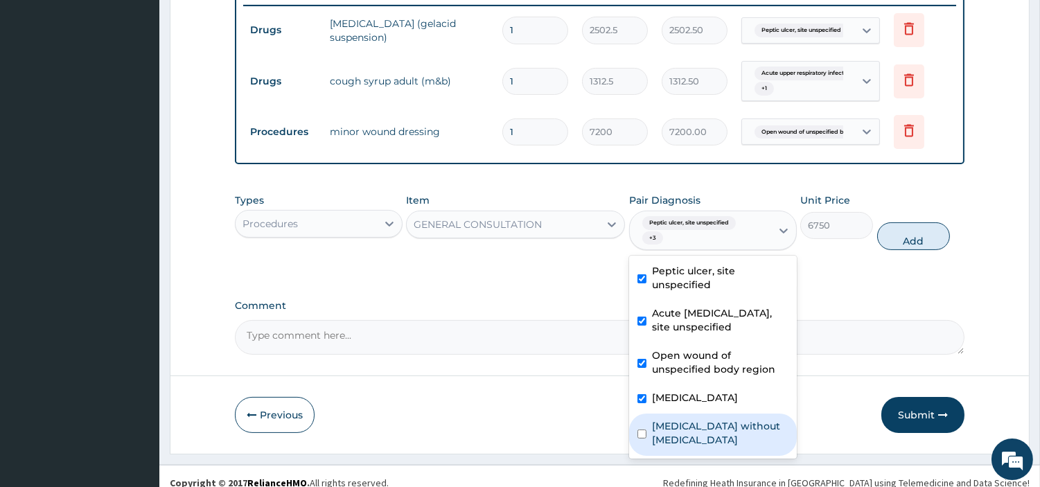
click at [702, 429] on label "Sepsis without septic shock" at bounding box center [720, 433] width 136 height 28
checkbox input "true"
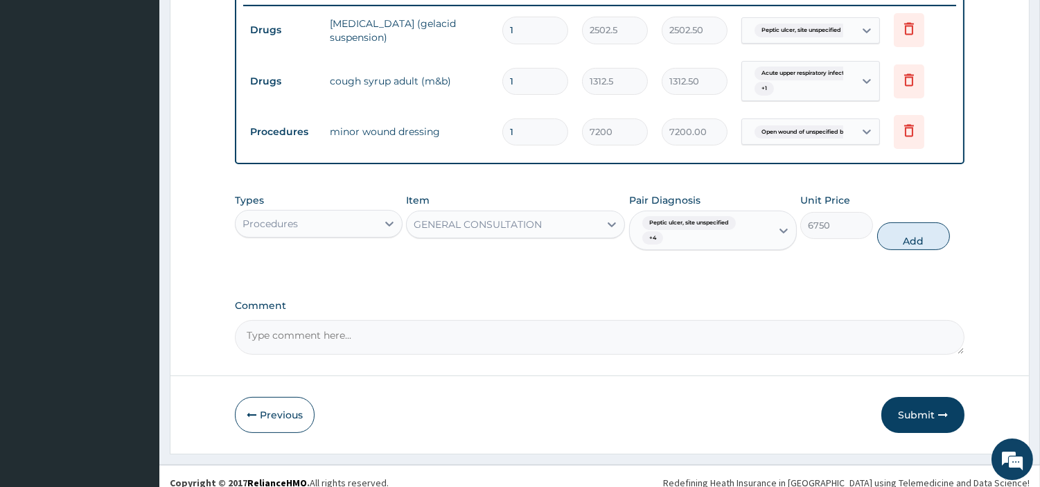
drag, startPoint x: 925, startPoint y: 233, endPoint x: 790, endPoint y: 235, distance: 134.4
click at [924, 233] on button "Add" at bounding box center [913, 236] width 73 height 28
type input "0"
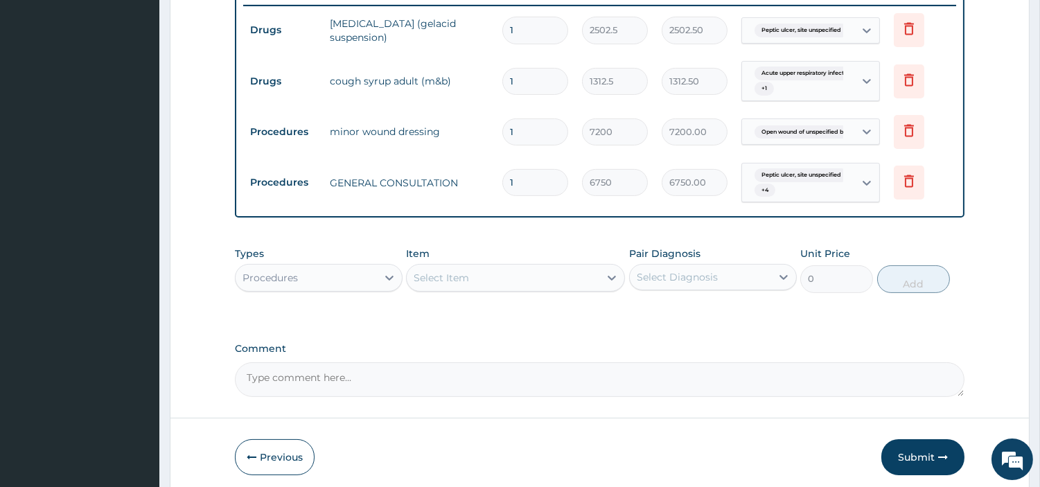
click at [371, 289] on div "Types Procedures" at bounding box center [319, 270] width 168 height 46
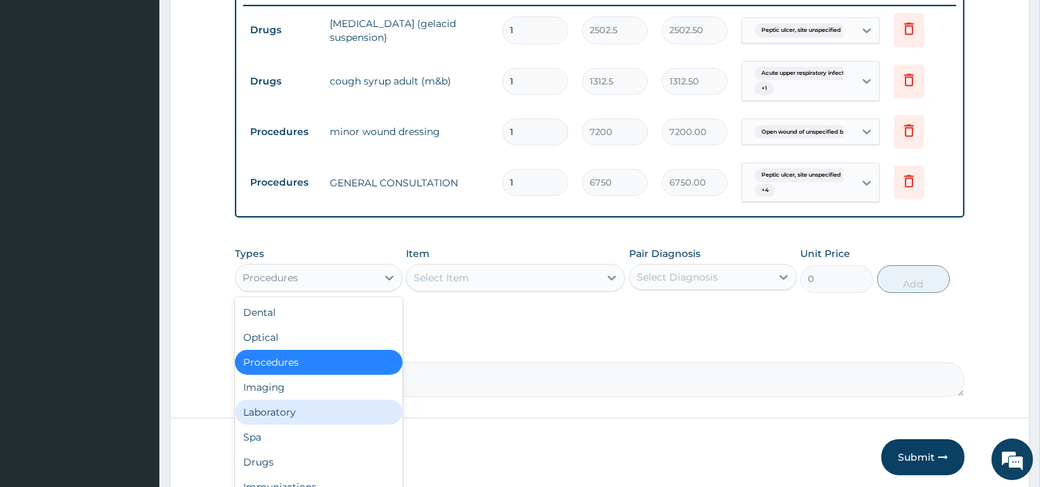
click at [314, 414] on div "Laboratory" at bounding box center [319, 412] width 168 height 25
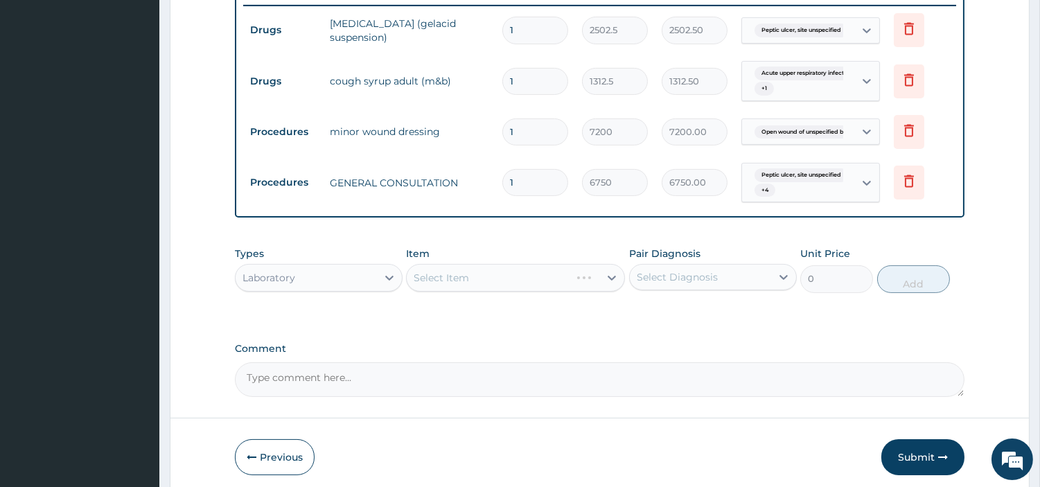
scroll to position [626, 0]
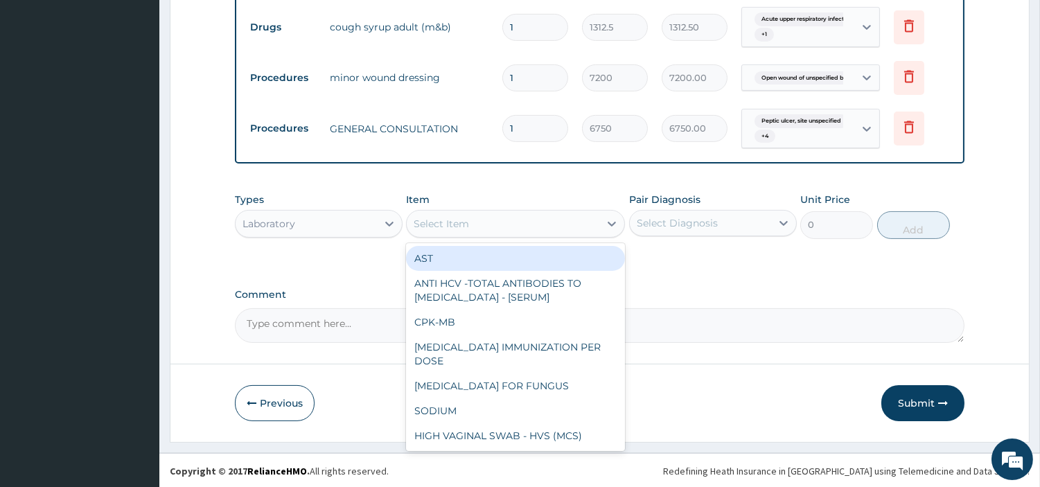
click at [541, 229] on div "Select Item" at bounding box center [503, 224] width 193 height 22
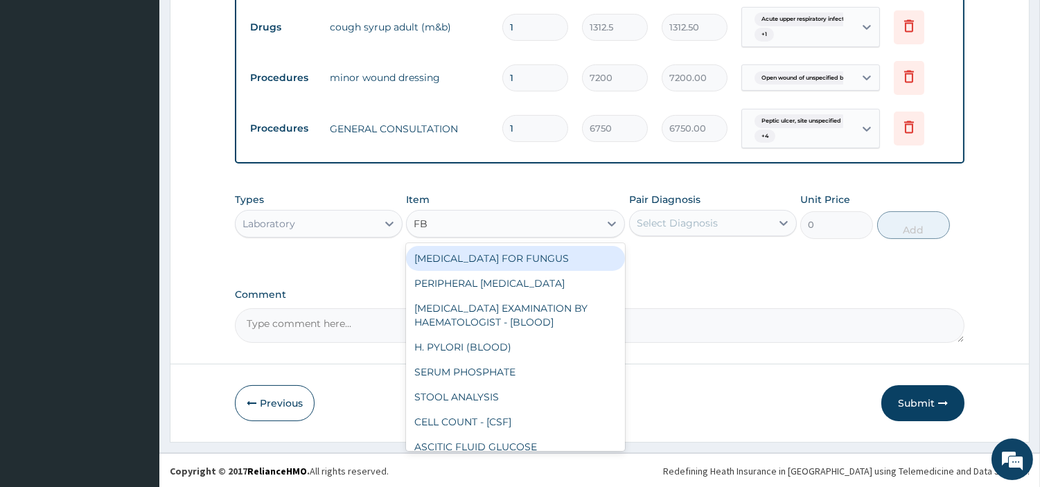
type input "FBC"
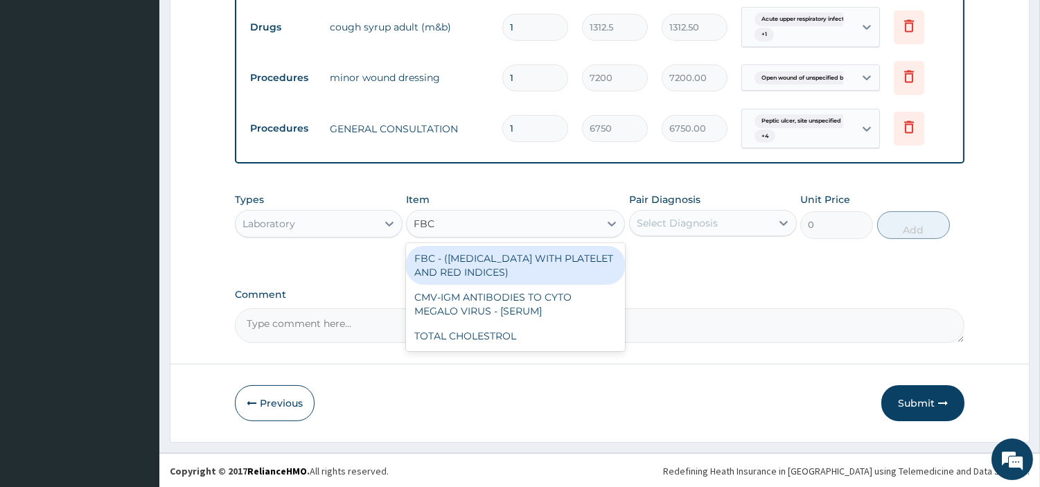
click at [576, 261] on div "FBC - (FULL BLOOD COUNT WITH PLATELET AND RED INDICES)" at bounding box center [515, 265] width 219 height 39
type input "5400"
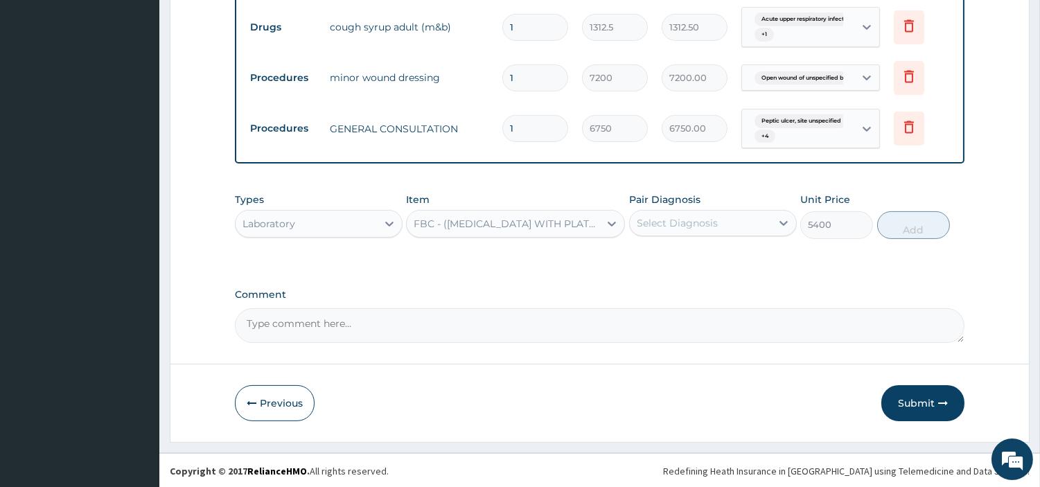
click at [670, 216] on div "Select Diagnosis" at bounding box center [676, 223] width 81 height 14
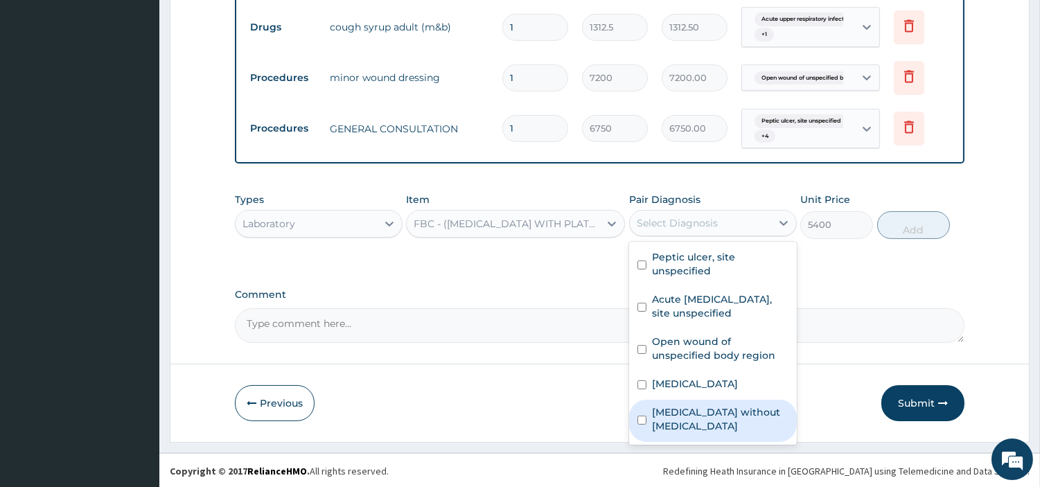
click at [718, 416] on label "Sepsis without septic shock" at bounding box center [720, 419] width 136 height 28
checkbox input "true"
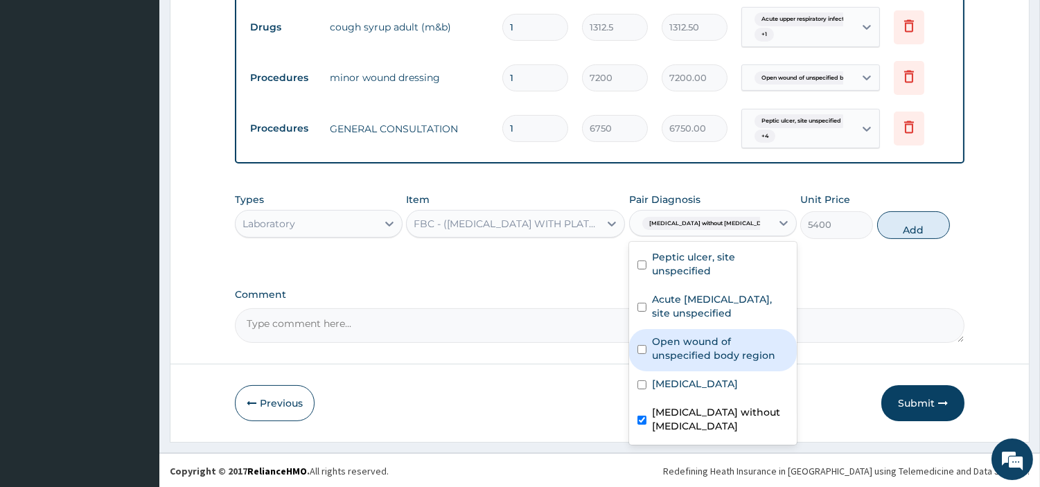
drag, startPoint x: 910, startPoint y: 223, endPoint x: 896, endPoint y: 226, distance: 14.3
click at [910, 224] on button "Add" at bounding box center [913, 225] width 73 height 28
type input "0"
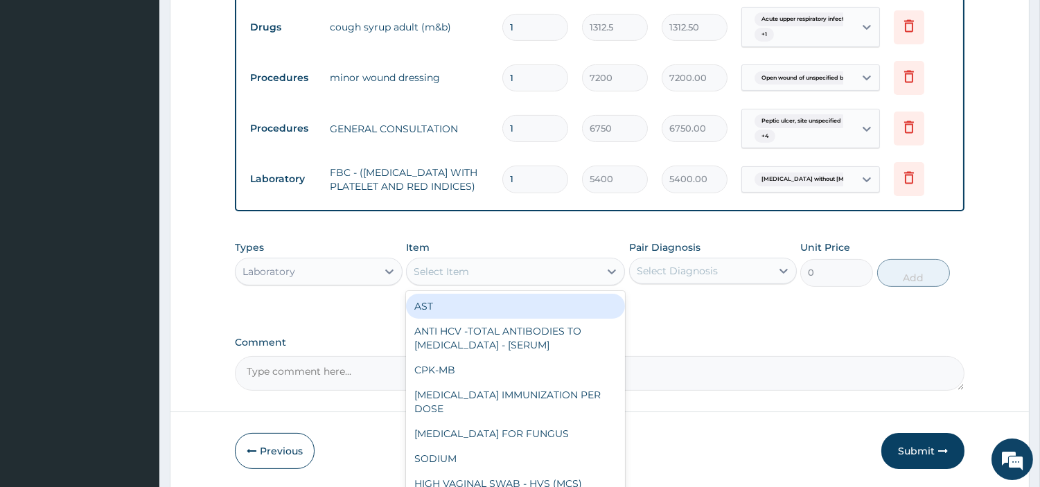
click at [590, 285] on div "option FBC - (FULL BLOOD COUNT WITH PLATELET AND RED INDICES), selected. option…" at bounding box center [515, 272] width 219 height 28
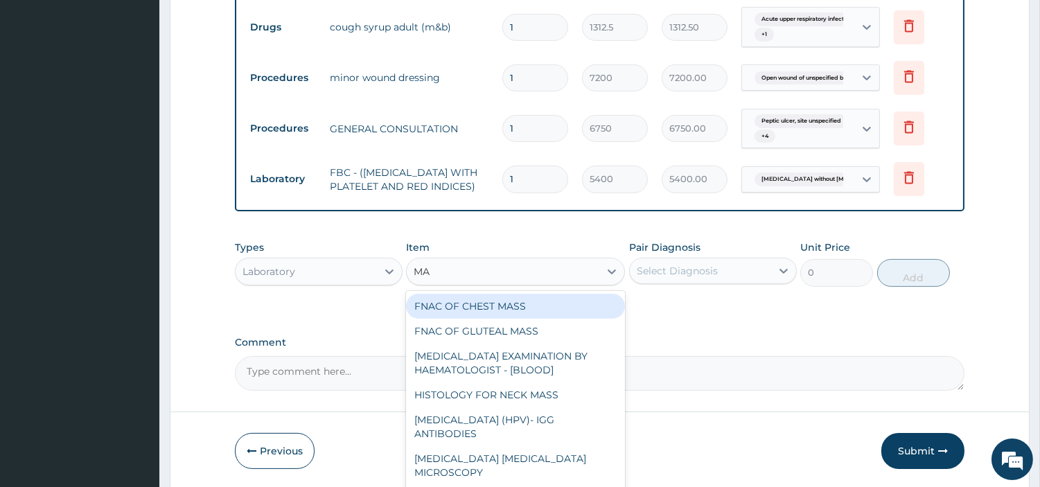
type input "MAL"
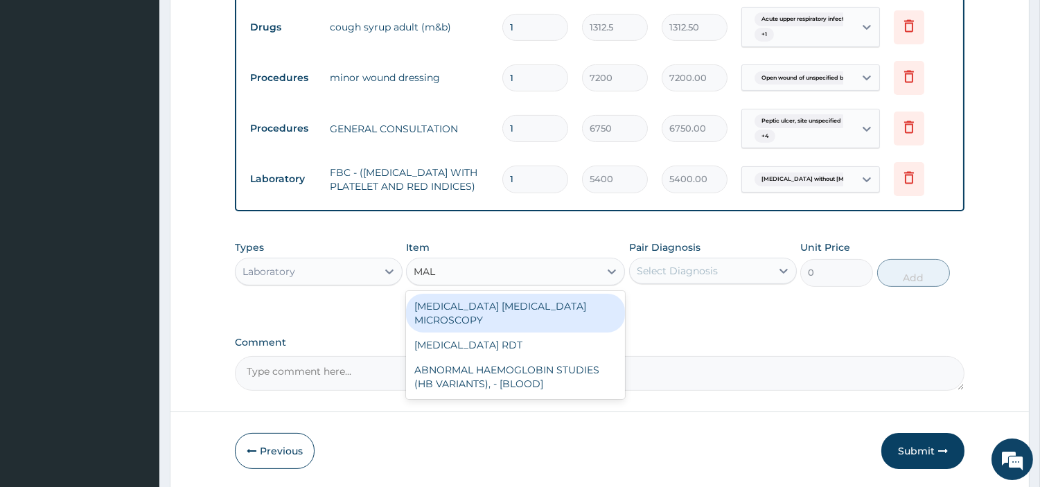
click at [599, 314] on div "MALARIA PARASITE MICROSCOPY" at bounding box center [515, 313] width 219 height 39
type input "2700"
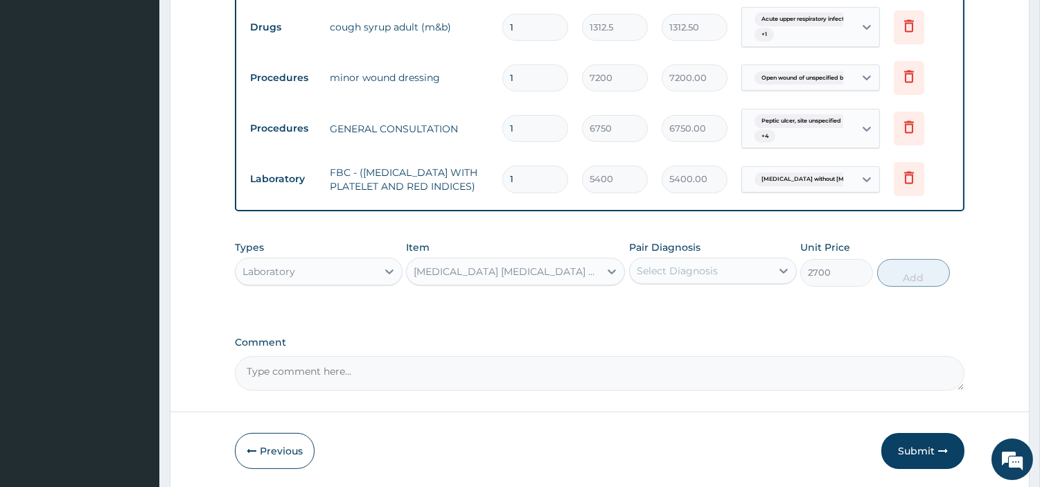
click at [720, 282] on div "Select Diagnosis" at bounding box center [700, 271] width 141 height 22
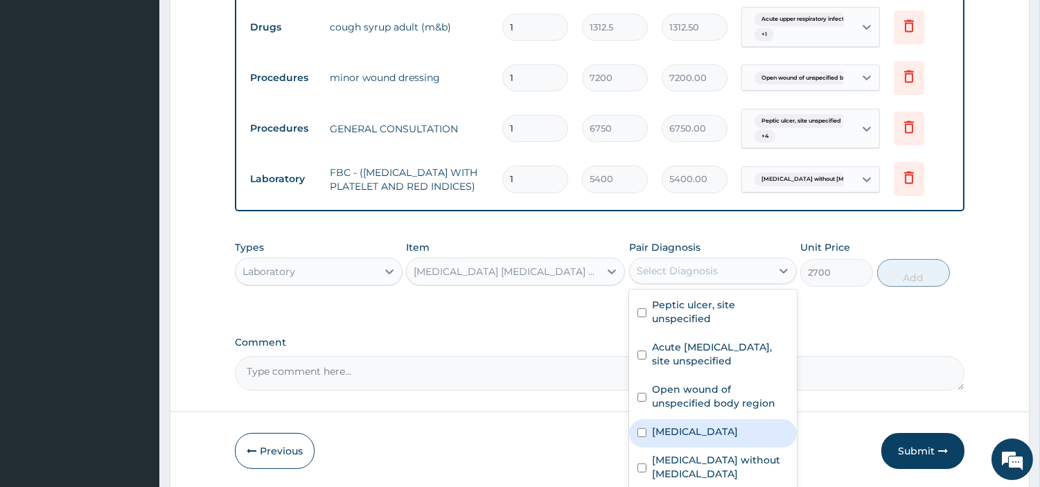
click at [704, 438] on label "Malaria, unspecified" at bounding box center [695, 432] width 86 height 14
checkbox input "true"
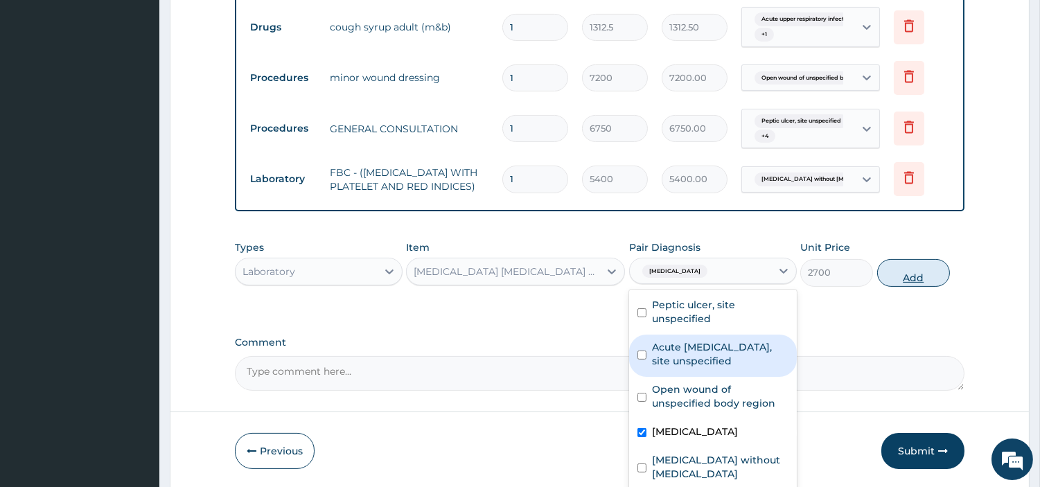
click at [891, 279] on button "Add" at bounding box center [913, 273] width 73 height 28
type input "0"
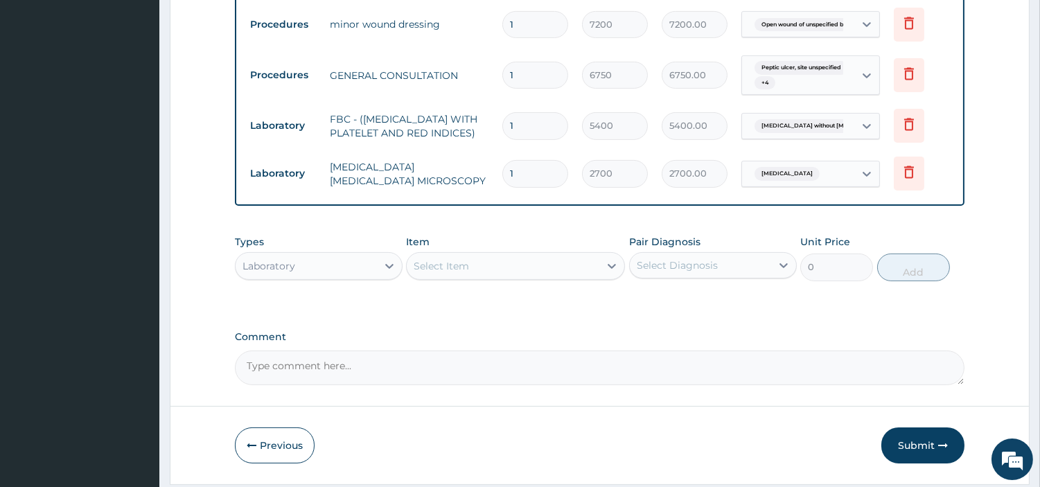
scroll to position [653, 0]
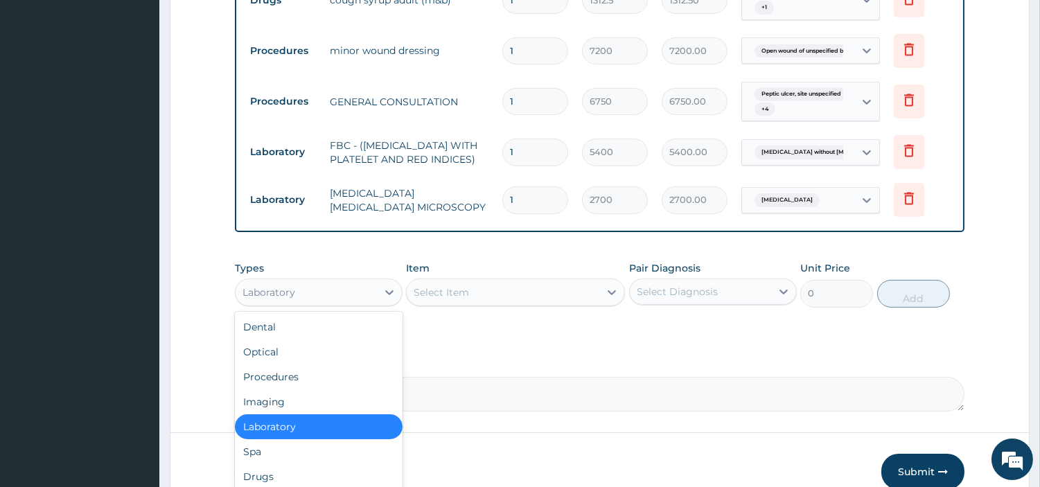
click at [327, 285] on div "Laboratory" at bounding box center [319, 292] width 168 height 28
click at [278, 482] on div "Drugs" at bounding box center [319, 476] width 168 height 25
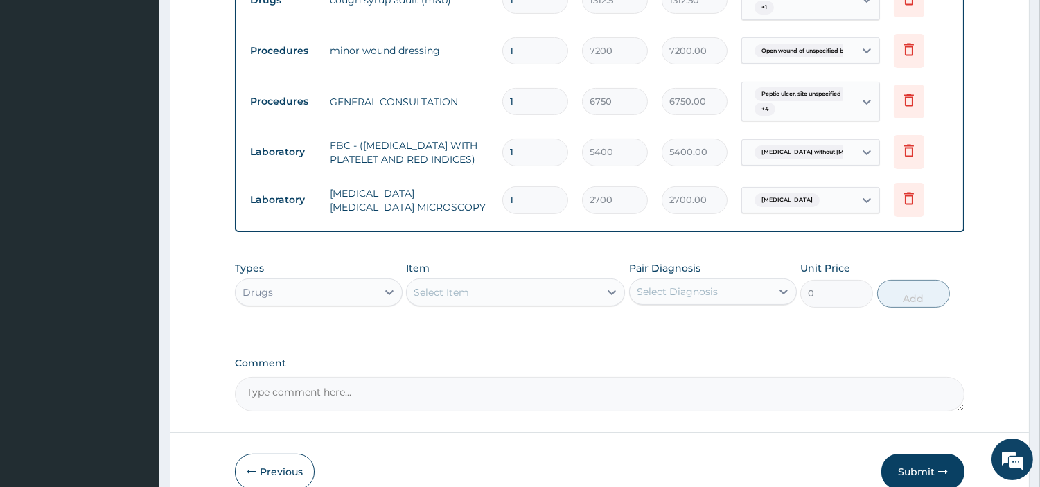
click at [563, 303] on div "Select Item" at bounding box center [503, 292] width 193 height 22
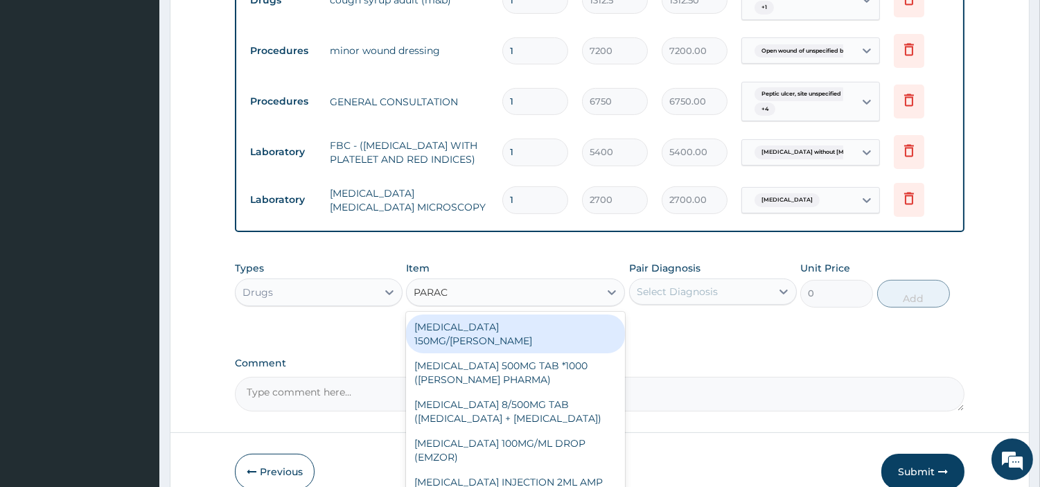
type input "PARACE"
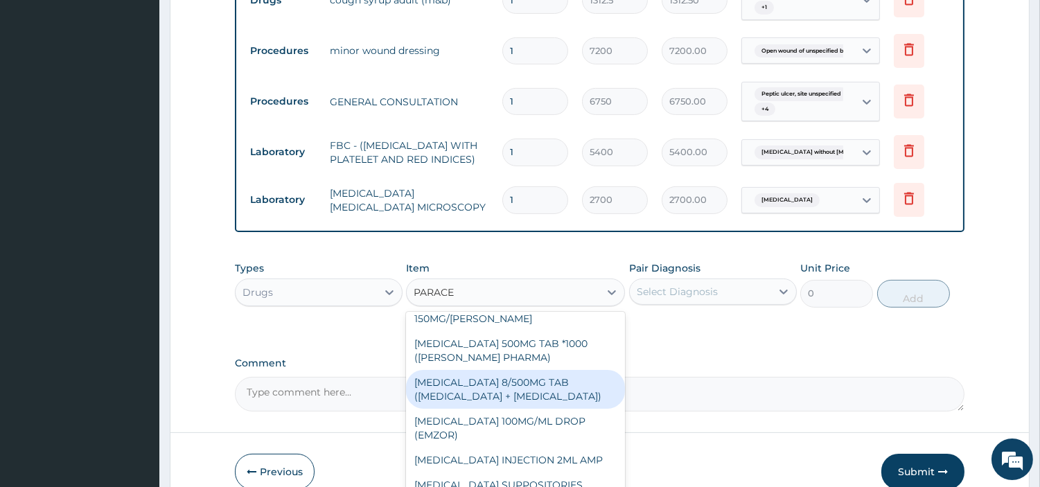
scroll to position [182, 0]
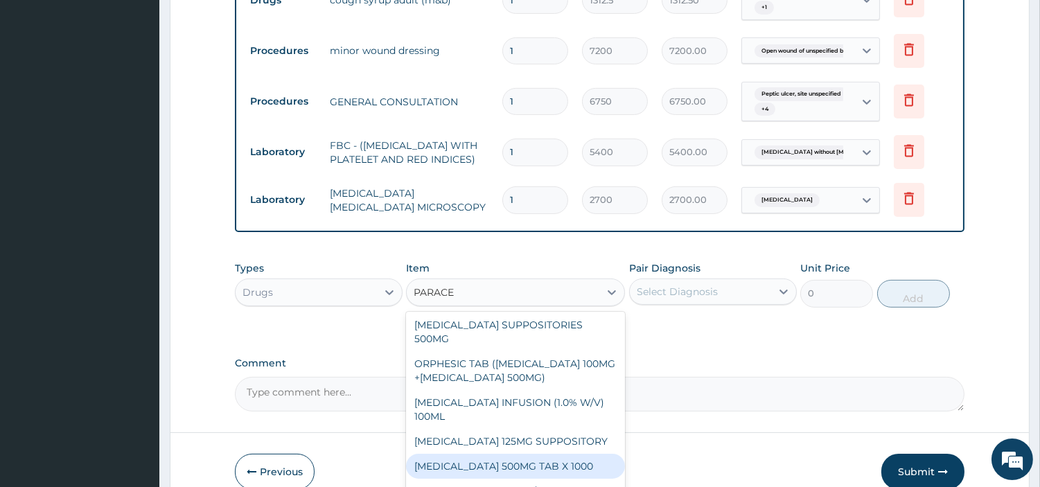
click at [531, 469] on div "PARACETAMOL 500MG TAB X 1000" at bounding box center [515, 466] width 219 height 25
type input "22.39999961853027"
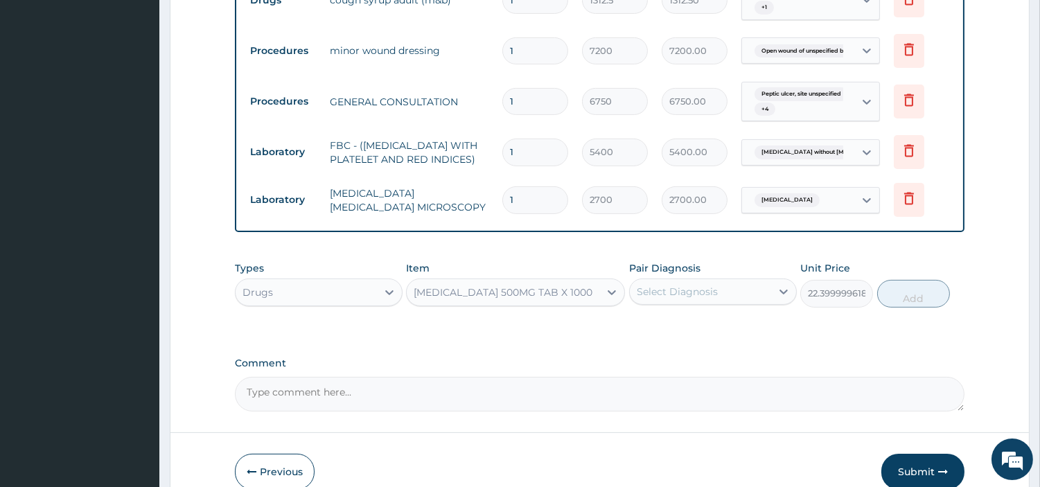
click at [693, 298] on div "Select Diagnosis" at bounding box center [676, 292] width 81 height 14
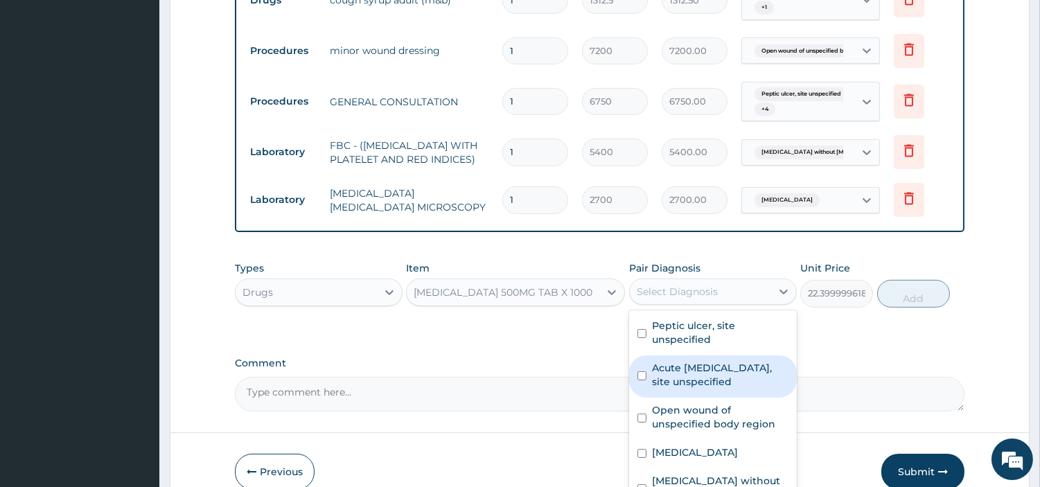
drag, startPoint x: 694, startPoint y: 375, endPoint x: 697, endPoint y: 358, distance: 17.5
click at [694, 376] on label "Acute upper respiratory infection, site unspecified" at bounding box center [720, 375] width 136 height 28
checkbox input "true"
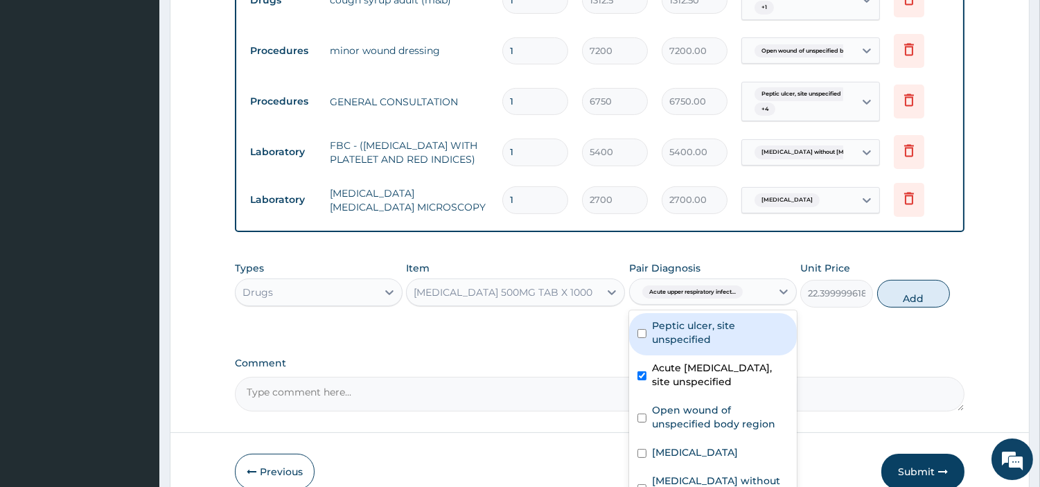
click at [695, 331] on label "Peptic ulcer, site unspecified" at bounding box center [720, 333] width 136 height 28
checkbox input "true"
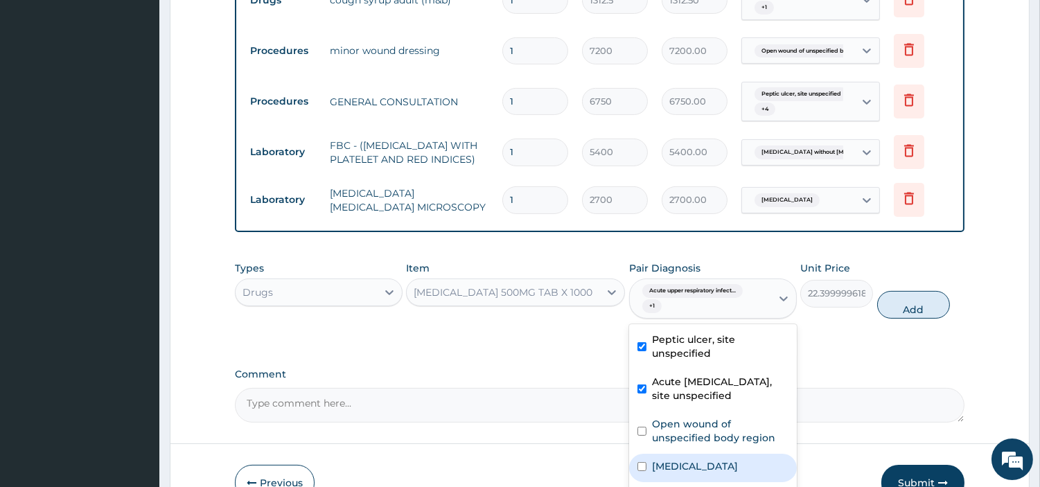
click at [720, 473] on label "Malaria, unspecified" at bounding box center [695, 466] width 86 height 14
checkbox input "true"
click at [726, 443] on label "Open wound of unspecified body region" at bounding box center [720, 431] width 136 height 28
checkbox input "true"
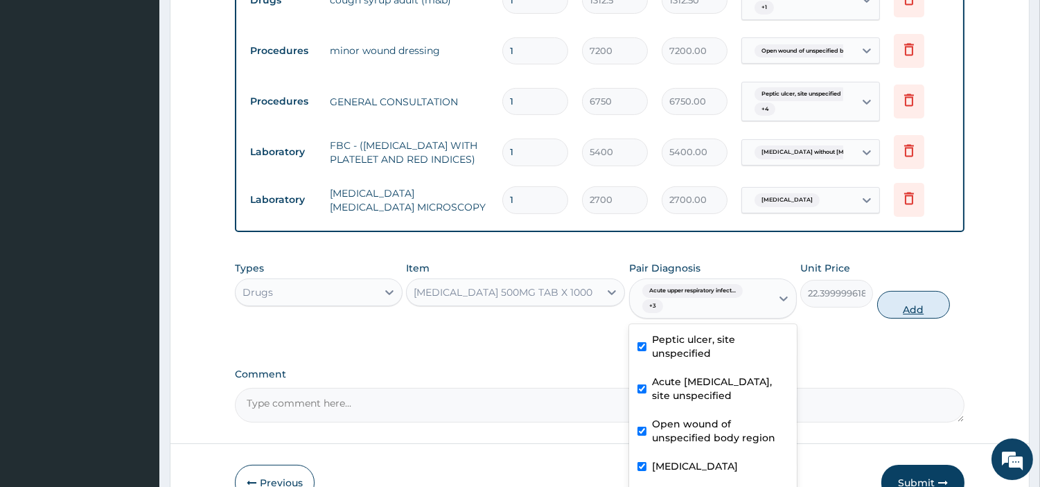
click at [908, 314] on button "Add" at bounding box center [913, 305] width 73 height 28
type input "0"
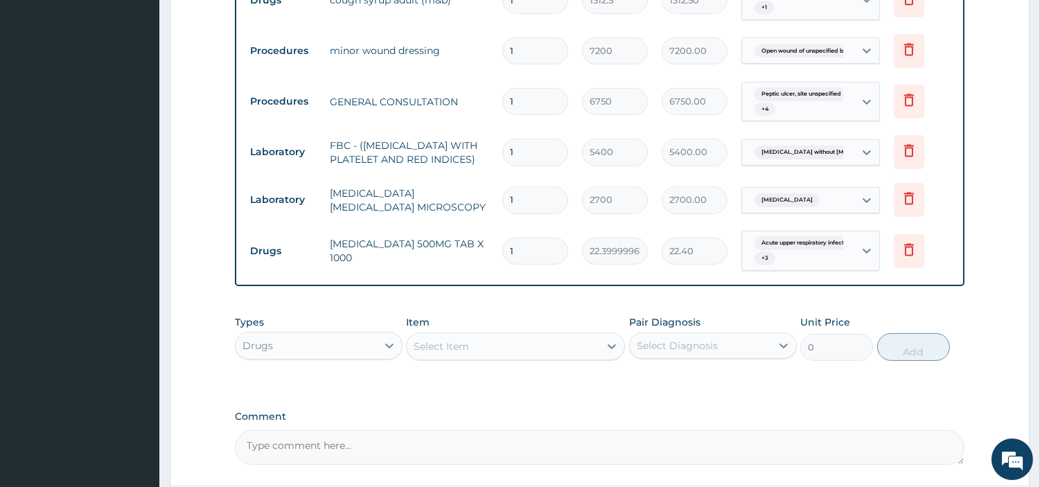
type input "18"
type input "403.20"
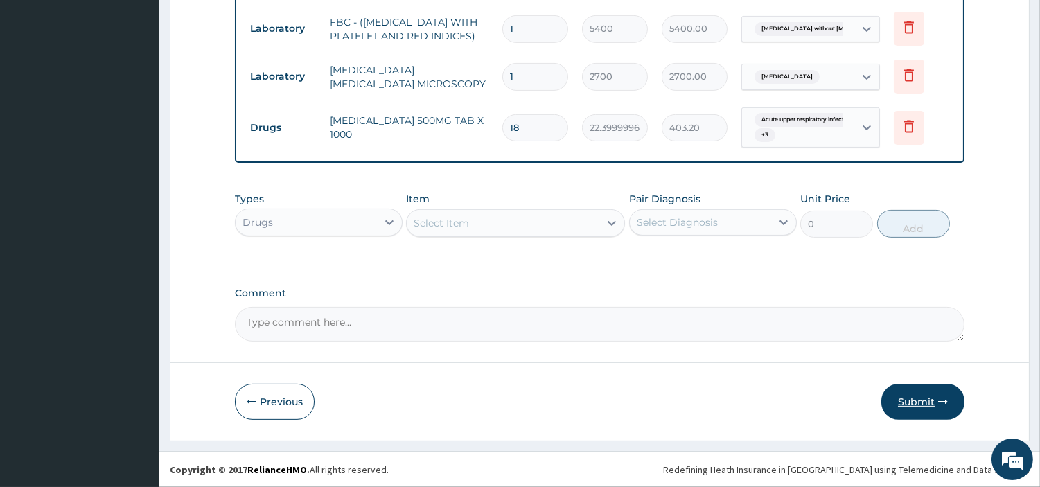
type input "18"
click at [915, 407] on button "Submit" at bounding box center [922, 402] width 83 height 36
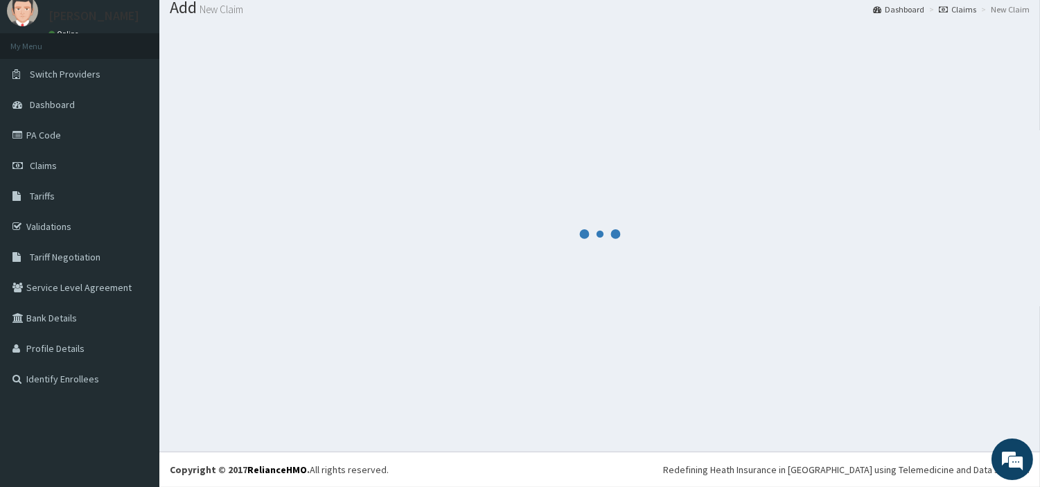
scroll to position [46, 0]
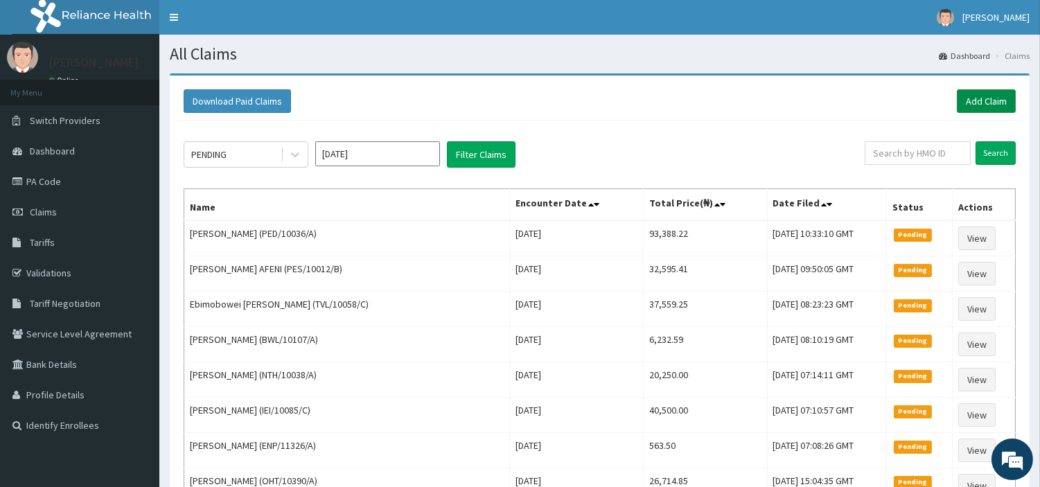
click at [977, 109] on link "Add Claim" at bounding box center [985, 101] width 59 height 24
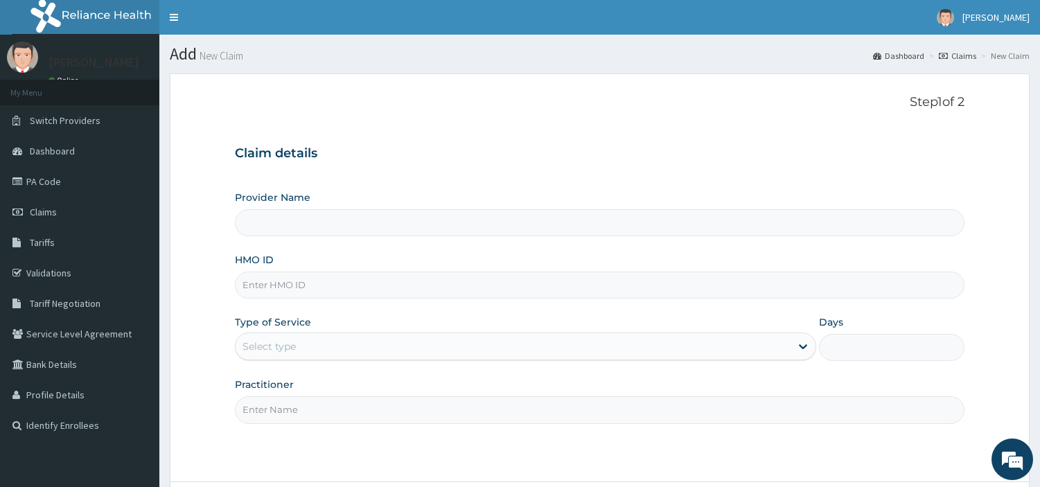
type input "[GEOGRAPHIC_DATA] Nig. Ltd"
click at [379, 275] on input "HMO ID" at bounding box center [599, 284] width 729 height 27
paste input "TSC/10026/A"
type input "TSC/10026/A"
click at [376, 350] on div "Select type" at bounding box center [512, 346] width 555 height 22
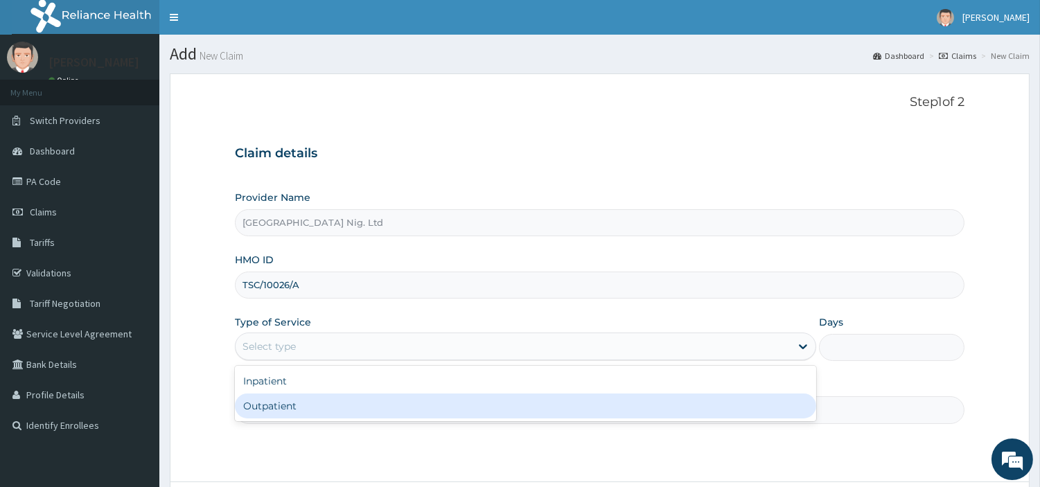
click at [371, 404] on div "Outpatient" at bounding box center [525, 405] width 581 height 25
type input "1"
click at [371, 404] on input "Practitioner" at bounding box center [599, 409] width 729 height 27
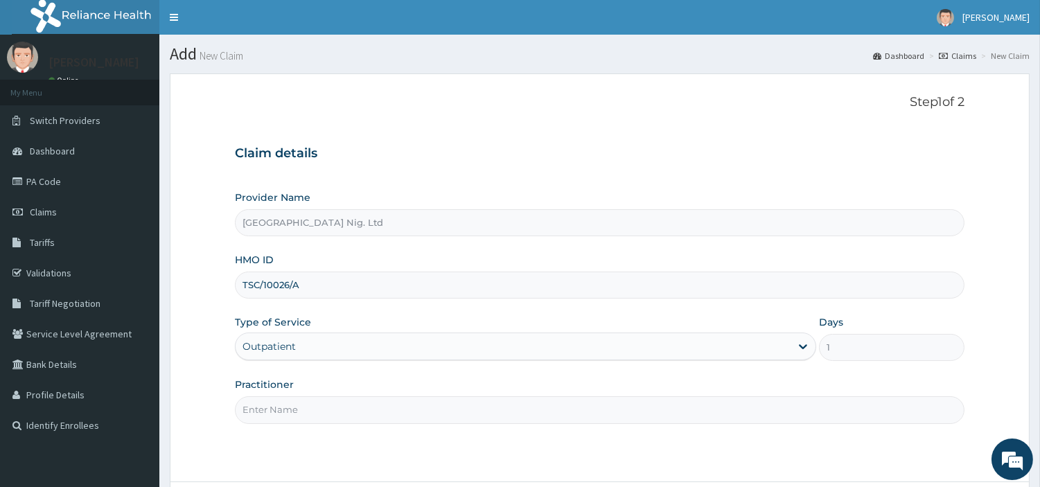
paste input "ADEMOLA | PHYSIOTHERAPHIST LAJIDE"
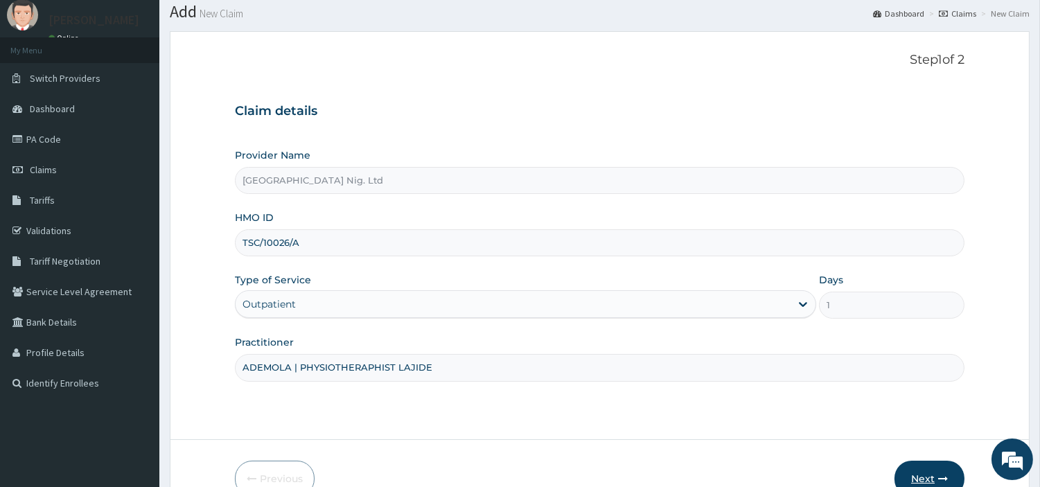
type input "ADEMOLA | PHYSIOTHERAPHIST LAJIDE"
click at [915, 470] on button "Next" at bounding box center [929, 479] width 70 height 36
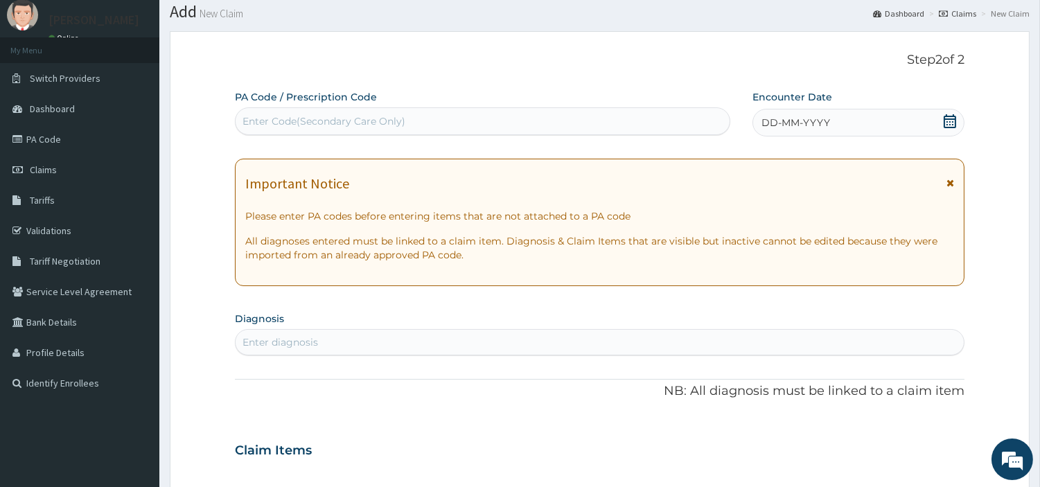
click at [452, 121] on div "Enter Code(Secondary Care Only)" at bounding box center [482, 121] width 494 height 22
paste input "PA/4700D9"
type input "PA/4700D9"
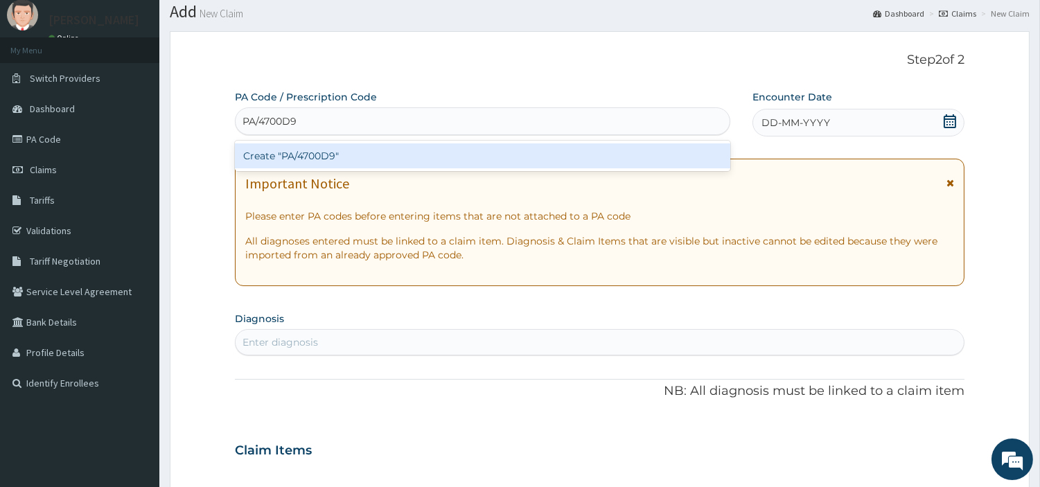
click at [542, 157] on div "Create "PA/4700D9"" at bounding box center [482, 155] width 495 height 25
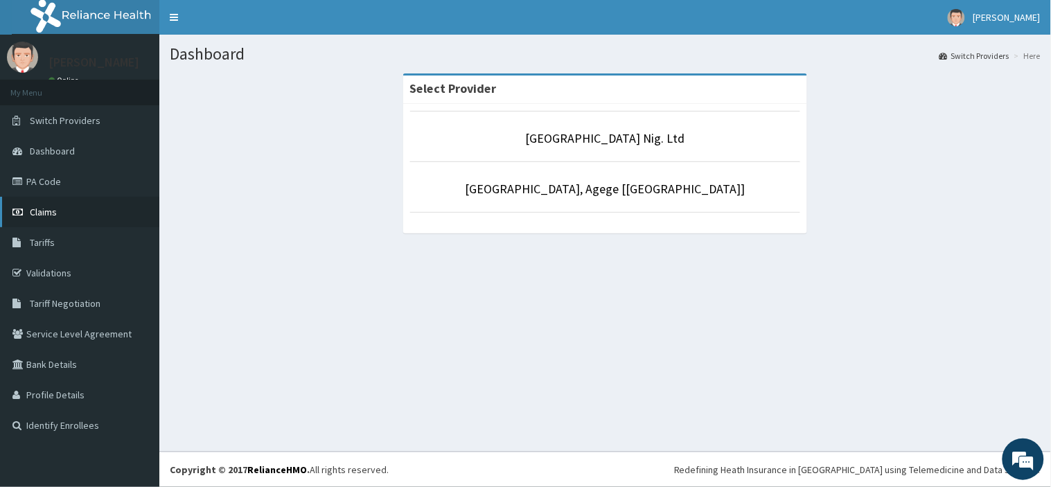
click at [53, 216] on span "Claims" at bounding box center [43, 212] width 27 height 12
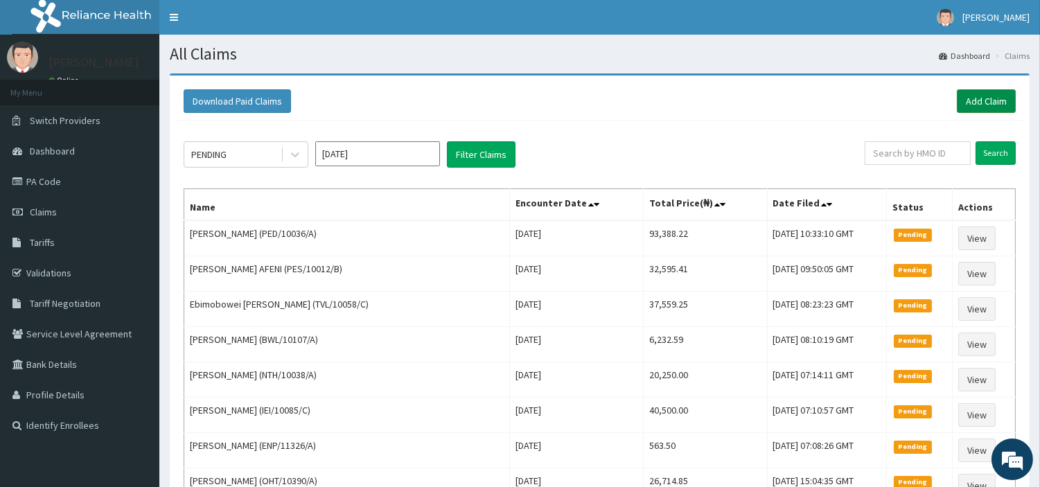
click at [972, 102] on link "Add Claim" at bounding box center [985, 101] width 59 height 24
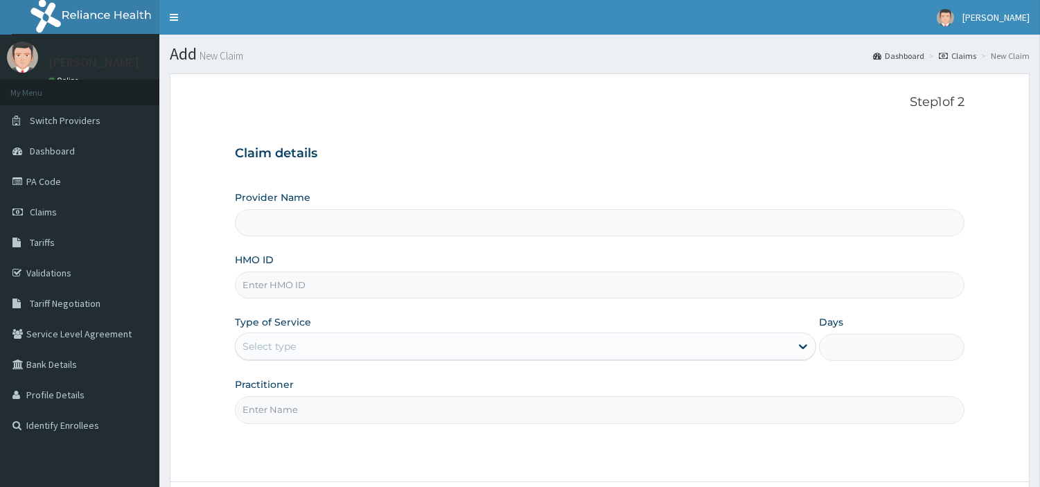
click at [338, 292] on input "HMO ID" at bounding box center [599, 284] width 729 height 27
type input "[GEOGRAPHIC_DATA] Nig. Ltd"
paste input "NEL/10040/C"
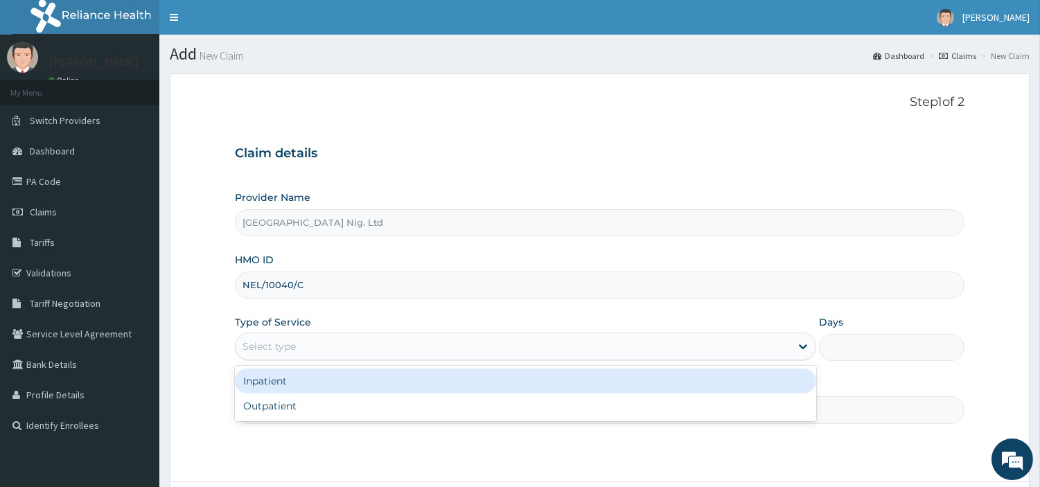
click at [334, 344] on div "Select type" at bounding box center [512, 346] width 555 height 22
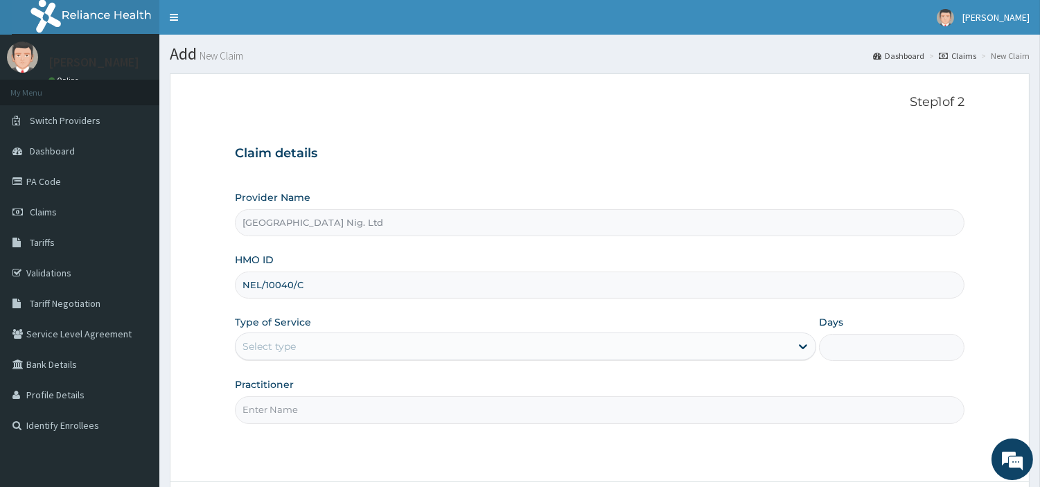
click at [272, 298] on input "NEL/10040/C" at bounding box center [599, 284] width 729 height 27
paste input "TSC/10026/A"
type input "TSC/10026/A"
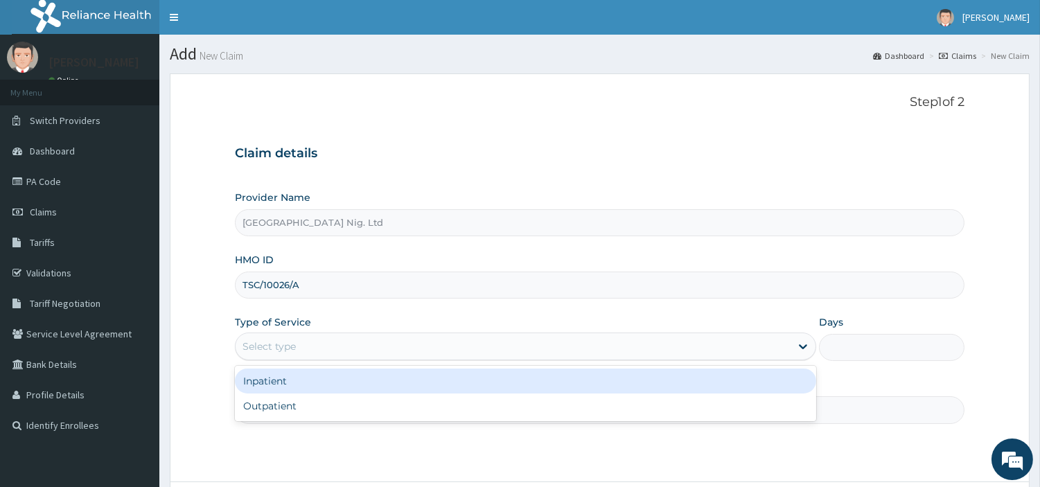
click at [319, 345] on div "Select type" at bounding box center [512, 346] width 555 height 22
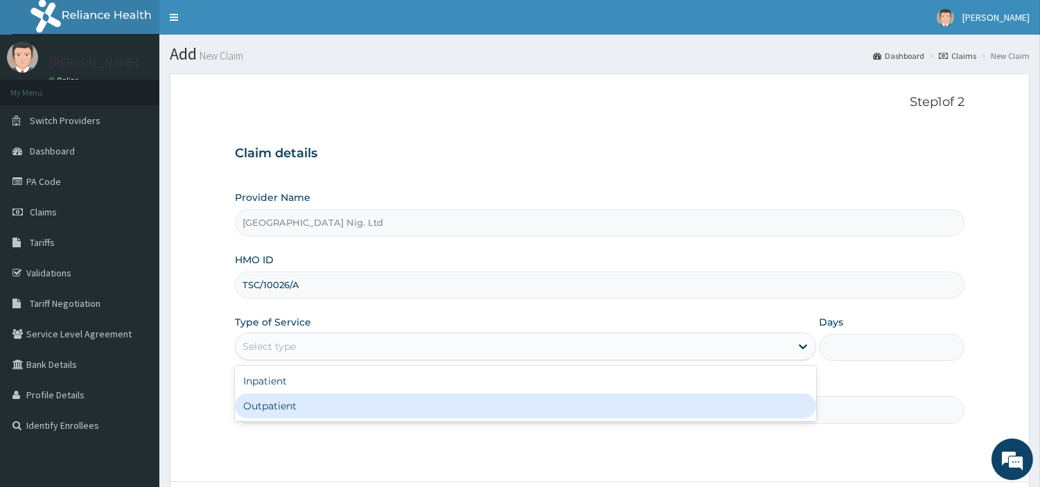
click at [314, 398] on div "Outpatient" at bounding box center [525, 405] width 581 height 25
type input "1"
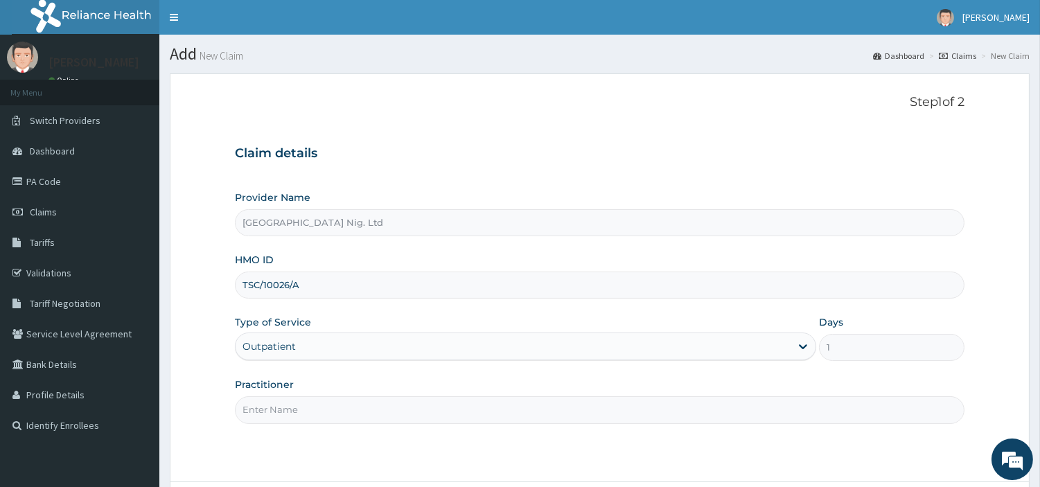
click at [314, 398] on input "Practitioner" at bounding box center [599, 409] width 729 height 27
paste input "ADEMOLA | PHYSIOTHERAPHIST LAJIDE"
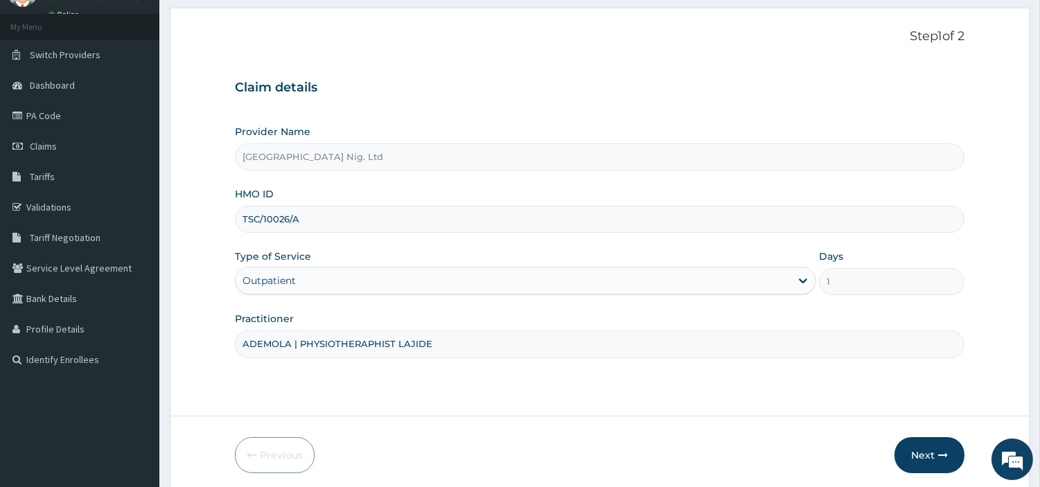
scroll to position [119, 0]
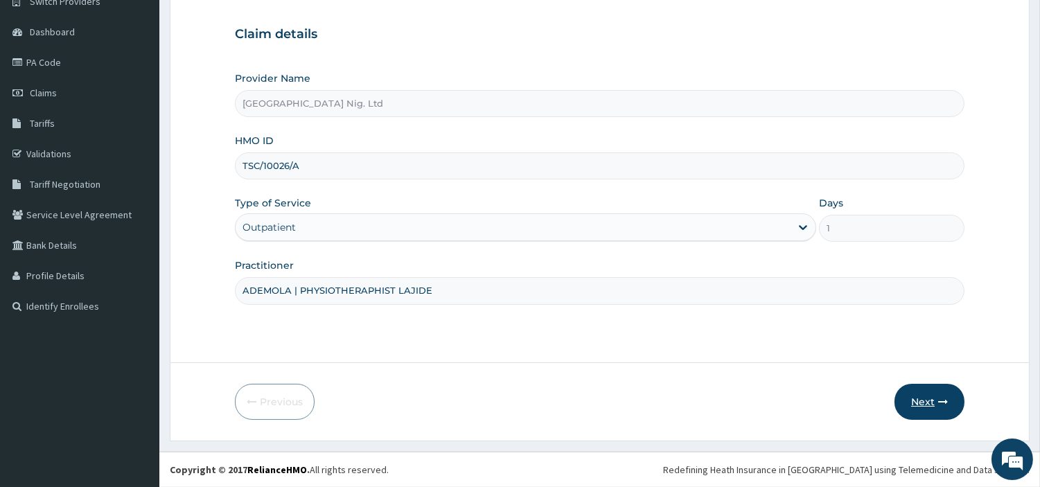
type input "ADEMOLA | PHYSIOTHERAPHIST LAJIDE"
click at [904, 405] on button "Next" at bounding box center [929, 402] width 70 height 36
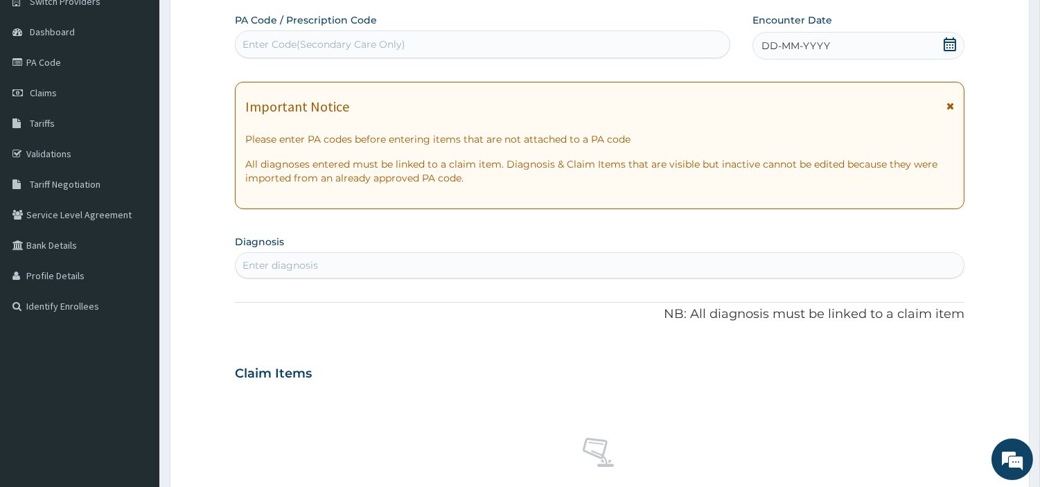
click at [301, 48] on div "Enter Code(Secondary Care Only)" at bounding box center [323, 44] width 163 height 14
paste input "PA/4700D9"
type input "PA/4700D9"
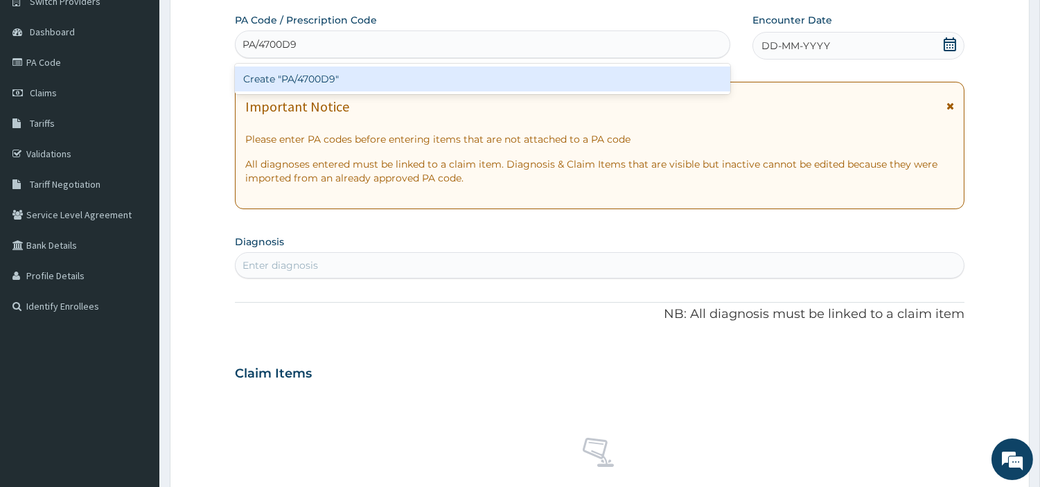
click at [600, 71] on div "Create "PA/4700D9"" at bounding box center [482, 78] width 495 height 25
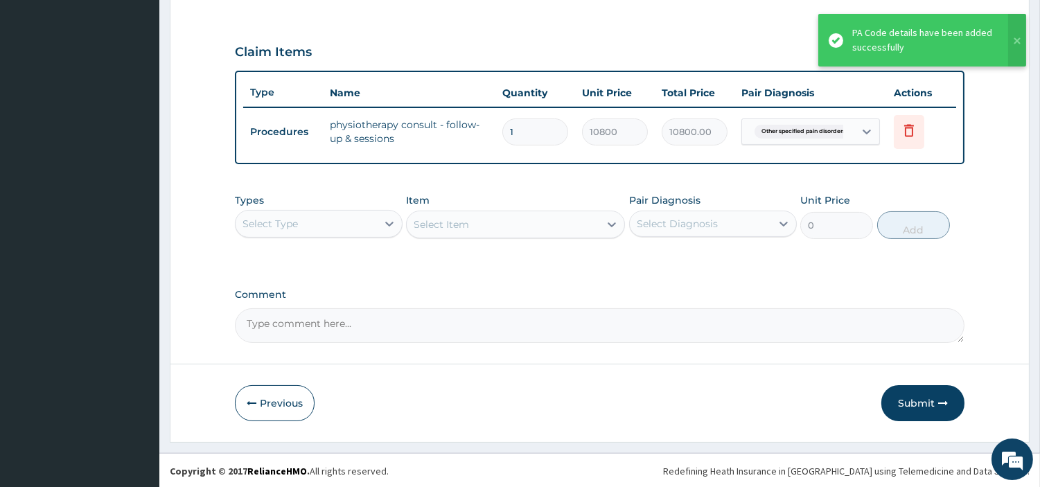
drag, startPoint x: 895, startPoint y: 400, endPoint x: 889, endPoint y: 391, distance: 10.8
click at [896, 400] on button "Submit" at bounding box center [922, 403] width 83 height 36
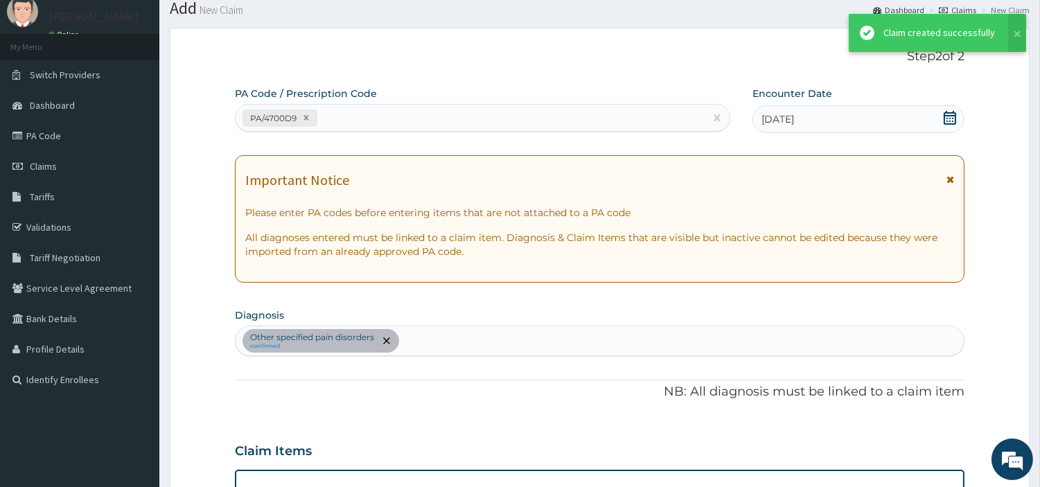
scroll to position [445, 0]
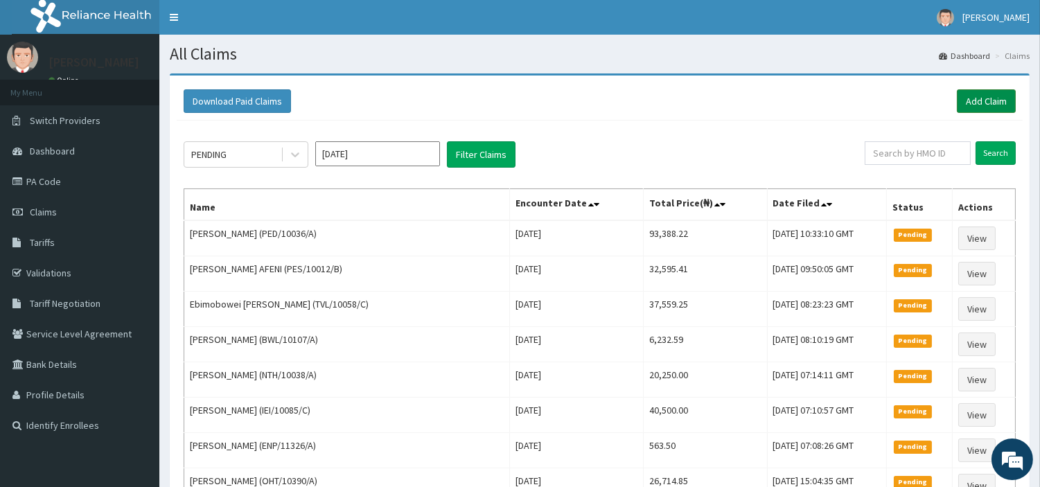
click at [956, 104] on div "Download Paid Claims Add Claim" at bounding box center [600, 101] width 832 height 24
click at [967, 105] on link "Add Claim" at bounding box center [985, 101] width 59 height 24
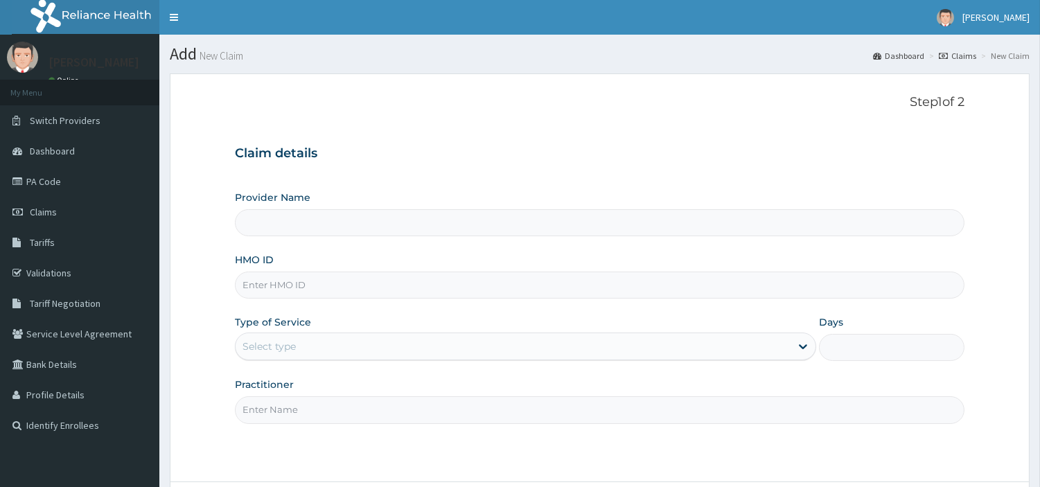
click at [293, 282] on input "HMO ID" at bounding box center [599, 284] width 729 height 27
type input "[GEOGRAPHIC_DATA] Nig. Ltd"
paste input "NEL/10040/C"
type input "NEL/10040/C"
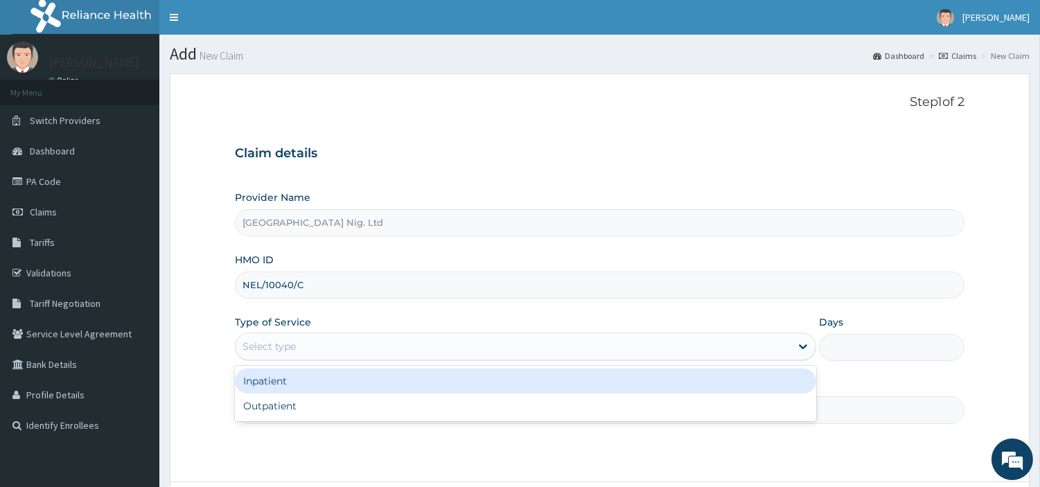
click at [374, 341] on div "Select type" at bounding box center [512, 346] width 555 height 22
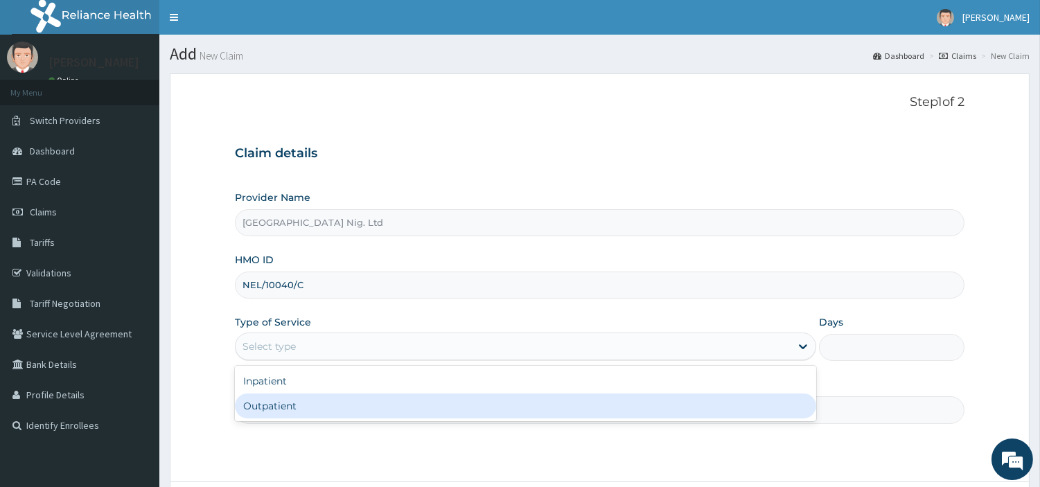
click at [362, 405] on div "Outpatient" at bounding box center [525, 405] width 581 height 25
type input "1"
click at [362, 405] on input "Practitioner" at bounding box center [599, 409] width 729 height 27
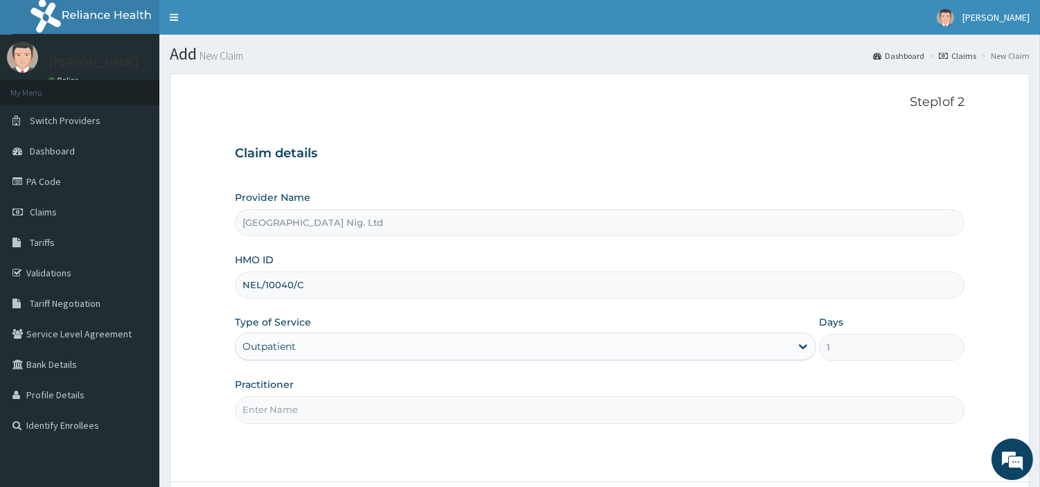
paste input "Elasimen Precious"
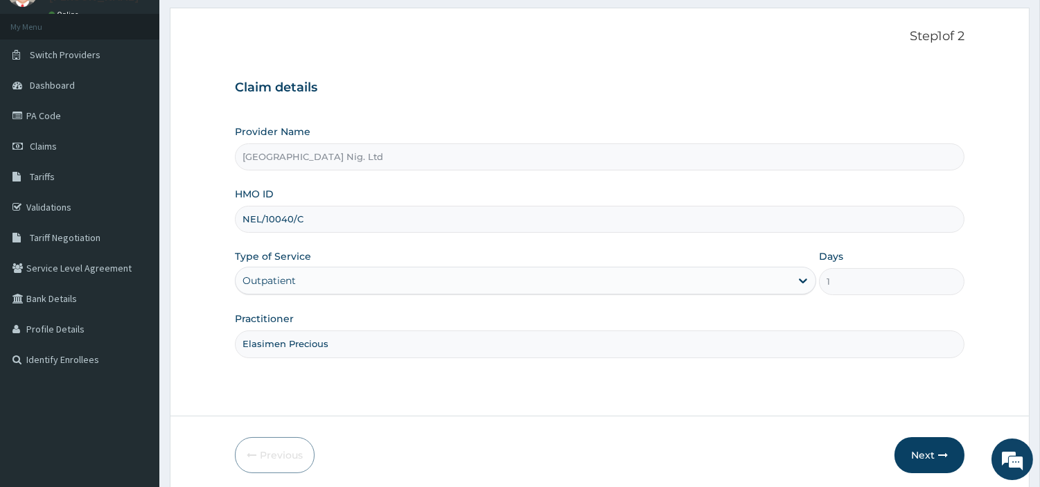
scroll to position [119, 0]
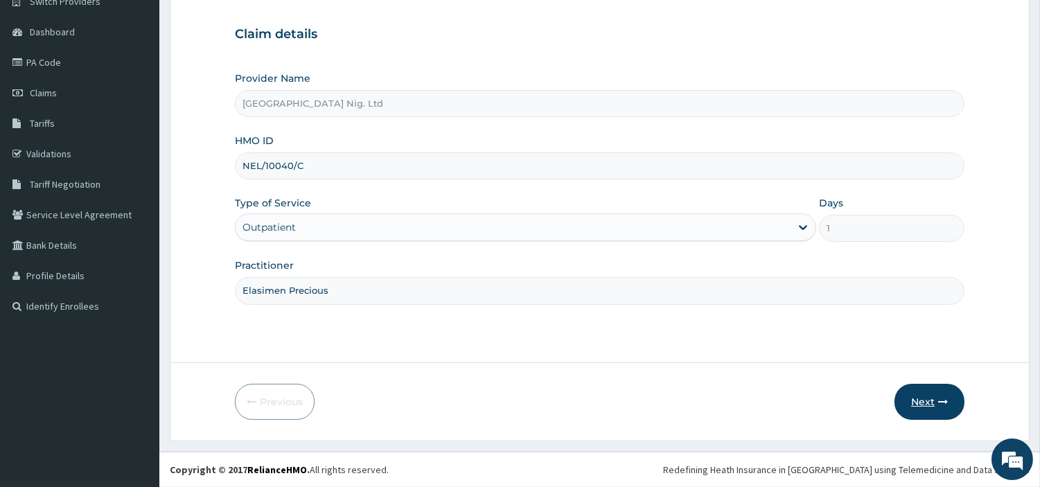
type input "Elasimen Precious"
click at [909, 405] on button "Next" at bounding box center [929, 402] width 70 height 36
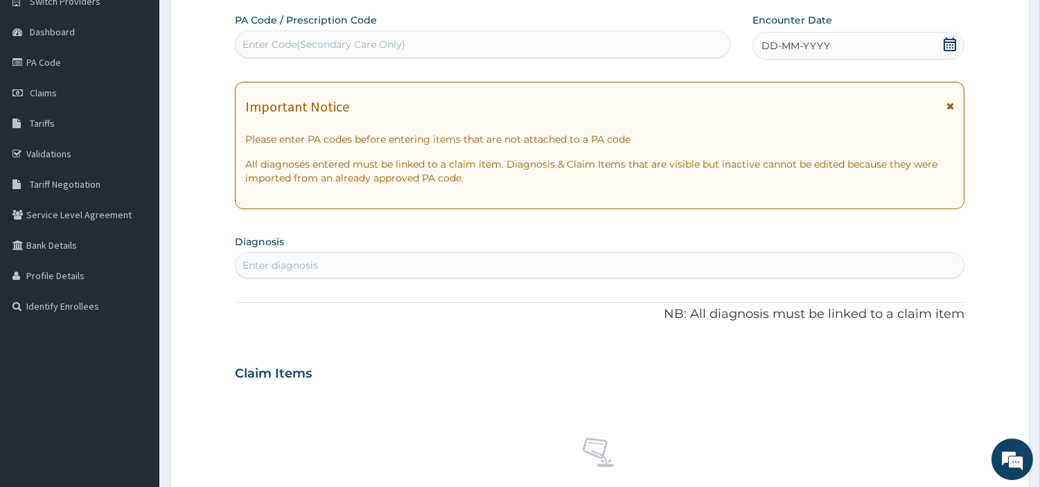
click at [485, 46] on div "Enter Code(Secondary Care Only)" at bounding box center [482, 44] width 494 height 22
paste input "PA/89ACC7"
type input "PA/89ACC7"
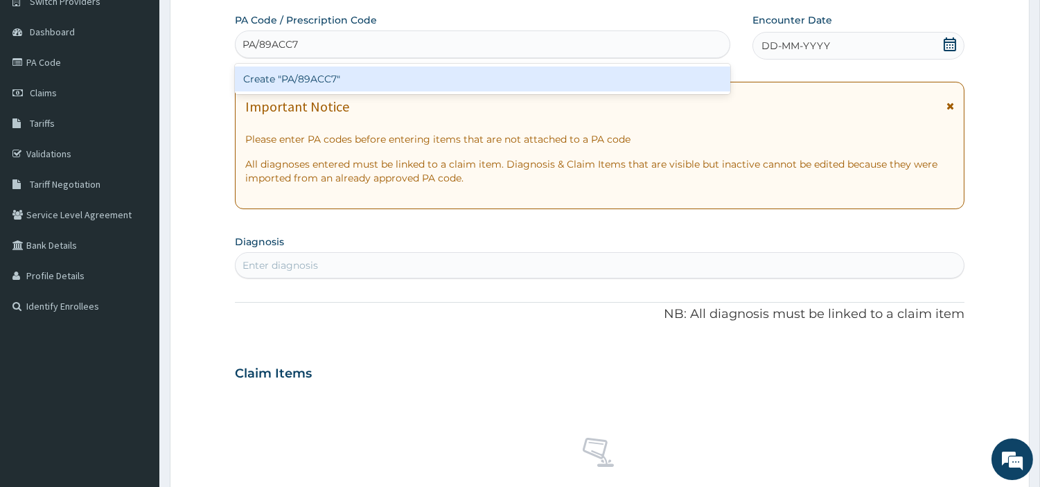
click at [589, 90] on div "Create "PA/89ACC7"" at bounding box center [482, 78] width 495 height 25
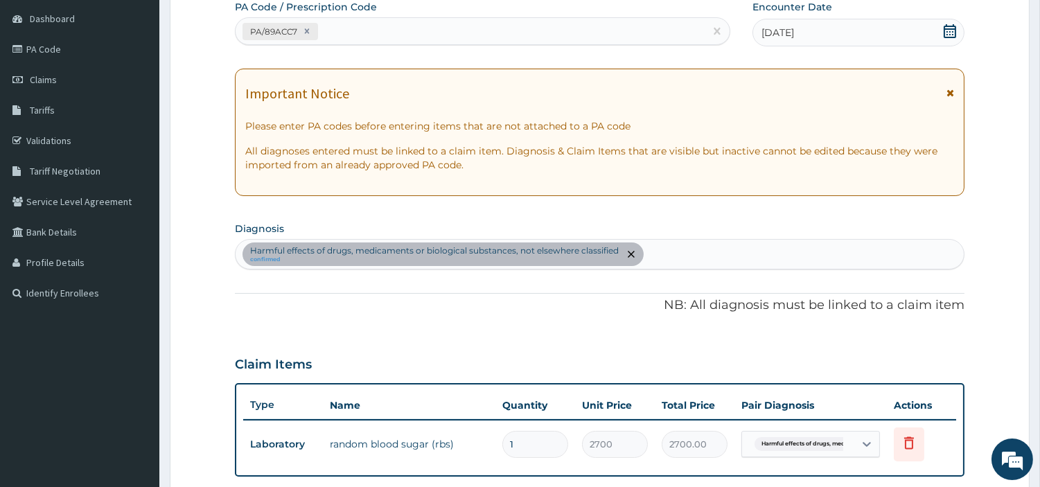
scroll to position [445, 0]
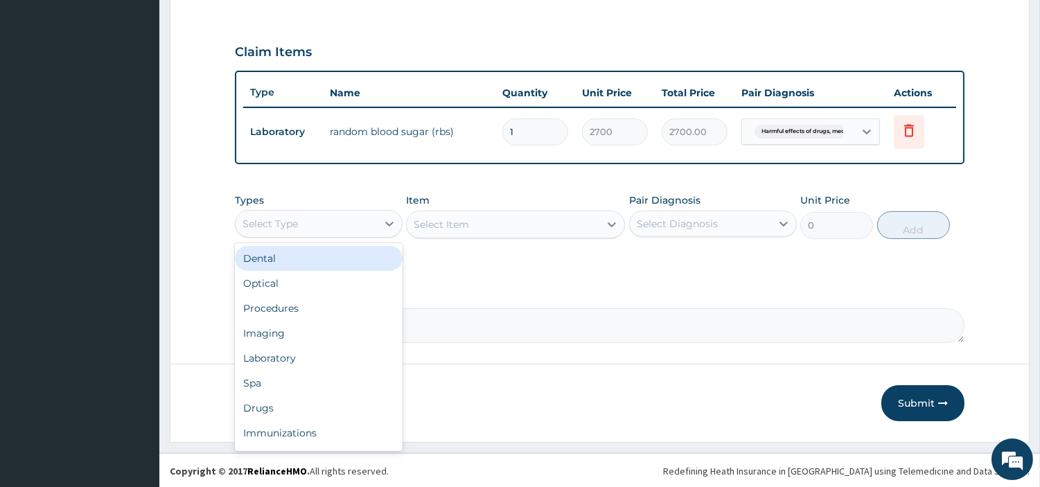
click at [357, 224] on div "Select Type" at bounding box center [305, 224] width 141 height 22
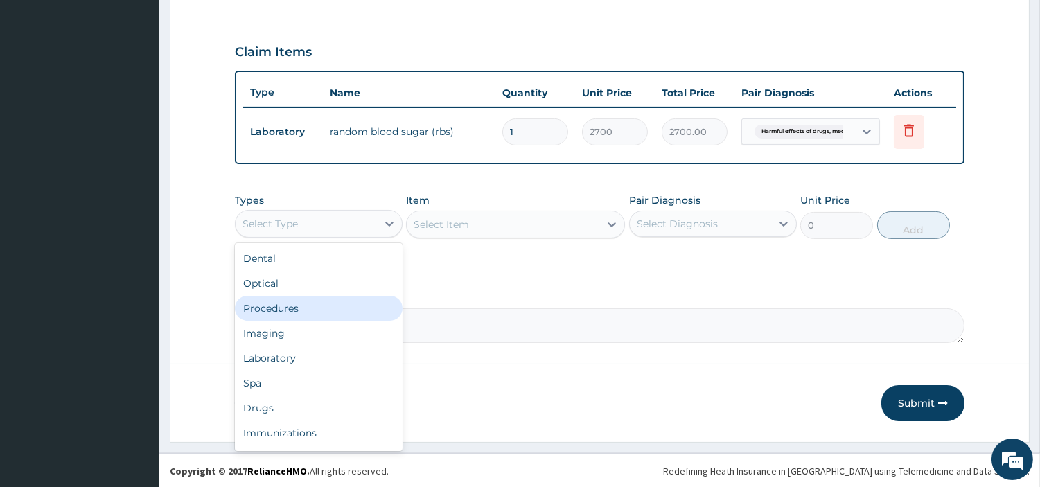
click at [337, 303] on div "Procedures" at bounding box center [319, 308] width 168 height 25
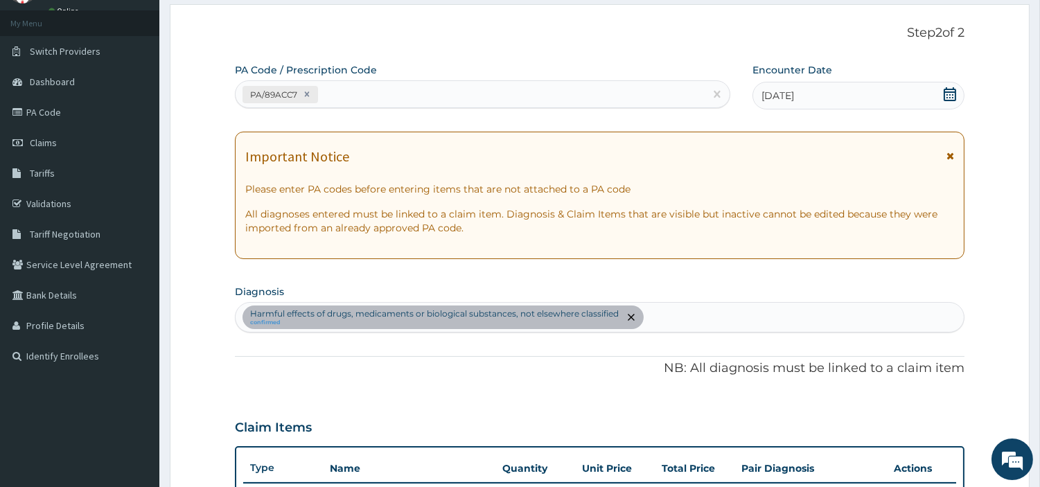
scroll to position [60, 0]
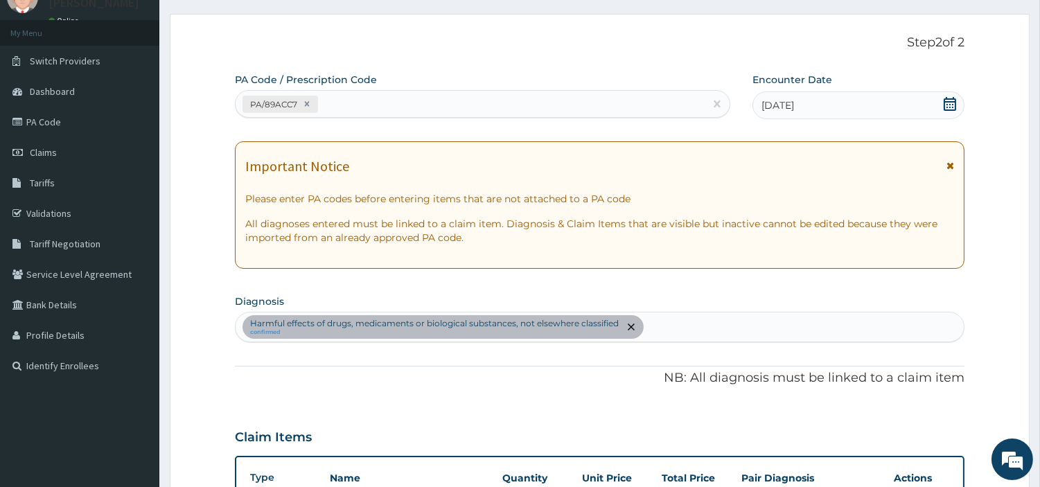
click at [717, 330] on div "Harmful effects of drugs, medicaments or biological substances, not elsewhere c…" at bounding box center [599, 326] width 728 height 29
type input "HYPERGLYCEMIA"
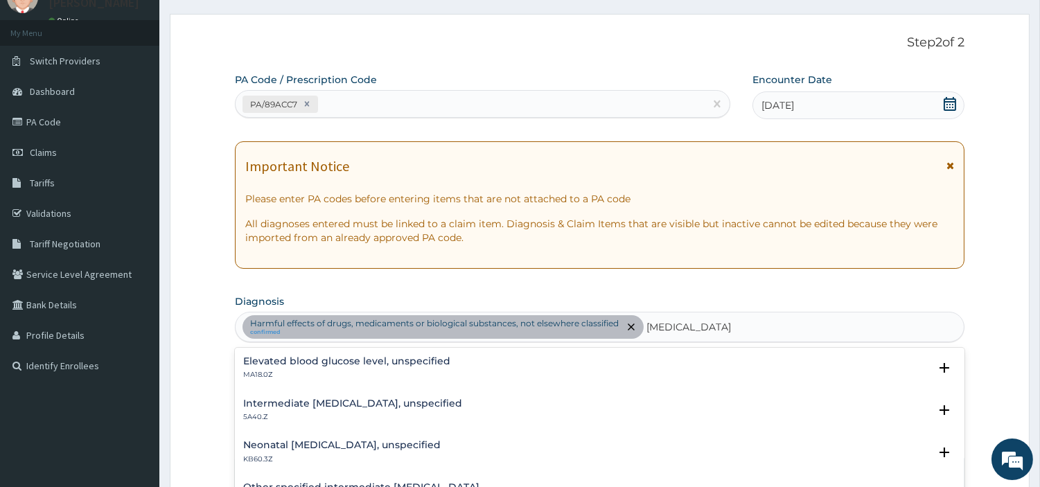
click at [308, 363] on h4 "Elevated blood glucose level, unspecified" at bounding box center [346, 361] width 207 height 10
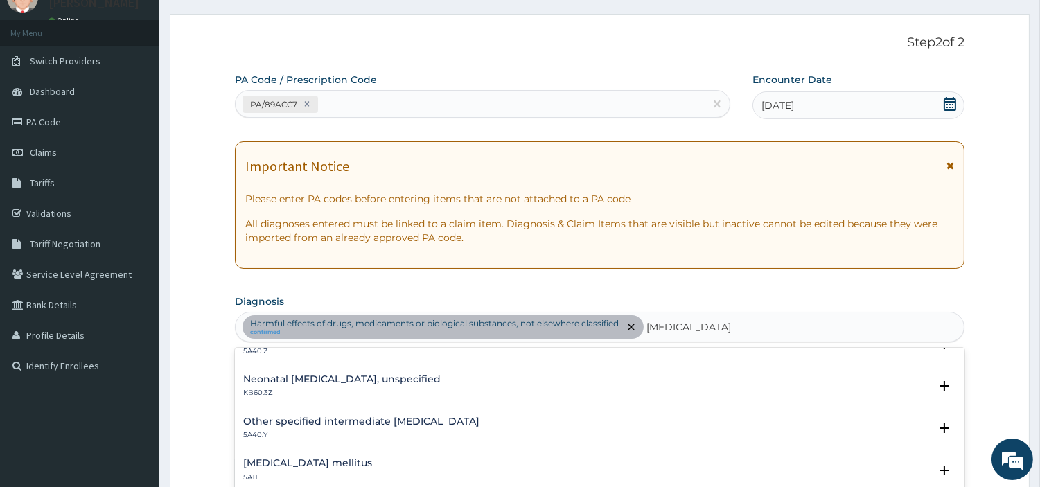
click at [331, 425] on h4 "Other specified intermediate hyperglycaemia" at bounding box center [361, 421] width 236 height 10
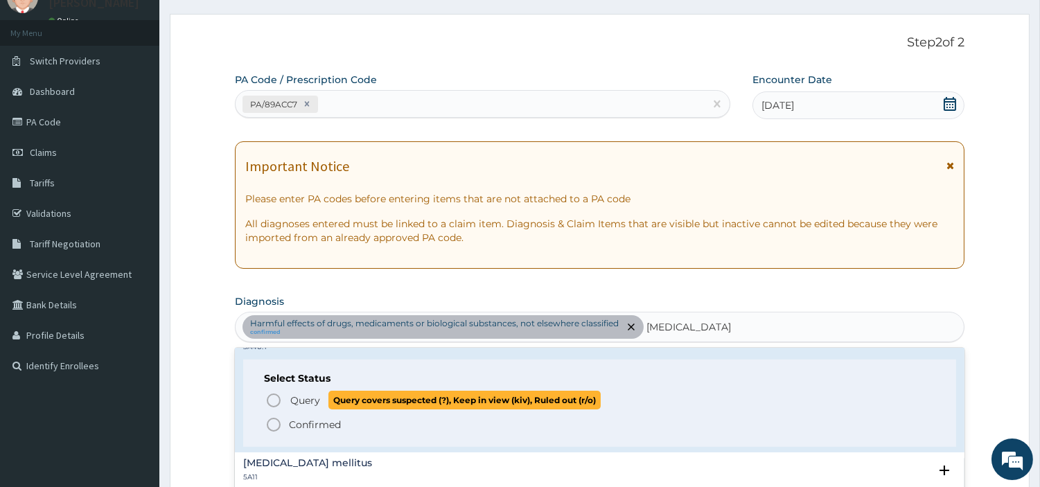
click at [273, 395] on icon "status option query" at bounding box center [273, 400] width 17 height 17
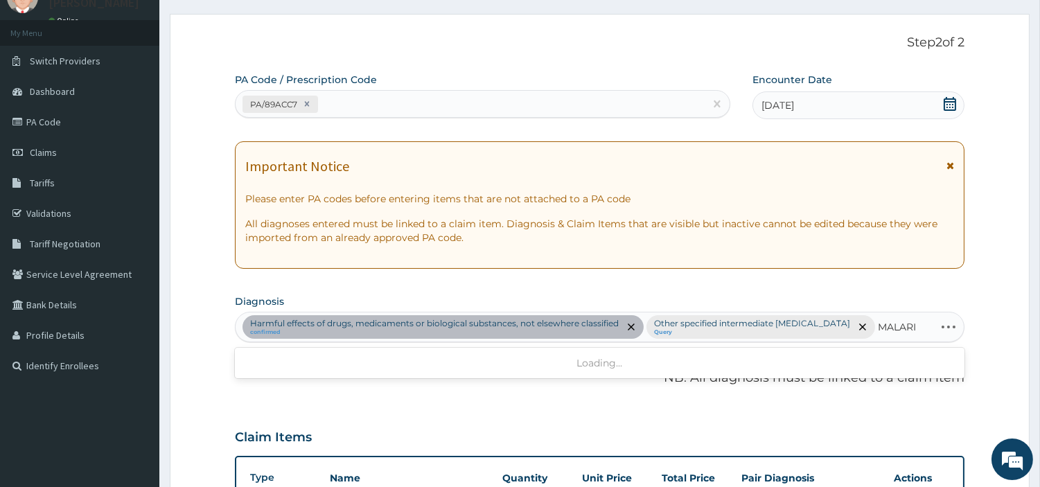
type input "MALARIA"
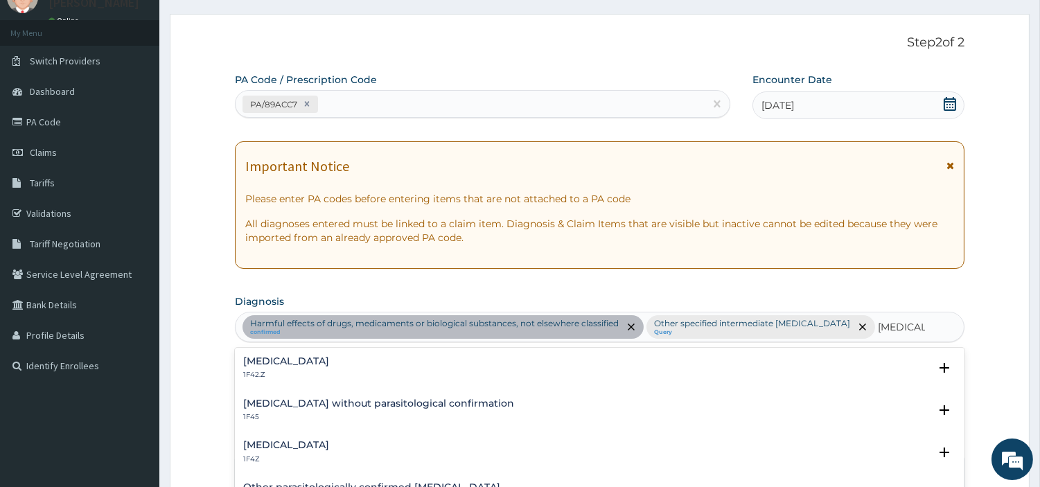
click at [284, 445] on h4 "Malaria, unspecified" at bounding box center [286, 445] width 86 height 10
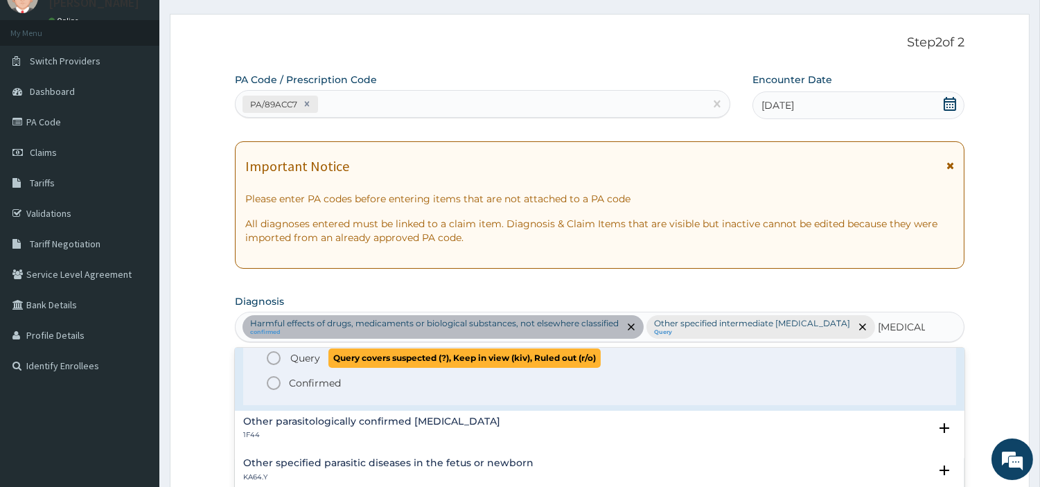
click at [284, 358] on span "Query Query covers suspected (?), Keep in view (kiv), Ruled out (r/o)" at bounding box center [600, 357] width 670 height 19
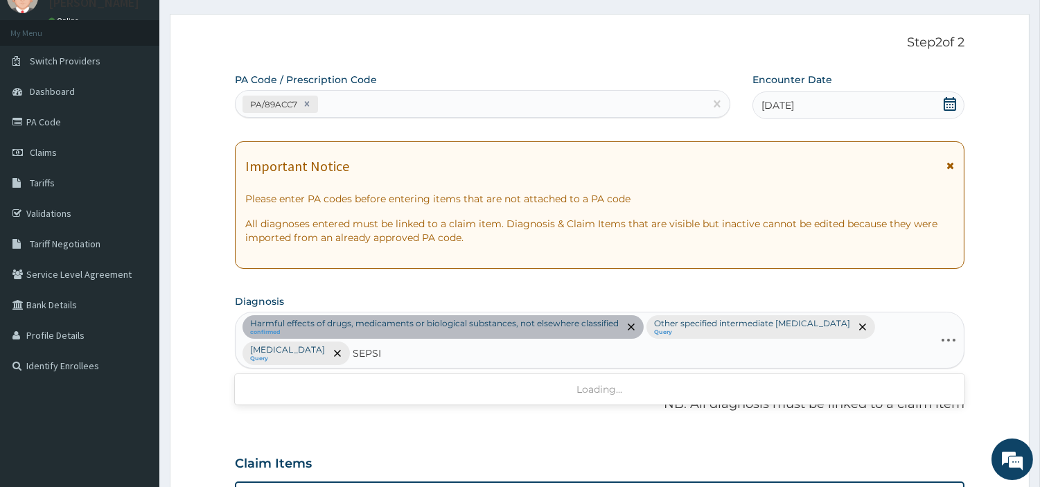
type input "SEPSIS"
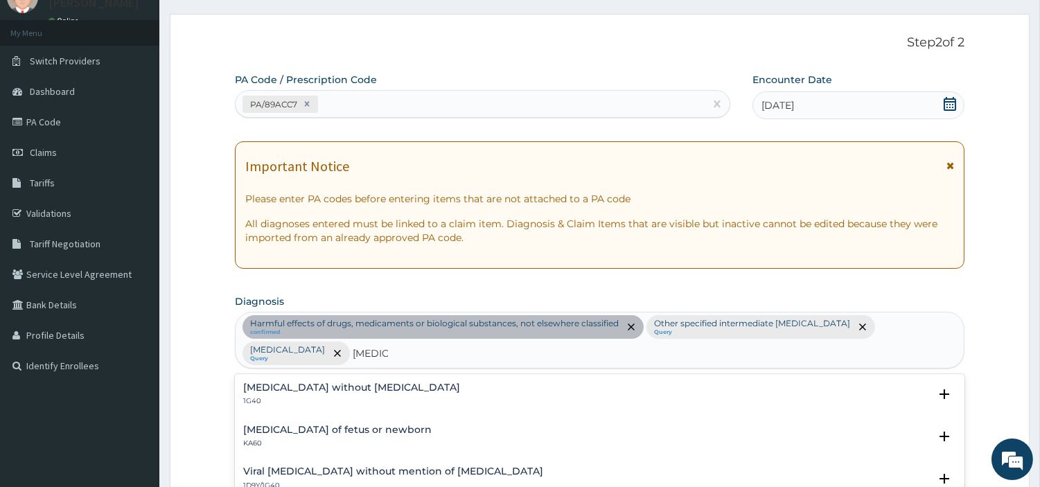
click at [317, 399] on p "1G40" at bounding box center [351, 401] width 217 height 10
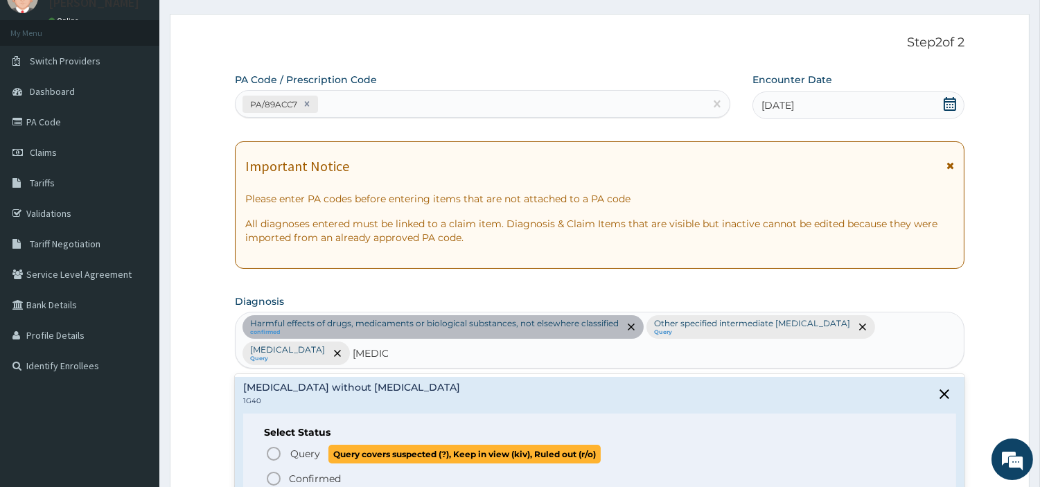
click at [299, 448] on span "Query" at bounding box center [305, 454] width 30 height 14
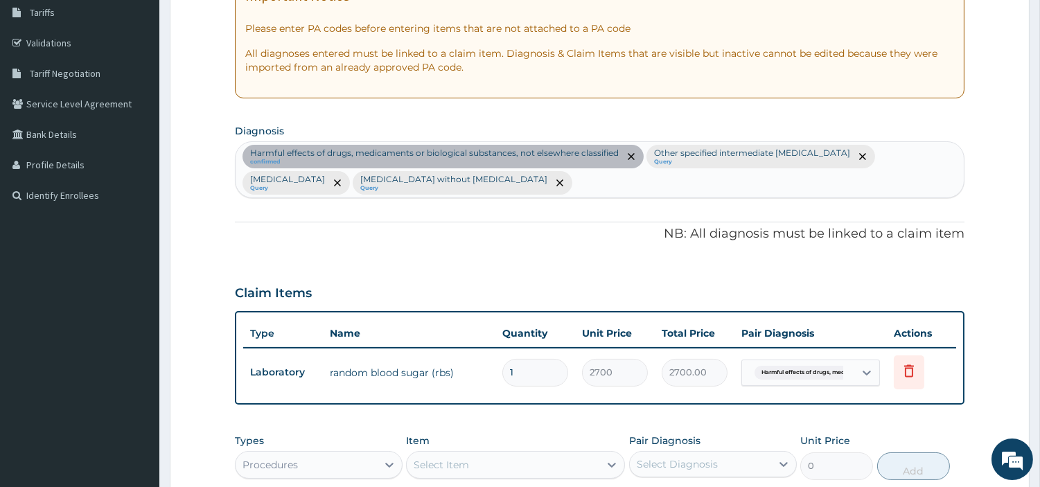
scroll to position [231, 0]
click at [739, 361] on td "Harmful effects of drugs, medi..." at bounding box center [810, 372] width 152 height 40
click at [778, 375] on span "Harmful effects of drugs, medi..." at bounding box center [805, 372] width 103 height 14
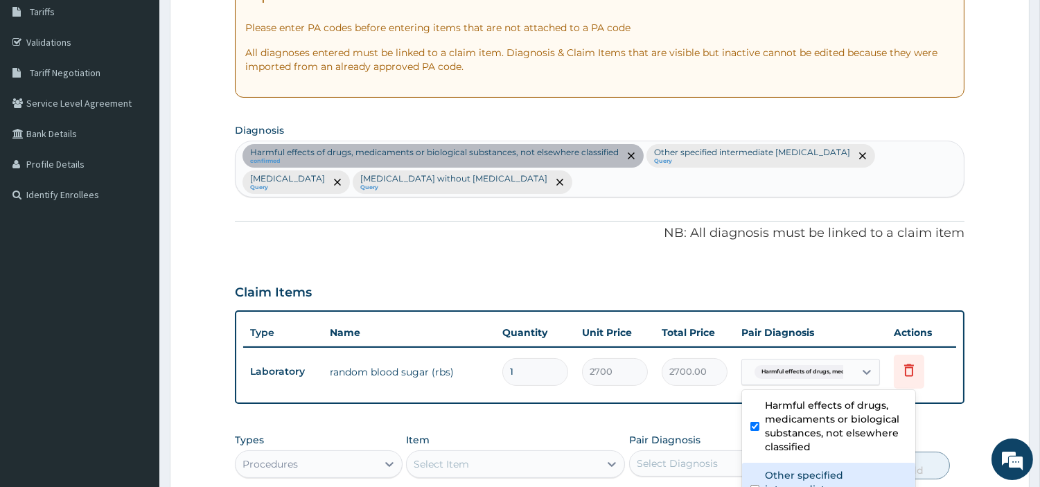
scroll to position [308, 0]
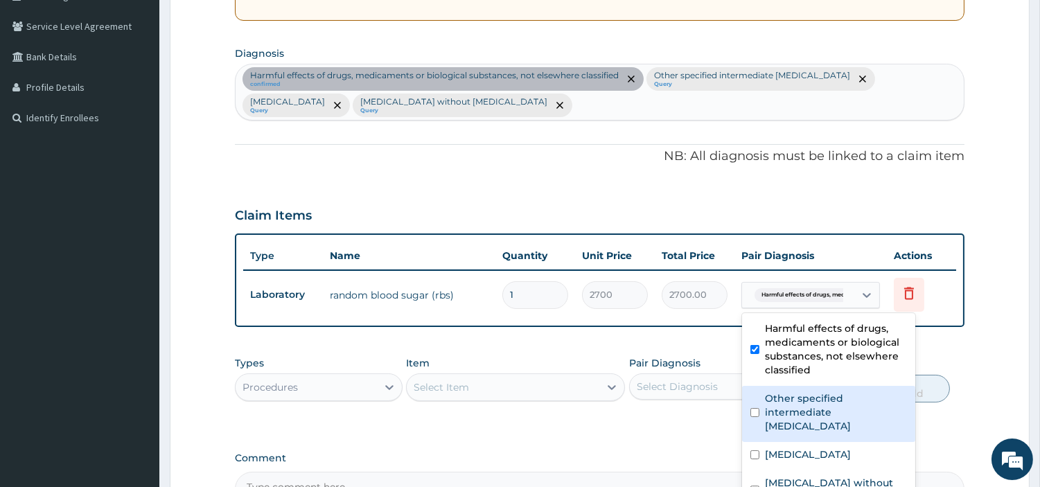
click at [800, 388] on div "Other specified intermediate hyperglycaemia" at bounding box center [828, 414] width 173 height 56
checkbox input "true"
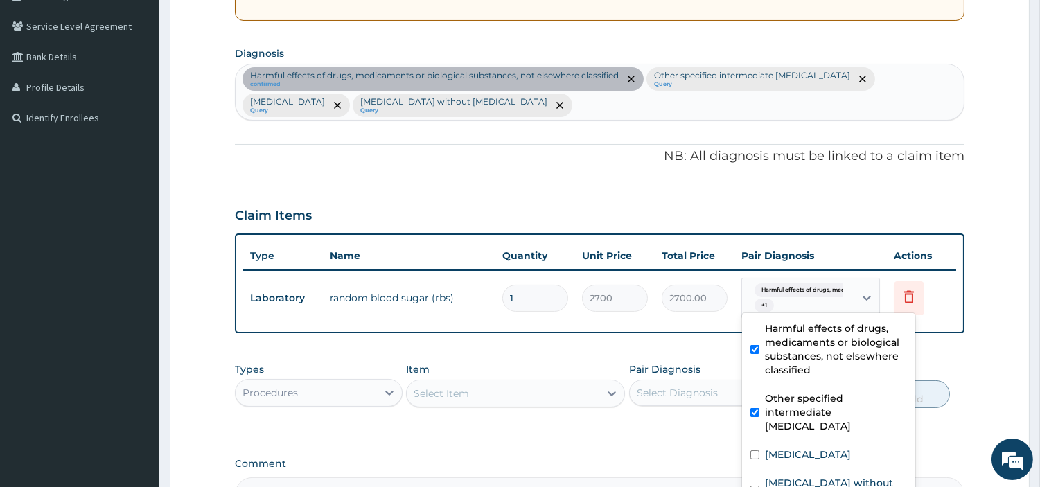
click at [503, 396] on div "Select Item" at bounding box center [503, 393] width 193 height 22
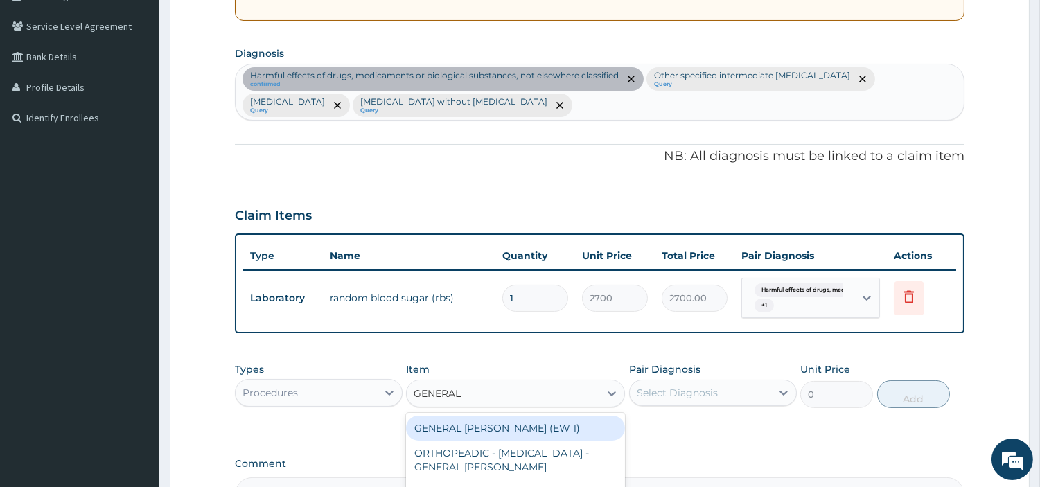
type input "GENERAL C"
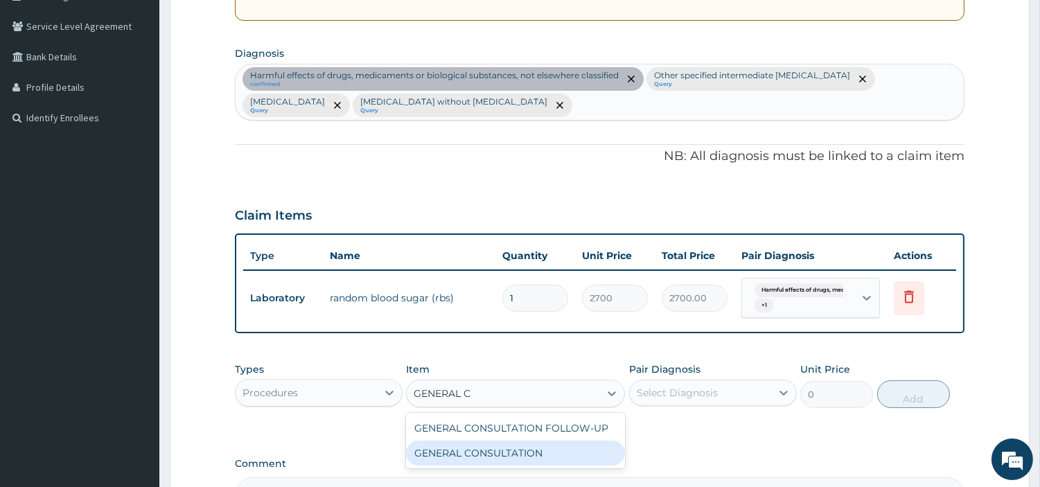
click at [551, 448] on div "GENERAL CONSULTATION" at bounding box center [515, 452] width 219 height 25
type input "6750"
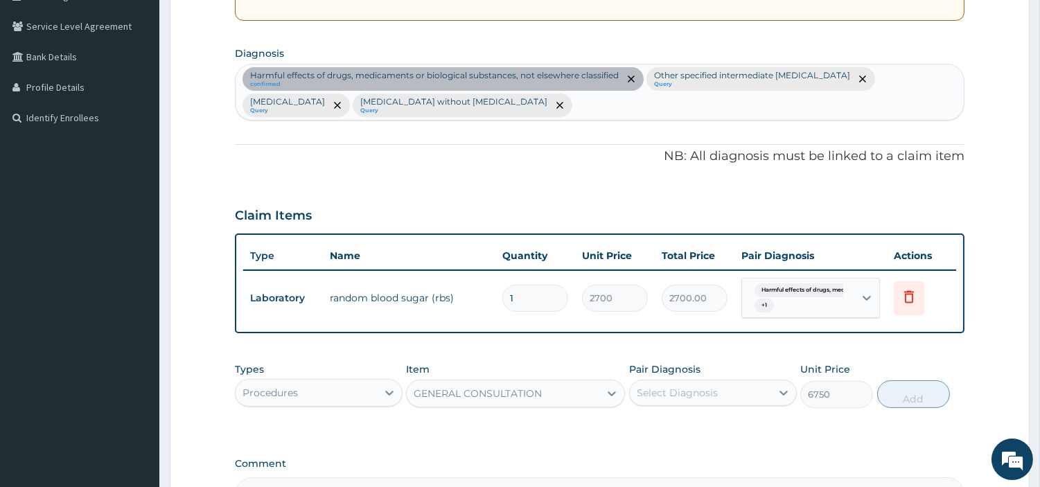
click at [680, 397] on div "Select Diagnosis" at bounding box center [676, 393] width 81 height 14
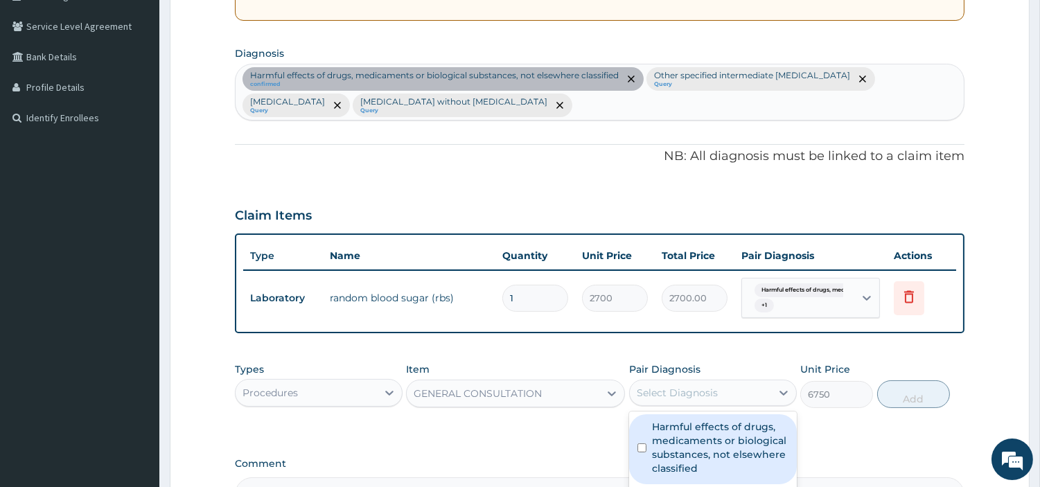
click at [688, 434] on label "Harmful effects of drugs, medicaments or biological substances, not elsewhere c…" at bounding box center [720, 447] width 136 height 55
checkbox input "true"
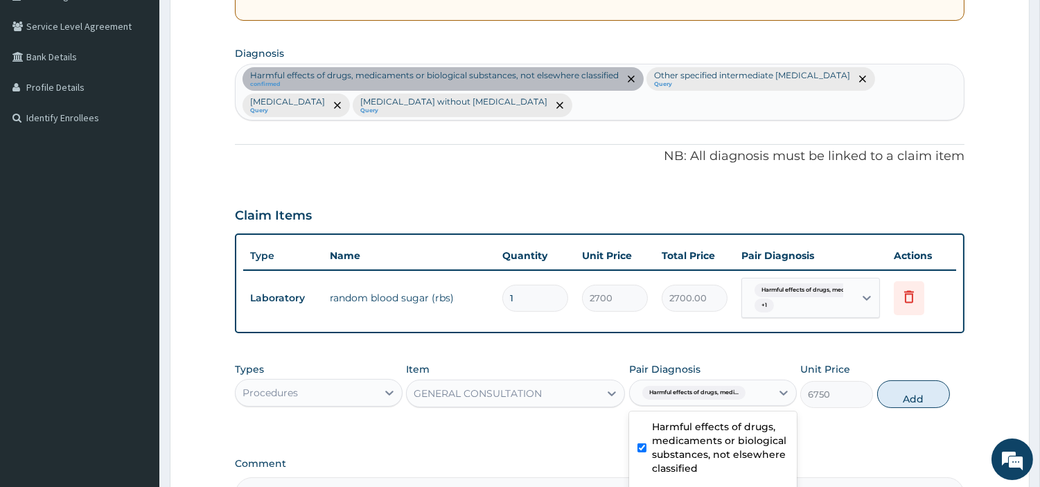
scroll to position [476, 0]
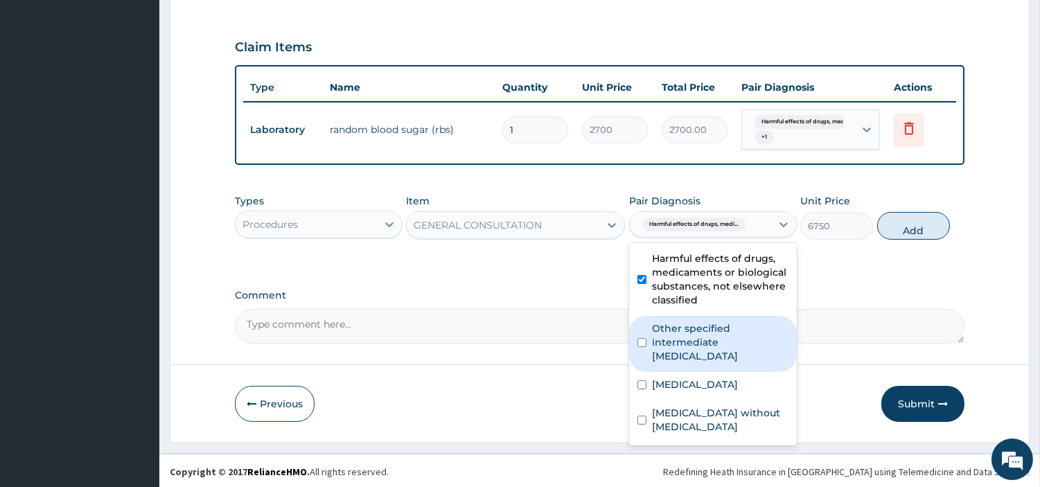
drag, startPoint x: 751, startPoint y: 350, endPoint x: 732, endPoint y: 382, distance: 36.7
click at [751, 351] on label "Other specified intermediate hyperglycaemia" at bounding box center [720, 342] width 136 height 42
checkbox input "true"
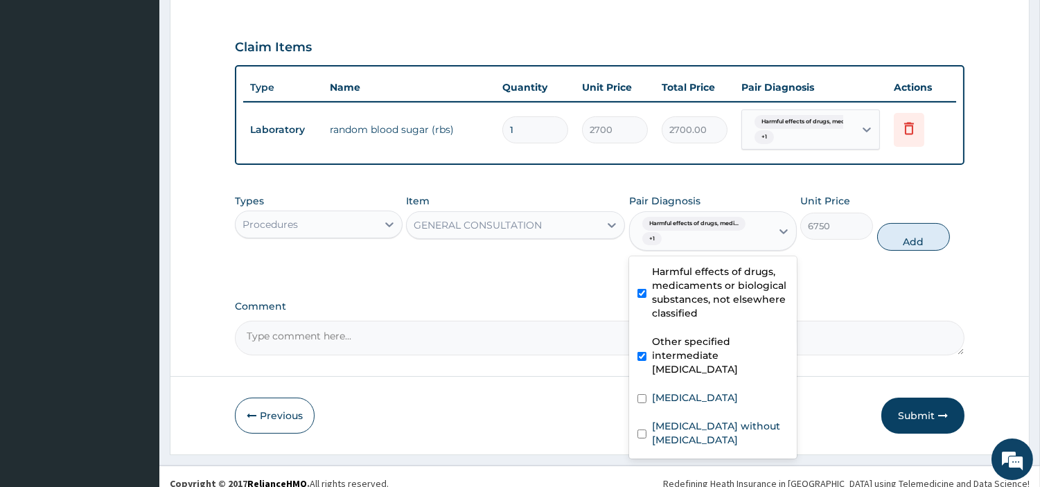
drag, startPoint x: 732, startPoint y: 386, endPoint x: 733, endPoint y: 398, distance: 11.8
click at [733, 389] on div "Malaria, unspecified" at bounding box center [713, 399] width 168 height 28
checkbox input "true"
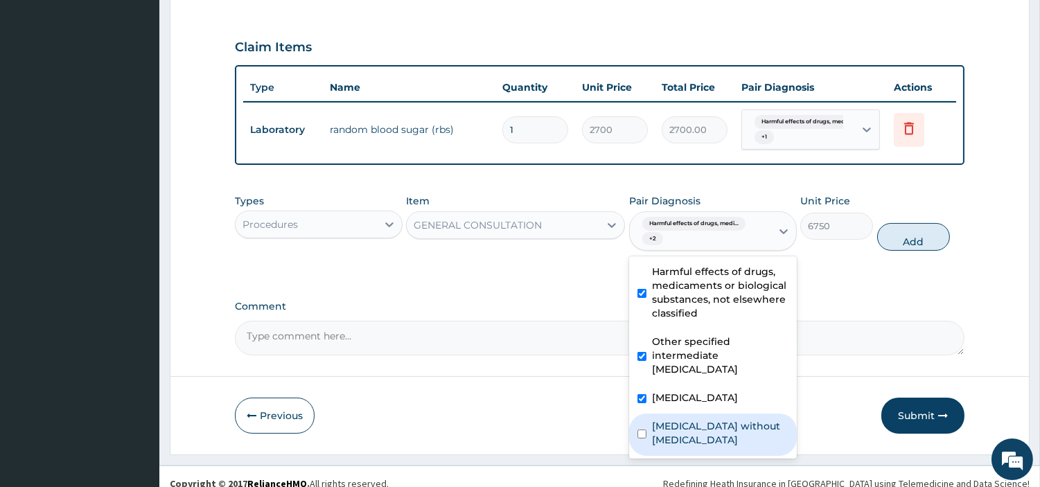
click at [731, 422] on label "Sepsis without septic shock" at bounding box center [720, 433] width 136 height 28
checkbox input "true"
click at [898, 241] on button "Add" at bounding box center [913, 237] width 73 height 28
type input "0"
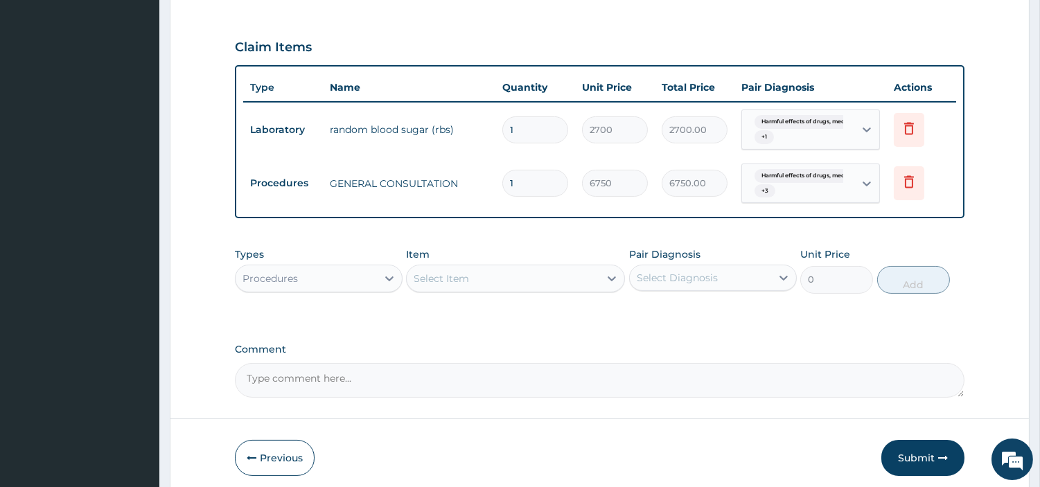
click at [362, 279] on div "Procedures" at bounding box center [305, 278] width 141 height 22
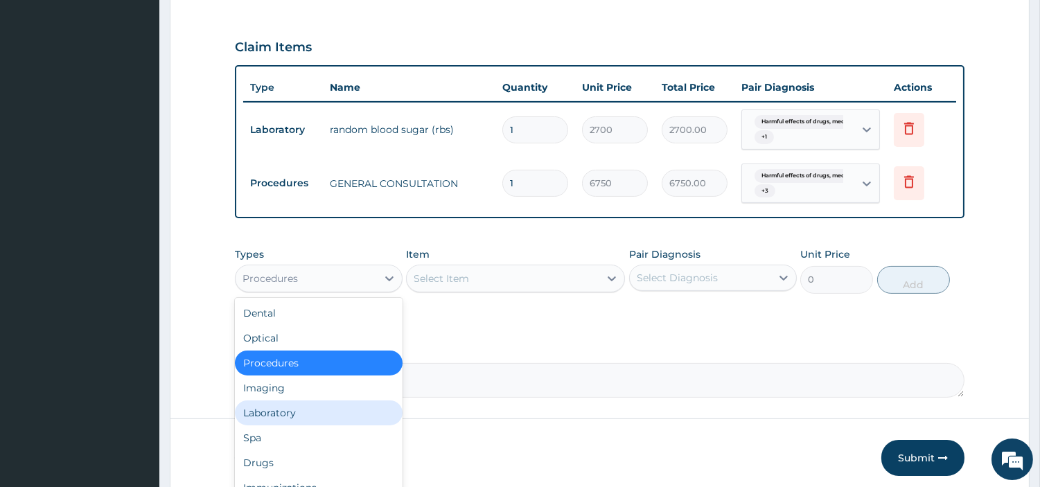
click at [301, 420] on div "Laboratory" at bounding box center [319, 412] width 168 height 25
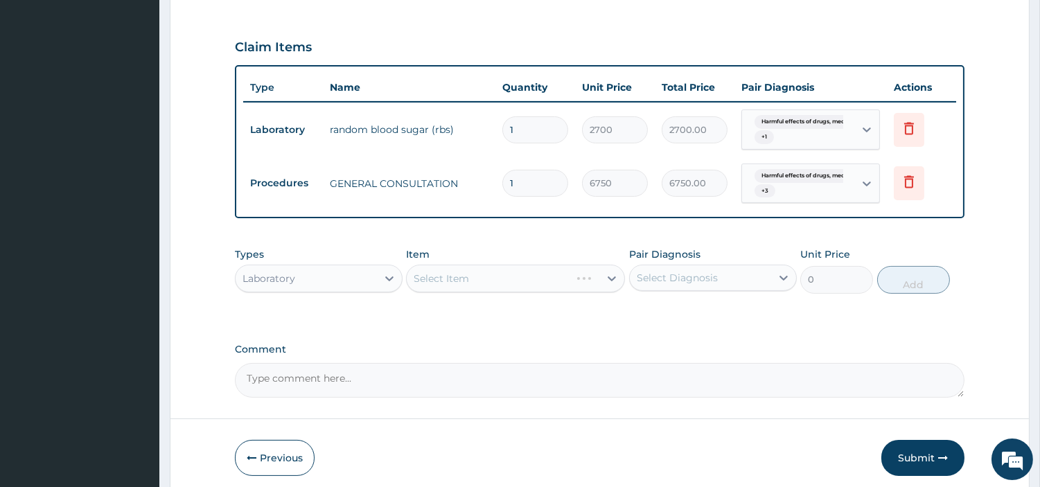
scroll to position [530, 0]
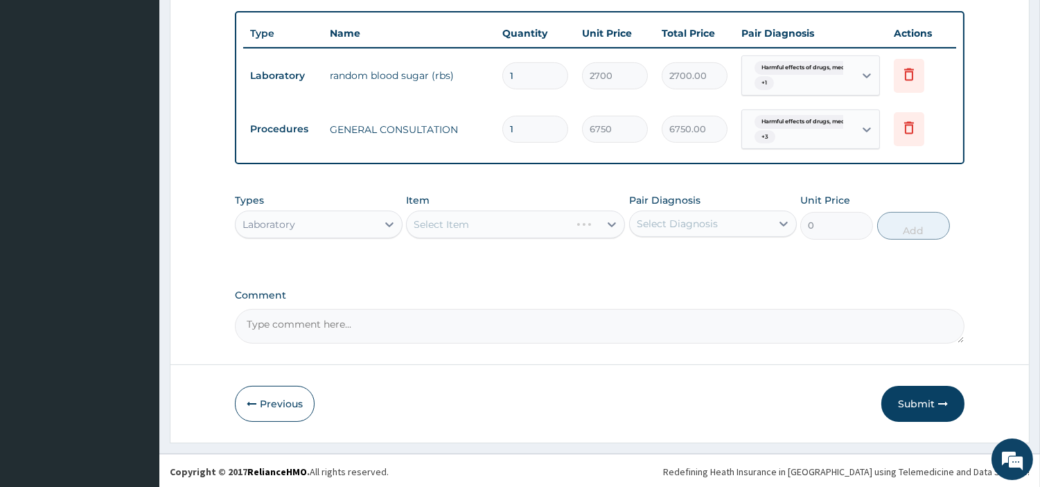
click at [542, 222] on div "Select Item" at bounding box center [515, 225] width 219 height 28
click at [542, 222] on div "Select Item" at bounding box center [503, 224] width 193 height 22
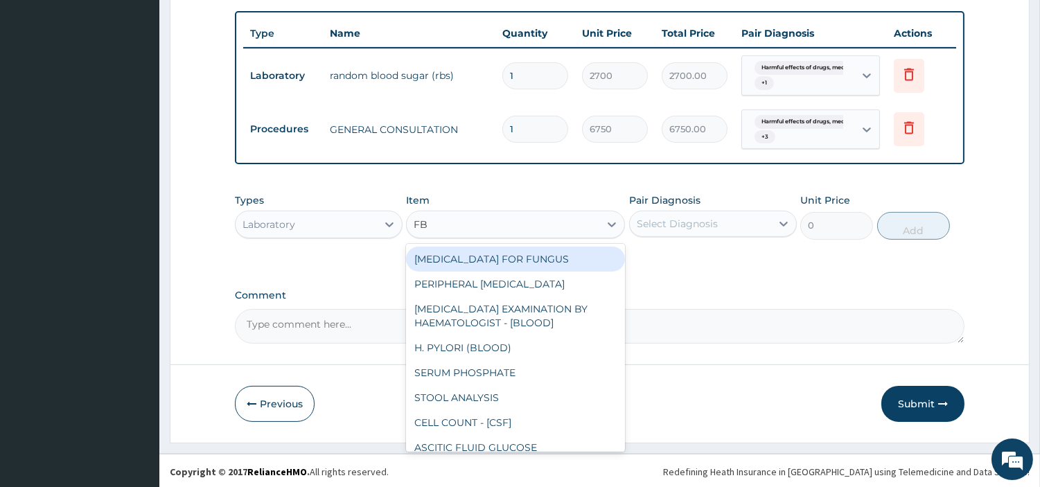
type input "FBC"
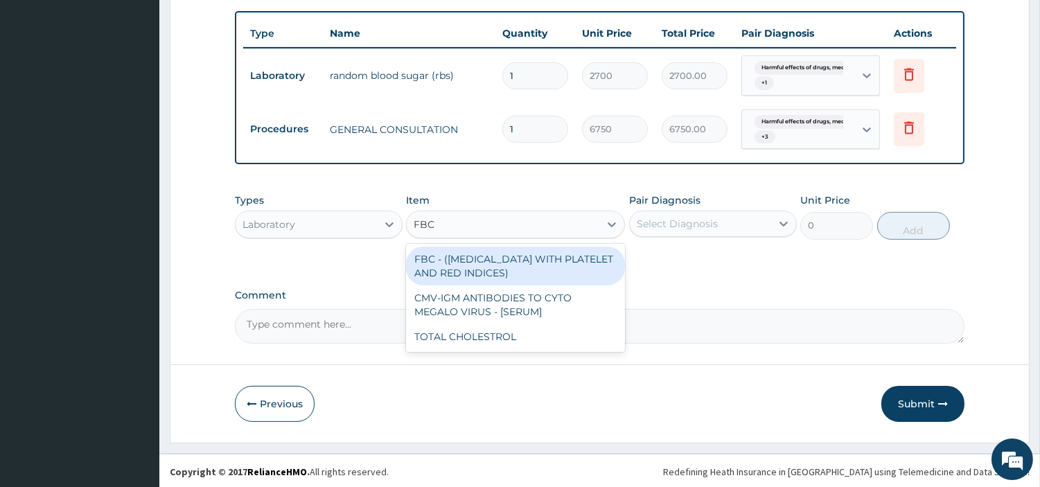
click at [555, 250] on div "FBC - (FULL BLOOD COUNT WITH PLATELET AND RED INDICES)" at bounding box center [515, 266] width 219 height 39
type input "5400"
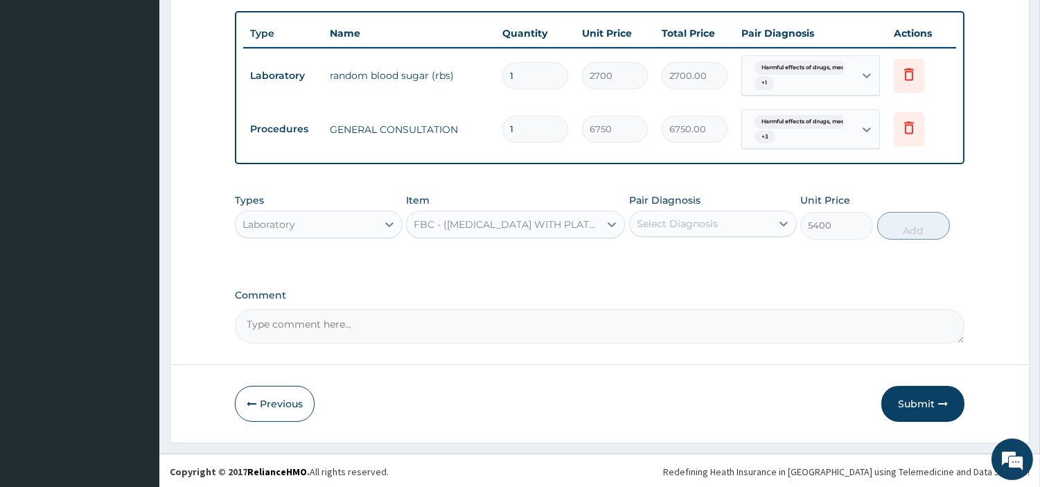
click at [670, 217] on div "Select Diagnosis" at bounding box center [676, 224] width 81 height 14
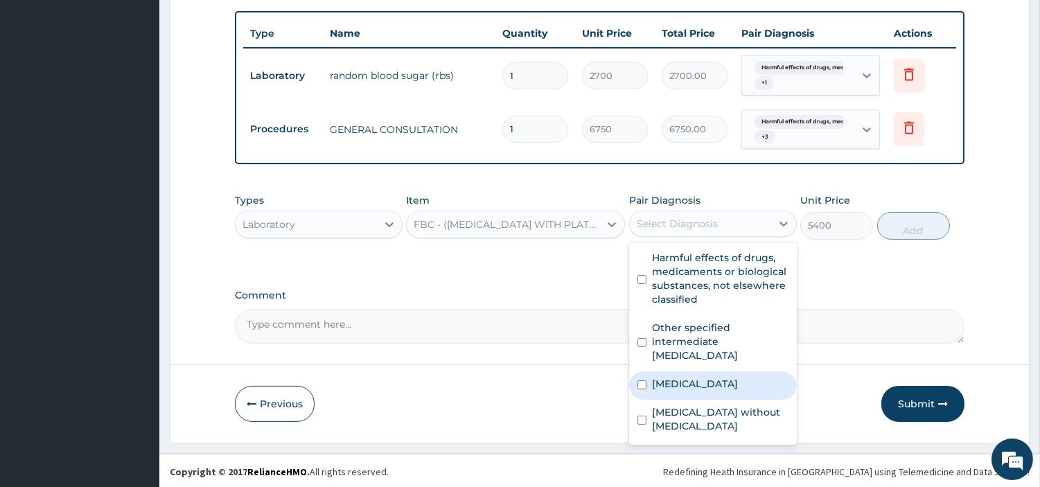
click at [709, 411] on label "Sepsis without septic shock" at bounding box center [720, 419] width 136 height 28
checkbox input "true"
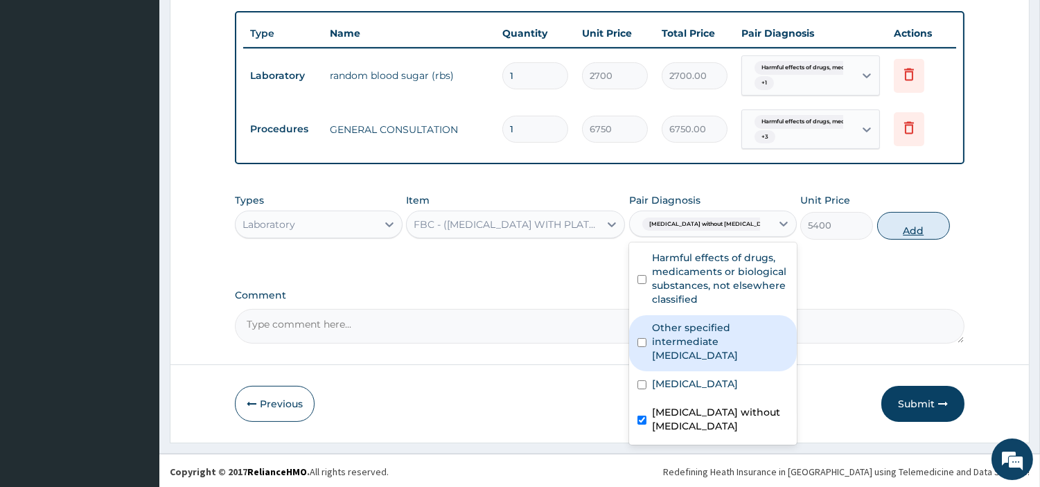
click at [885, 216] on button "Add" at bounding box center [913, 226] width 73 height 28
type input "0"
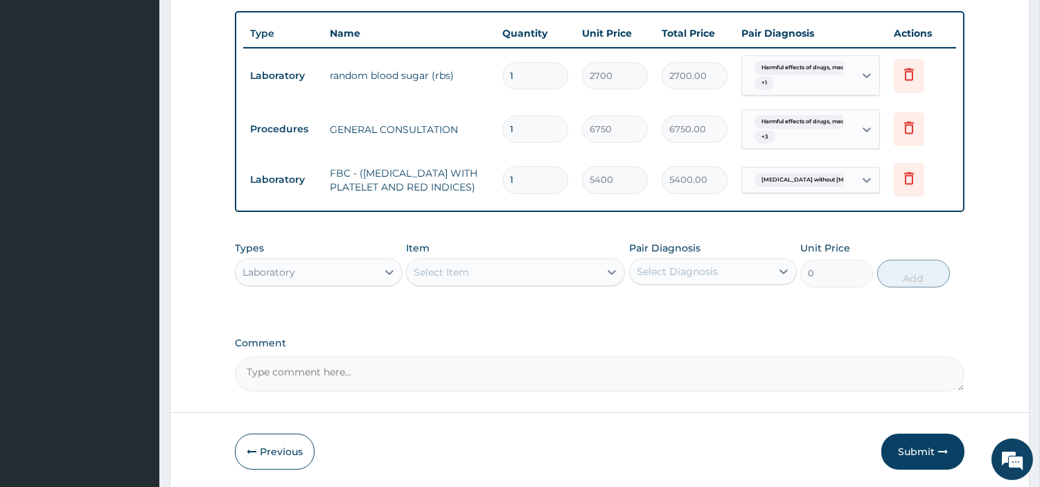
click at [592, 278] on div "Select Item" at bounding box center [503, 272] width 193 height 22
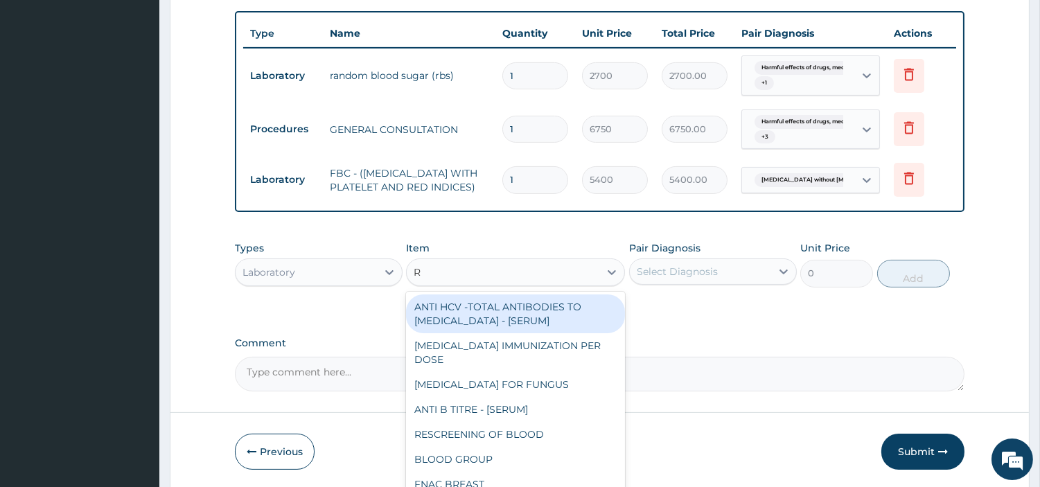
type input "RD"
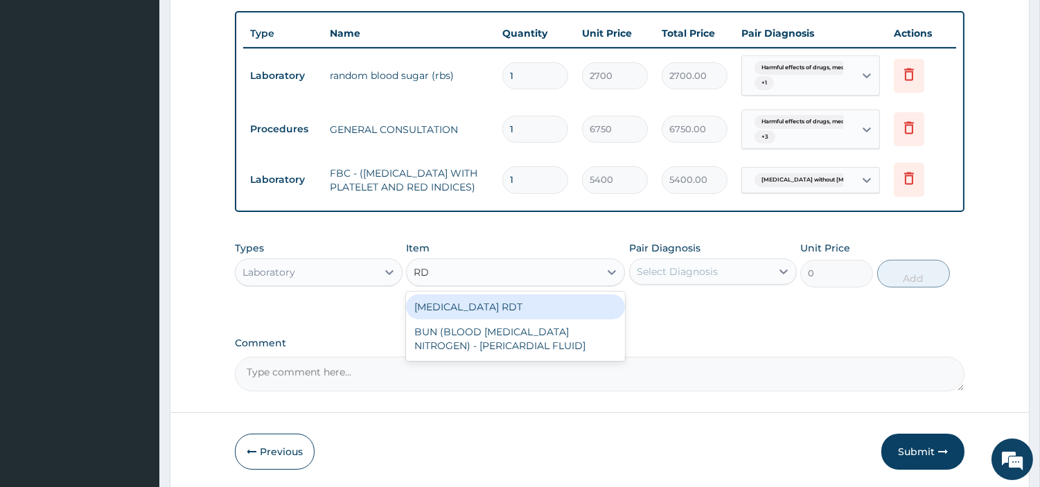
click at [583, 308] on div "MALARIA RDT" at bounding box center [515, 306] width 219 height 25
type input "2700"
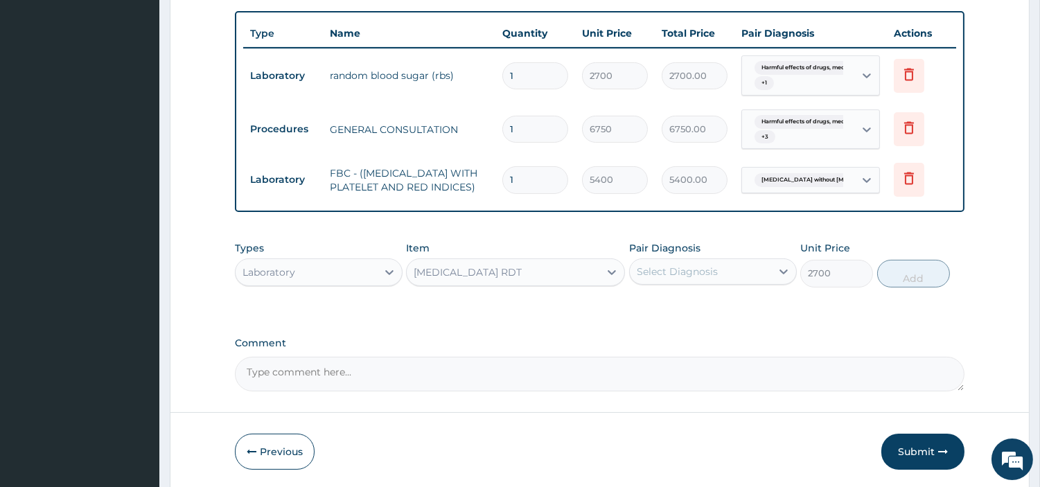
click at [726, 280] on div "Select Diagnosis" at bounding box center [700, 271] width 141 height 22
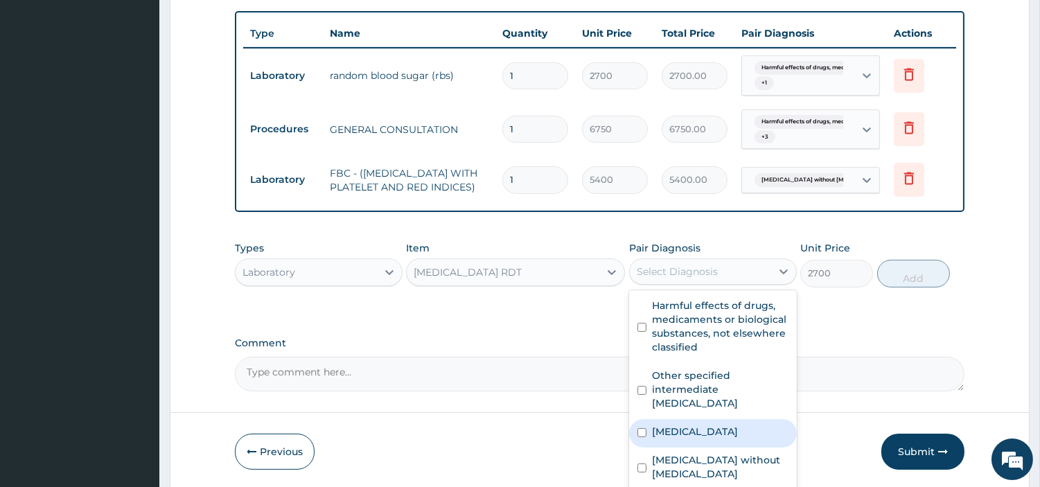
click at [743, 445] on div "Malaria, unspecified" at bounding box center [713, 433] width 168 height 28
checkbox input "true"
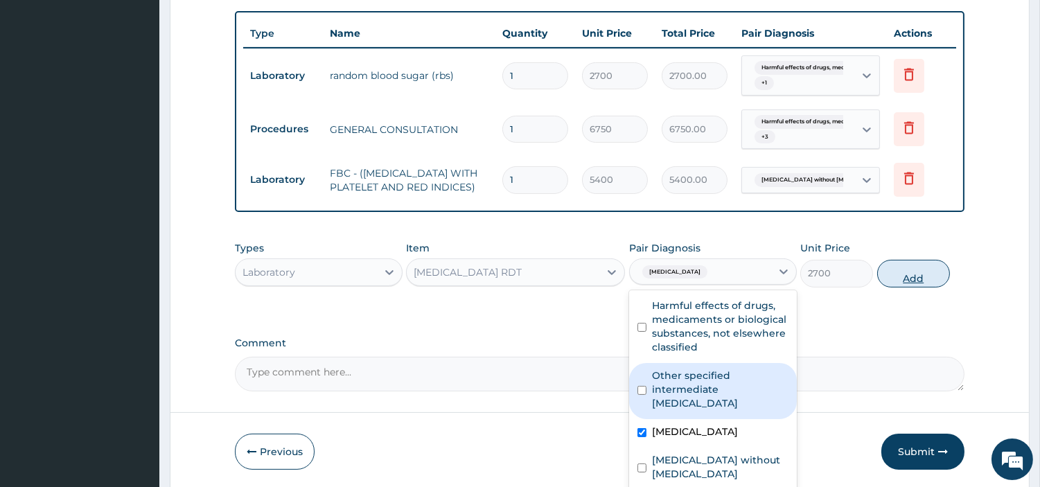
click at [904, 276] on button "Add" at bounding box center [913, 274] width 73 height 28
type input "0"
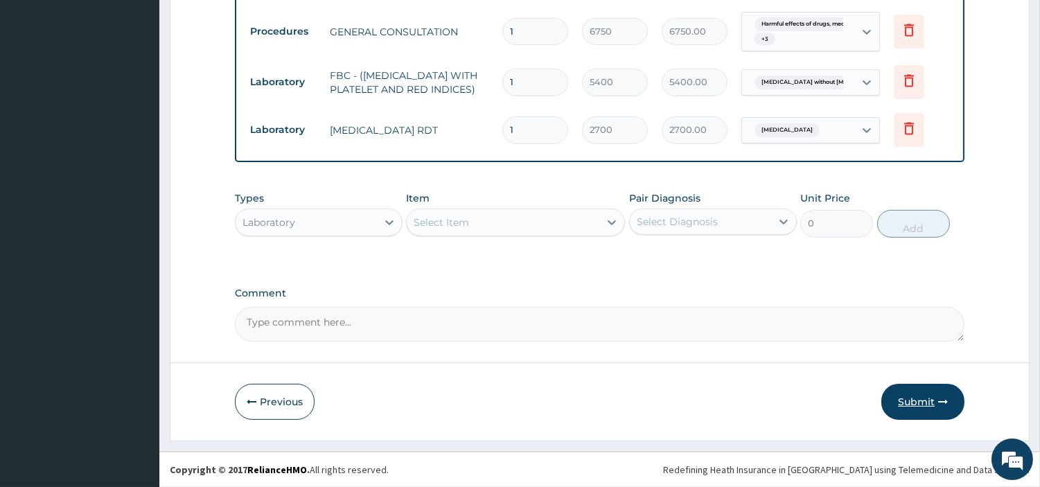
click at [918, 402] on button "Submit" at bounding box center [922, 402] width 83 height 36
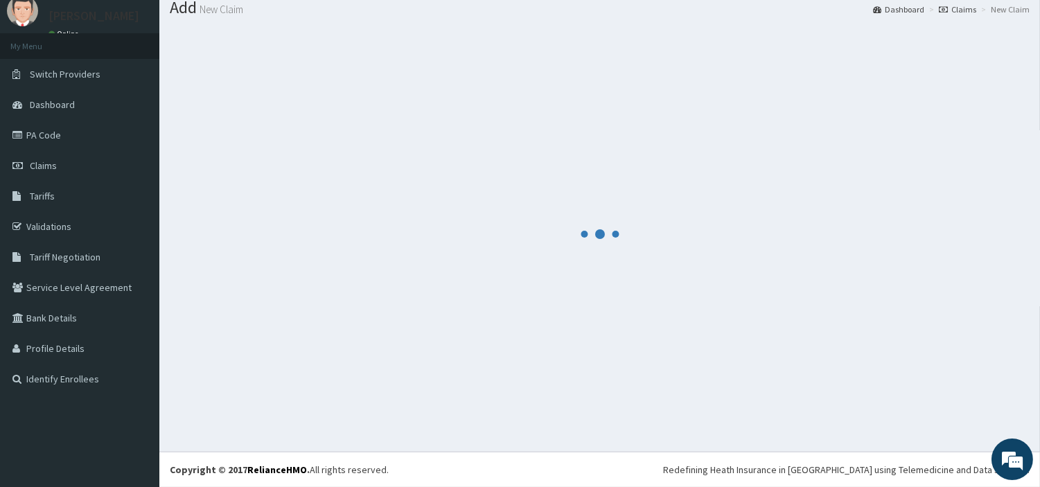
scroll to position [46, 0]
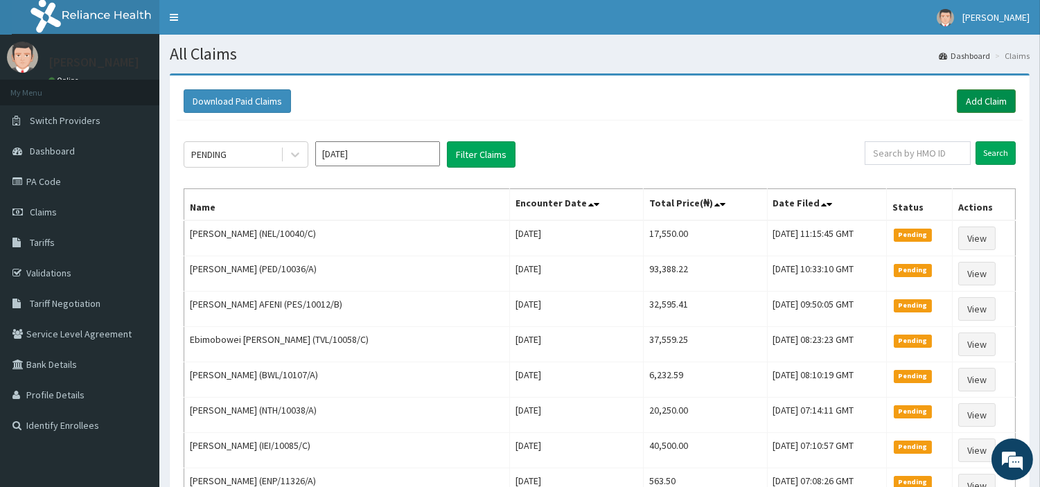
click at [993, 108] on link "Add Claim" at bounding box center [985, 101] width 59 height 24
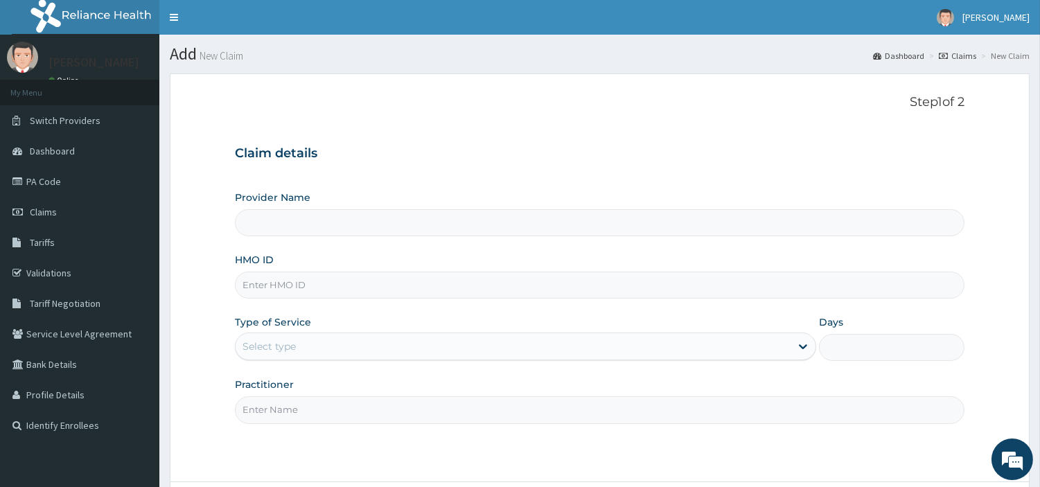
type input "[GEOGRAPHIC_DATA] Nig. Ltd"
click at [114, 220] on link "Claims" at bounding box center [79, 212] width 159 height 30
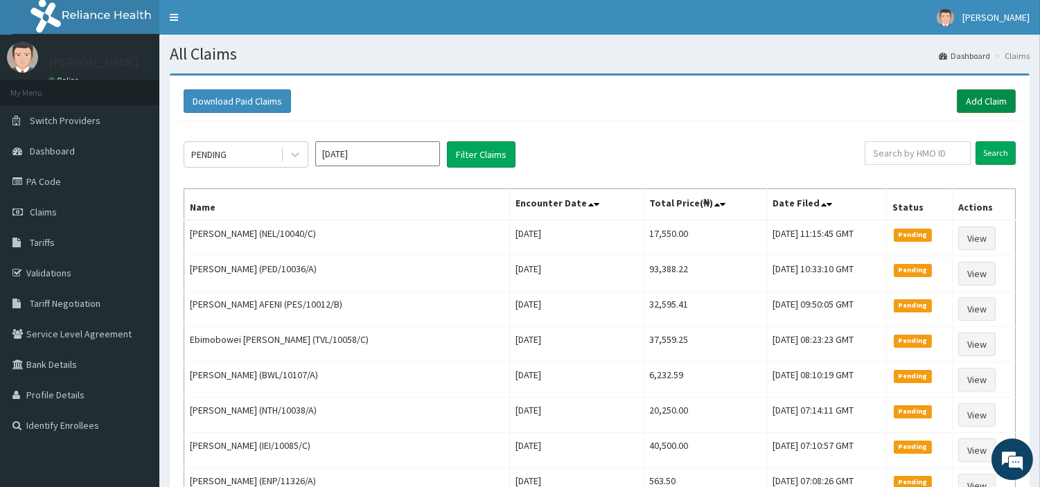
drag, startPoint x: 979, startPoint y: 100, endPoint x: 960, endPoint y: 98, distance: 18.8
click at [981, 100] on link "Add Claim" at bounding box center [985, 101] width 59 height 24
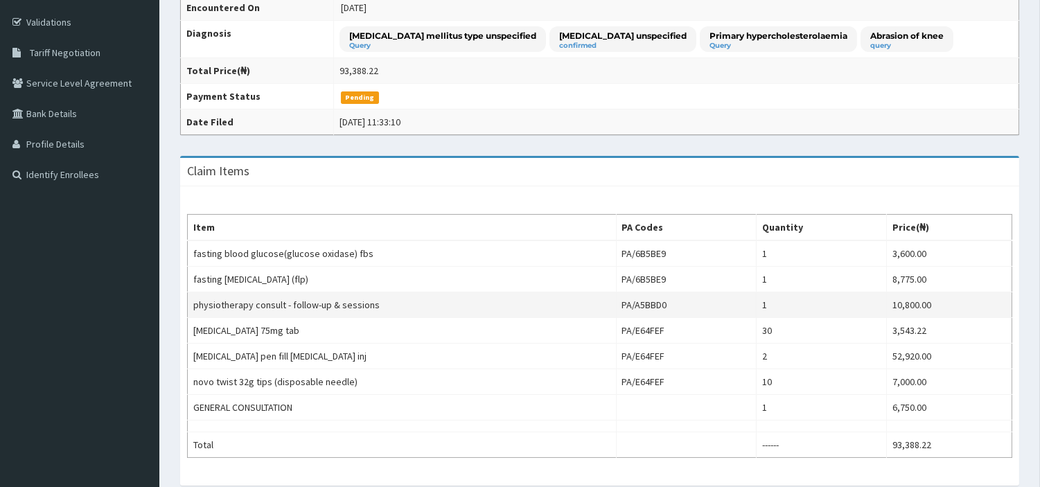
scroll to position [461, 0]
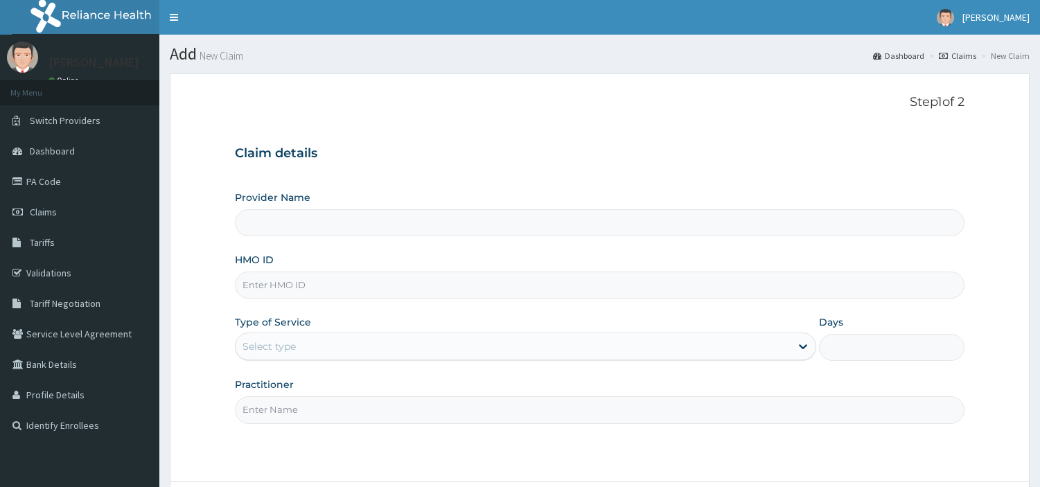
type input "[GEOGRAPHIC_DATA] Nig. Ltd"
click at [357, 295] on input "HMO ID" at bounding box center [599, 284] width 729 height 27
paste input "KAA/10001/C"
type input "KAA/10001/C"
click at [368, 350] on div "Select type" at bounding box center [512, 346] width 555 height 22
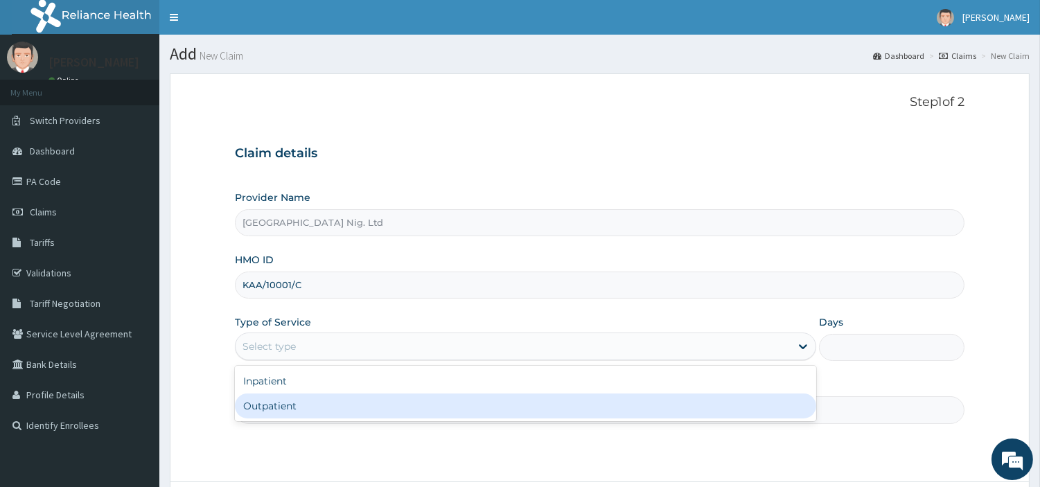
click at [368, 409] on div "Outpatient" at bounding box center [525, 405] width 581 height 25
type input "1"
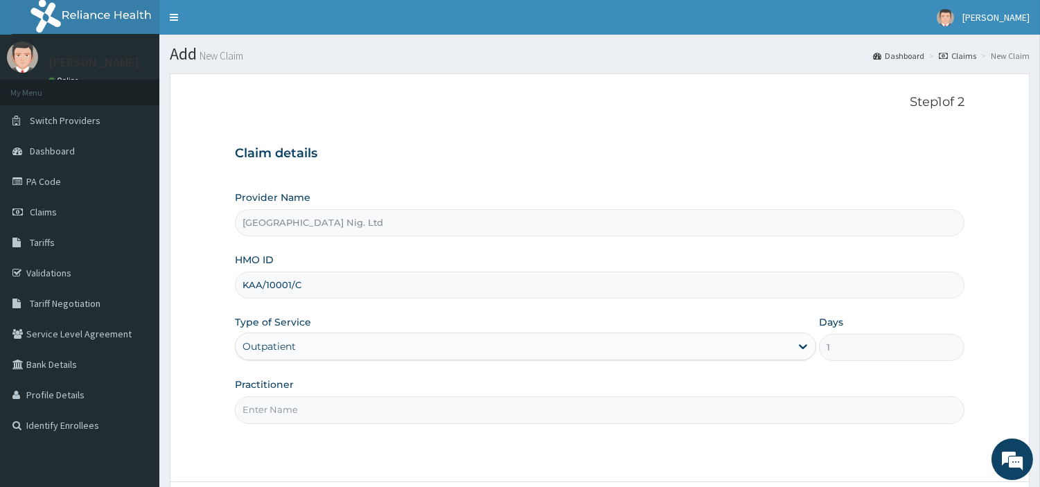
click at [368, 409] on input "Practitioner" at bounding box center [599, 409] width 729 height 27
paste input "Adewoye/Paediatrics Olatunji"
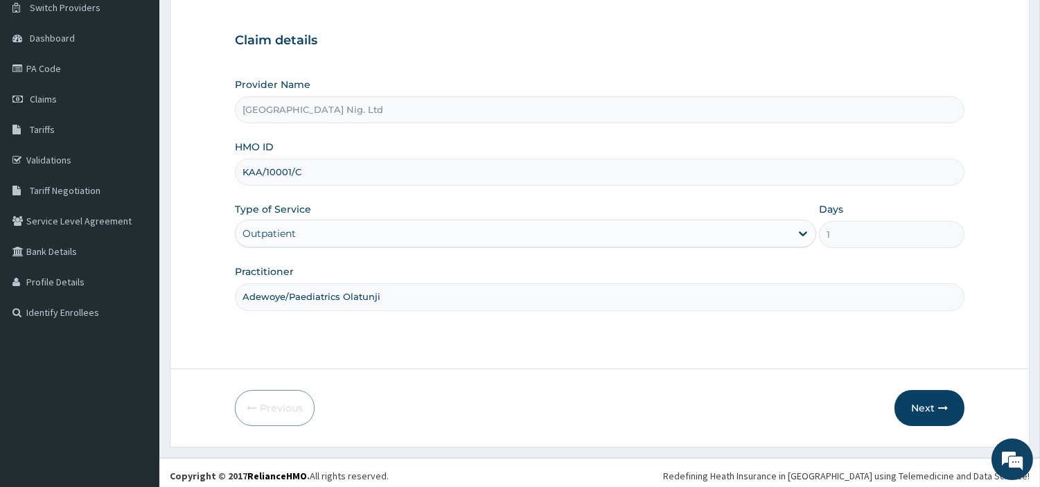
scroll to position [119, 0]
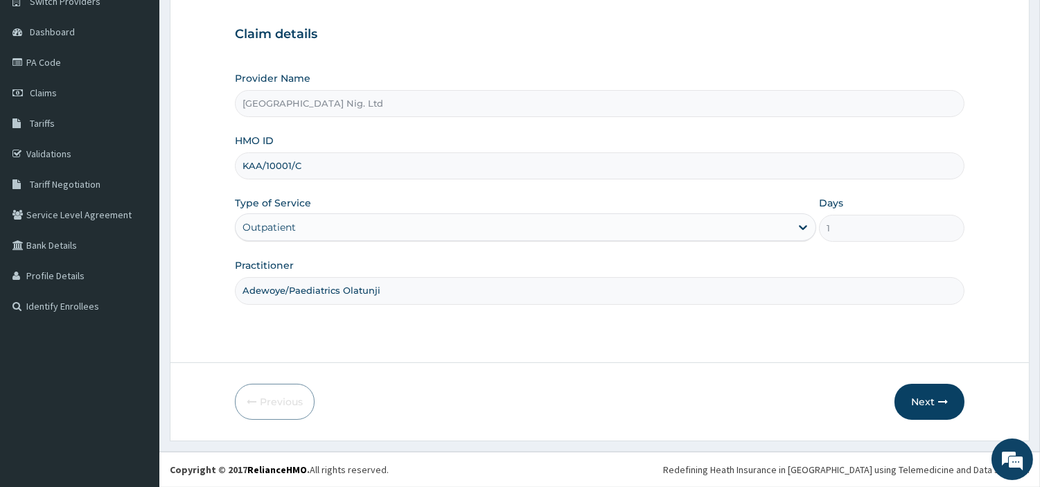
type input "Adewoye/Paediatrics Olatunji"
click at [917, 429] on form "Step 1 of 2 Claim details Provider Name R-Jolad Hospital Nig. Ltd HMO ID KAA/10…" at bounding box center [599, 197] width 859 height 486
click at [913, 412] on button "Next" at bounding box center [929, 402] width 70 height 36
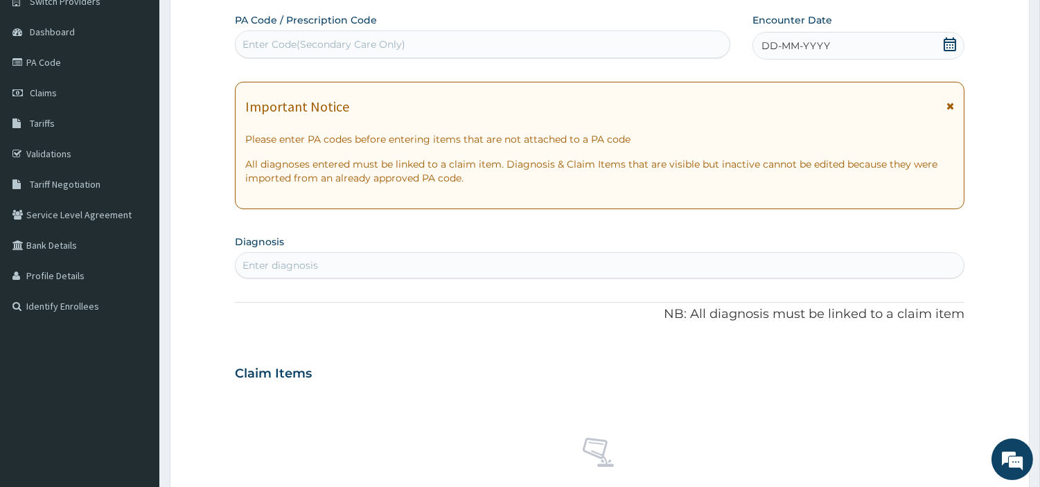
click at [427, 56] on div "Enter Code(Secondary Care Only)" at bounding box center [482, 44] width 495 height 28
paste input "PA/F88880"
type input "PA/F88880"
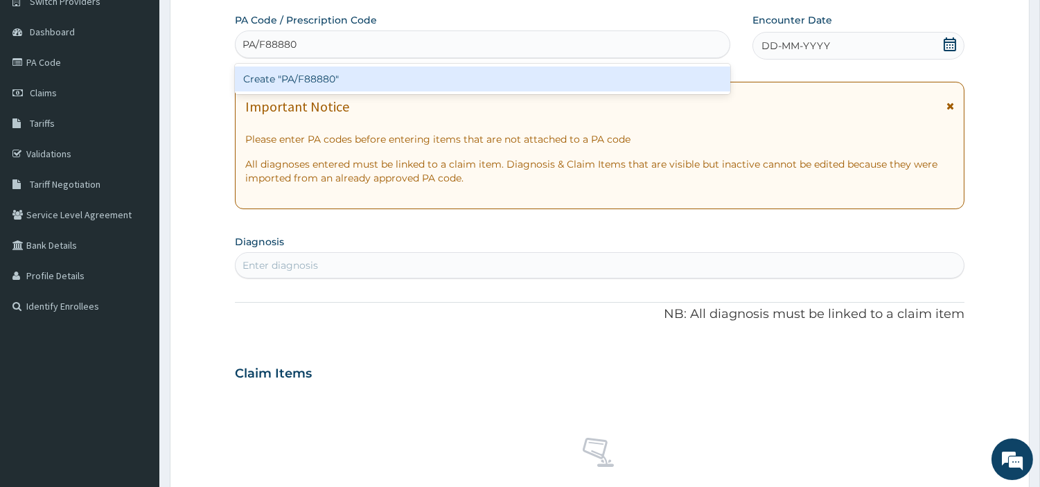
click at [586, 71] on div "Create "PA/F88880"" at bounding box center [482, 78] width 495 height 25
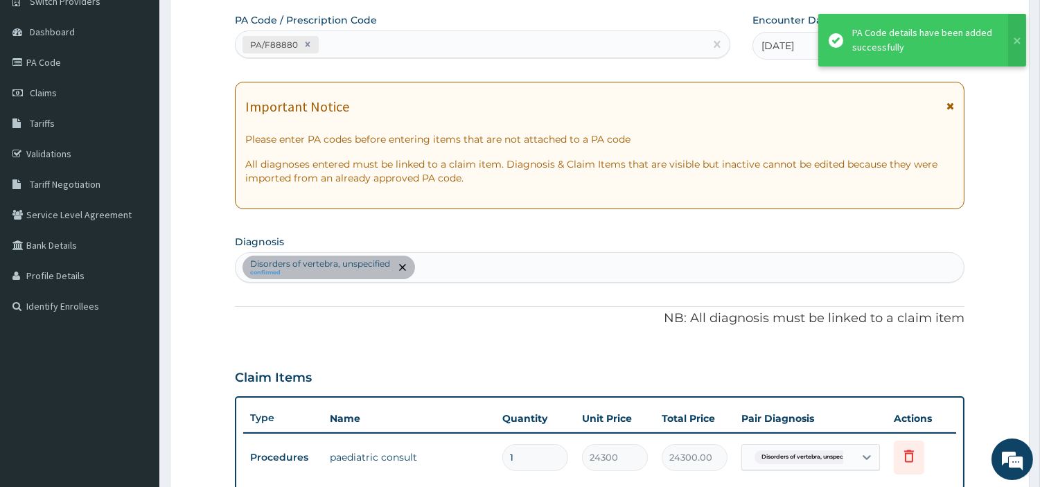
scroll to position [427, 0]
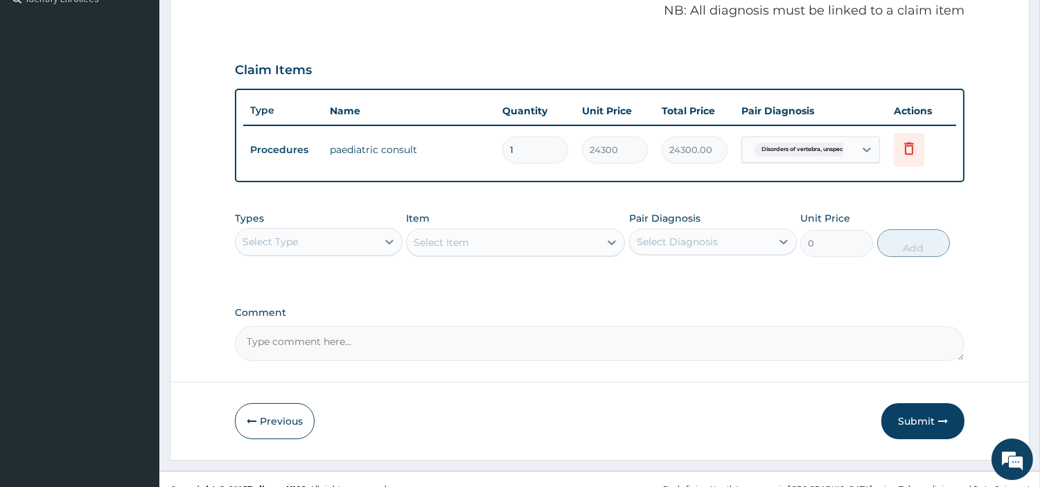
click at [929, 412] on button "Submit" at bounding box center [922, 421] width 83 height 36
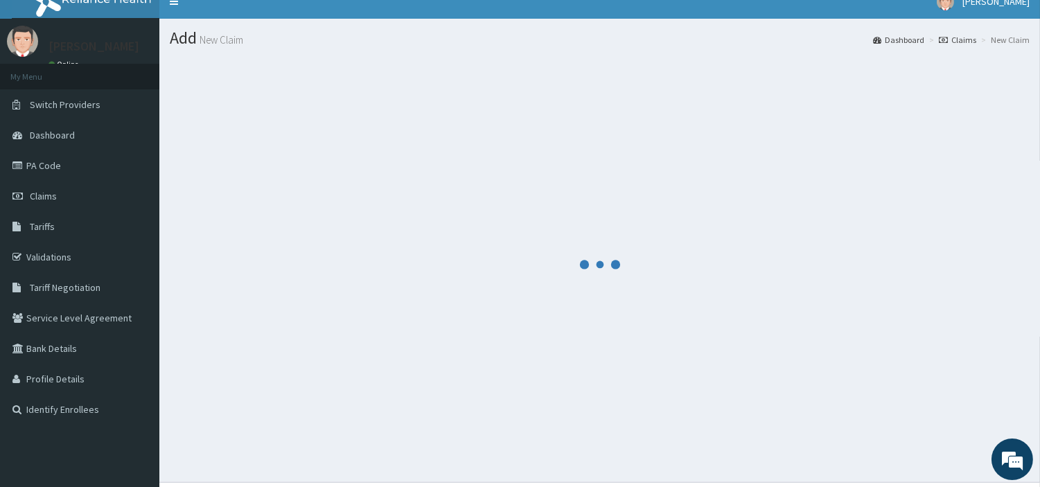
scroll to position [0, 0]
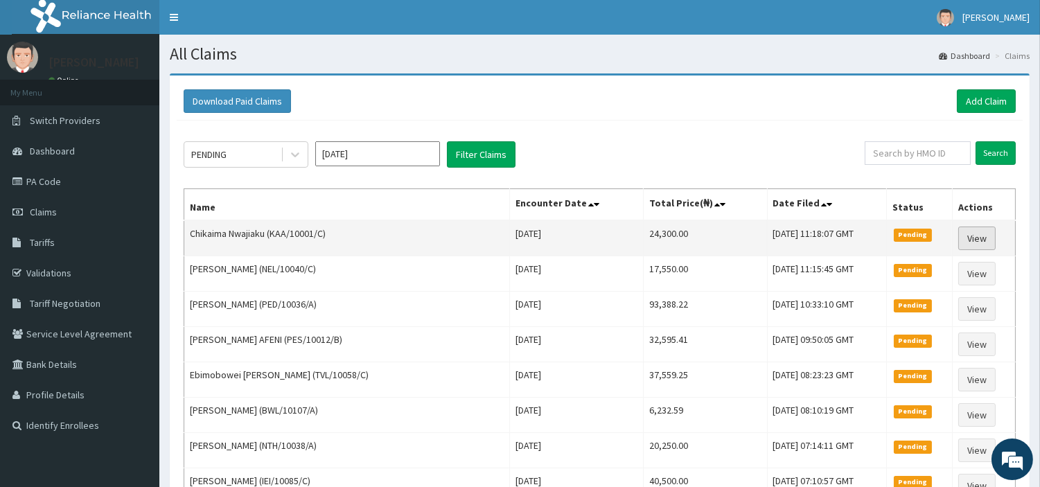
click at [977, 243] on link "View" at bounding box center [976, 238] width 37 height 24
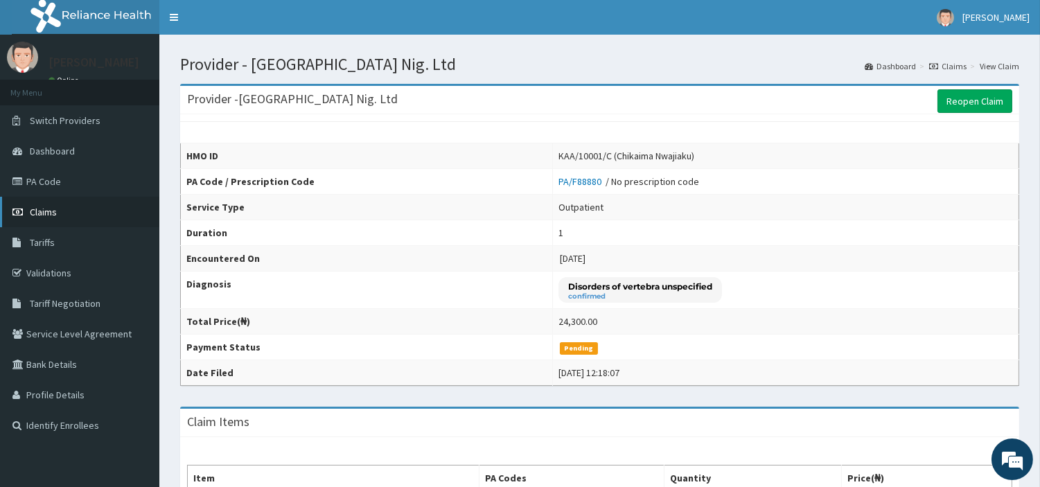
click at [42, 215] on span "Claims" at bounding box center [43, 212] width 27 height 12
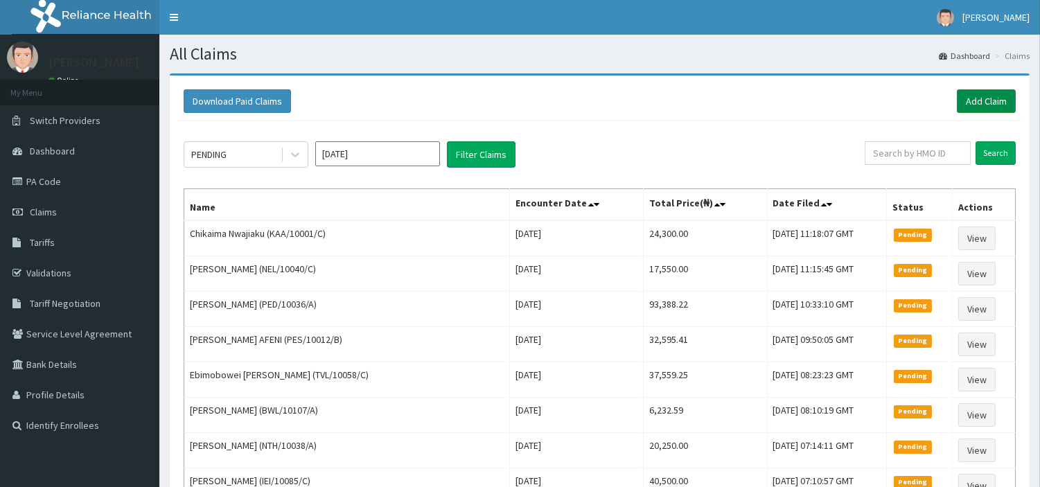
click at [980, 106] on link "Add Claim" at bounding box center [985, 101] width 59 height 24
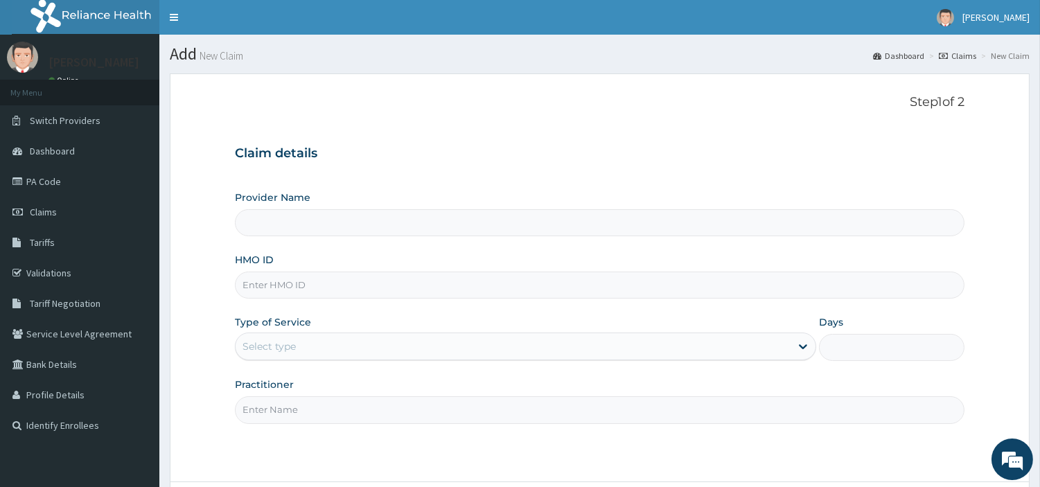
type input "[GEOGRAPHIC_DATA] Nig. Ltd"
click at [428, 287] on input "HMO ID" at bounding box center [599, 284] width 729 height 27
paste input "DGB/10071/B"
type input "DGB/10071/B"
click at [343, 346] on div "Select type" at bounding box center [512, 346] width 555 height 22
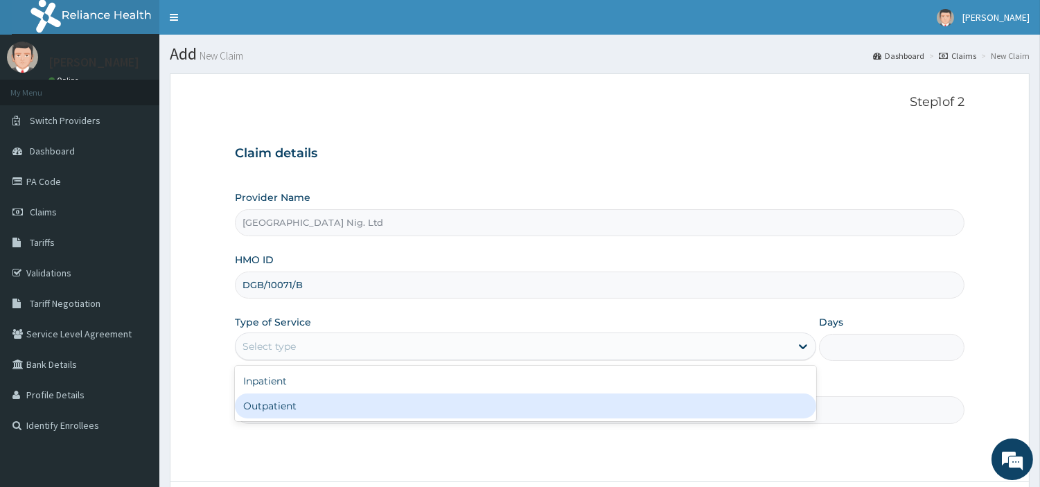
click at [341, 409] on div "Outpatient" at bounding box center [525, 405] width 581 height 25
type input "1"
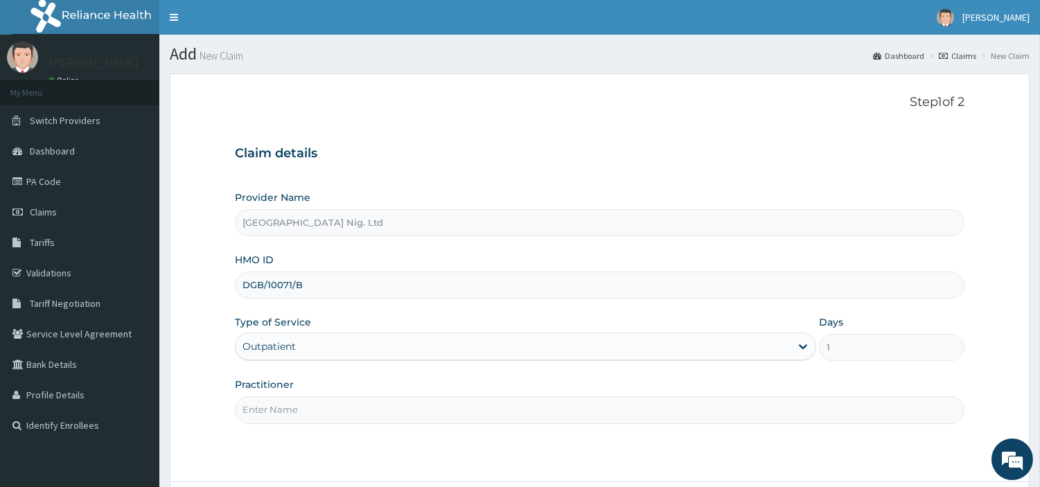
click at [340, 409] on input "Practitioner" at bounding box center [599, 409] width 729 height 27
paste input "Okunoye Obafemi"
type input "Okunoye Obafemi"
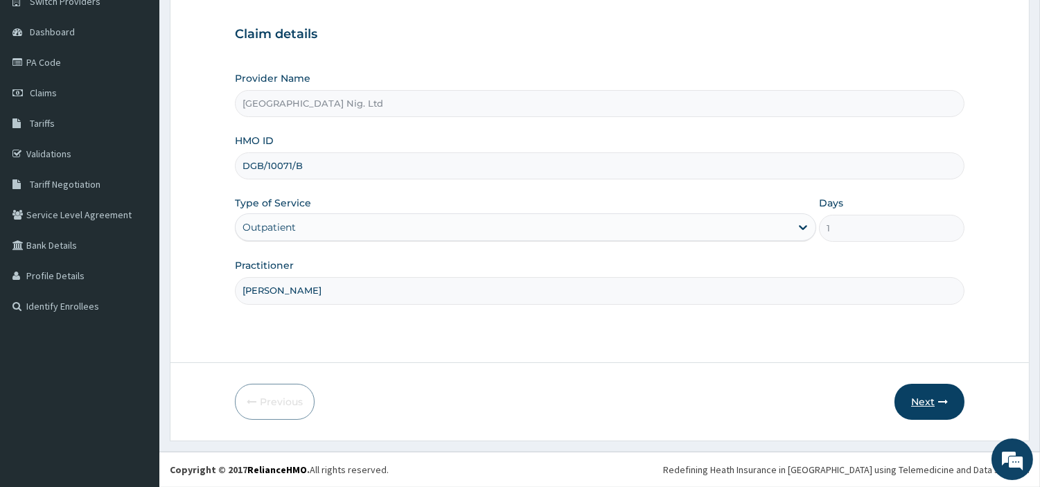
click at [937, 411] on button "Next" at bounding box center [929, 402] width 70 height 36
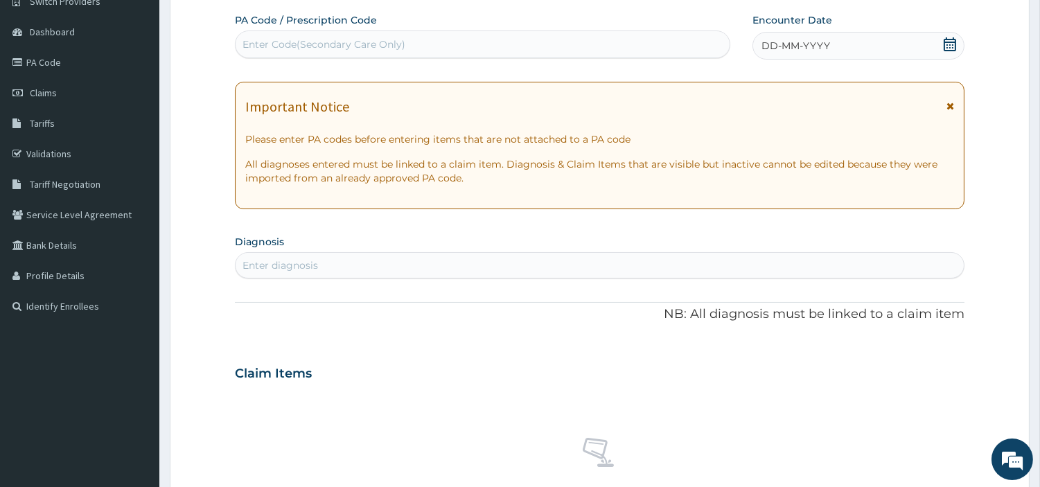
click at [389, 53] on div "Enter Code(Secondary Care Only)" at bounding box center [482, 44] width 494 height 22
paste input "PA/3B6737"
type input "PA/3B6737"
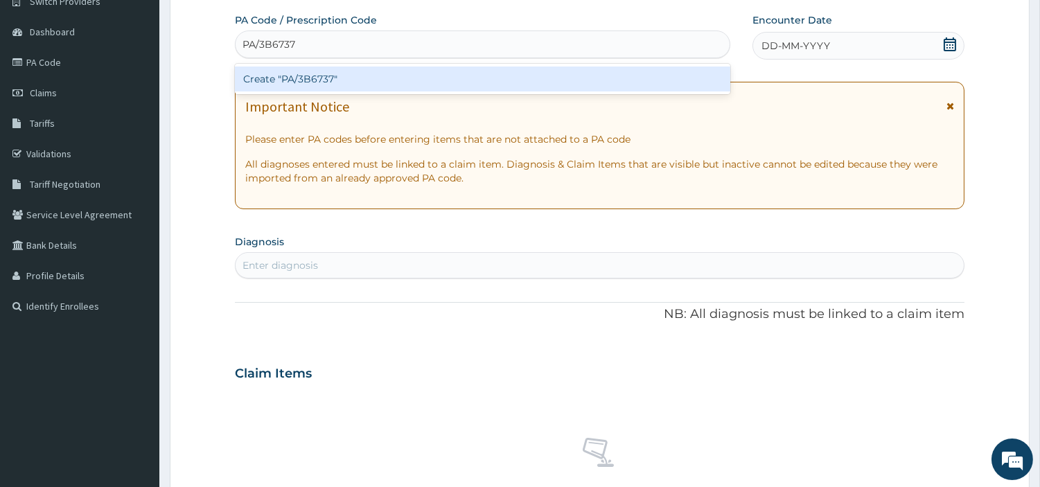
click at [604, 85] on div "Create "PA/3B6737"" at bounding box center [482, 78] width 495 height 25
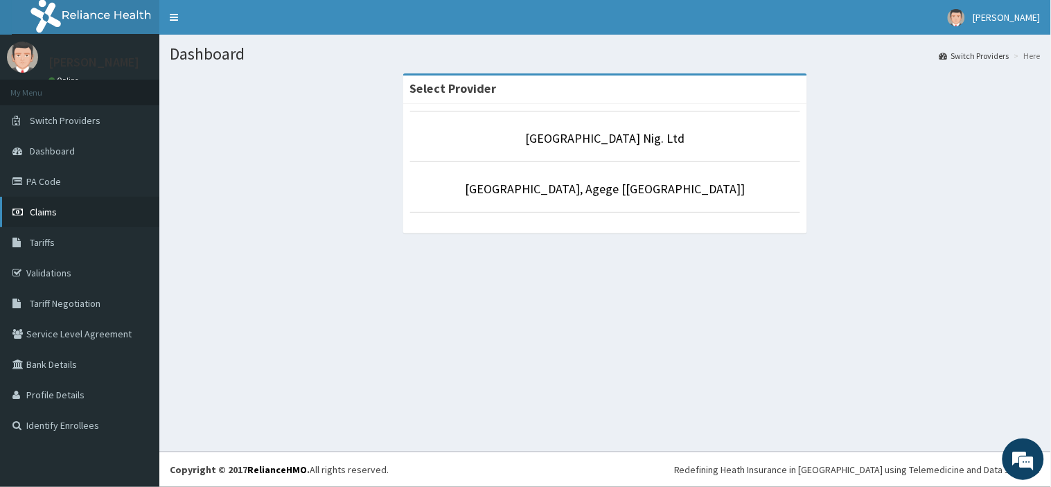
click at [23, 215] on icon at bounding box center [19, 212] width 14 height 10
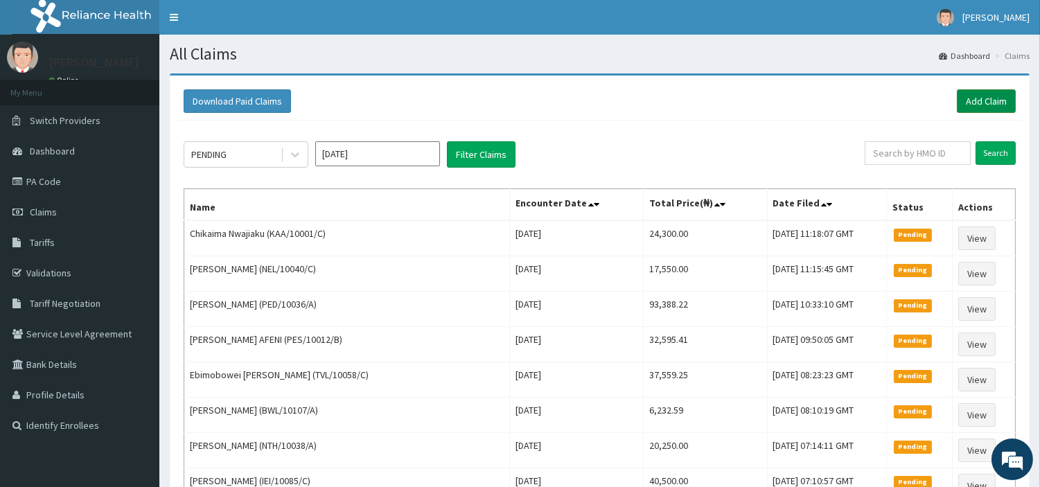
click at [966, 107] on link "Add Claim" at bounding box center [985, 101] width 59 height 24
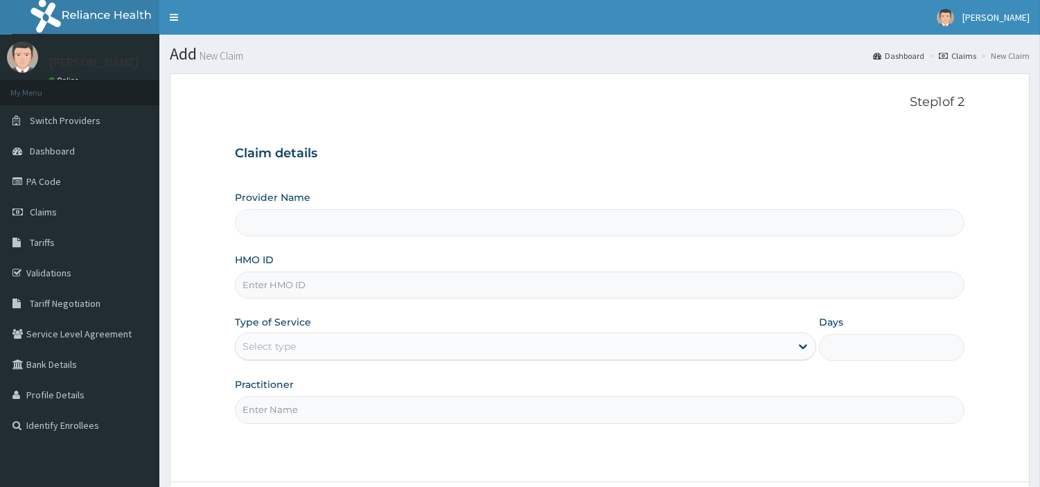
click at [267, 285] on input "HMO ID" at bounding box center [599, 284] width 729 height 27
type input "[GEOGRAPHIC_DATA] Nig. Ltd"
paste input "DGB/10071/B"
type input "DGB/10071/B"
click at [341, 341] on div "Select type" at bounding box center [512, 346] width 555 height 22
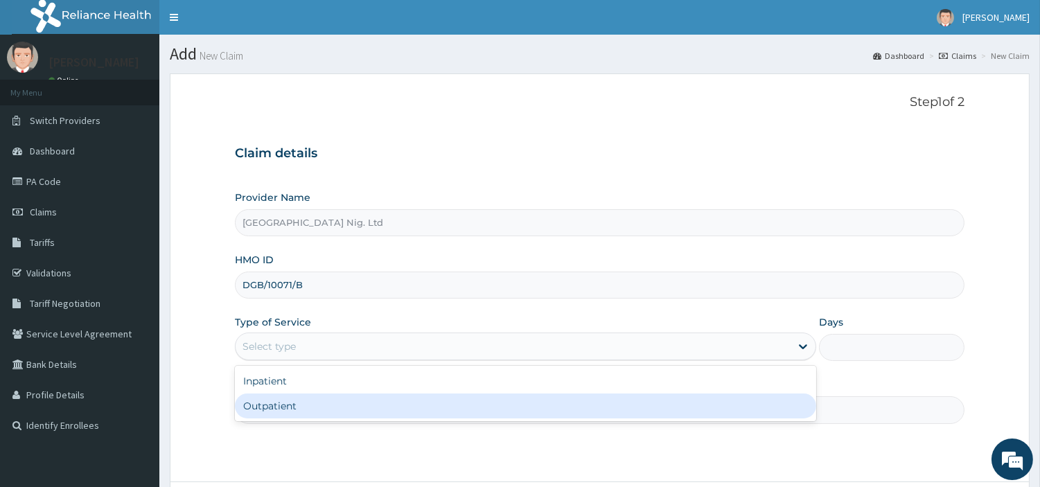
click at [335, 395] on div "Outpatient" at bounding box center [525, 405] width 581 height 25
type input "1"
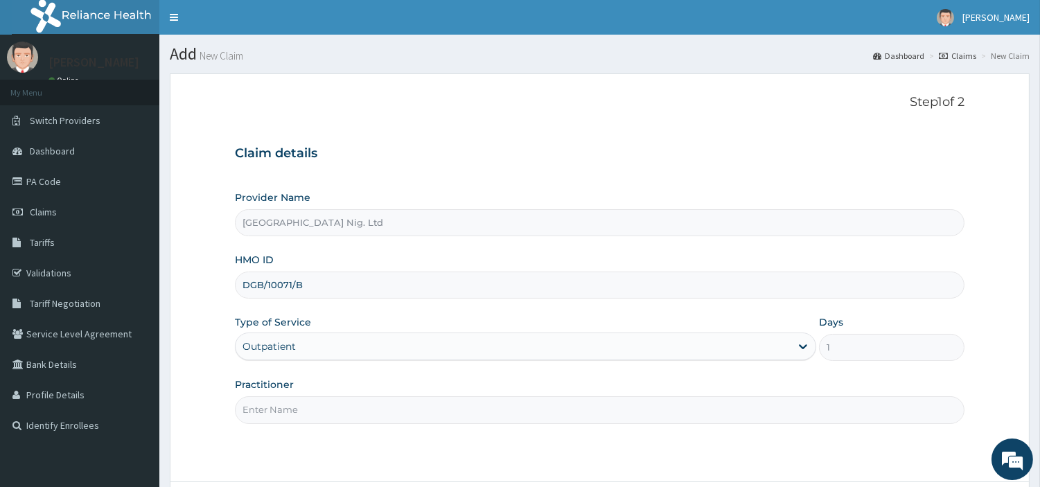
click at [335, 398] on input "Practitioner" at bounding box center [599, 409] width 729 height 27
paste input "[PERSON_NAME]"
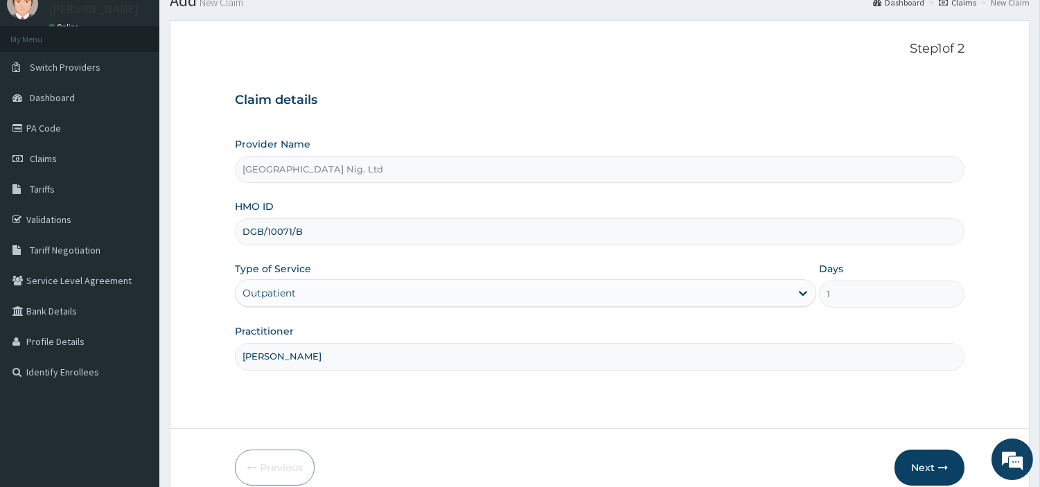
scroll to position [119, 0]
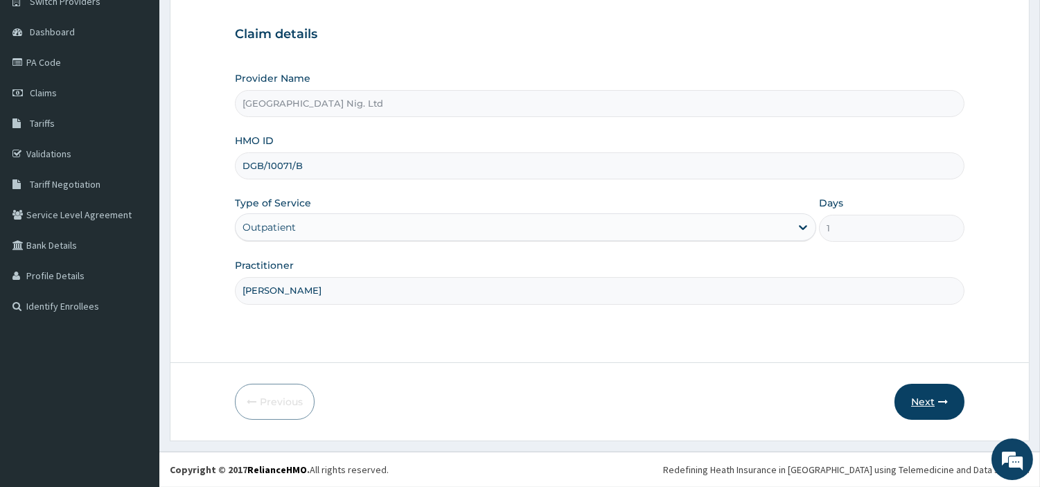
type input "[PERSON_NAME]"
click at [916, 384] on button "Next" at bounding box center [929, 402] width 70 height 36
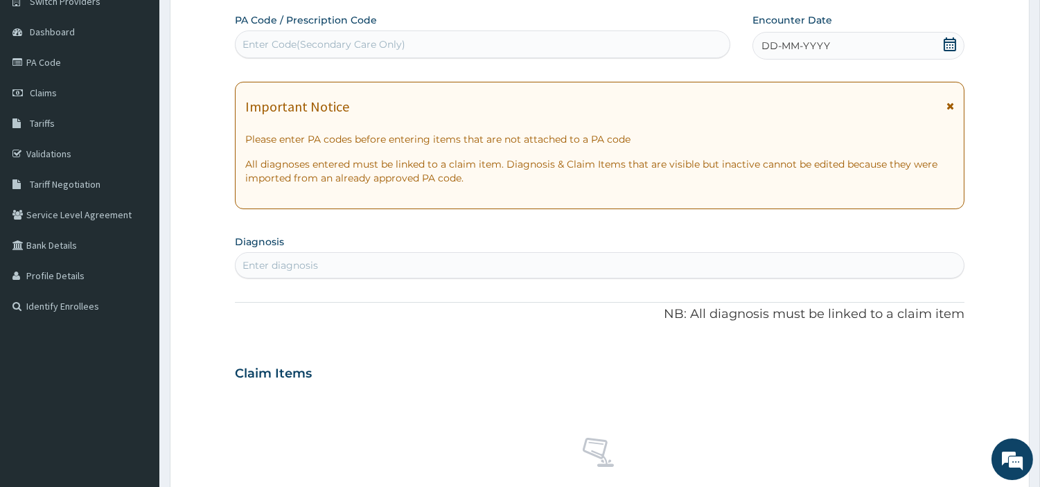
click at [443, 54] on div "Enter Code(Secondary Care Only)" at bounding box center [482, 44] width 494 height 22
paste input "PA/3B6737"
type input "PA/3B6737"
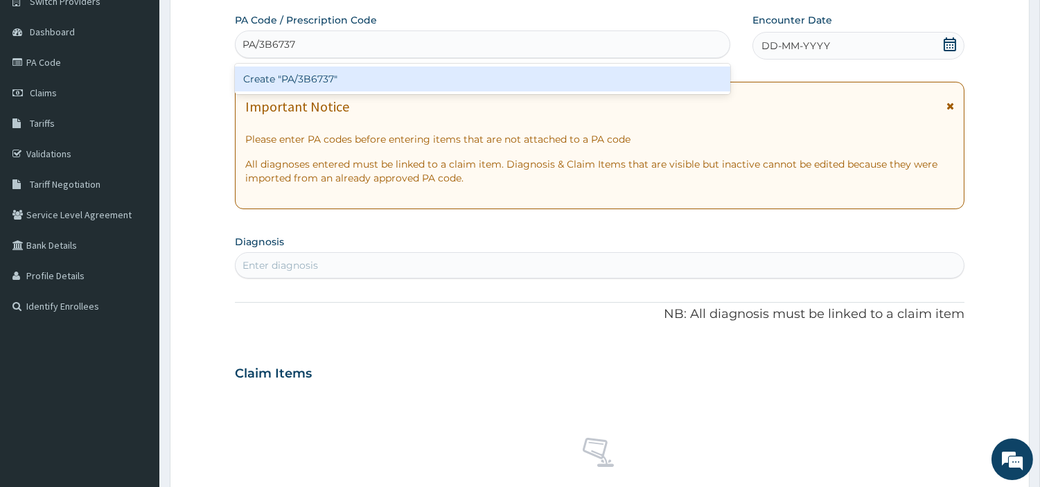
click at [619, 79] on div "Create "PA/3B6737"" at bounding box center [482, 78] width 495 height 25
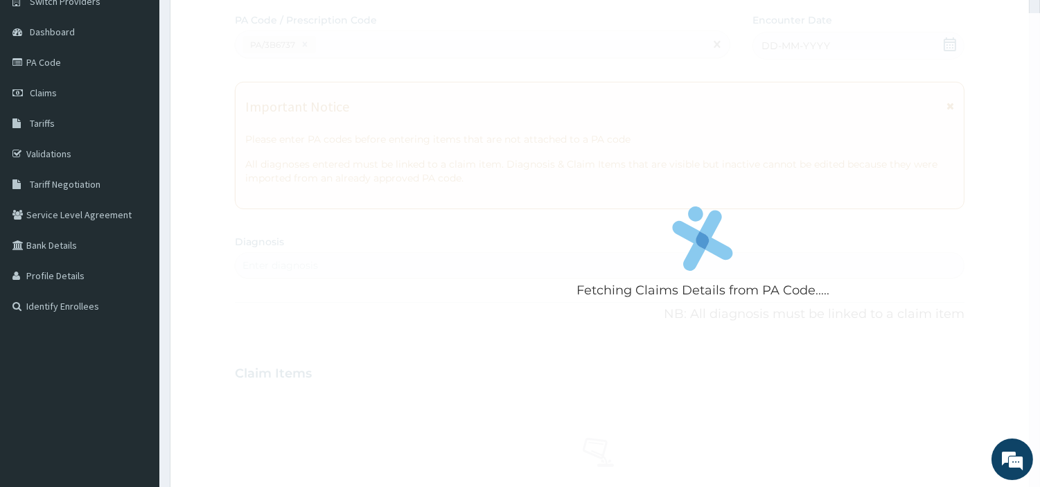
scroll to position [0, 0]
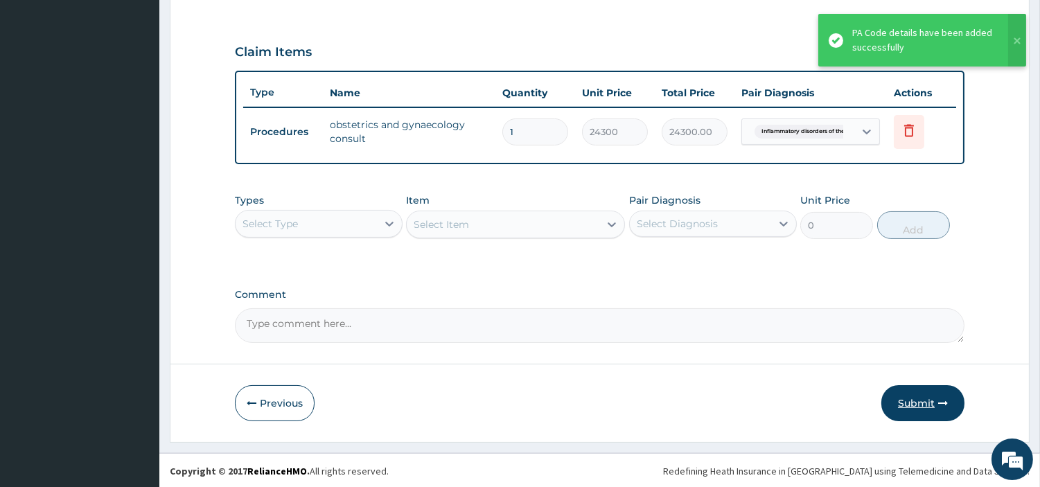
click at [899, 396] on button "Submit" at bounding box center [922, 403] width 83 height 36
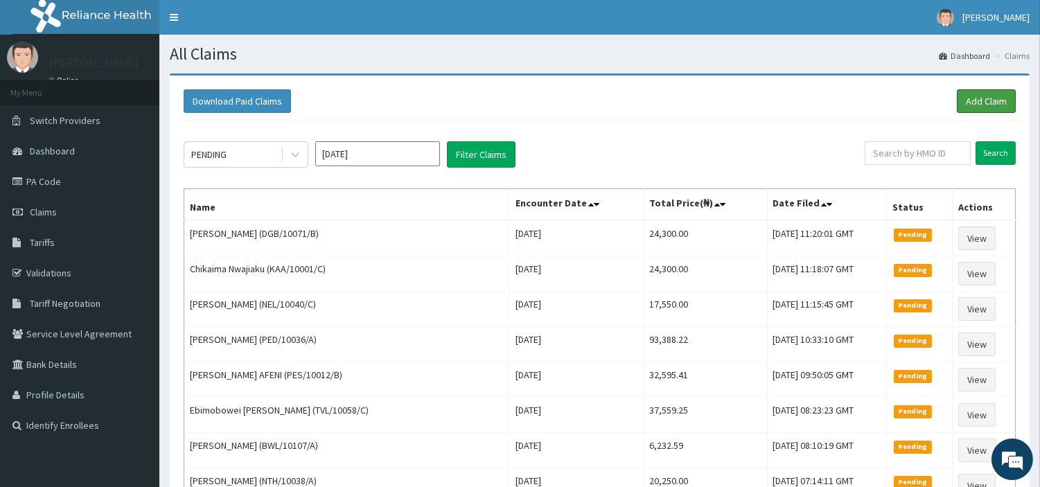
drag, startPoint x: 972, startPoint y: 91, endPoint x: 898, endPoint y: 78, distance: 75.3
click at [971, 91] on link "Add Claim" at bounding box center [985, 101] width 59 height 24
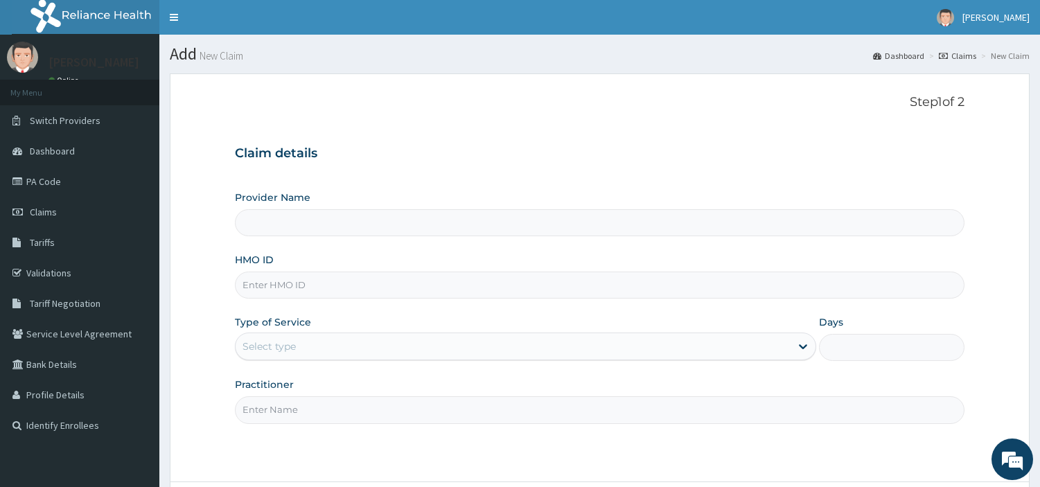
type input "[GEOGRAPHIC_DATA] Nig. Ltd"
click at [307, 293] on input "HMO ID" at bounding box center [599, 284] width 729 height 27
paste input "PLL/10115/C"
type input "PLL/10115/C"
click at [349, 341] on div "Select type" at bounding box center [512, 346] width 555 height 22
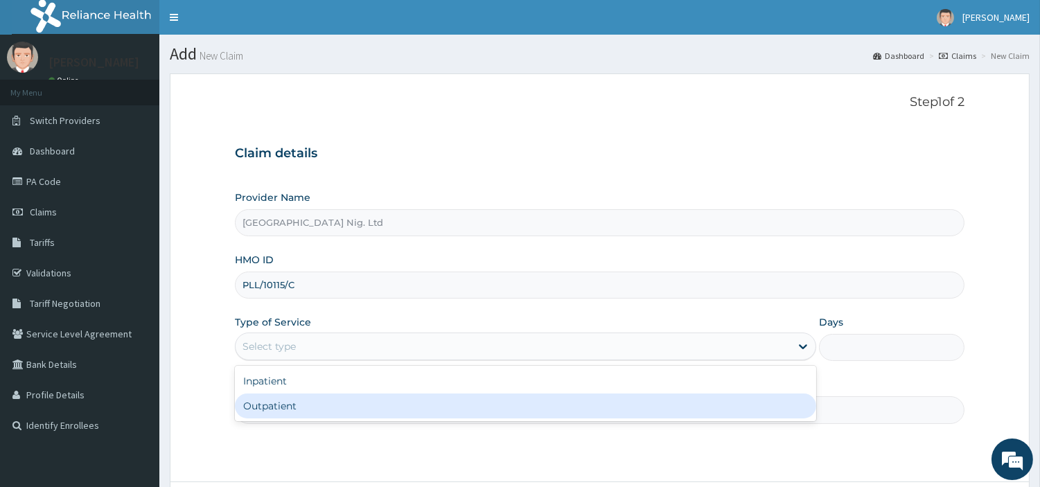
click at [329, 400] on div "Outpatient" at bounding box center [525, 405] width 581 height 25
type input "1"
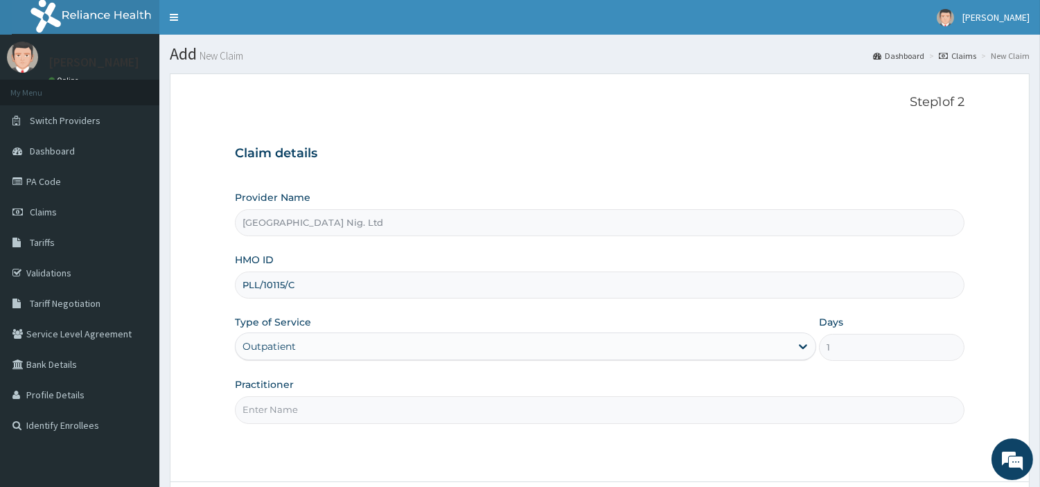
click at [329, 400] on input "Practitioner" at bounding box center [599, 409] width 729 height 27
paste input "Onodu | Junior Resident DivineGrace"
type input "Onodu | Junior Resident DivineGrace"
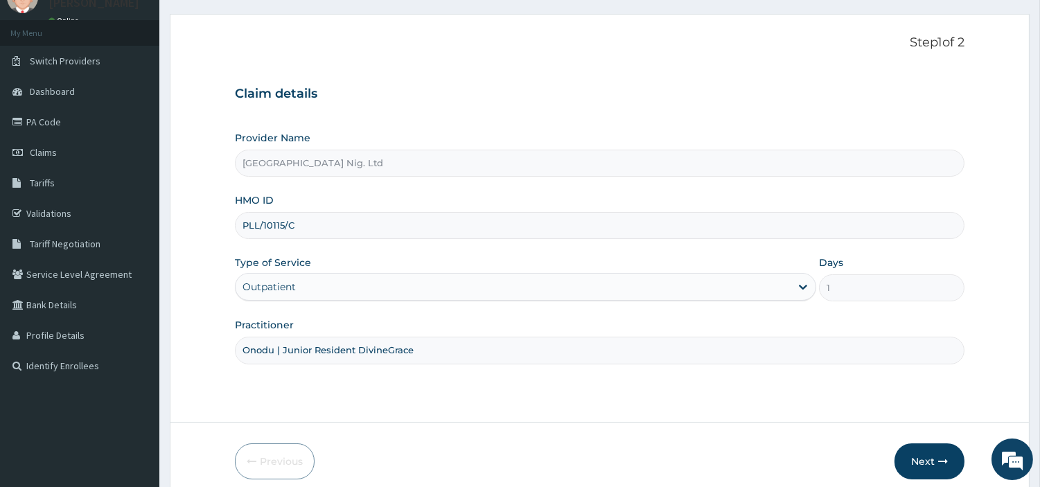
scroll to position [119, 0]
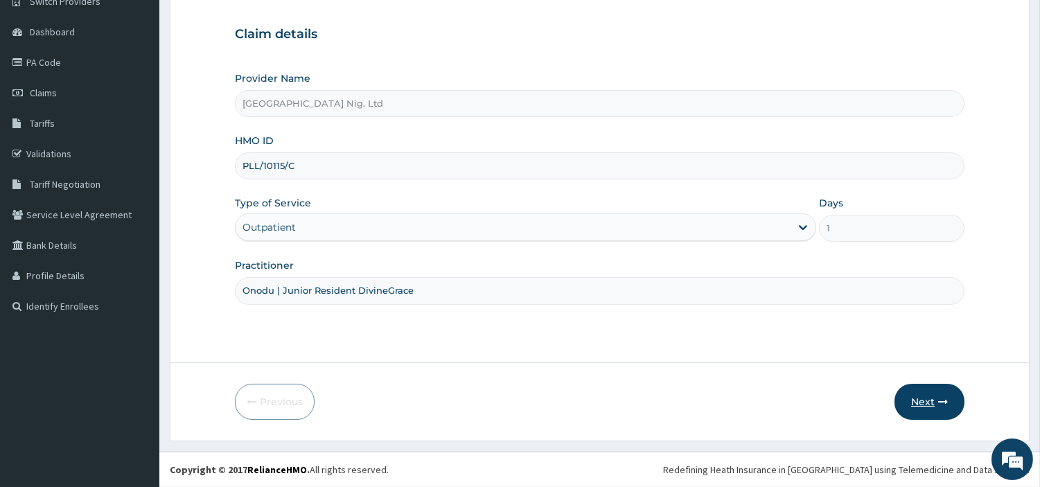
click at [909, 406] on button "Next" at bounding box center [929, 402] width 70 height 36
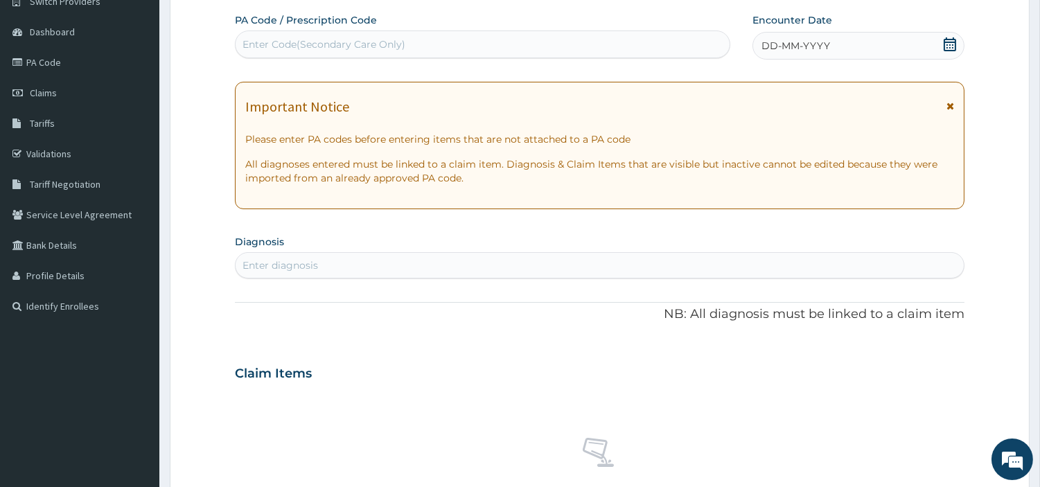
click at [859, 44] on div "DD-MM-YYYY" at bounding box center [858, 46] width 212 height 28
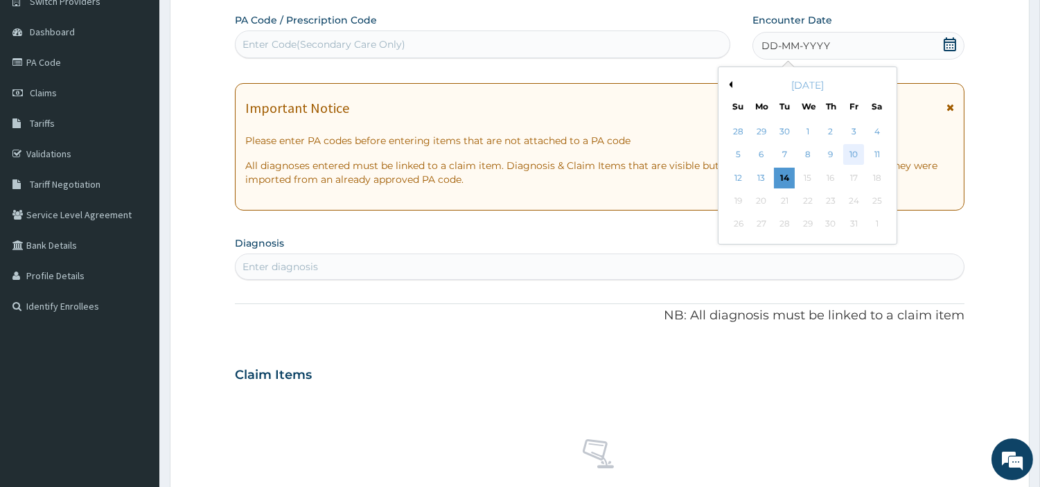
click at [855, 154] on div "10" at bounding box center [853, 155] width 21 height 21
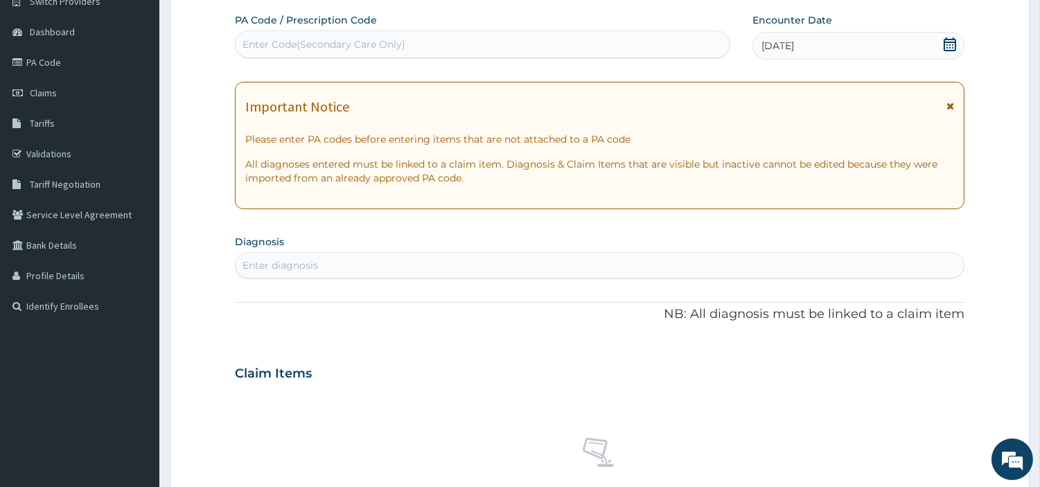
click at [737, 267] on div "Enter diagnosis" at bounding box center [599, 265] width 728 height 22
type input "LEIOMYOMA"
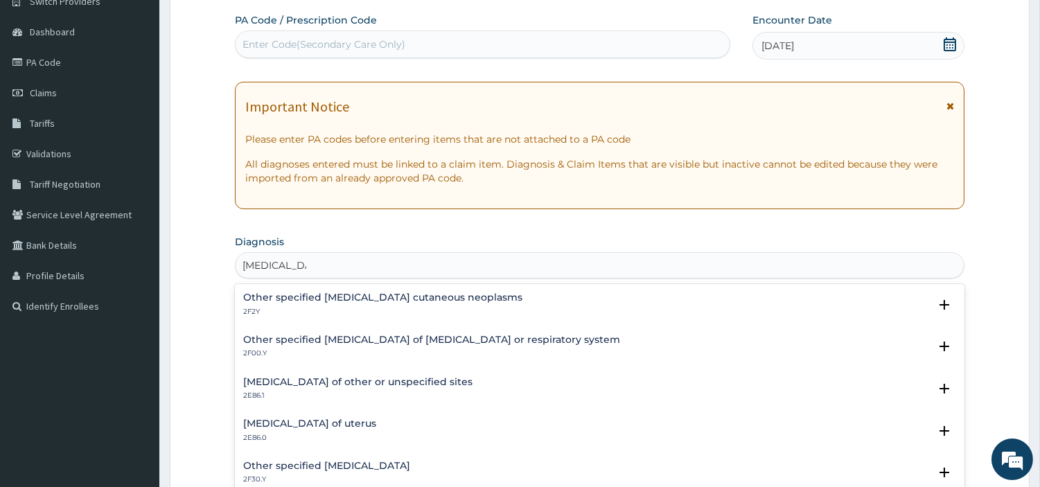
click at [340, 388] on div "Leiomyoma of other or unspecified sites 2E86.1" at bounding box center [357, 389] width 229 height 24
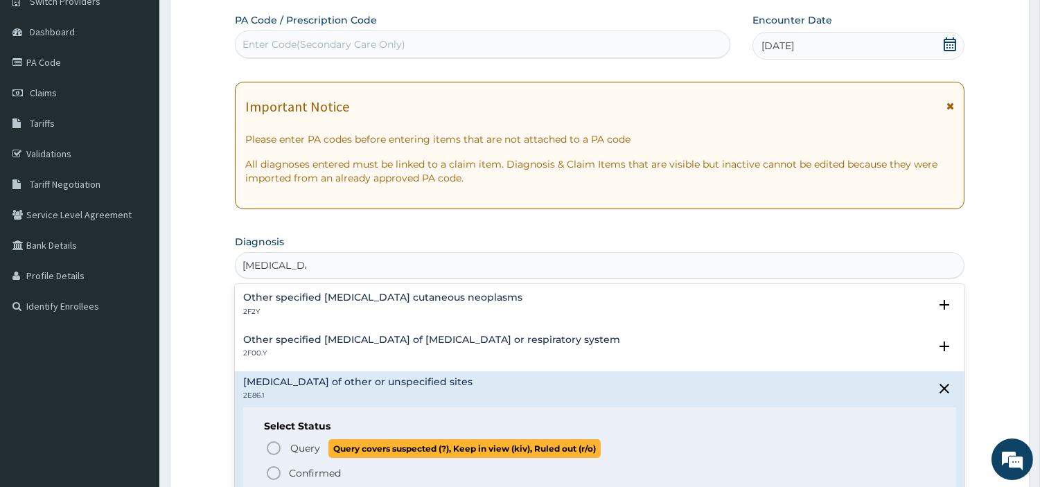
click at [301, 452] on span "Query" at bounding box center [305, 448] width 30 height 14
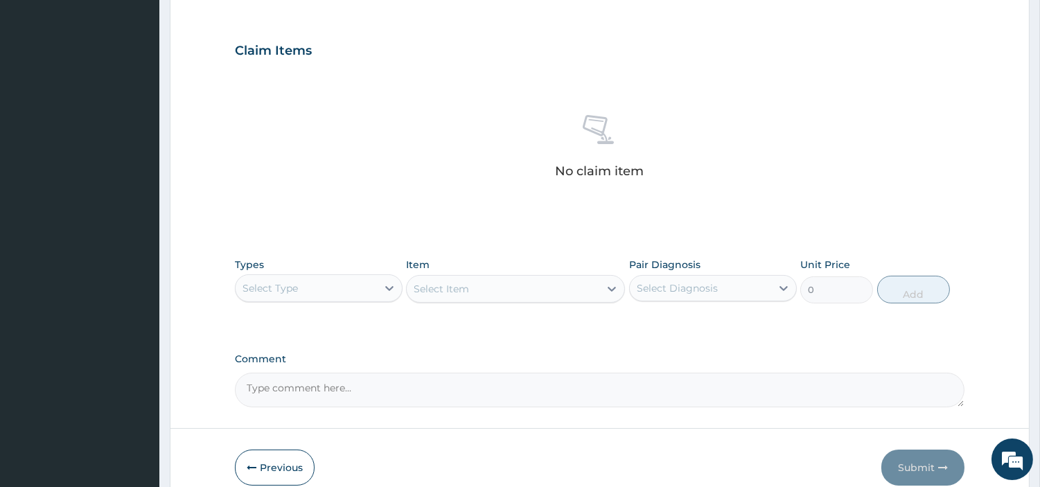
scroll to position [511, 0]
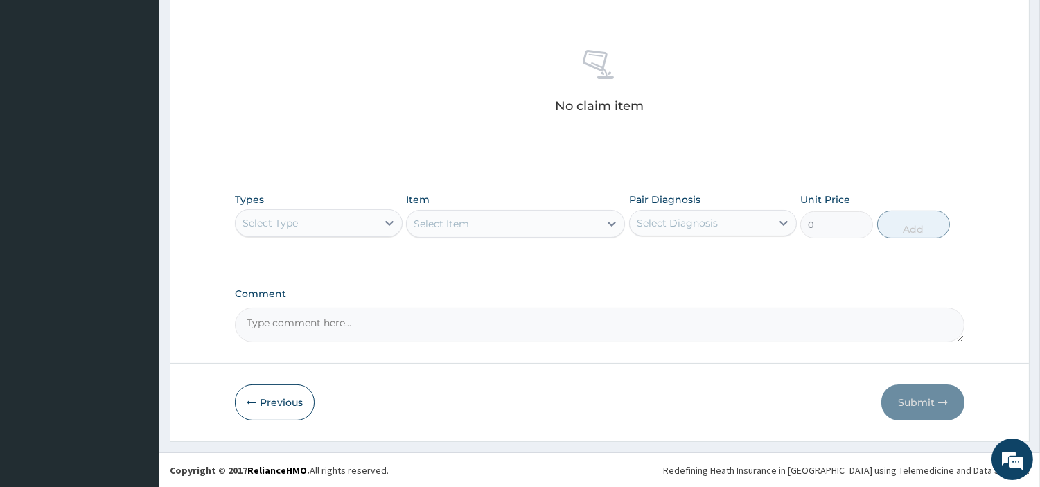
click at [355, 224] on div "Select Type" at bounding box center [305, 223] width 141 height 22
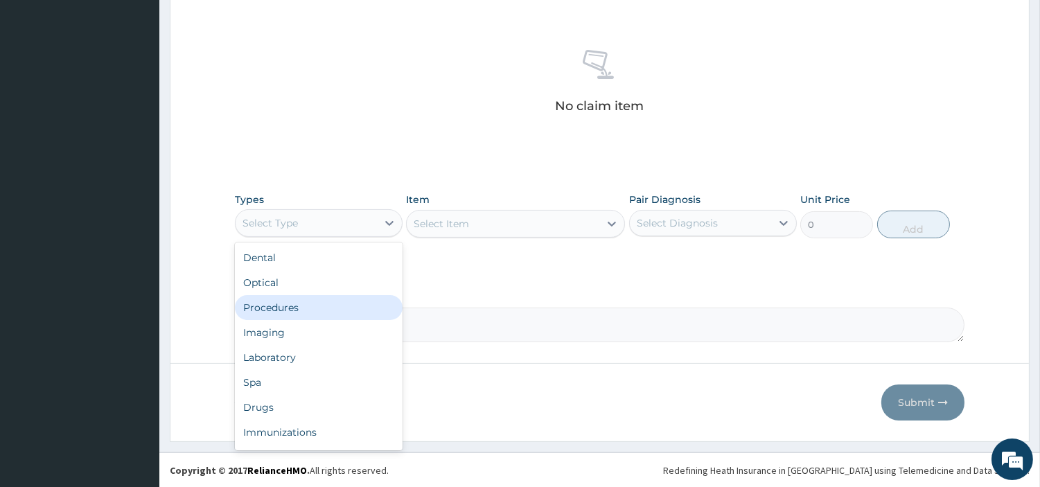
click at [327, 303] on div "Procedures" at bounding box center [319, 307] width 168 height 25
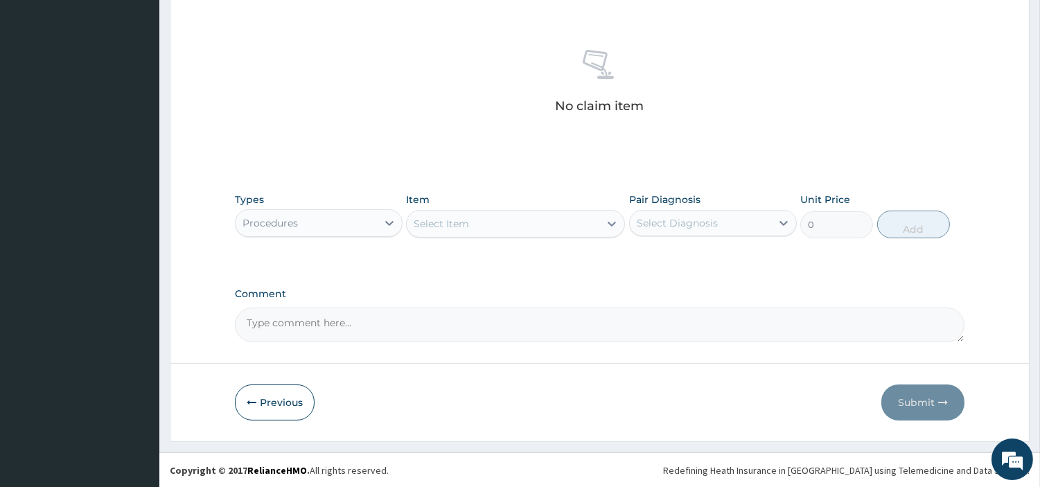
click at [481, 224] on div "Select Item" at bounding box center [503, 224] width 193 height 22
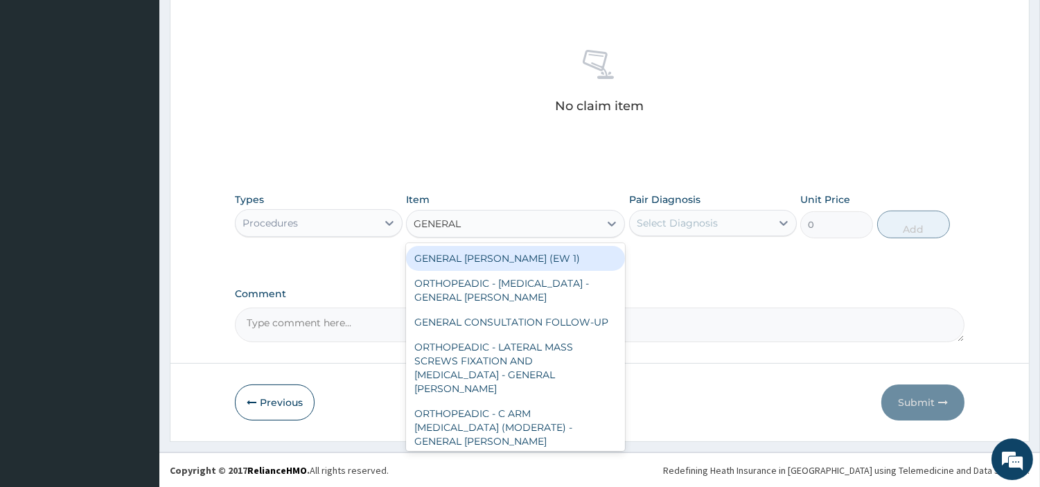
type input "GENERAL C"
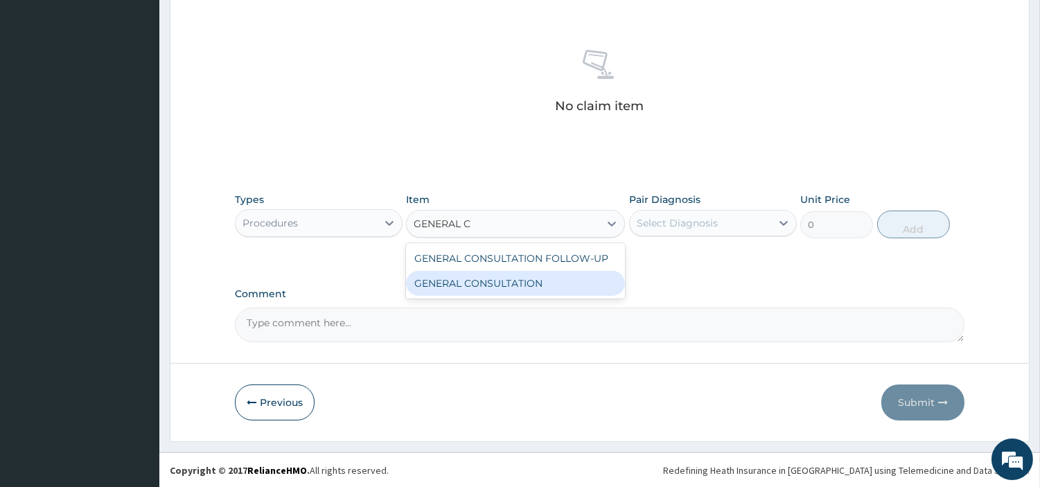
click at [536, 283] on div "GENERAL CONSULTATION" at bounding box center [515, 283] width 219 height 25
type input "6750"
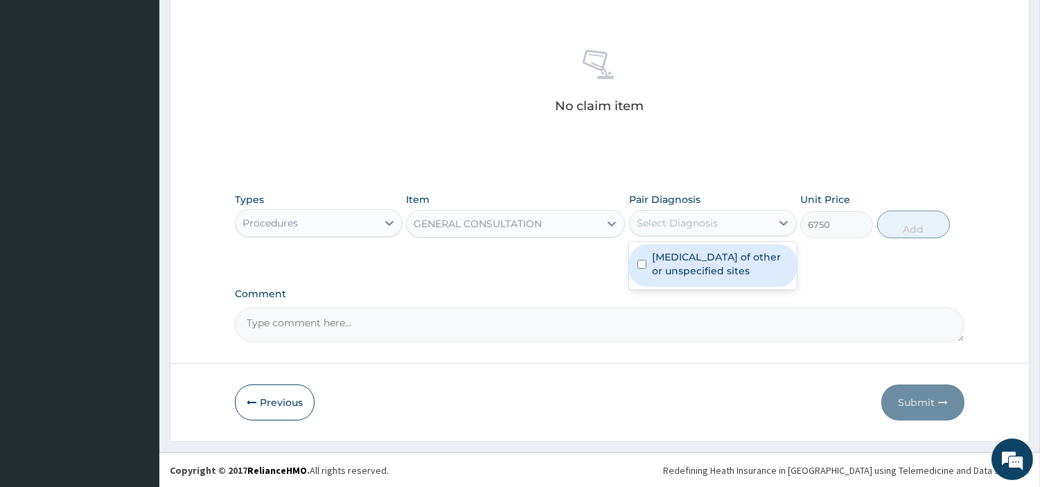
click at [663, 234] on div "Select Diagnosis" at bounding box center [713, 223] width 168 height 26
click at [661, 262] on label "Leiomyoma of other or unspecified sites" at bounding box center [720, 264] width 136 height 28
checkbox input "true"
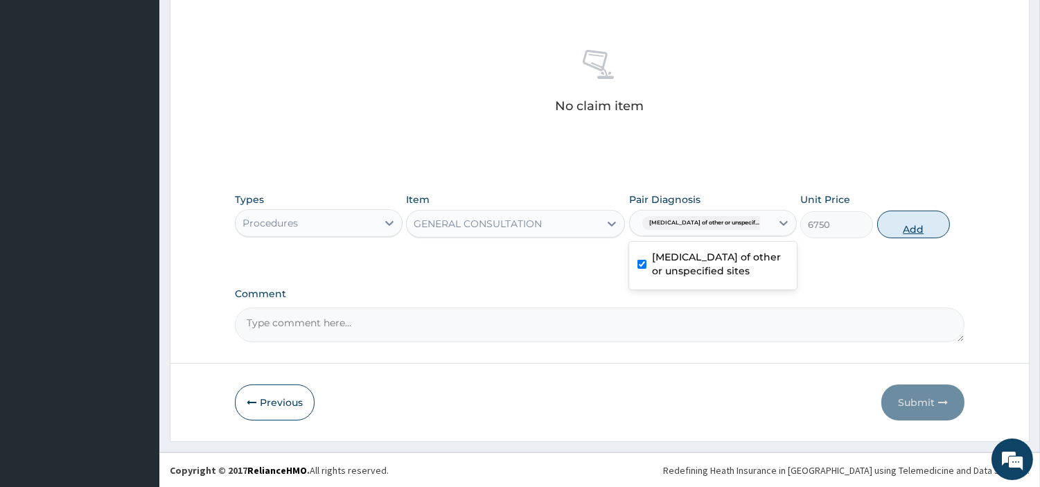
click at [904, 238] on button "Add" at bounding box center [913, 225] width 73 height 28
type input "0"
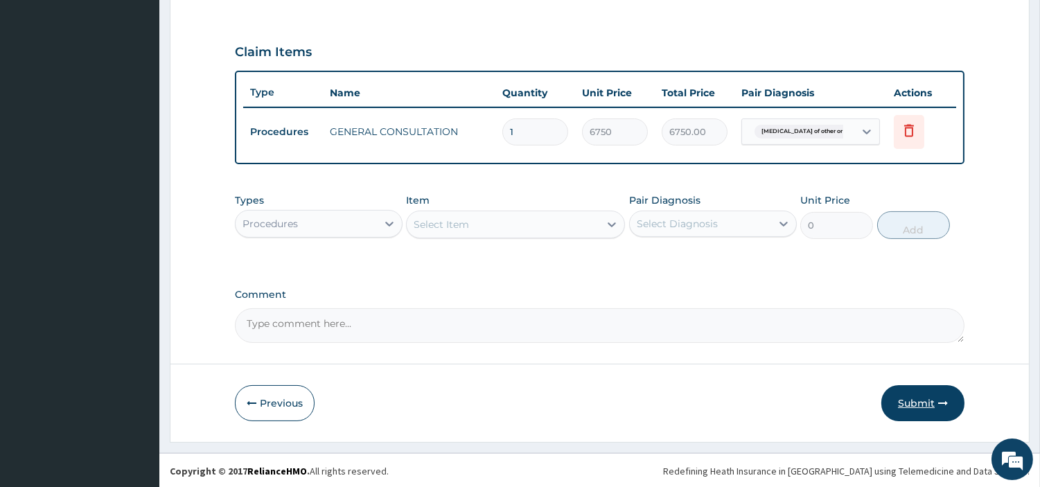
click at [909, 393] on button "Submit" at bounding box center [922, 403] width 83 height 36
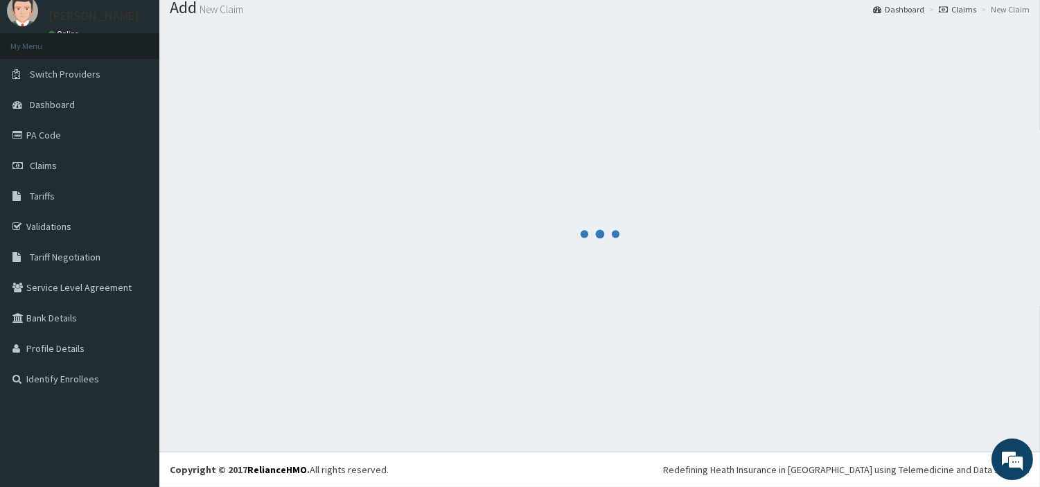
scroll to position [46, 0]
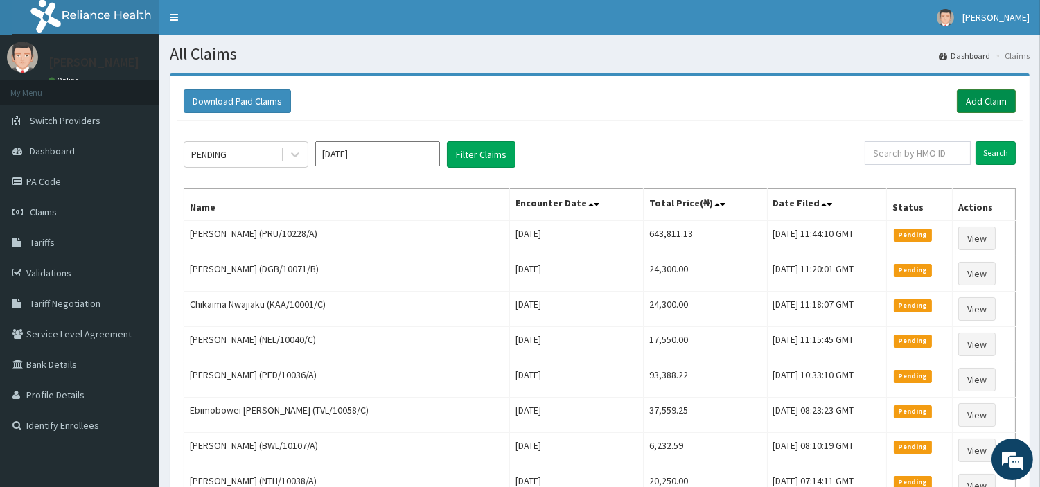
click at [1006, 93] on link "Add Claim" at bounding box center [985, 101] width 59 height 24
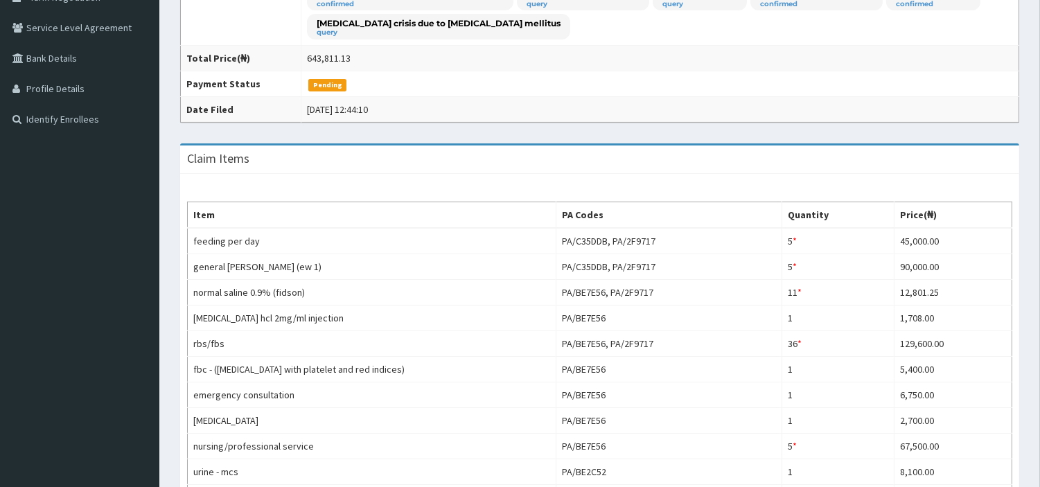
scroll to position [308, 0]
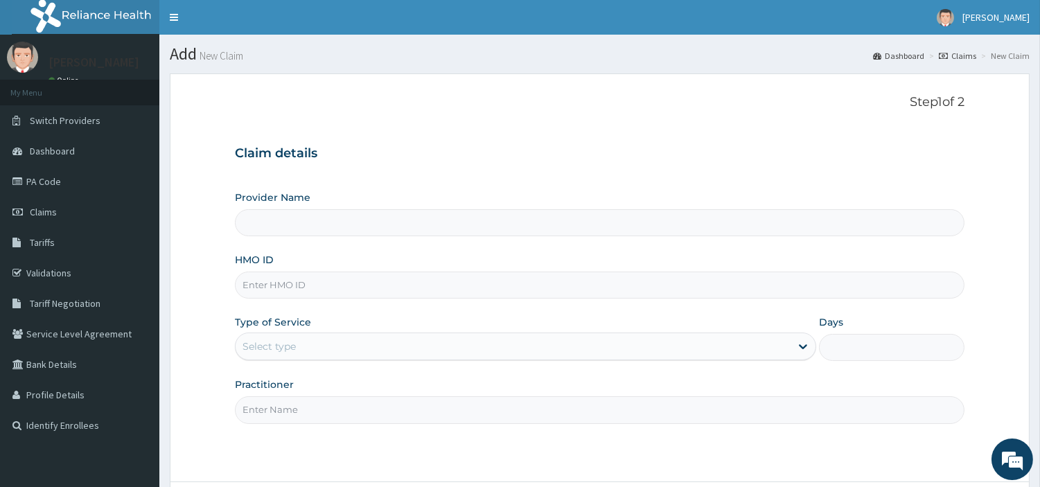
click at [347, 292] on input "HMO ID" at bounding box center [599, 284] width 729 height 27
type input "[GEOGRAPHIC_DATA] Nig. Ltd"
paste input "[PERSON_NAME]"
click at [281, 286] on input "[PERSON_NAME]" at bounding box center [599, 284] width 729 height 27
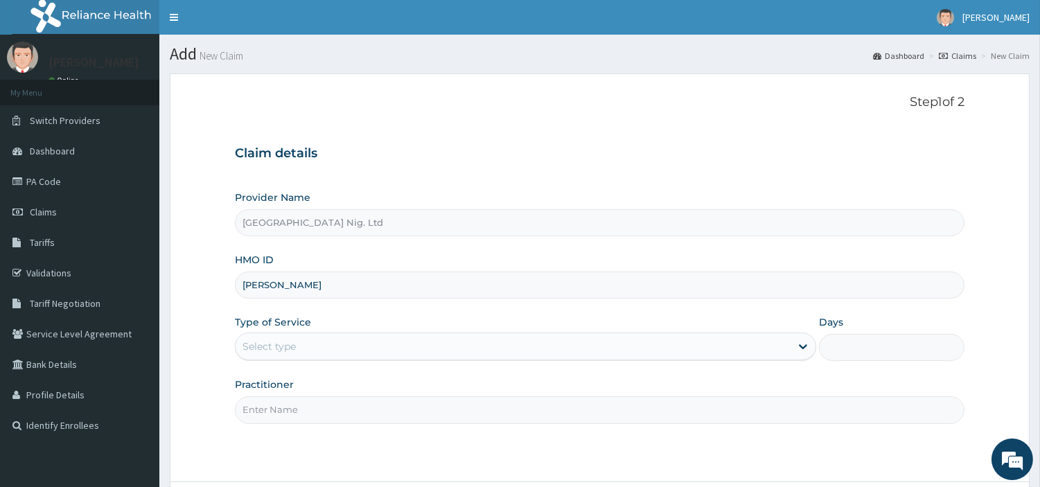
click at [281, 286] on input "[PERSON_NAME]" at bounding box center [599, 284] width 729 height 27
paste input "CYU/10177/A"
type input "CYU/10177/A"
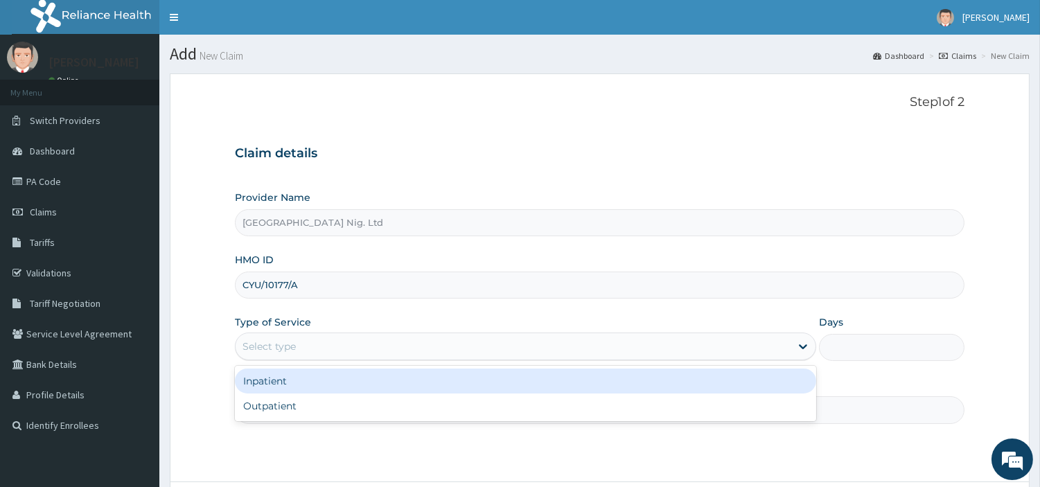
click at [310, 354] on div "Select type" at bounding box center [512, 346] width 555 height 22
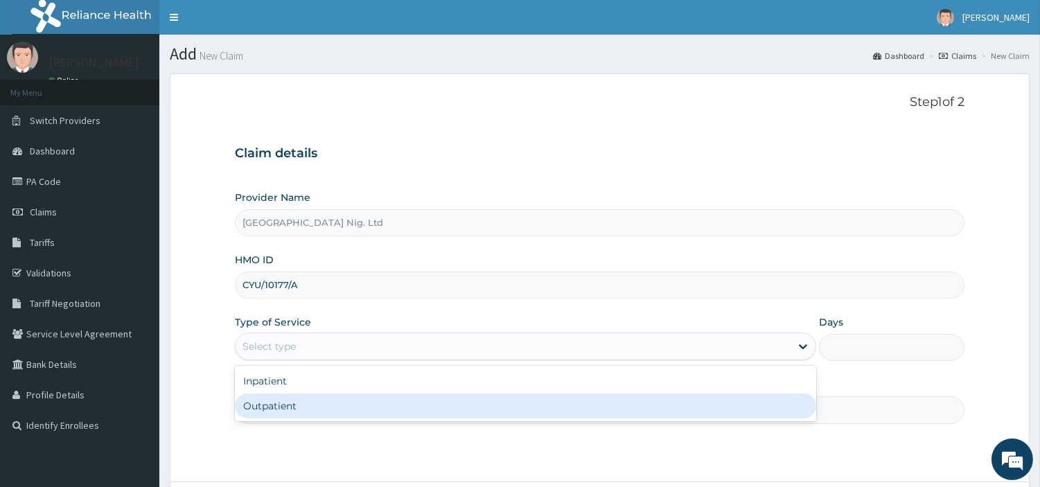
click at [302, 411] on div "Outpatient" at bounding box center [525, 405] width 581 height 25
type input "1"
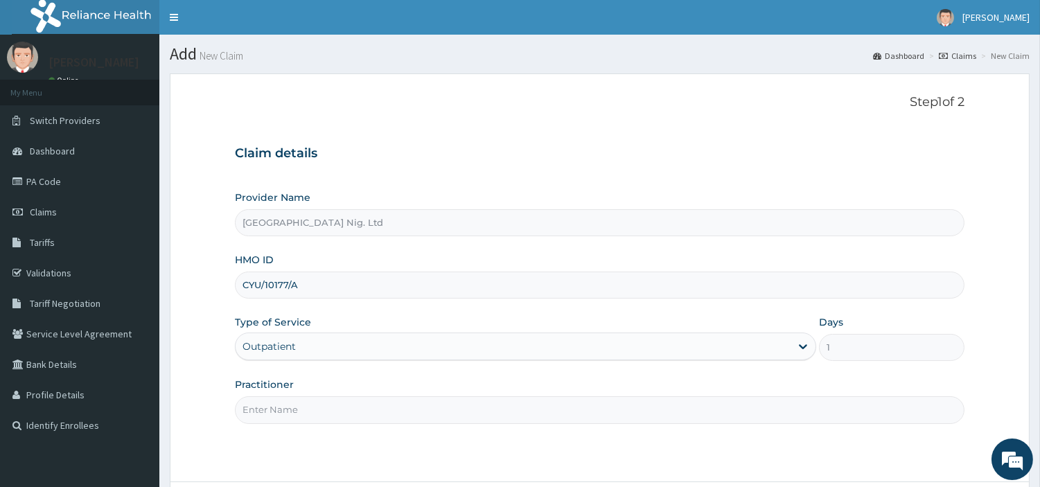
click at [302, 411] on input "Practitioner" at bounding box center [599, 409] width 729 height 27
paste input "Okafor Amarachi"
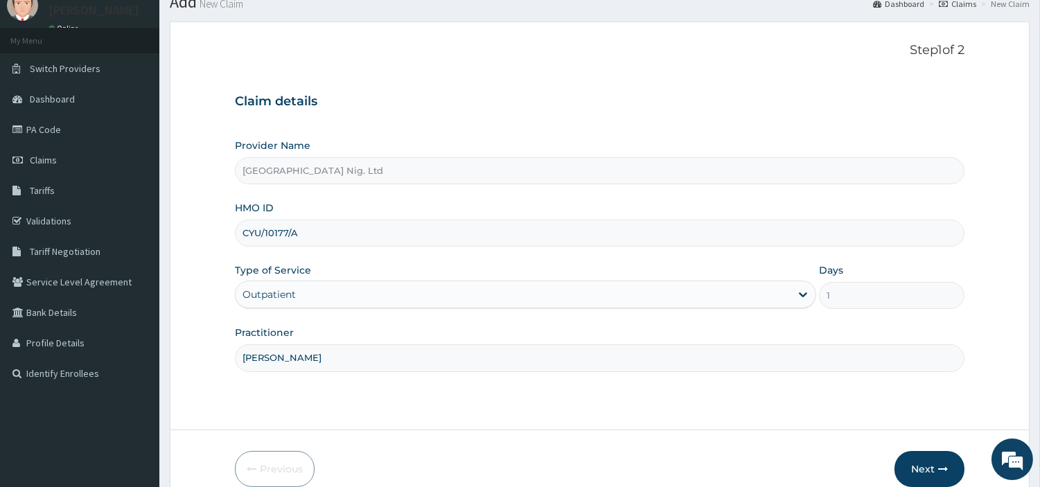
scroll to position [77, 0]
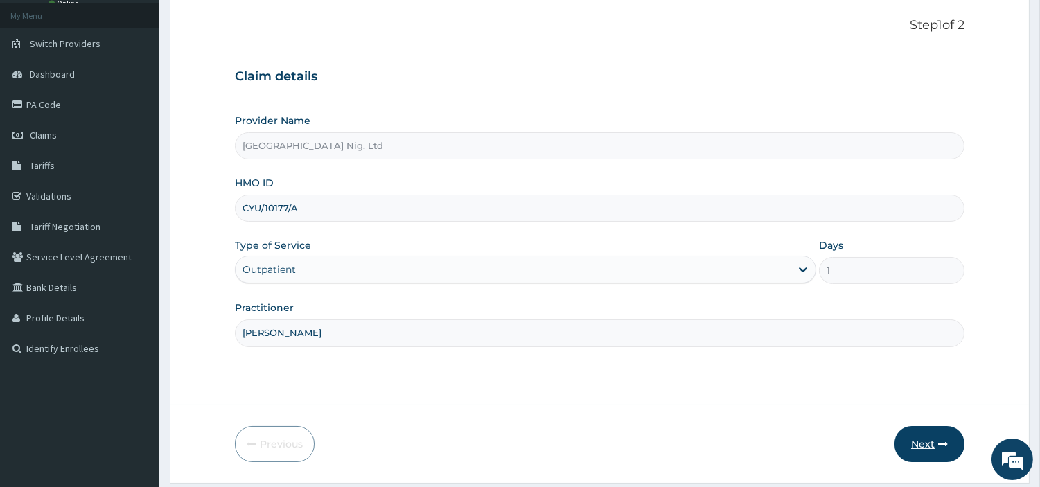
type input "Okafor Amarachi"
click at [916, 437] on button "Next" at bounding box center [929, 444] width 70 height 36
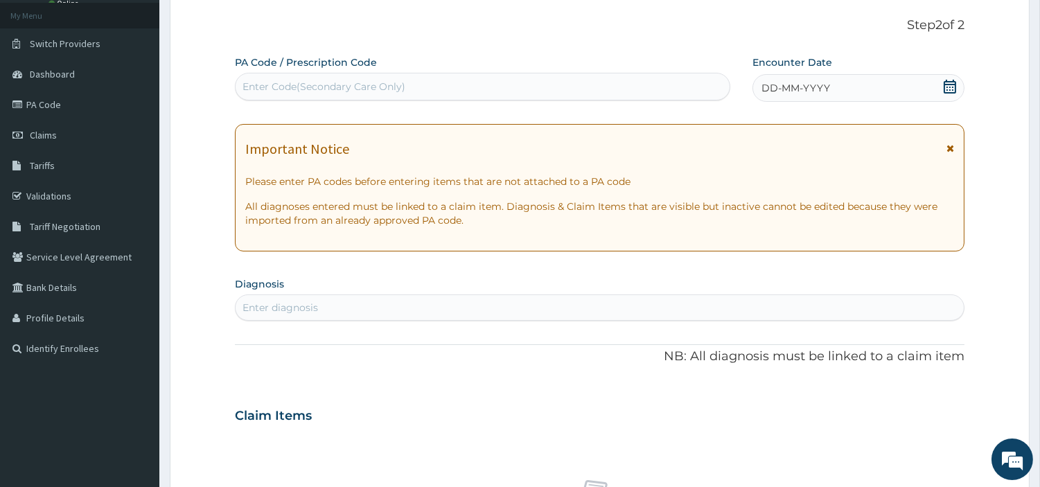
click at [405, 85] on div "Enter Code(Secondary Care Only)" at bounding box center [482, 86] width 494 height 22
paste input "PA/FBC09A"
type input "PA/FBC09A"
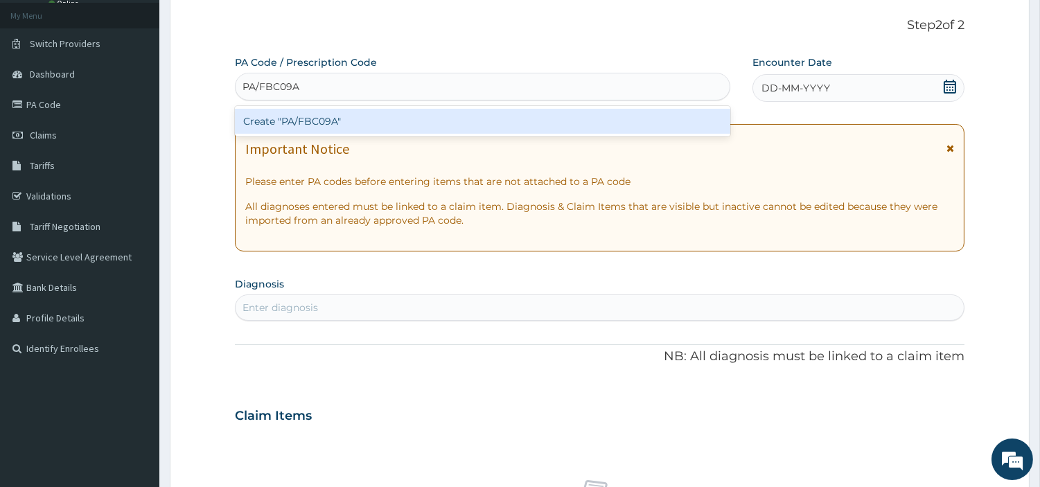
click at [474, 123] on div "Create "PA/FBC09A"" at bounding box center [482, 121] width 495 height 25
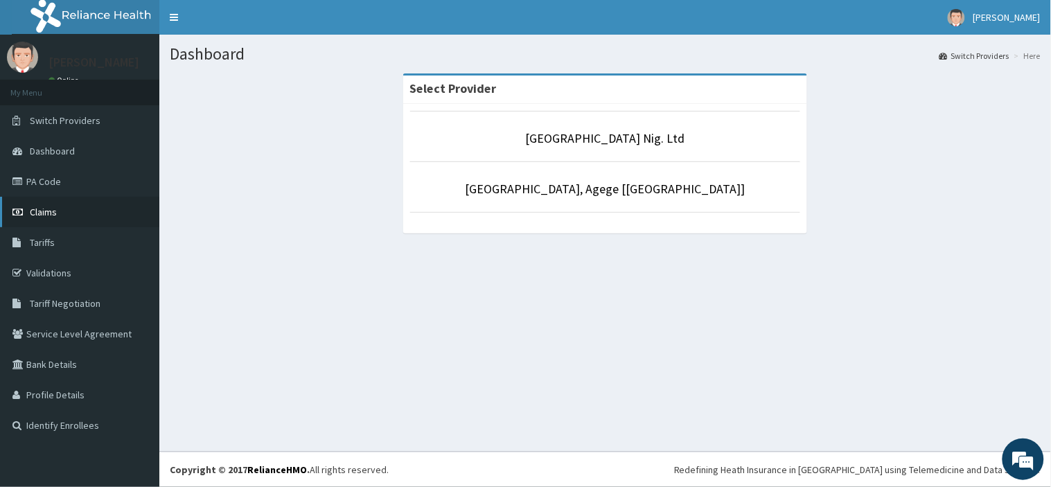
click at [61, 213] on link "Claims" at bounding box center [79, 212] width 159 height 30
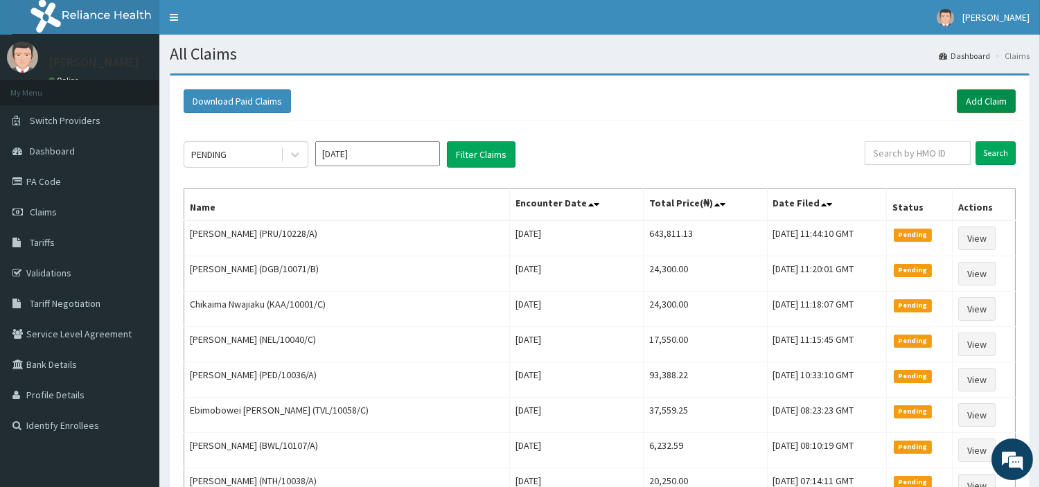
click at [1009, 97] on link "Add Claim" at bounding box center [985, 101] width 59 height 24
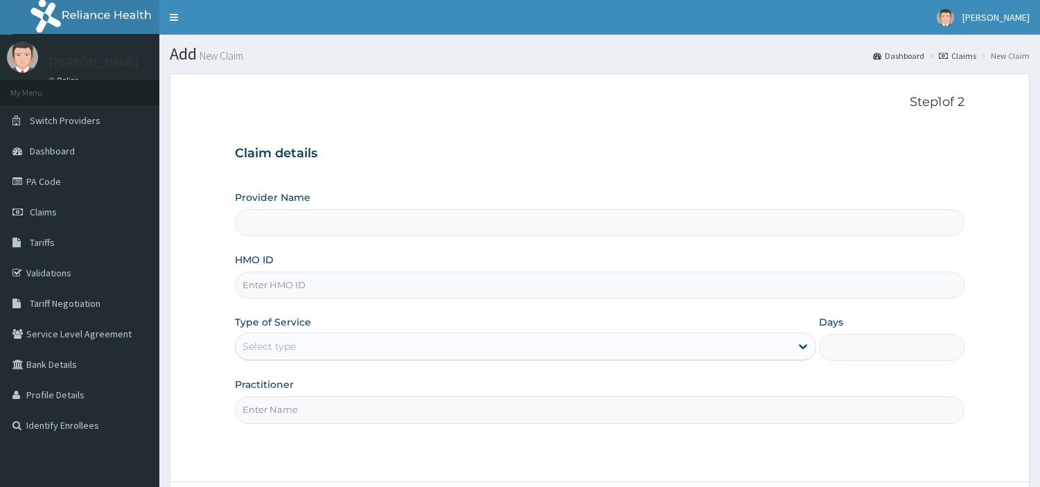
click at [368, 284] on input "HMO ID" at bounding box center [599, 284] width 729 height 27
type input "R-Jolad Hospital Nig. Ltd"
type input "CYU/10177/A"
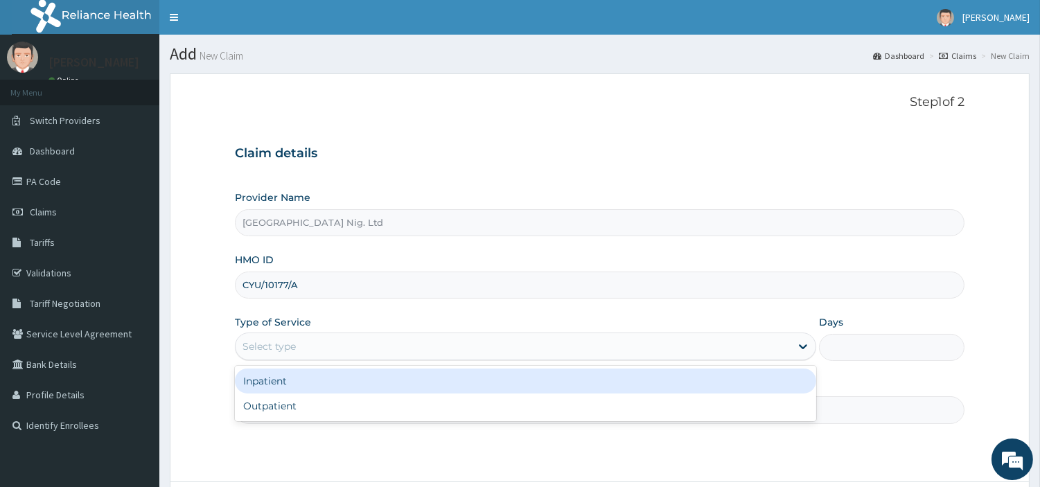
click at [453, 349] on div "Select type" at bounding box center [512, 346] width 555 height 22
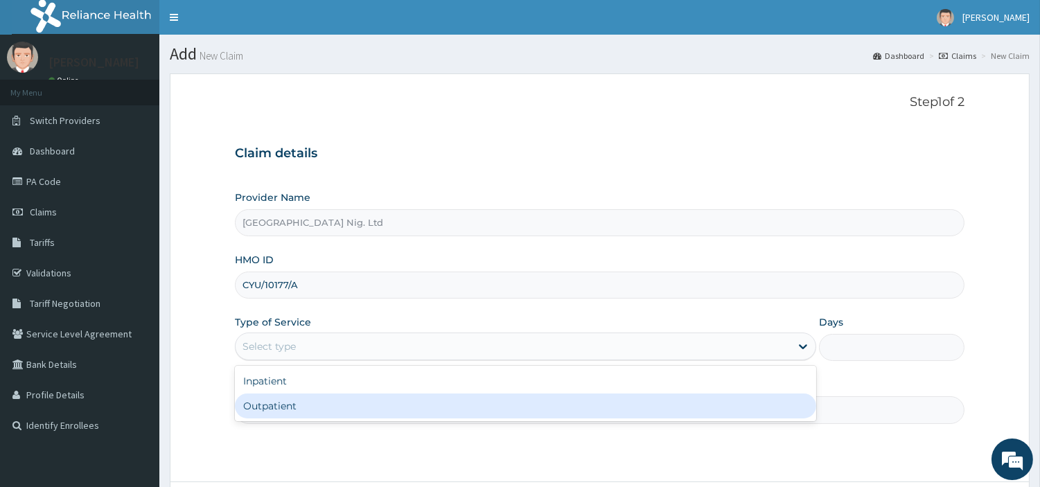
click at [444, 402] on div "Outpatient" at bounding box center [525, 405] width 581 height 25
type input "1"
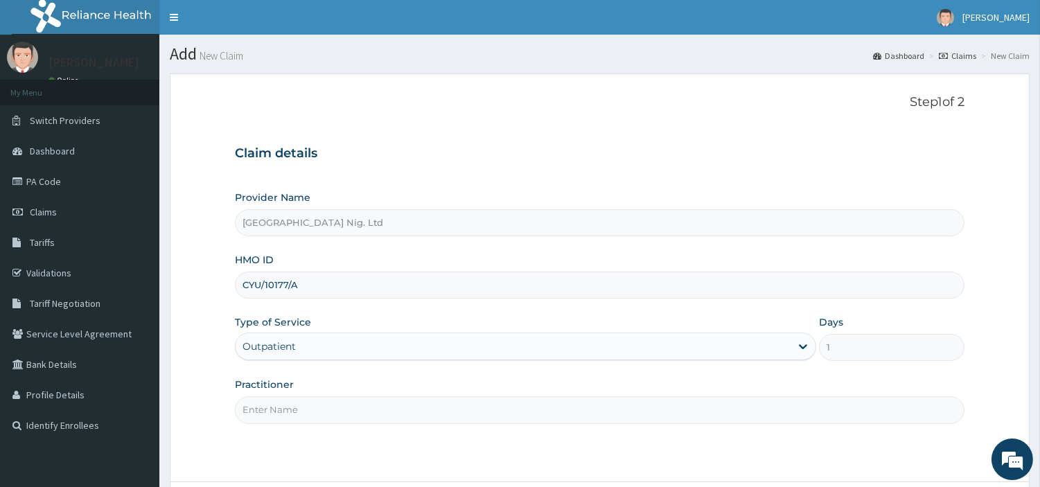
click at [443, 402] on input "Practitioner" at bounding box center [599, 409] width 729 height 27
paste input "Okafor Amarachi"
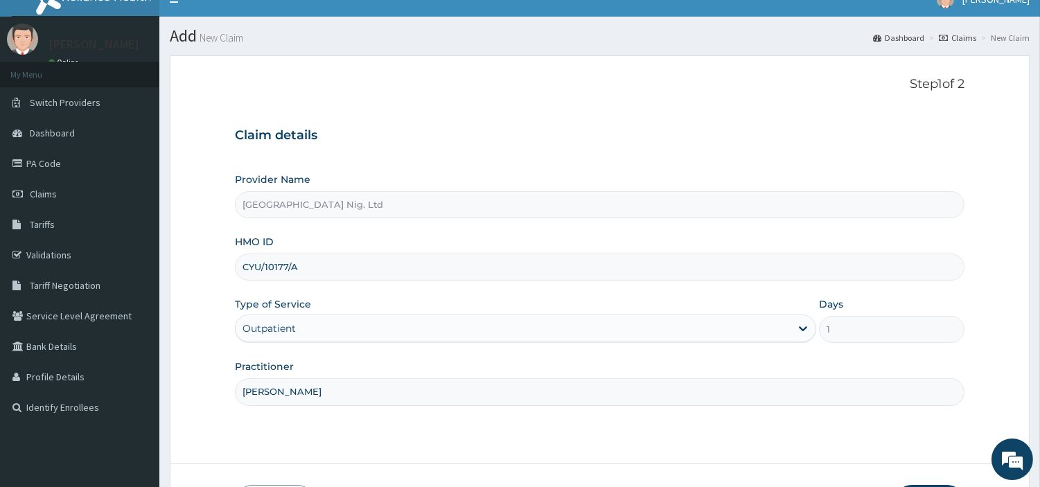
scroll to position [119, 0]
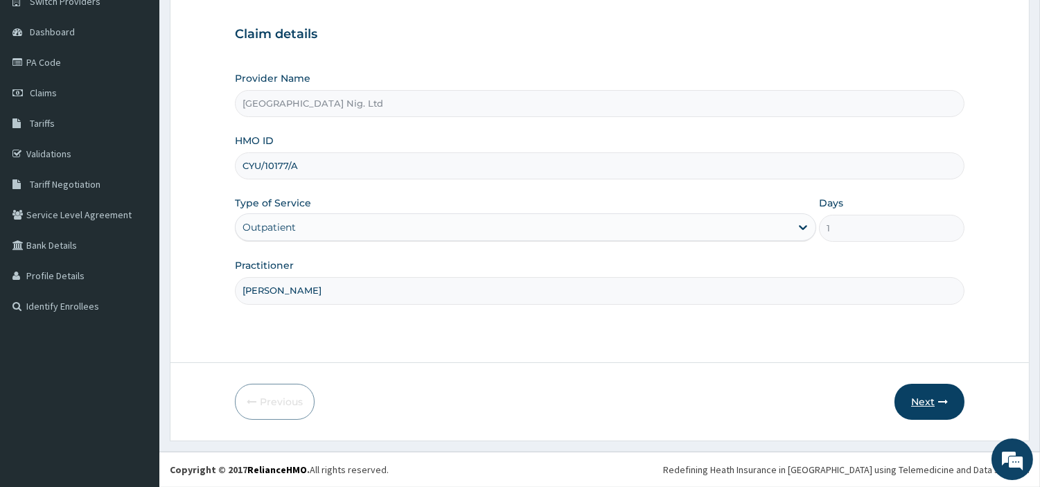
type input "Okafor Amarachi"
click at [932, 413] on button "Next" at bounding box center [929, 402] width 70 height 36
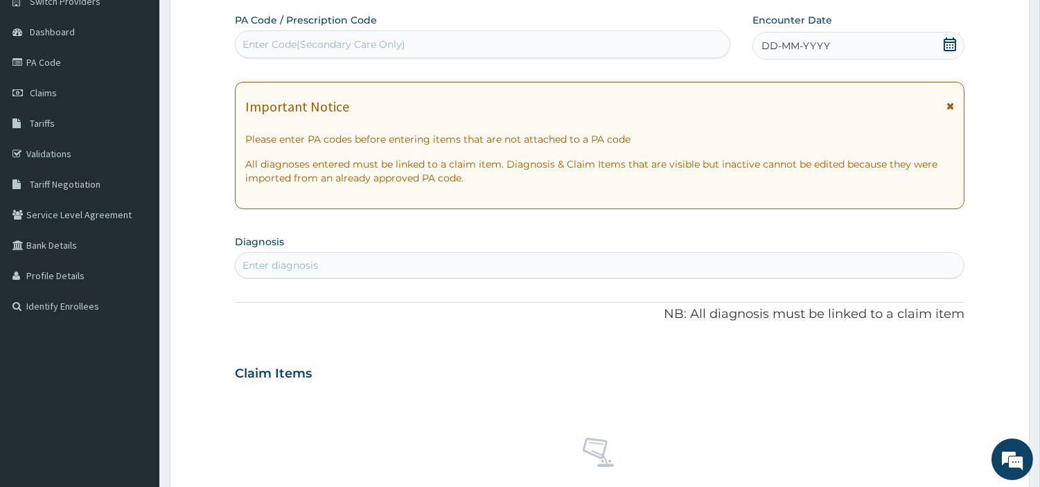
click at [414, 45] on div "Enter Code(Secondary Care Only)" at bounding box center [482, 44] width 494 height 22
paste input "PA/A0FA84"
type input "PA/A0FA84"
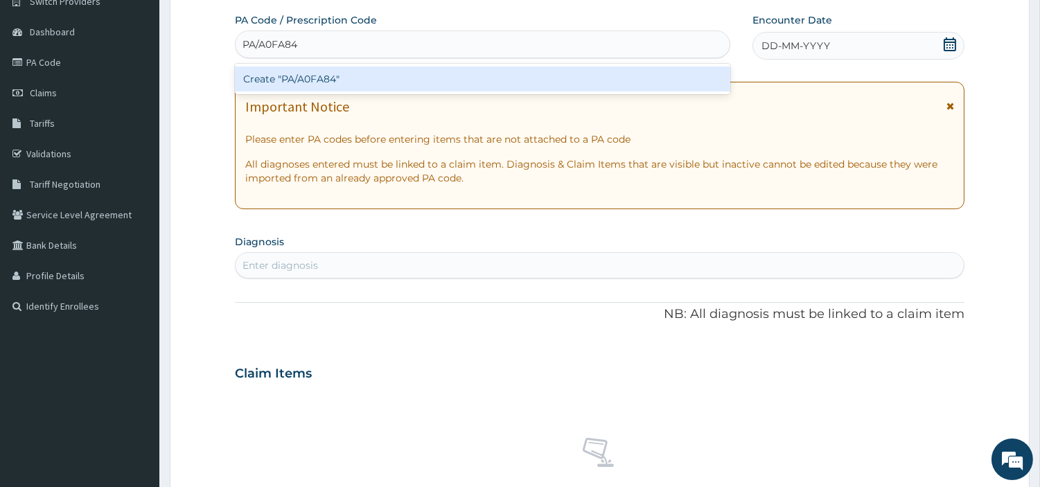
click at [573, 78] on div "Create "PA/A0FA84"" at bounding box center [482, 78] width 495 height 25
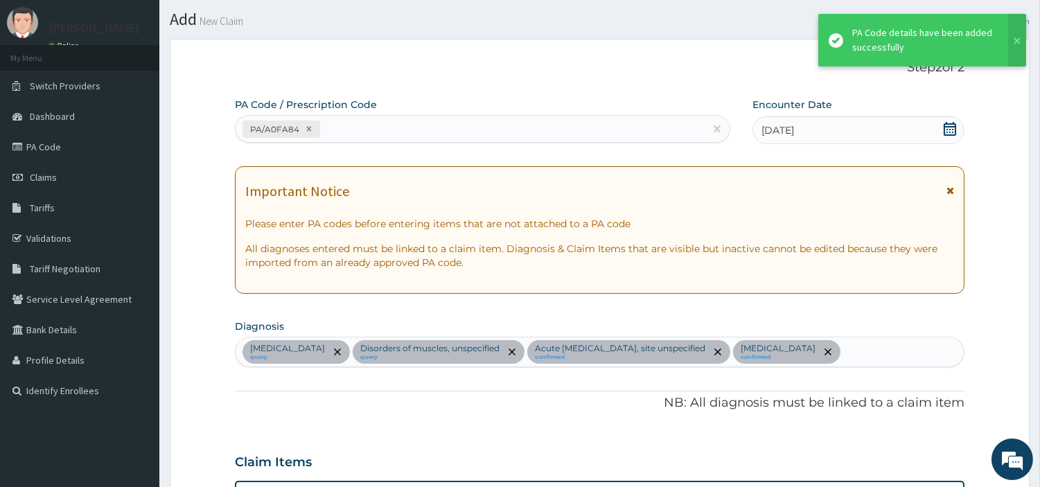
scroll to position [19, 0]
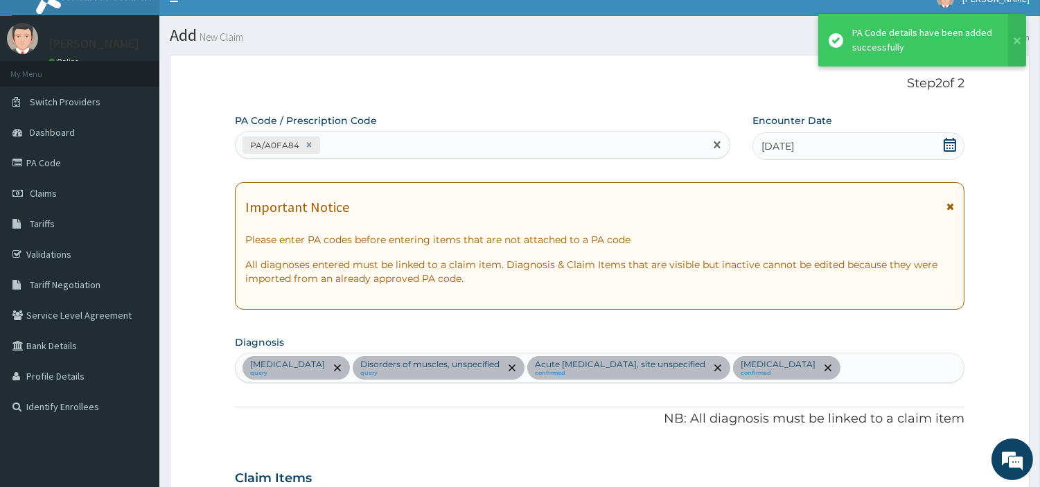
click at [343, 139] on div "PA/A0FA84" at bounding box center [469, 145] width 469 height 23
paste input "CYU/10177/A"
type input "CYU/10177/A"
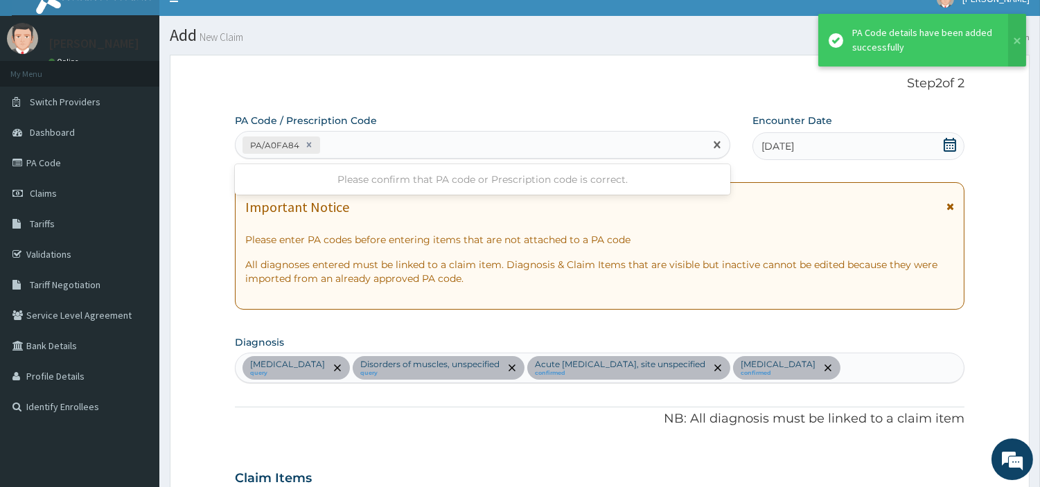
click at [327, 136] on div "PA/A0FA84 CYU/10177/A" at bounding box center [469, 145] width 469 height 23
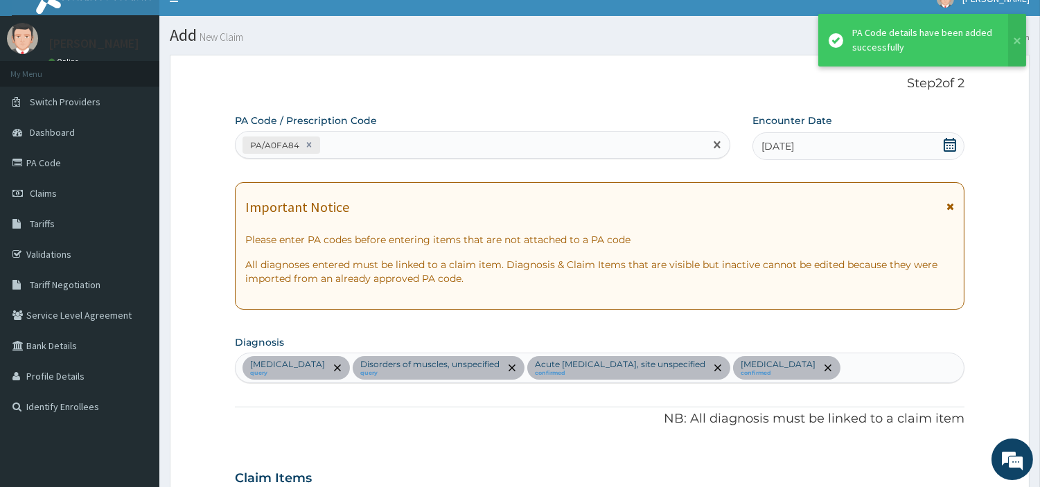
click at [327, 136] on div "PA/A0FA84" at bounding box center [469, 145] width 469 height 23
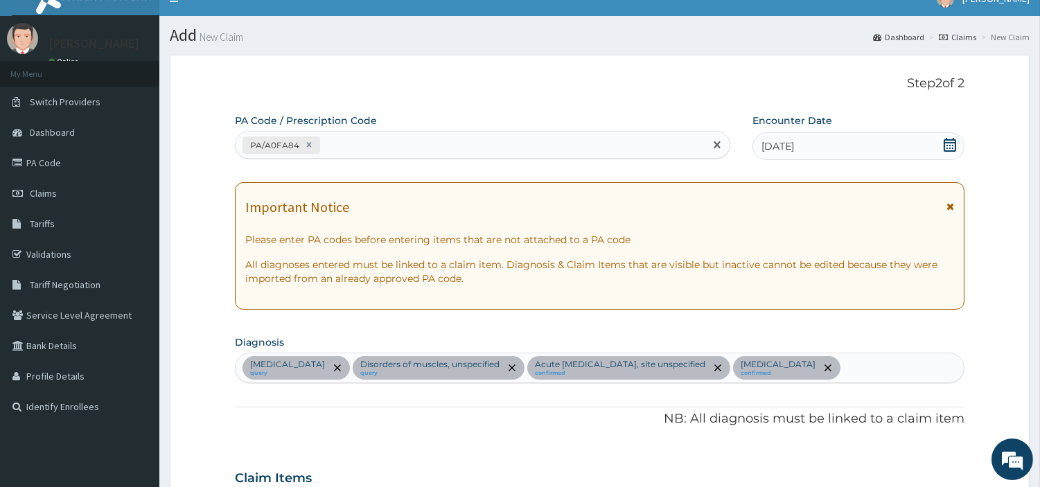
paste input "PA/FBC09A"
type input "PA/FBC09A"
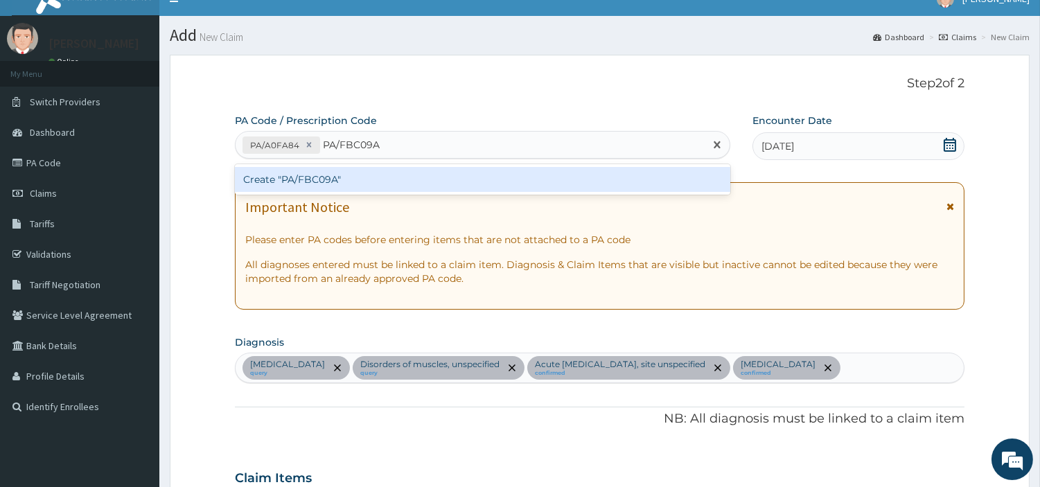
click at [276, 179] on div "Create "PA/FBC09A"" at bounding box center [482, 179] width 495 height 25
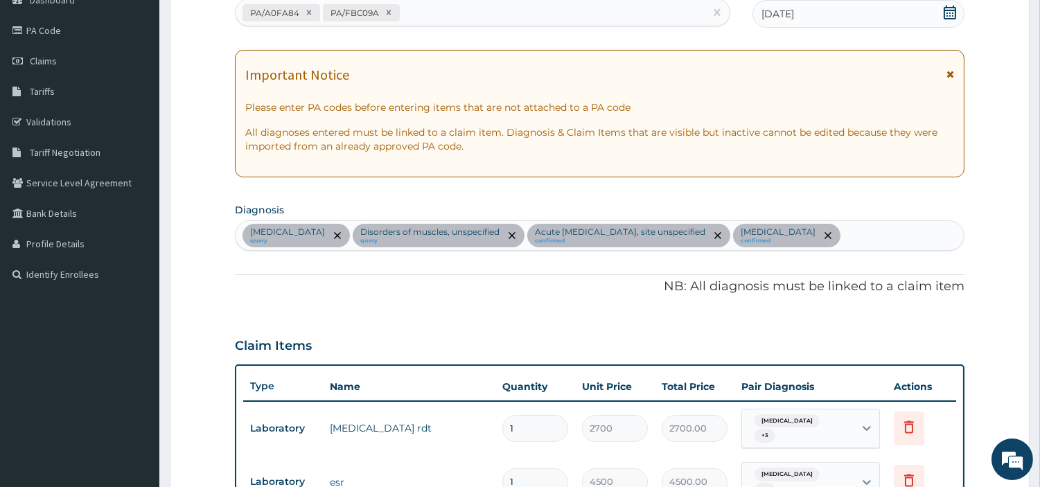
scroll to position [0, 0]
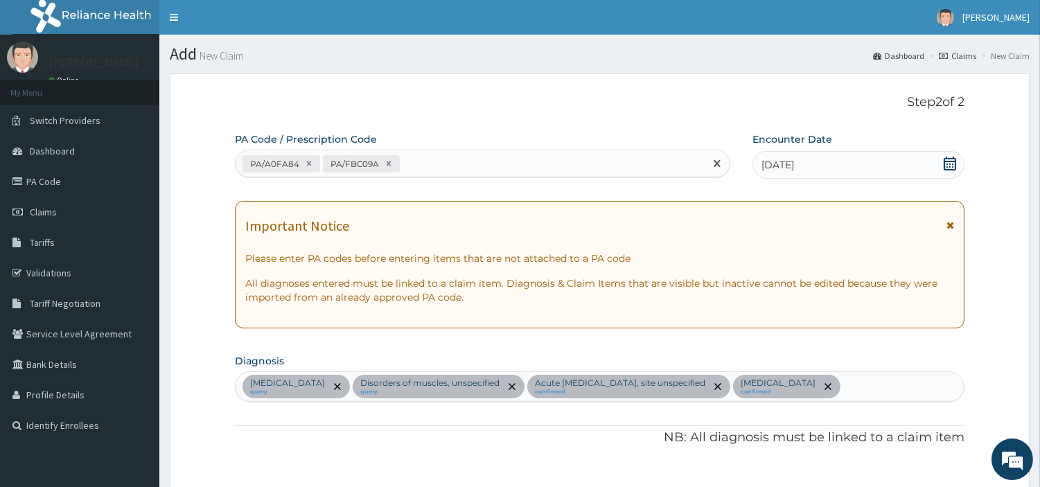
click at [411, 157] on div "PA/A0FA84 PA/FBC09A" at bounding box center [469, 163] width 469 height 23
paste input "PA/EAF858"
type input "PA/EAF858"
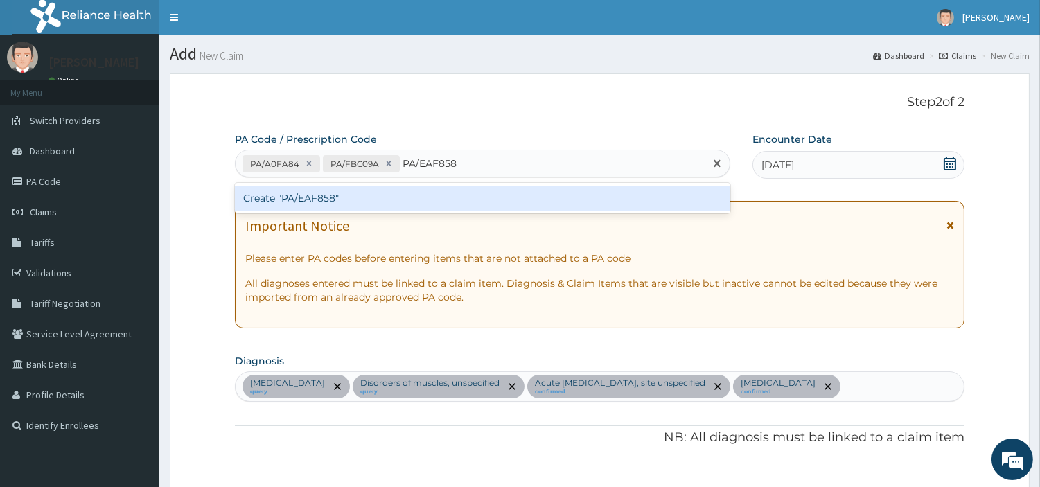
click at [407, 193] on div "Create "PA/EAF858"" at bounding box center [482, 198] width 495 height 25
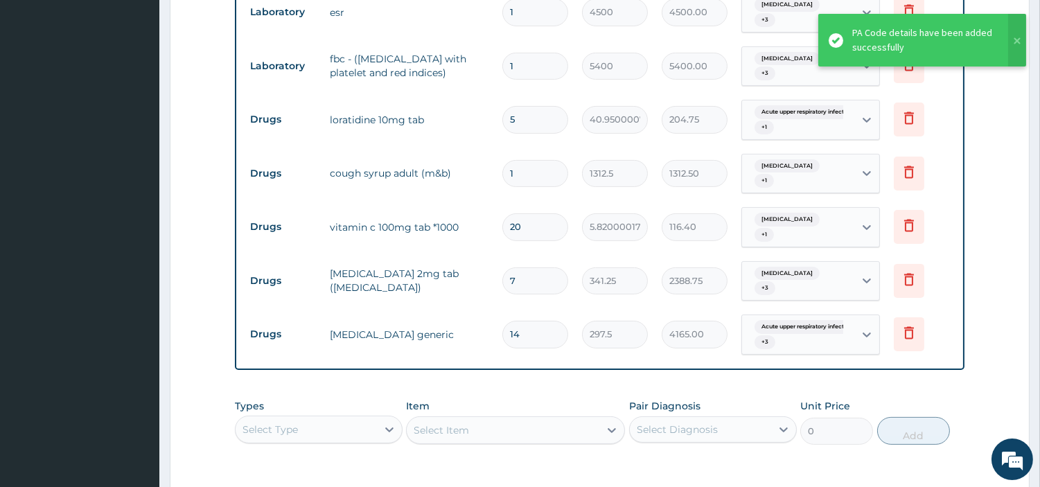
scroll to position [623, 0]
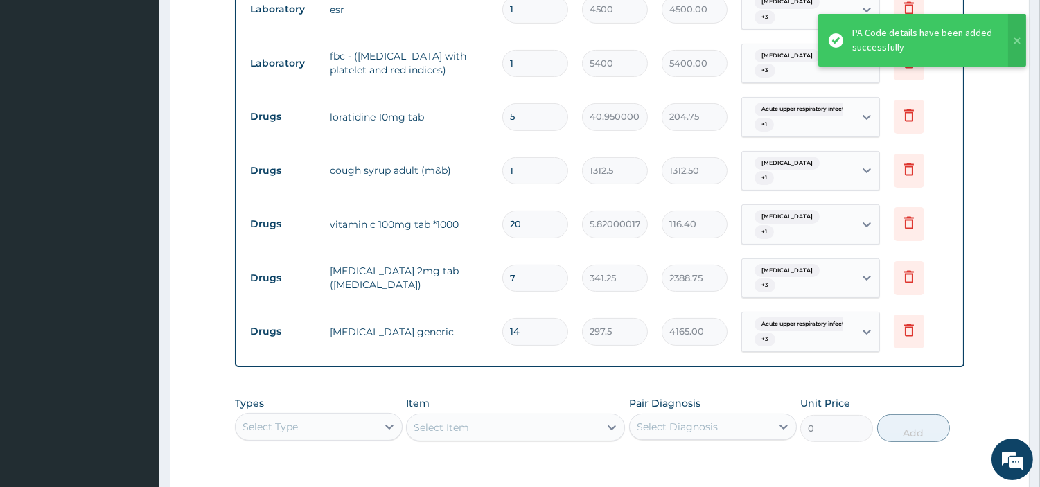
click at [358, 418] on div "Select Type" at bounding box center [305, 427] width 141 height 22
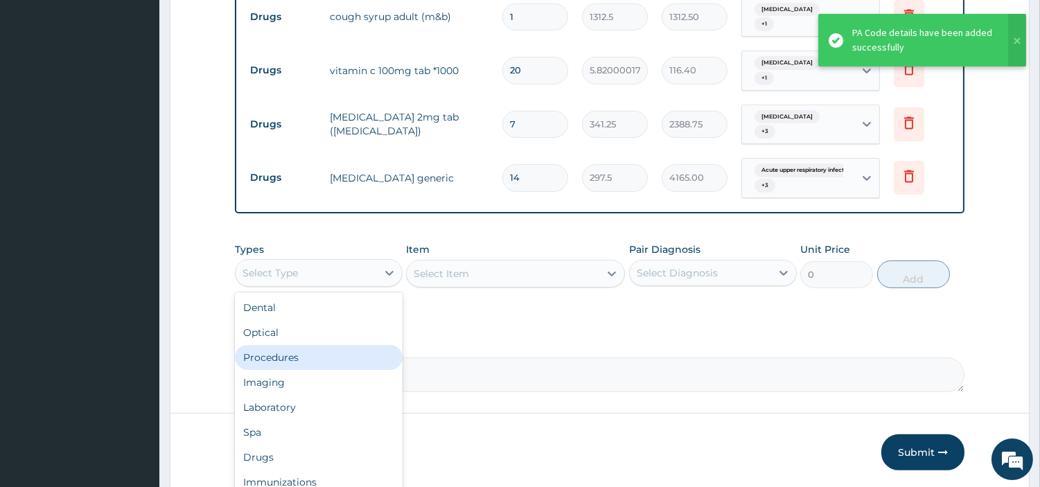
click at [328, 345] on div "Procedures" at bounding box center [319, 357] width 168 height 25
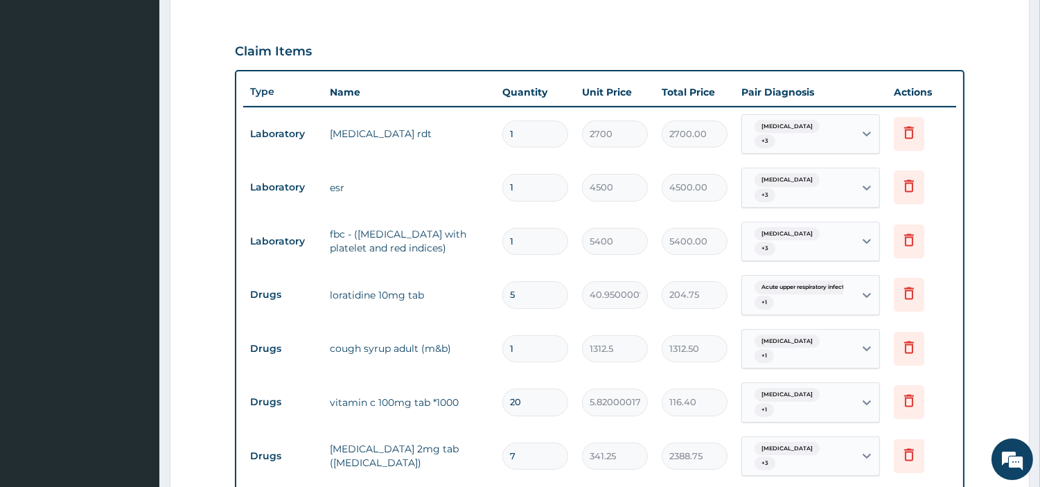
scroll to position [238, 0]
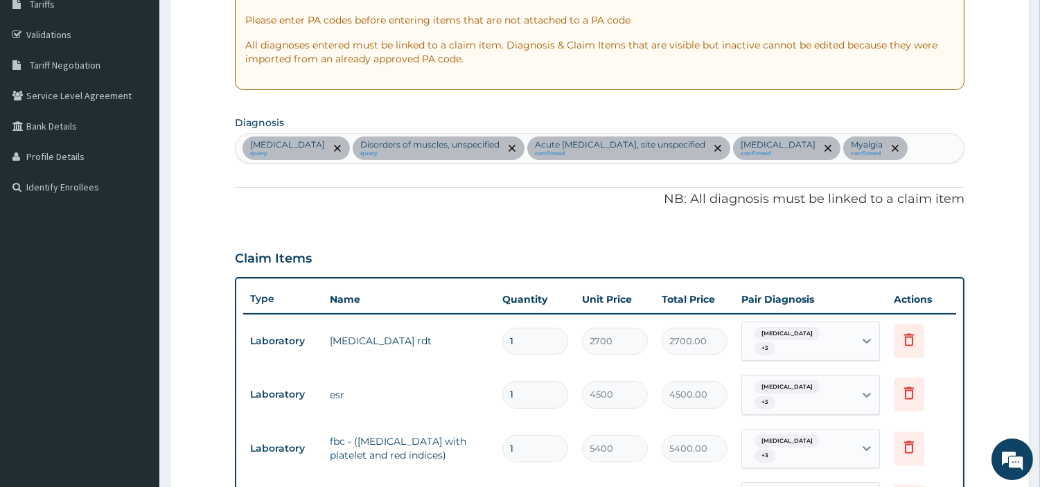
click at [959, 148] on div "Malaria, unspecified query Disorders of muscles, unspecified query Acute upper …" at bounding box center [599, 148] width 728 height 29
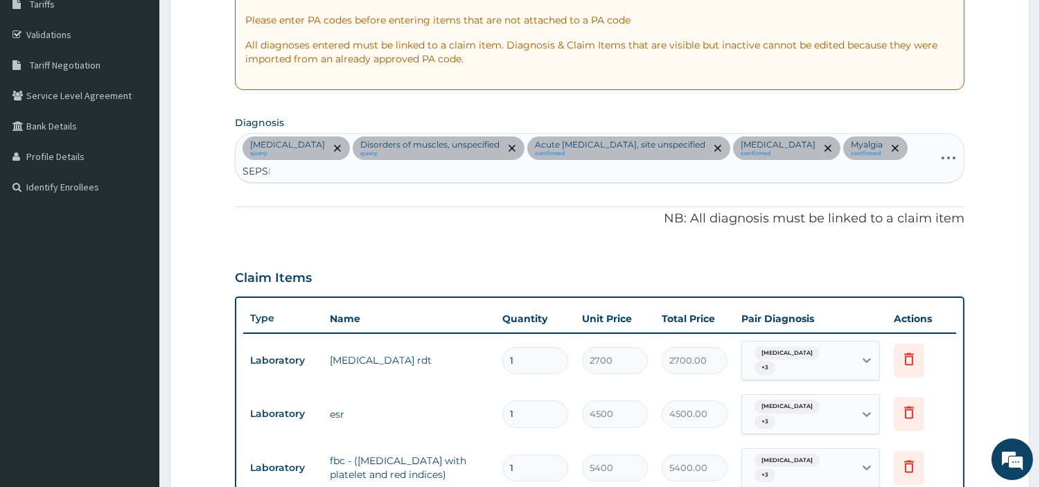
type input "SEPSIS"
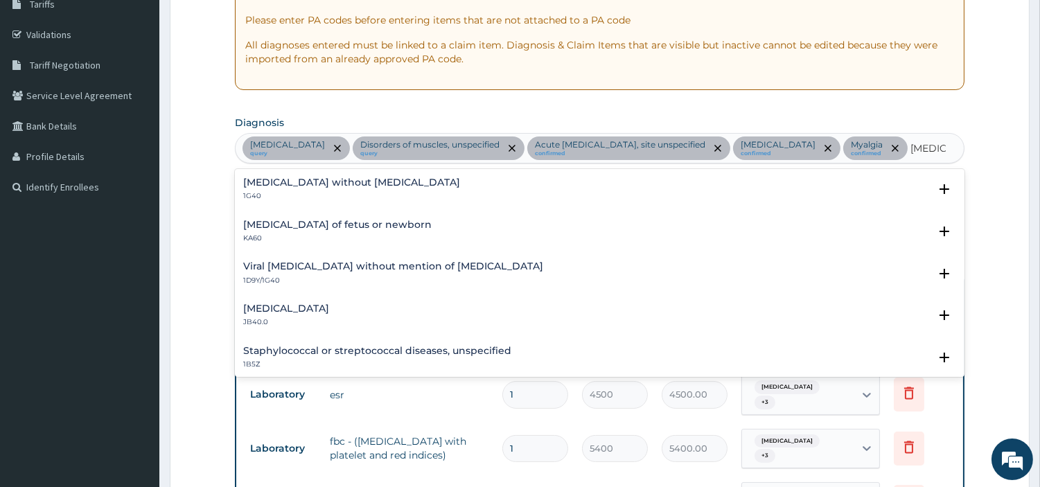
click at [376, 201] on p "1G40" at bounding box center [351, 196] width 217 height 10
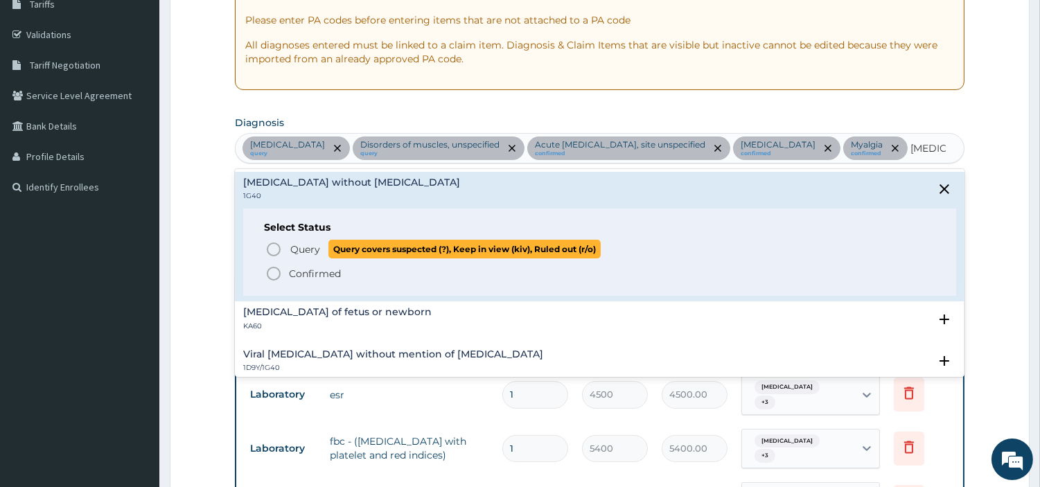
click at [333, 258] on span "Query covers suspected (?), Keep in view (kiv), Ruled out (r/o)" at bounding box center [464, 249] width 272 height 19
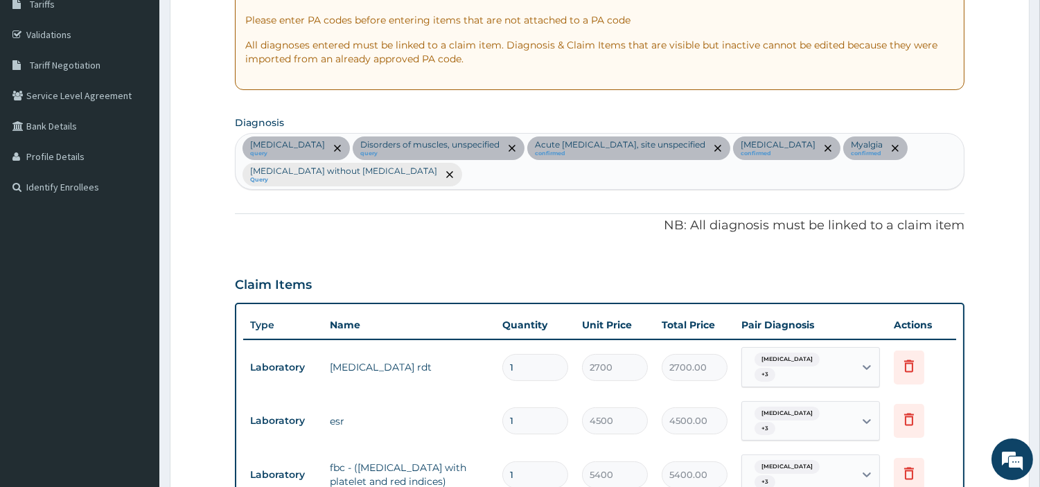
drag, startPoint x: 854, startPoint y: 370, endPoint x: 832, endPoint y: 368, distance: 21.5
click at [853, 371] on div "Malaria, unspecified + 3" at bounding box center [798, 367] width 112 height 39
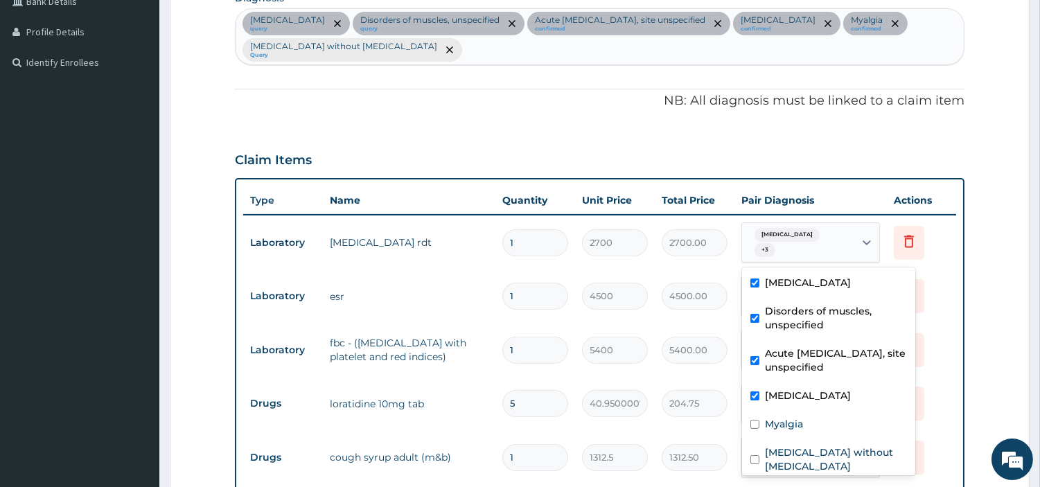
scroll to position [700, 0]
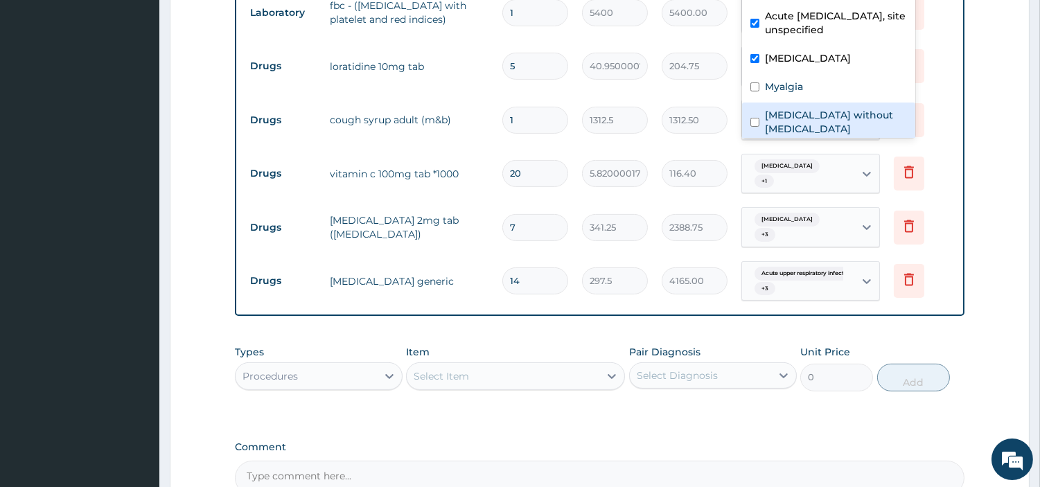
click at [800, 109] on label "Sepsis without septic shock" at bounding box center [836, 122] width 142 height 28
checkbox input "true"
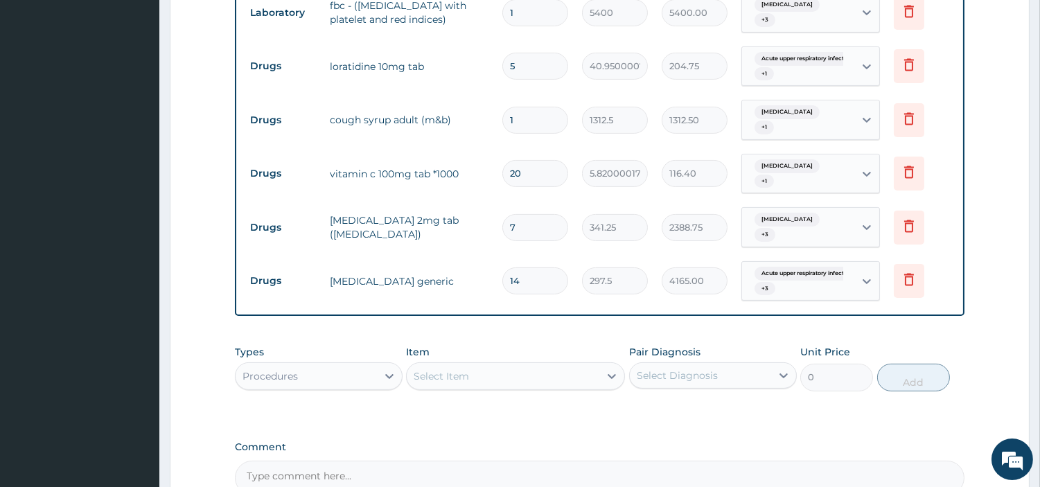
click at [527, 108] on input "1" at bounding box center [535, 120] width 66 height 27
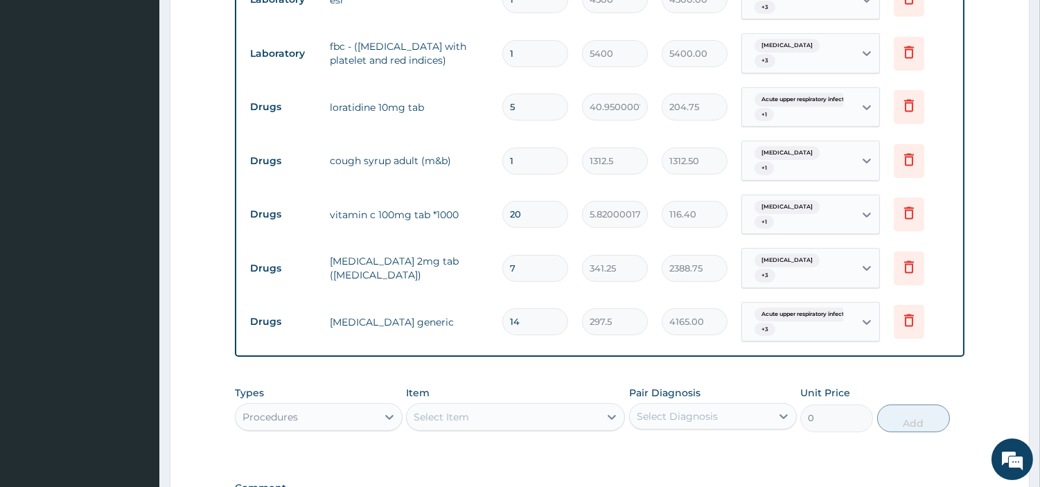
scroll to position [623, 0]
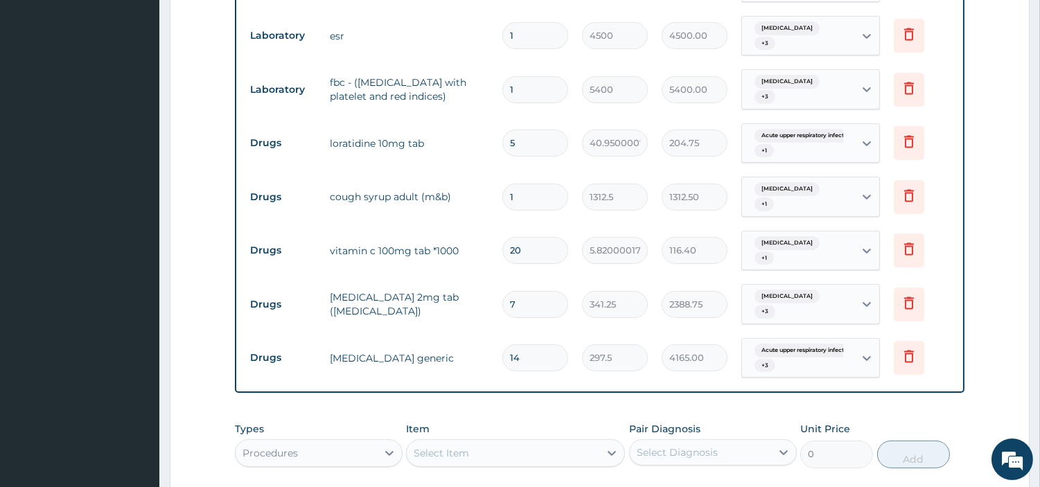
click at [788, 94] on div "Giant cell arteritis + 3" at bounding box center [796, 89] width 94 height 33
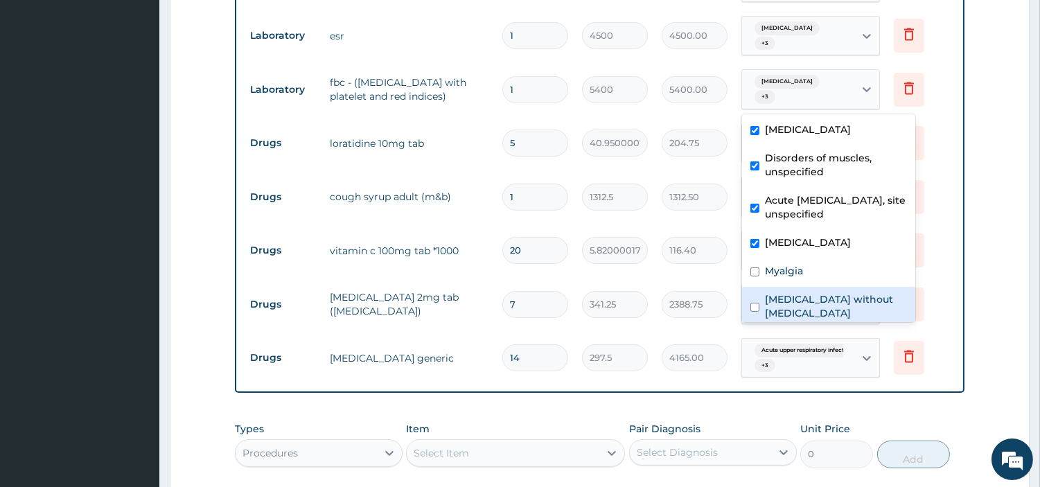
click at [776, 298] on label "Sepsis without septic shock" at bounding box center [836, 306] width 142 height 28
checkbox input "true"
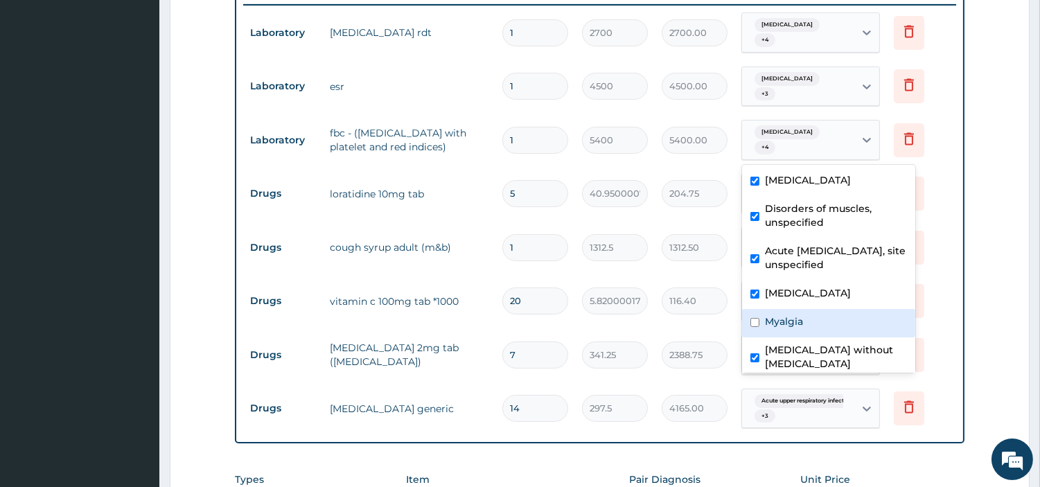
scroll to position [546, 0]
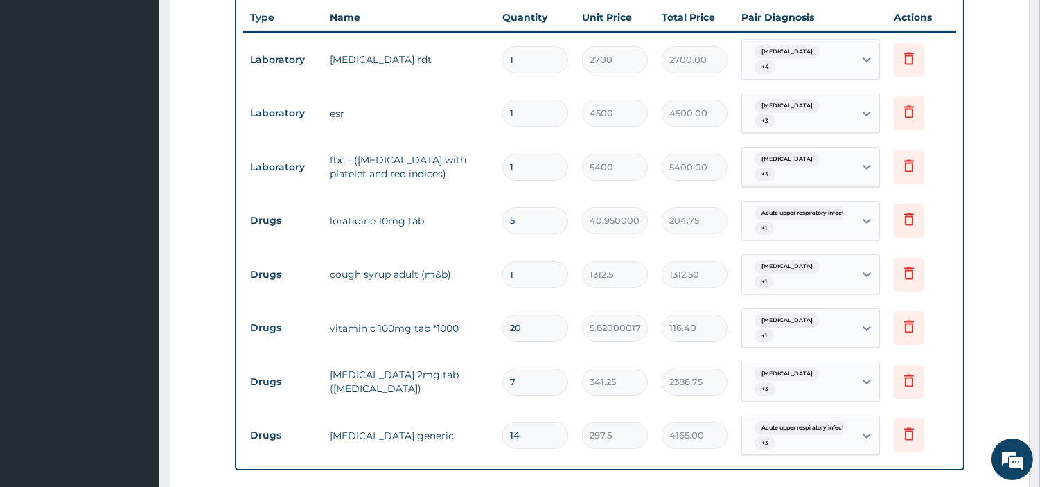
click at [776, 81] on td "Malaria, unspecified + 4" at bounding box center [810, 60] width 152 height 54
click at [778, 64] on div "Malaria, unspecified + 4" at bounding box center [796, 59] width 94 height 33
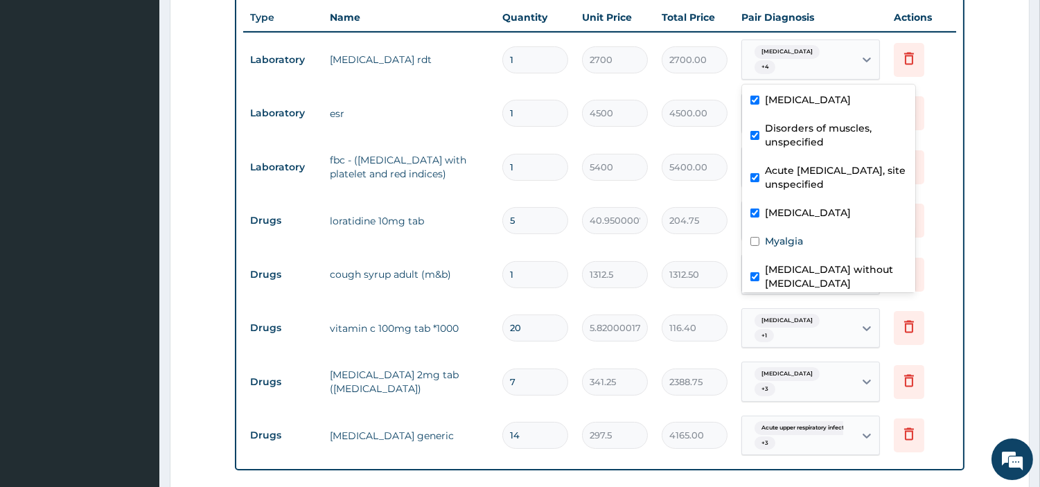
click at [783, 274] on label "Sepsis without septic shock" at bounding box center [836, 276] width 142 height 28
checkbox input "false"
click at [447, 151] on td "fbc - (full blood count with platelet and red indices)" at bounding box center [409, 167] width 172 height 42
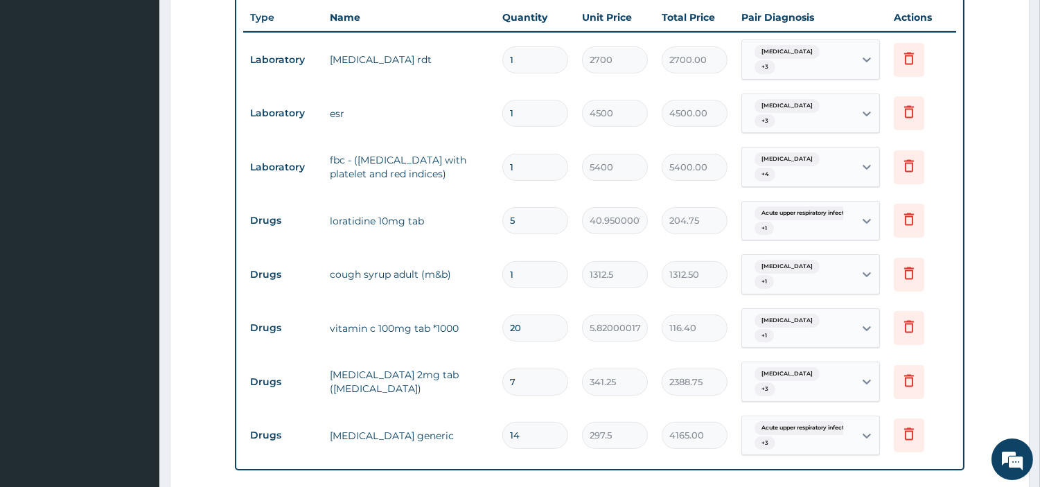
click at [807, 114] on div "Malaria, unspecified + 3" at bounding box center [796, 113] width 94 height 33
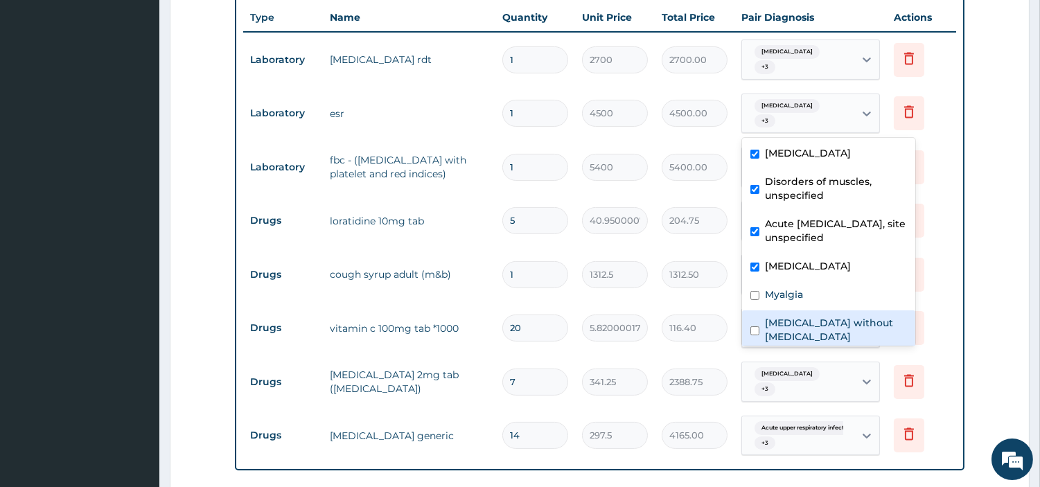
click at [807, 323] on label "Sepsis without septic shock" at bounding box center [836, 330] width 142 height 28
checkbox input "true"
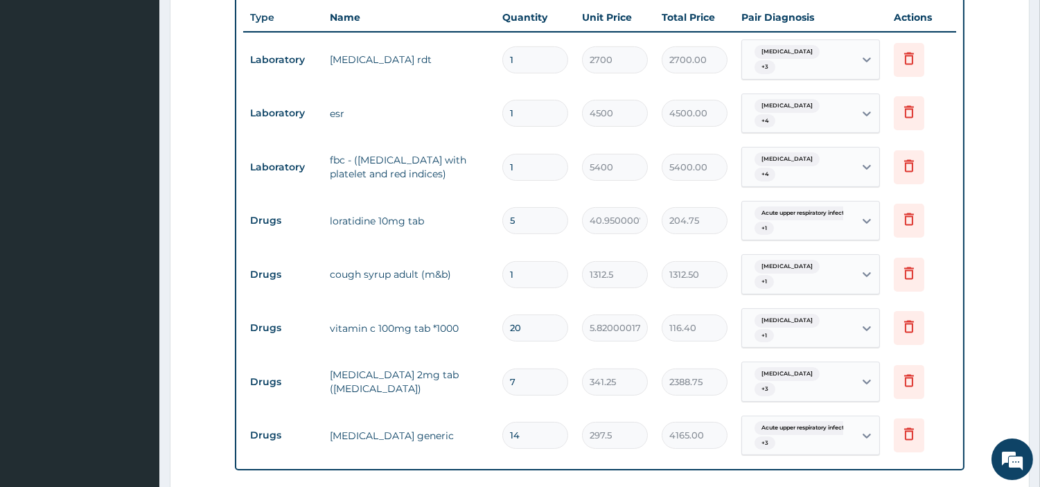
click at [271, 220] on td "Drugs" at bounding box center [283, 221] width 80 height 26
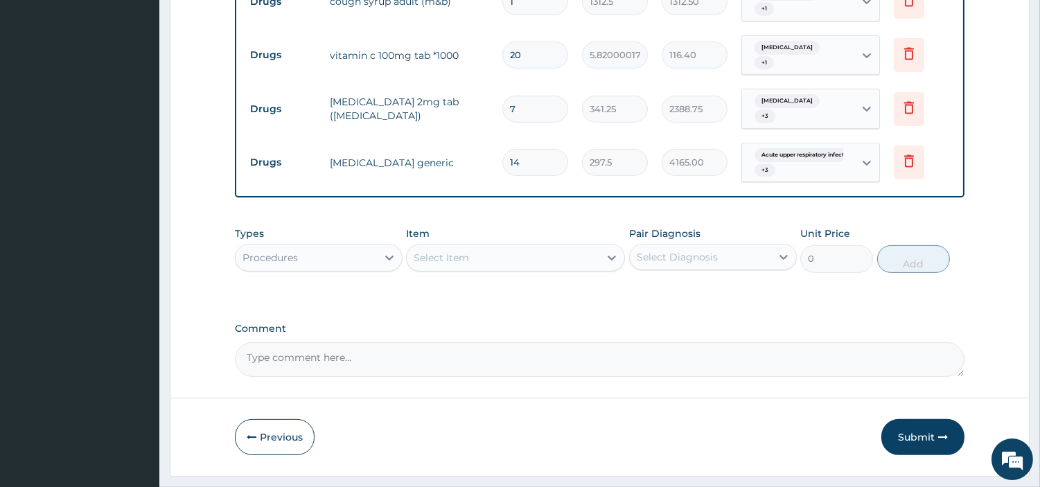
scroll to position [841, 0]
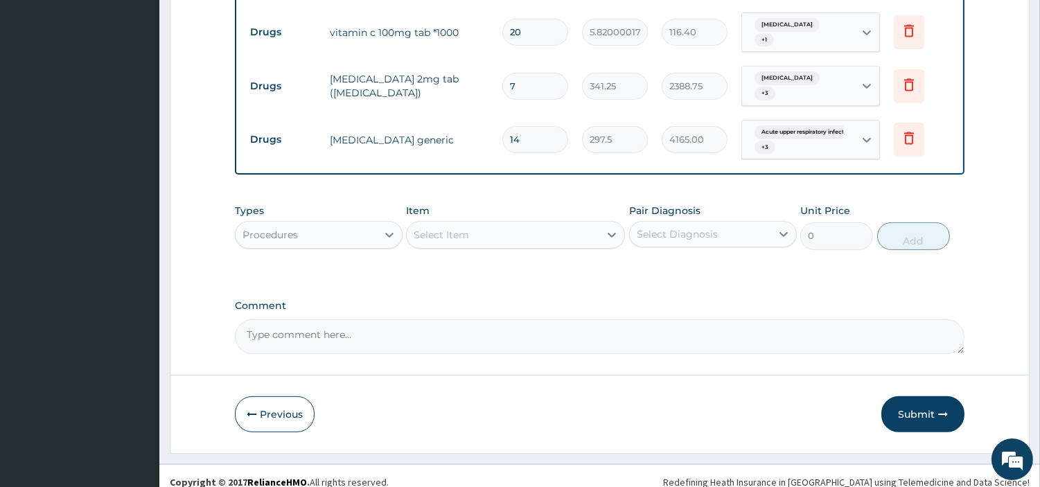
click at [490, 224] on div "Select Item" at bounding box center [503, 235] width 193 height 22
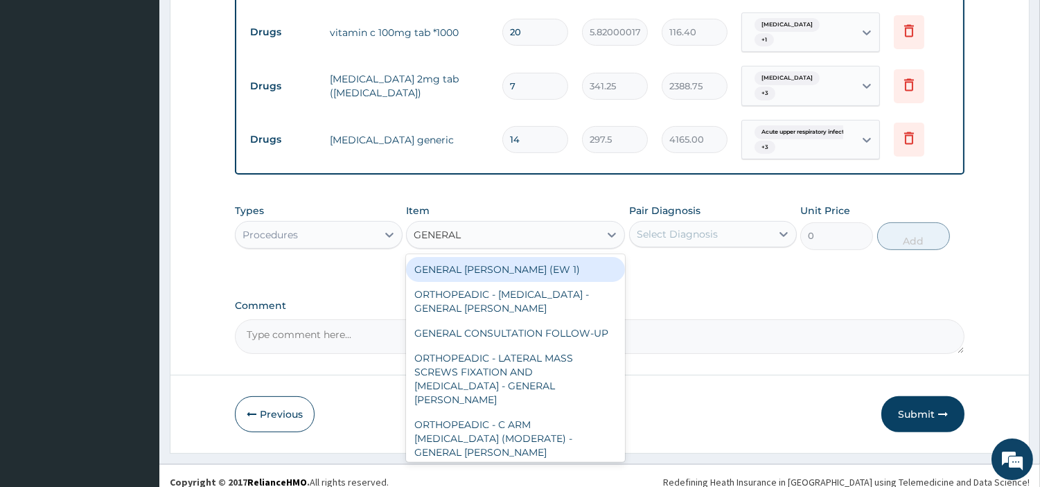
type input "GENERAL C"
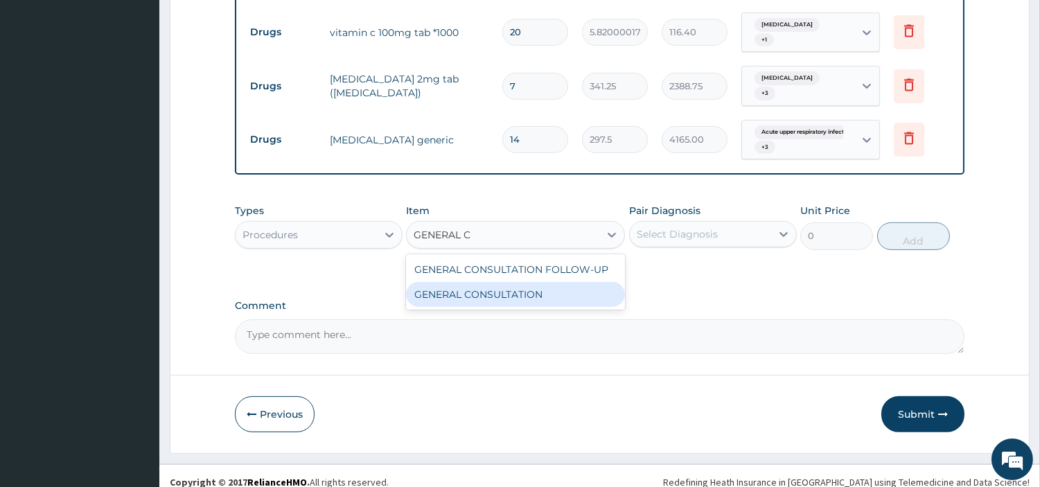
click at [539, 292] on div "GENERAL CONSULTATION" at bounding box center [515, 294] width 219 height 25
type input "6750"
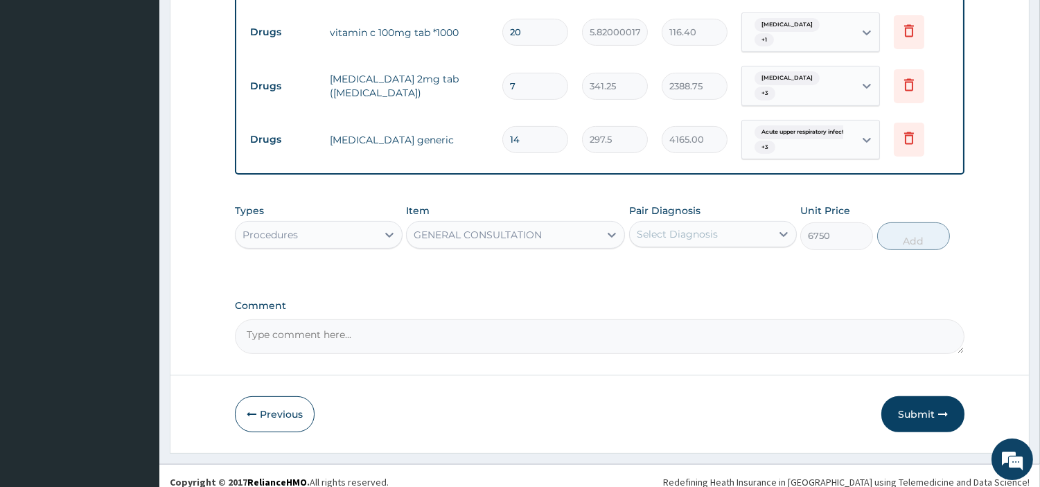
click at [659, 238] on div "Types Procedures Item option GENERAL CONSULTATION, selected. Select is focused …" at bounding box center [599, 227] width 729 height 60
click at [665, 227] on div "Select Diagnosis" at bounding box center [676, 234] width 81 height 14
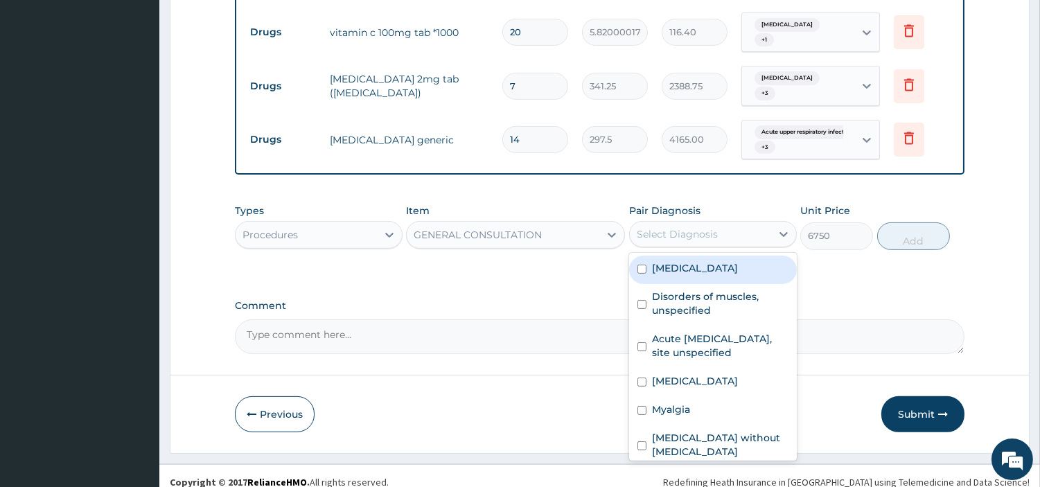
click at [677, 289] on label "Disorders of muscles, unspecified" at bounding box center [720, 303] width 136 height 28
checkbox input "true"
click at [682, 267] on div "Malaria, unspecified" at bounding box center [713, 270] width 168 height 28
checkbox input "true"
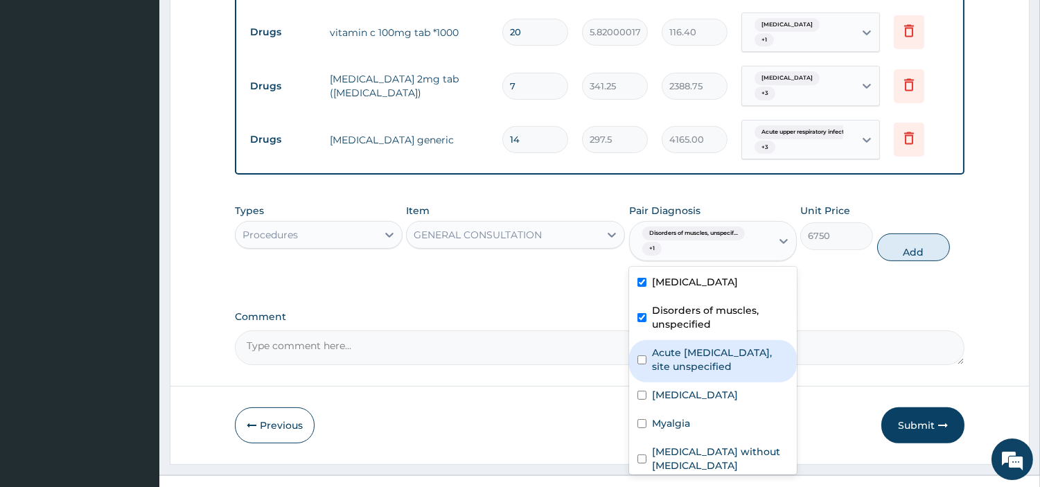
click at [698, 353] on label "Acute upper respiratory infection, site unspecified" at bounding box center [720, 360] width 136 height 28
checkbox input "true"
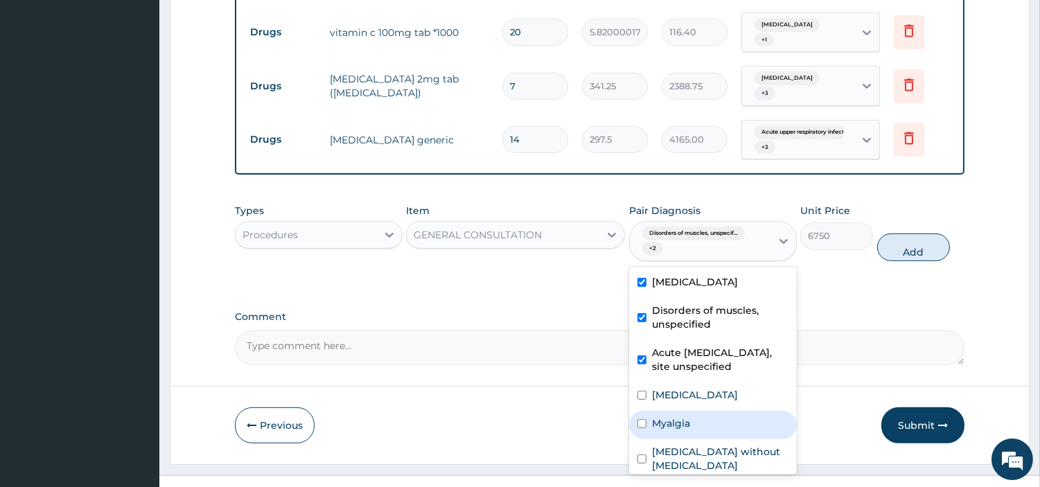
click at [703, 411] on div "Myalgia" at bounding box center [713, 425] width 168 height 28
checkbox input "true"
click at [703, 393] on div "Giant cell arteritis" at bounding box center [713, 396] width 168 height 28
checkbox input "true"
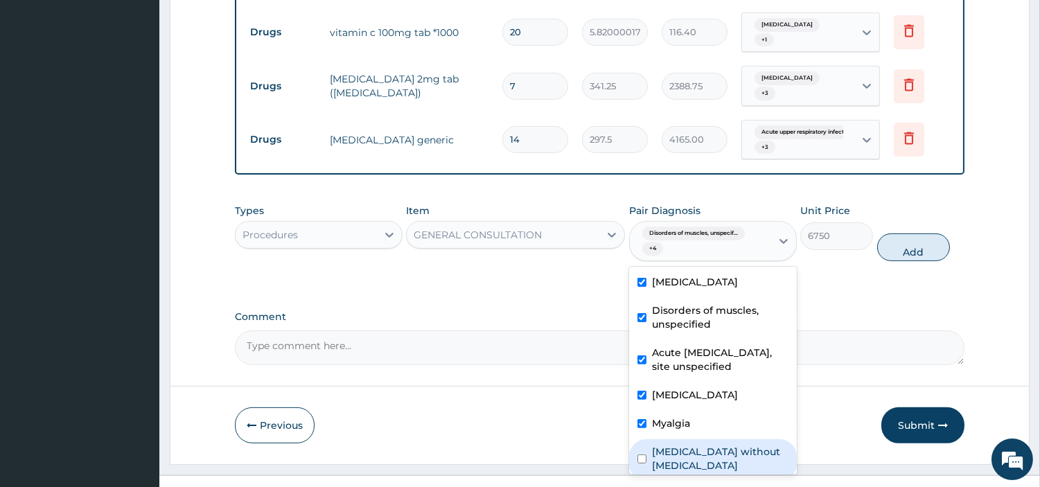
click at [710, 452] on div "Sepsis without septic shock" at bounding box center [713, 460] width 168 height 42
checkbox input "true"
click at [903, 238] on button "Add" at bounding box center [913, 247] width 73 height 28
type input "0"
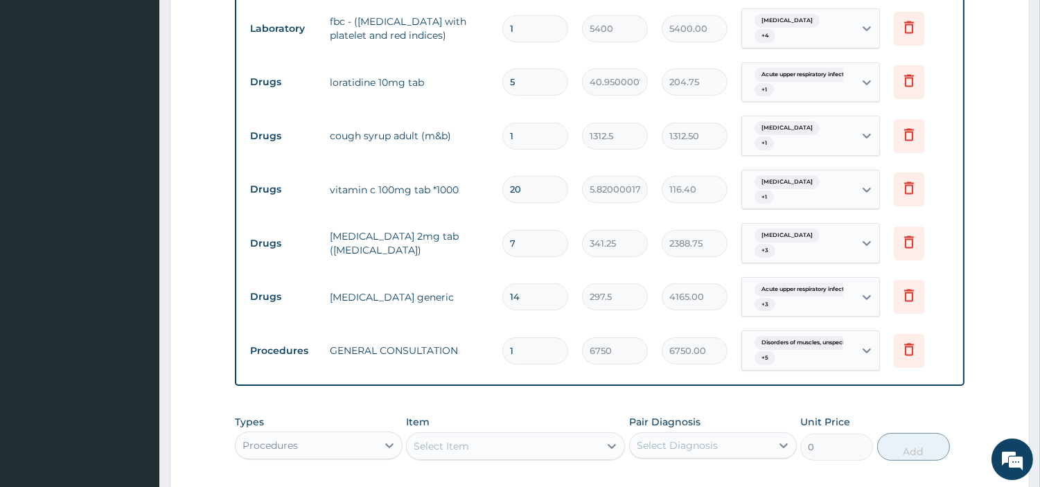
scroll to position [611, 0]
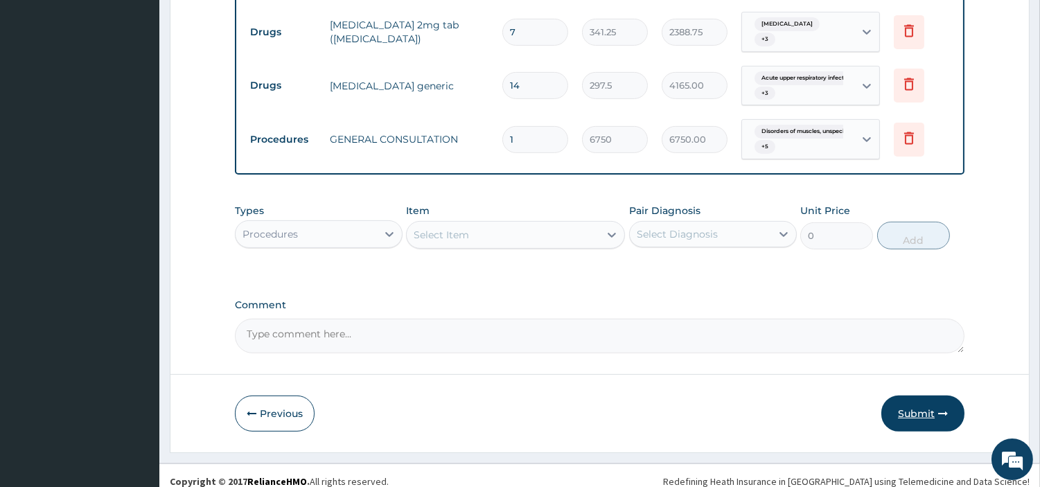
click at [924, 405] on button "Submit" at bounding box center [922, 413] width 83 height 36
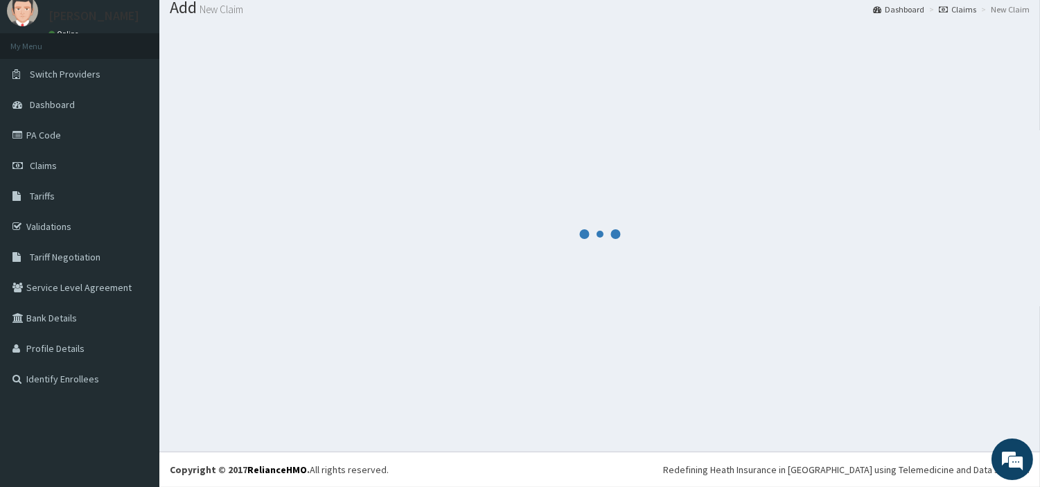
scroll to position [46, 0]
